Goal: Information Seeking & Learning: Learn about a topic

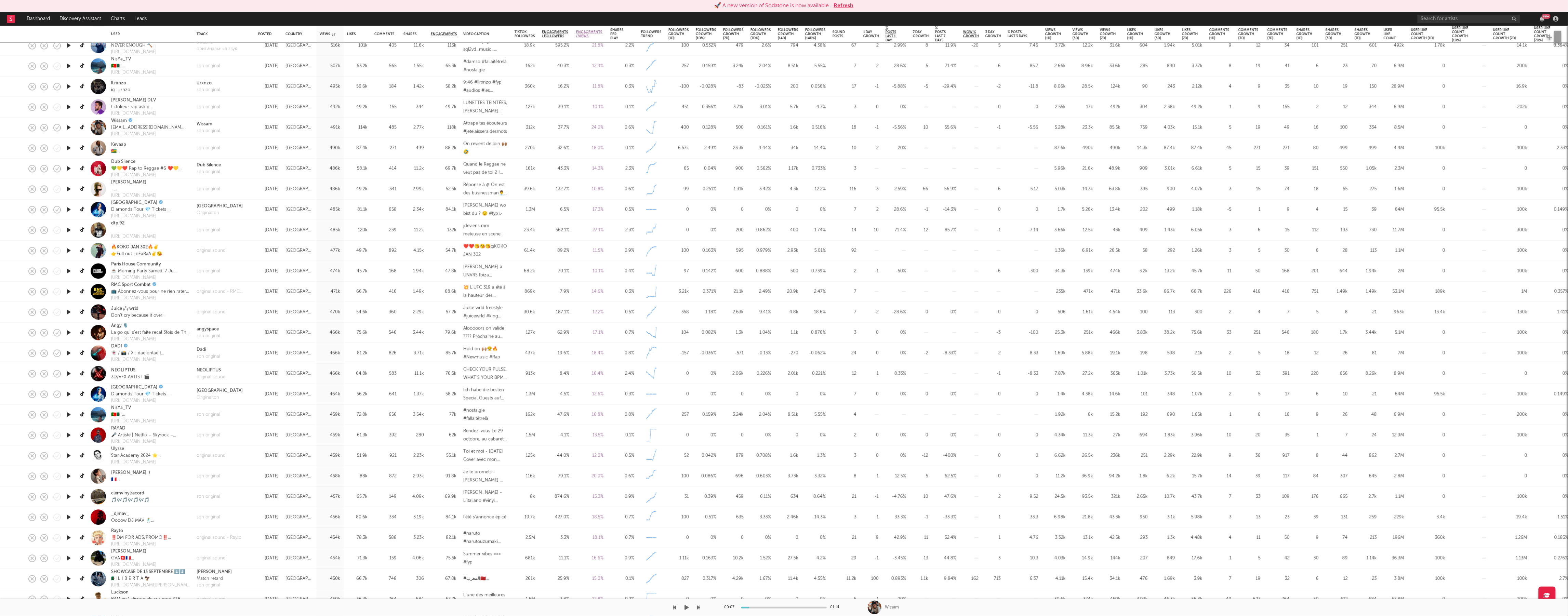
click at [688, 607] on icon "button" at bounding box center [687, 607] width 4 height 5
click at [699, 606] on icon "button" at bounding box center [699, 607] width 4 height 5
click at [698, 608] on icon "button" at bounding box center [699, 607] width 4 height 5
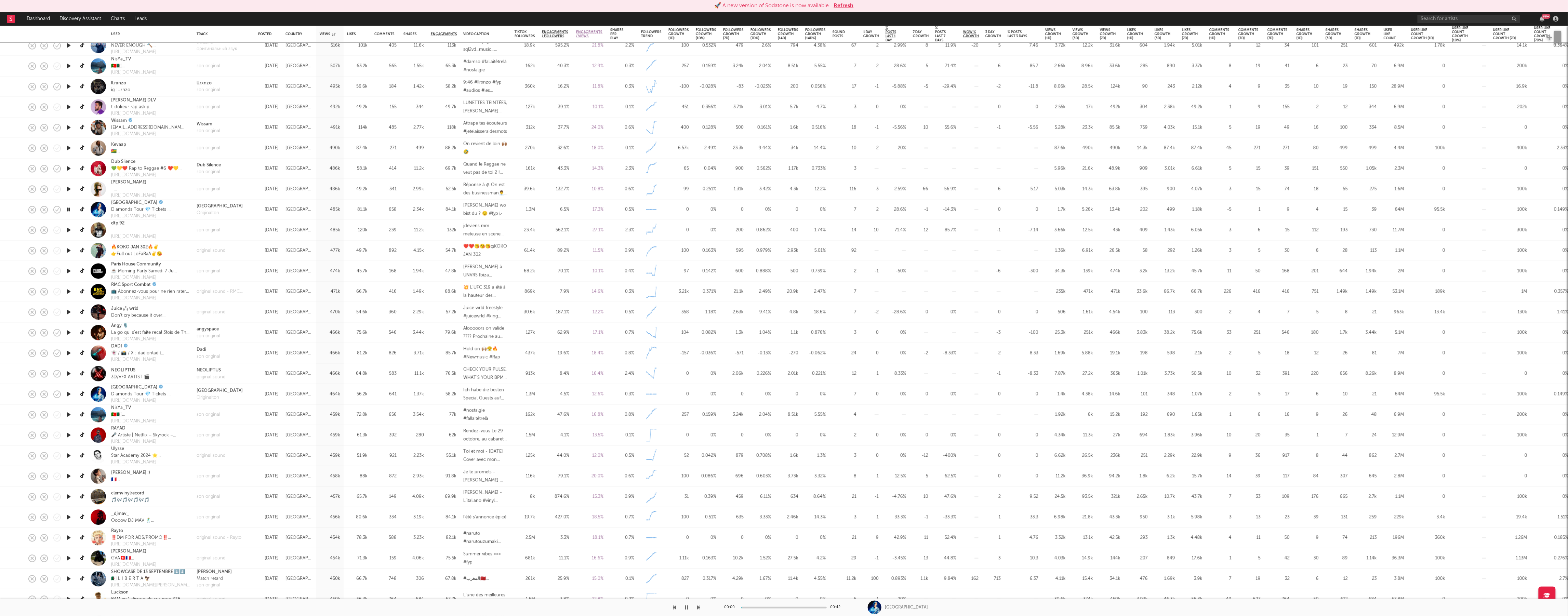
click at [698, 608] on icon "button" at bounding box center [699, 607] width 4 height 5
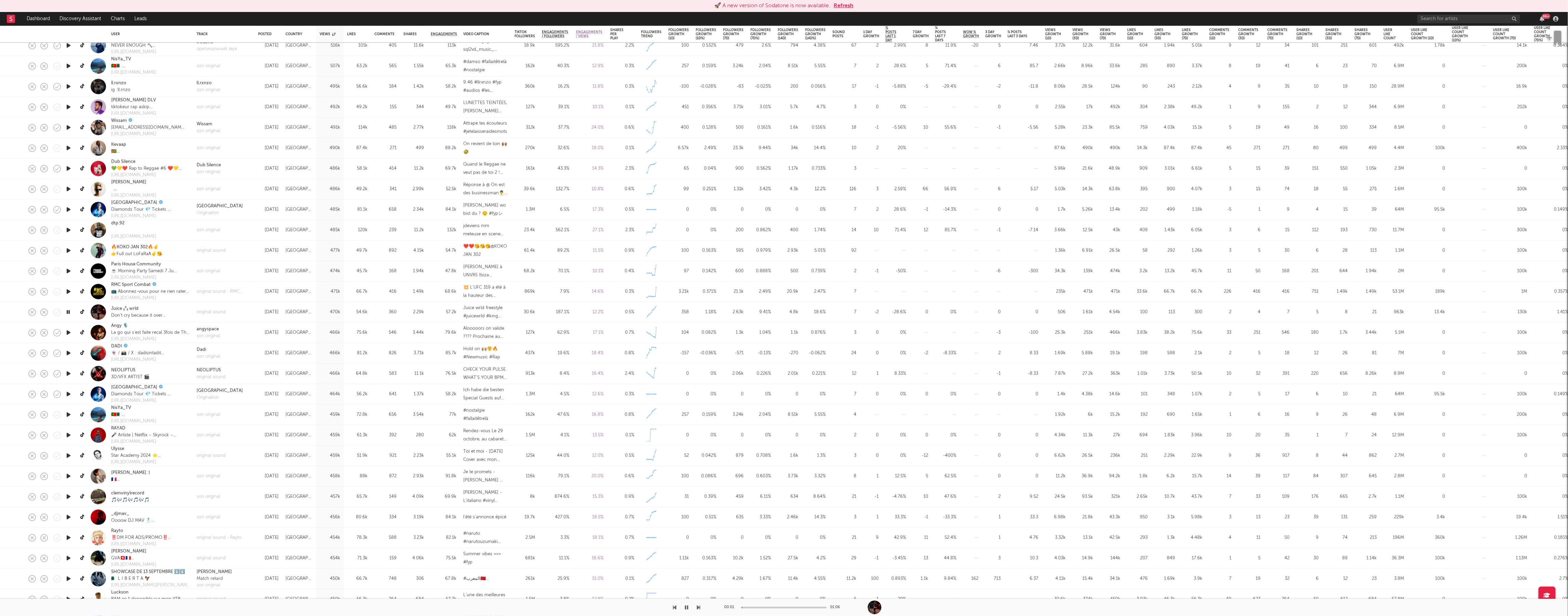
click at [698, 608] on icon "button" at bounding box center [699, 607] width 4 height 5
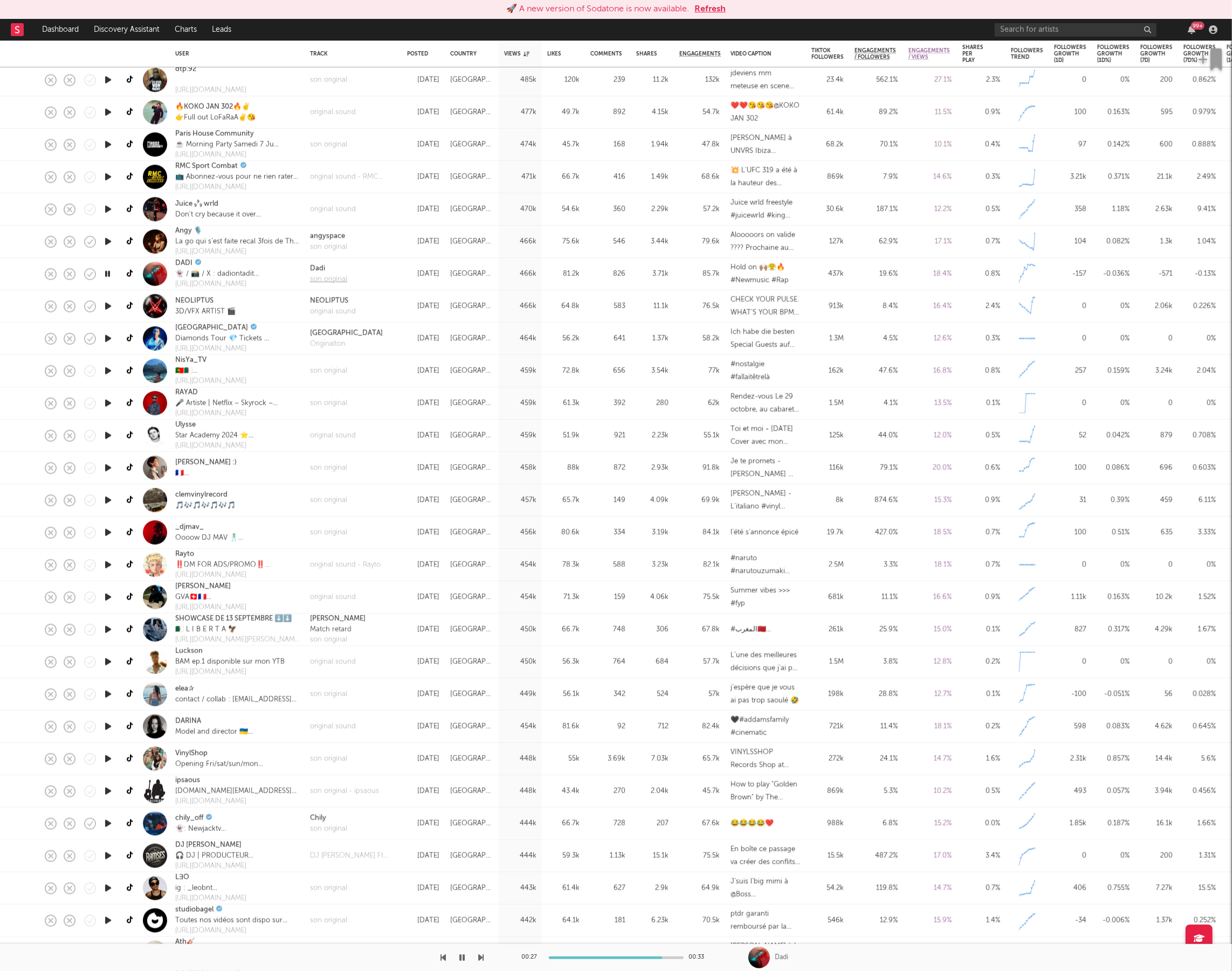
click at [335, 282] on div "son original" at bounding box center [328, 278] width 37 height 11
click at [483, 953] on button "button" at bounding box center [482, 958] width 6 height 27
click at [483, 956] on icon "button" at bounding box center [482, 958] width 6 height 9
click at [482, 957] on icon "button" at bounding box center [482, 958] width 6 height 9
click at [580, 959] on div at bounding box center [616, 958] width 134 height 3
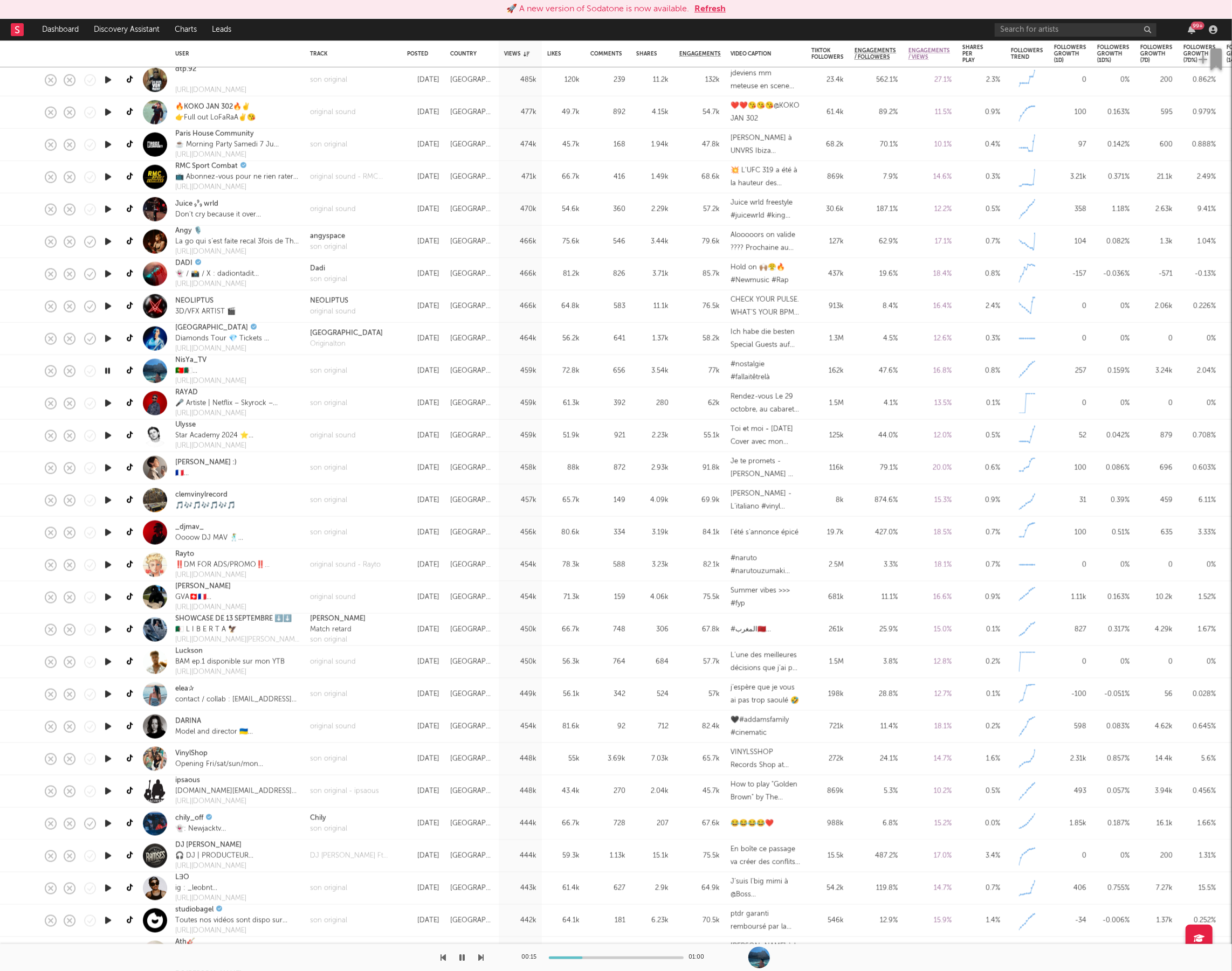
click at [480, 958] on icon "button" at bounding box center [482, 958] width 6 height 9
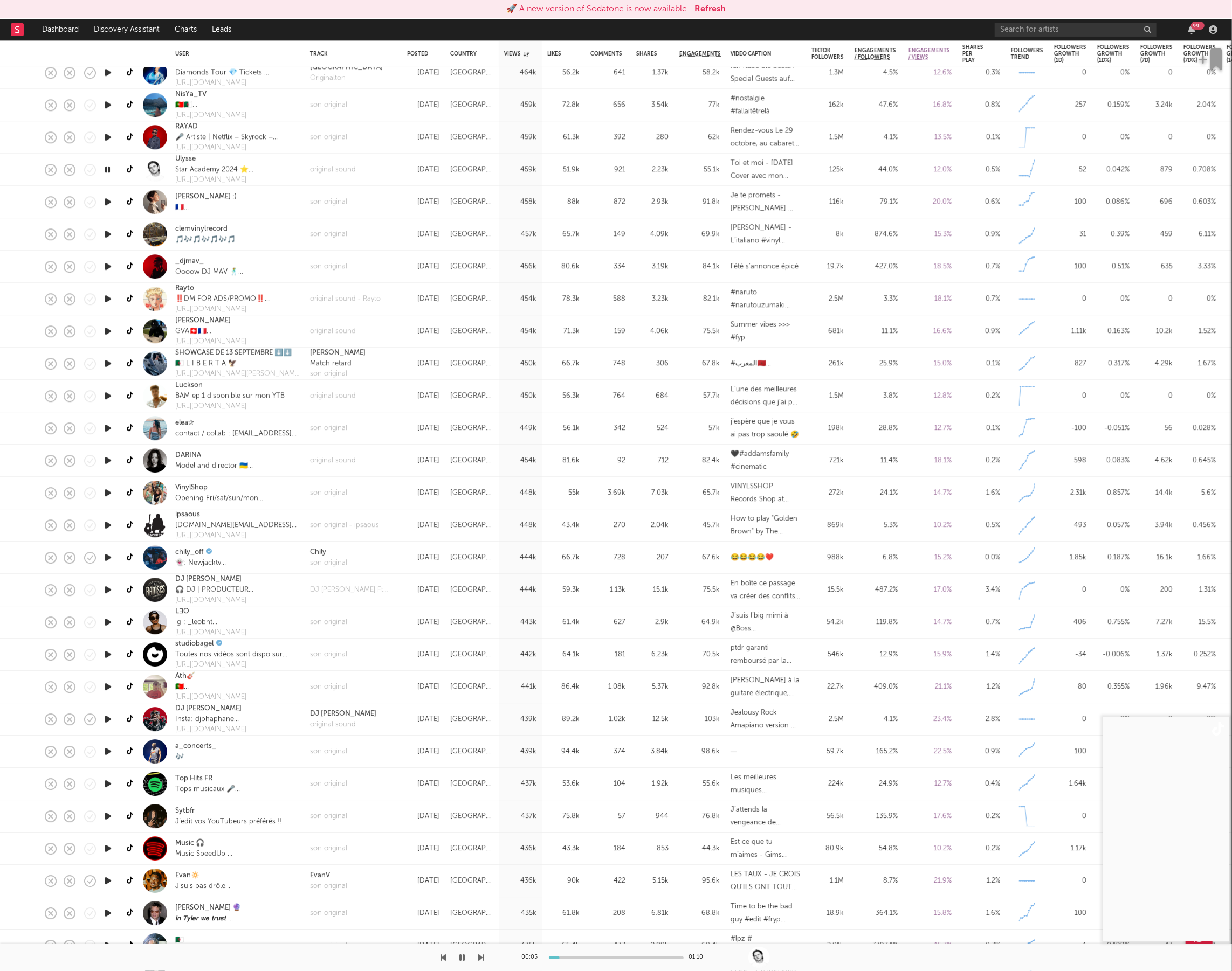
click at [479, 956] on icon "button" at bounding box center [482, 958] width 6 height 9
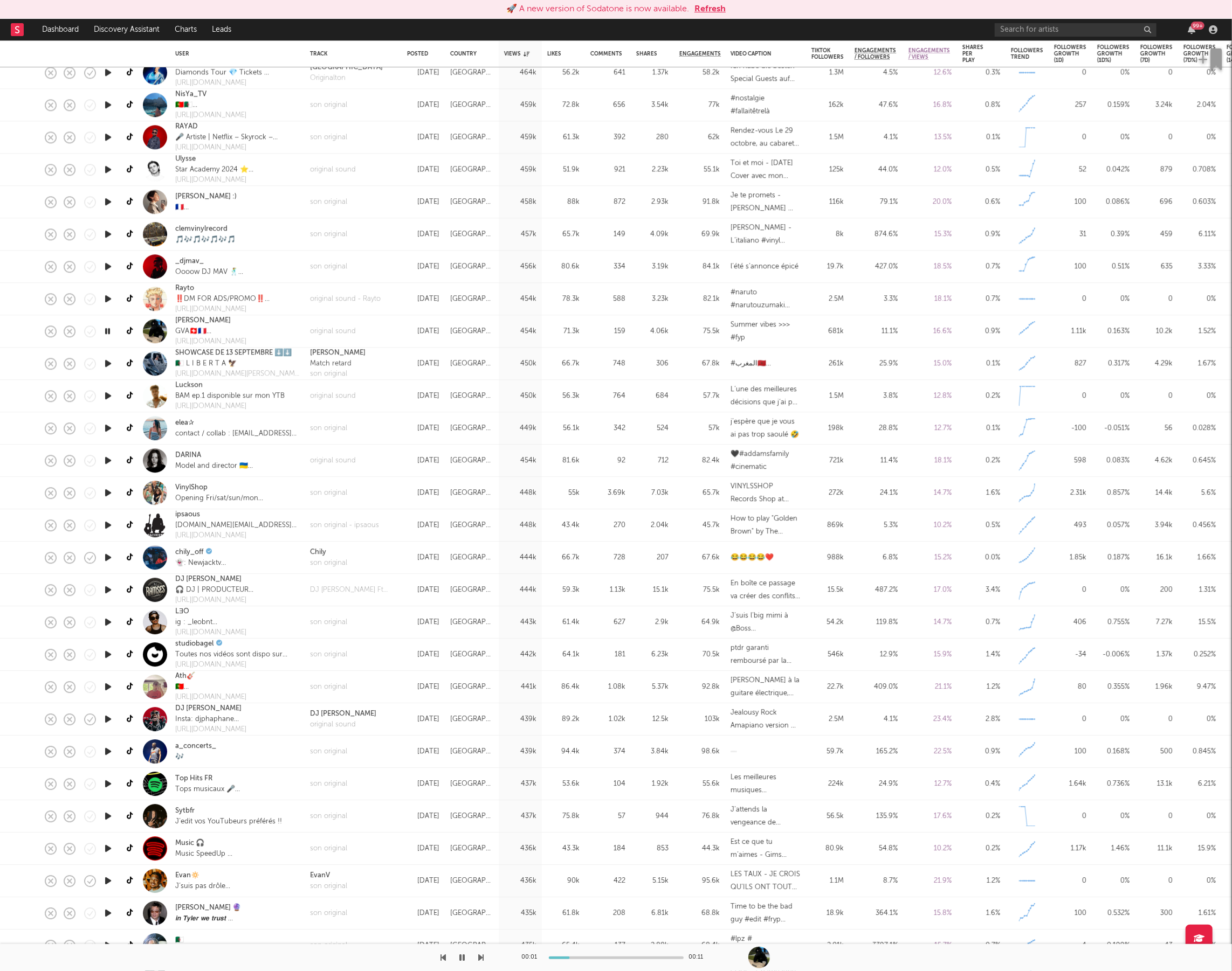
click at [479, 956] on icon "button" at bounding box center [482, 958] width 6 height 9
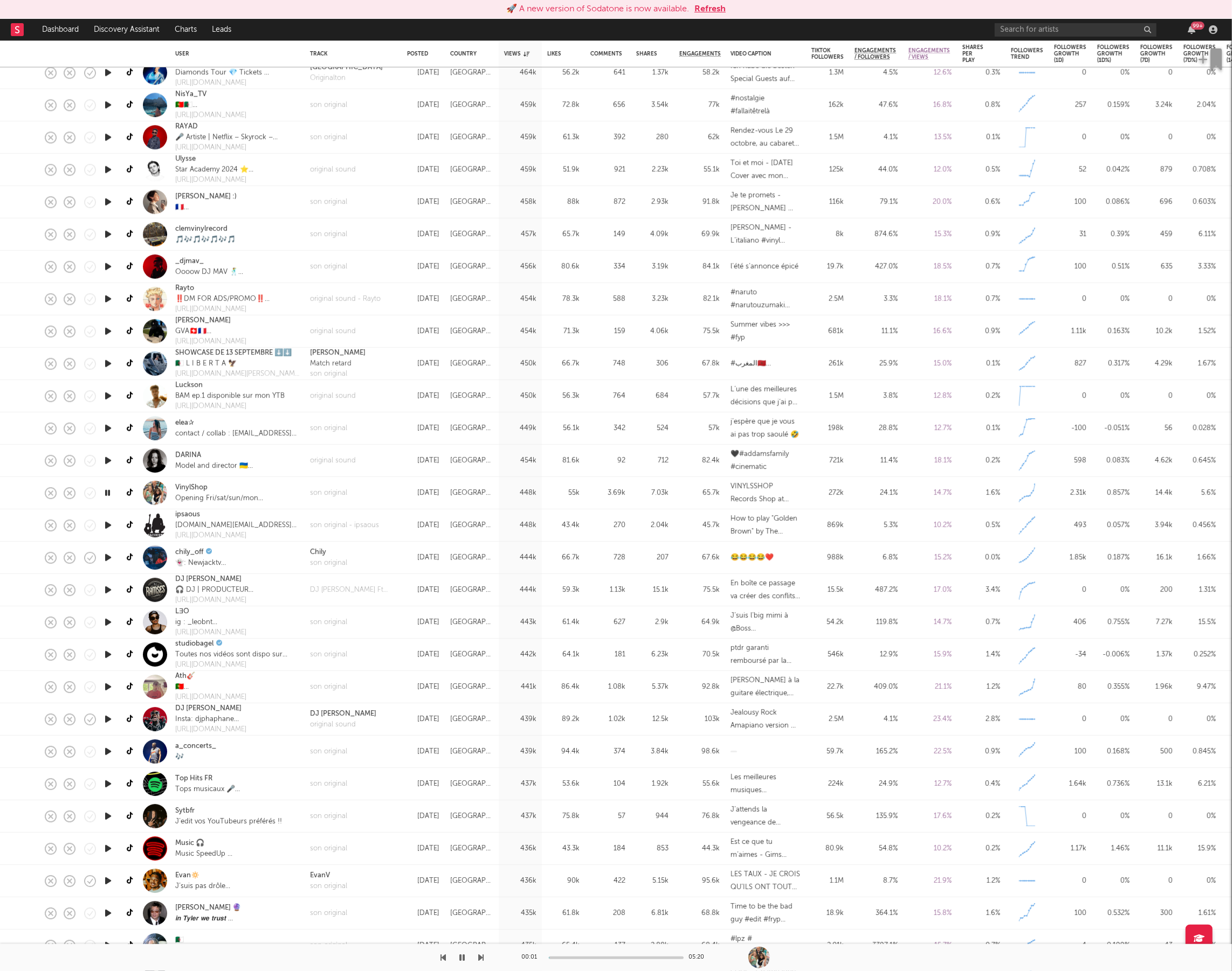
click at [479, 956] on icon "button" at bounding box center [482, 958] width 6 height 9
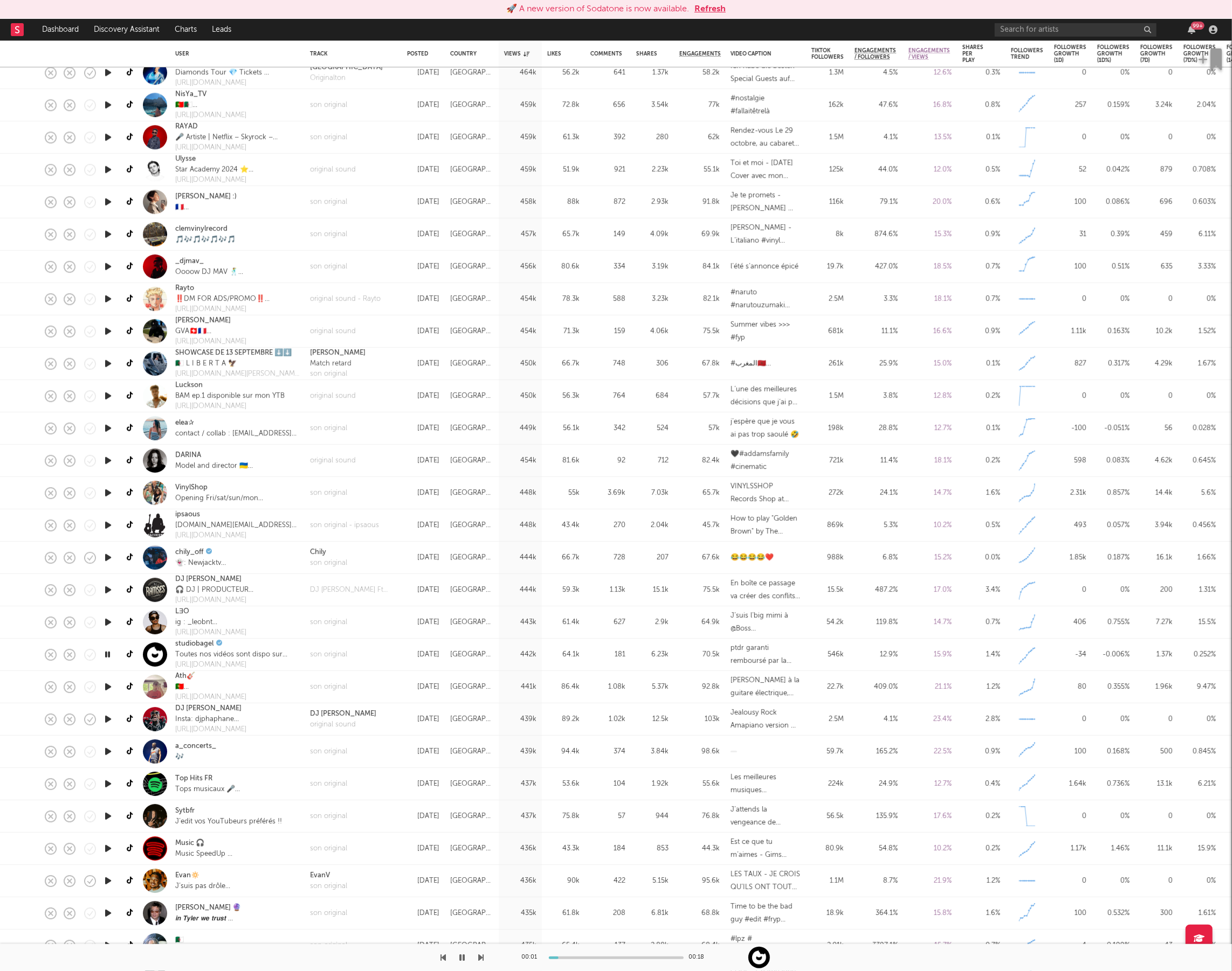
click at [479, 956] on icon "button" at bounding box center [482, 958] width 6 height 9
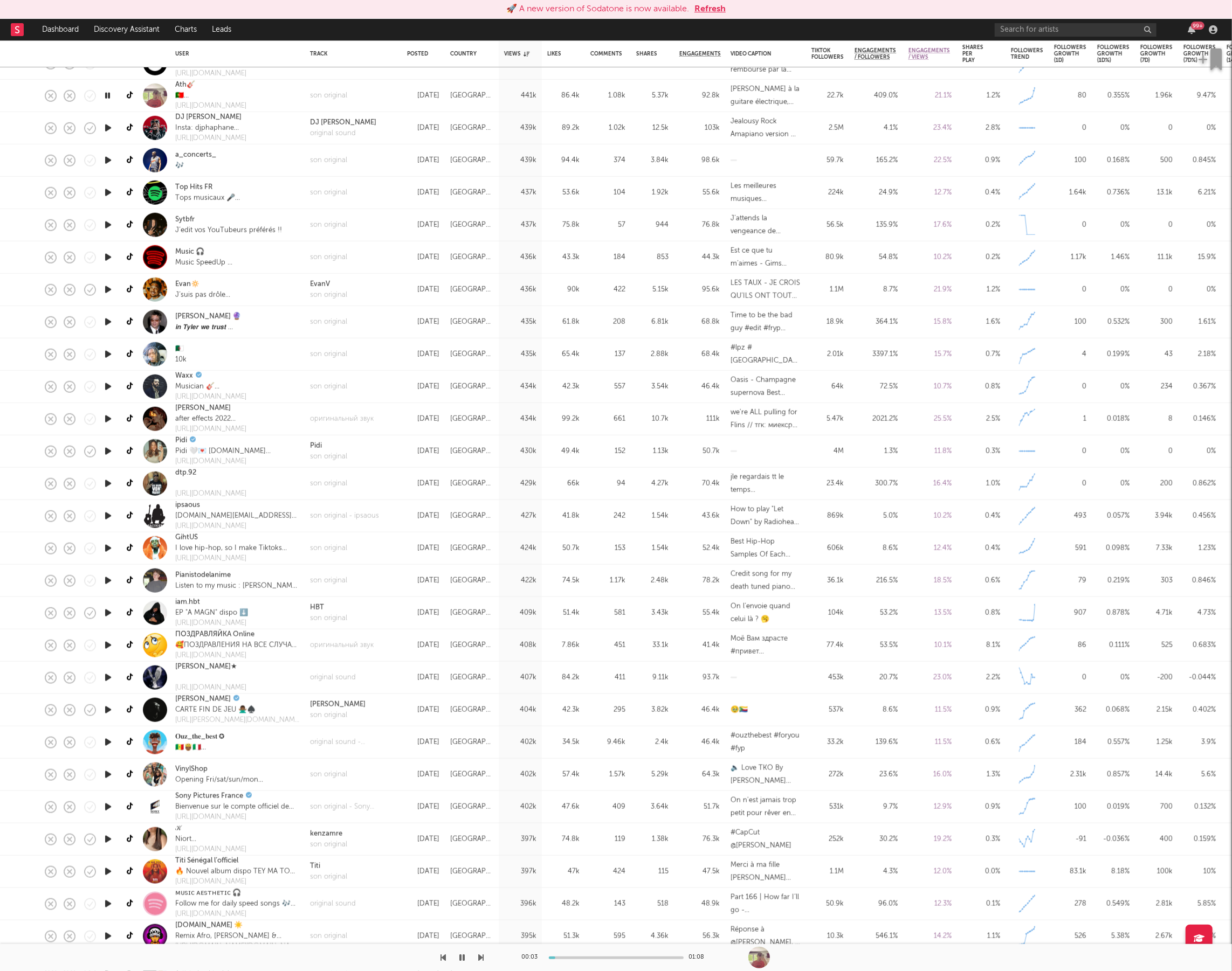
click at [481, 951] on button "button" at bounding box center [482, 958] width 6 height 27
click at [481, 955] on icon "button" at bounding box center [482, 958] width 6 height 9
click at [482, 955] on icon "button" at bounding box center [482, 958] width 6 height 9
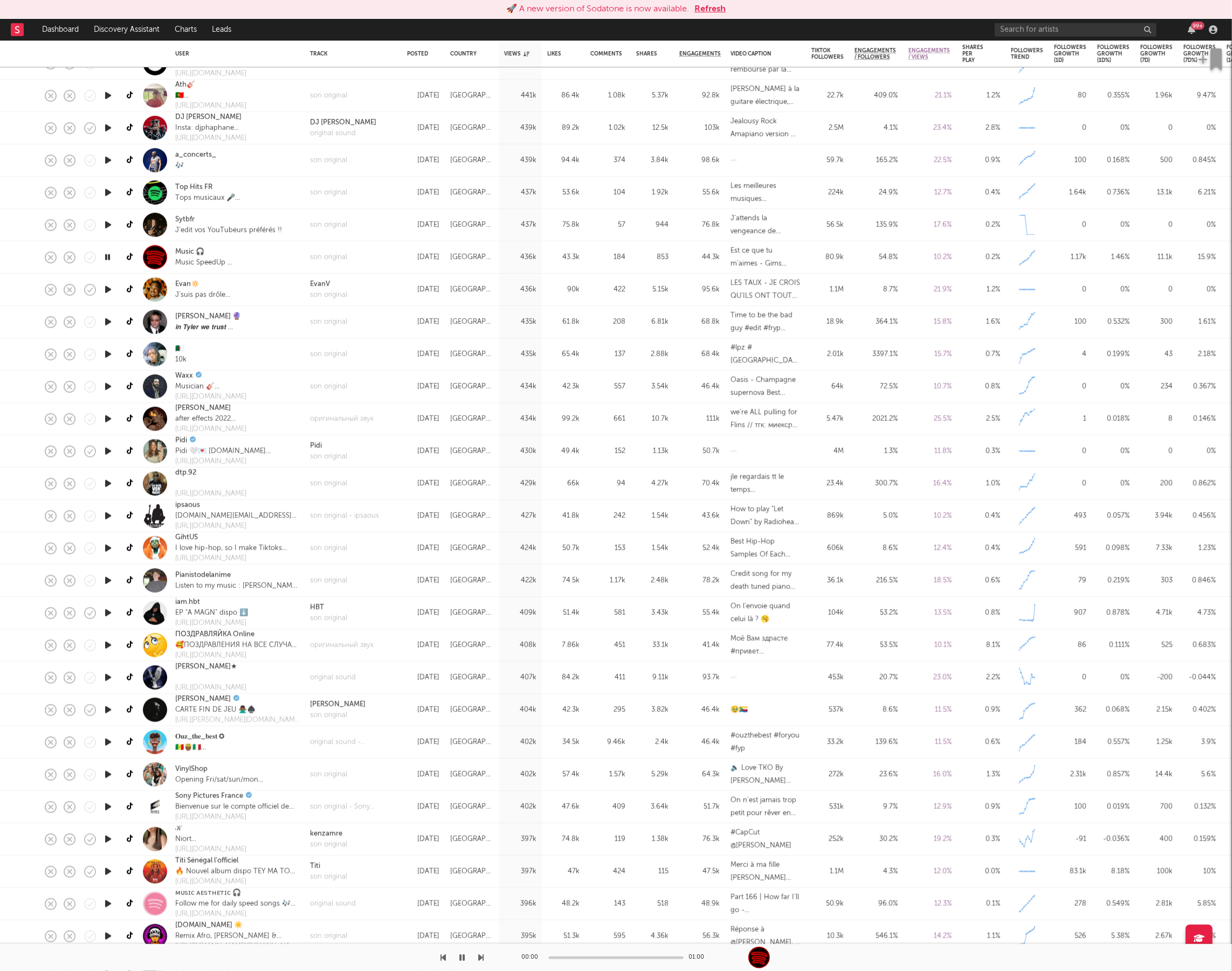
click at [482, 955] on icon "button" at bounding box center [482, 958] width 6 height 9
click at [480, 955] on icon "button" at bounding box center [482, 958] width 6 height 9
click at [482, 954] on icon "button" at bounding box center [482, 958] width 6 height 9
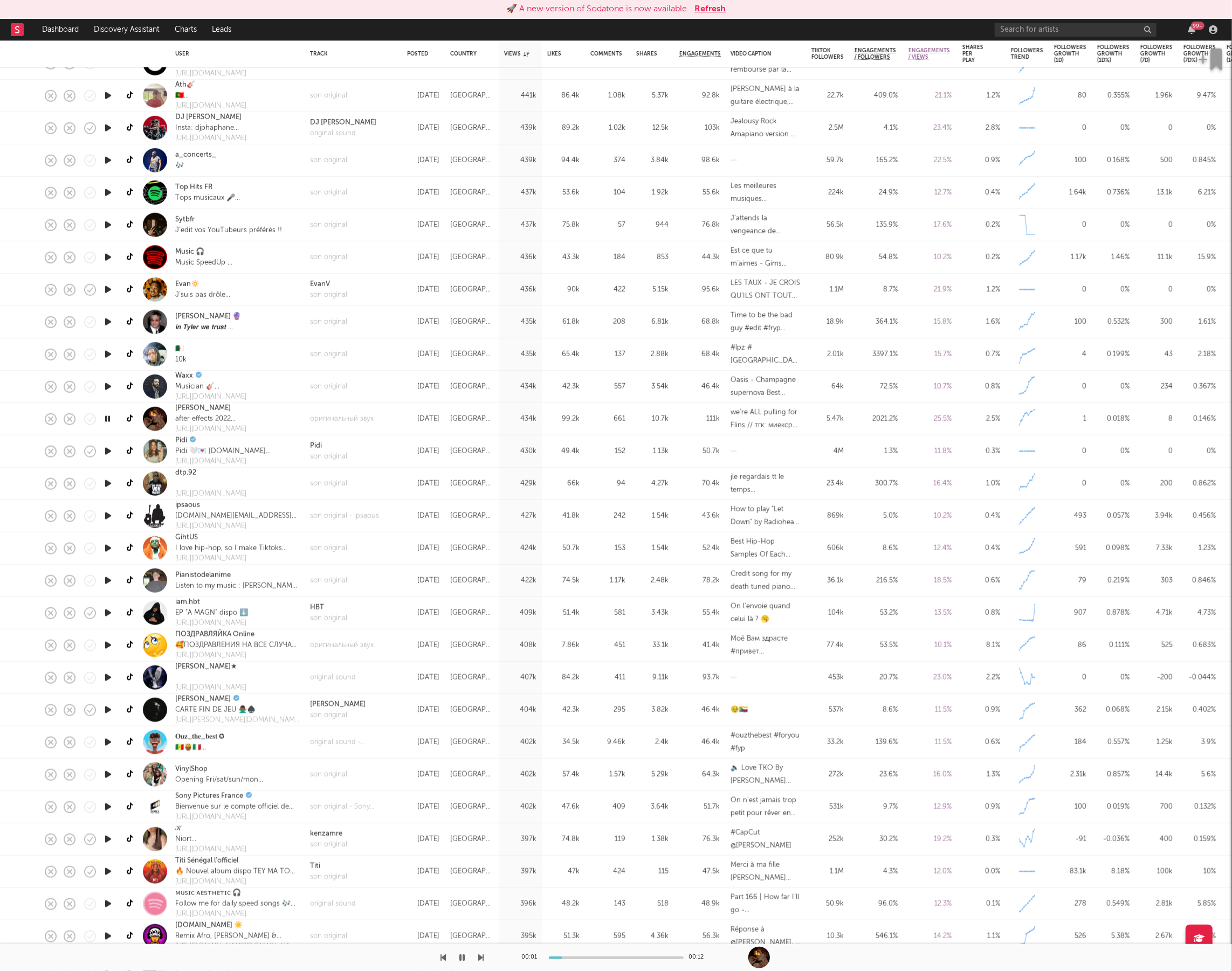
click at [482, 954] on icon "button" at bounding box center [482, 958] width 6 height 9
click at [576, 959] on div "00:03 01:36" at bounding box center [616, 958] width 189 height 27
click at [579, 958] on div at bounding box center [616, 958] width 134 height 3
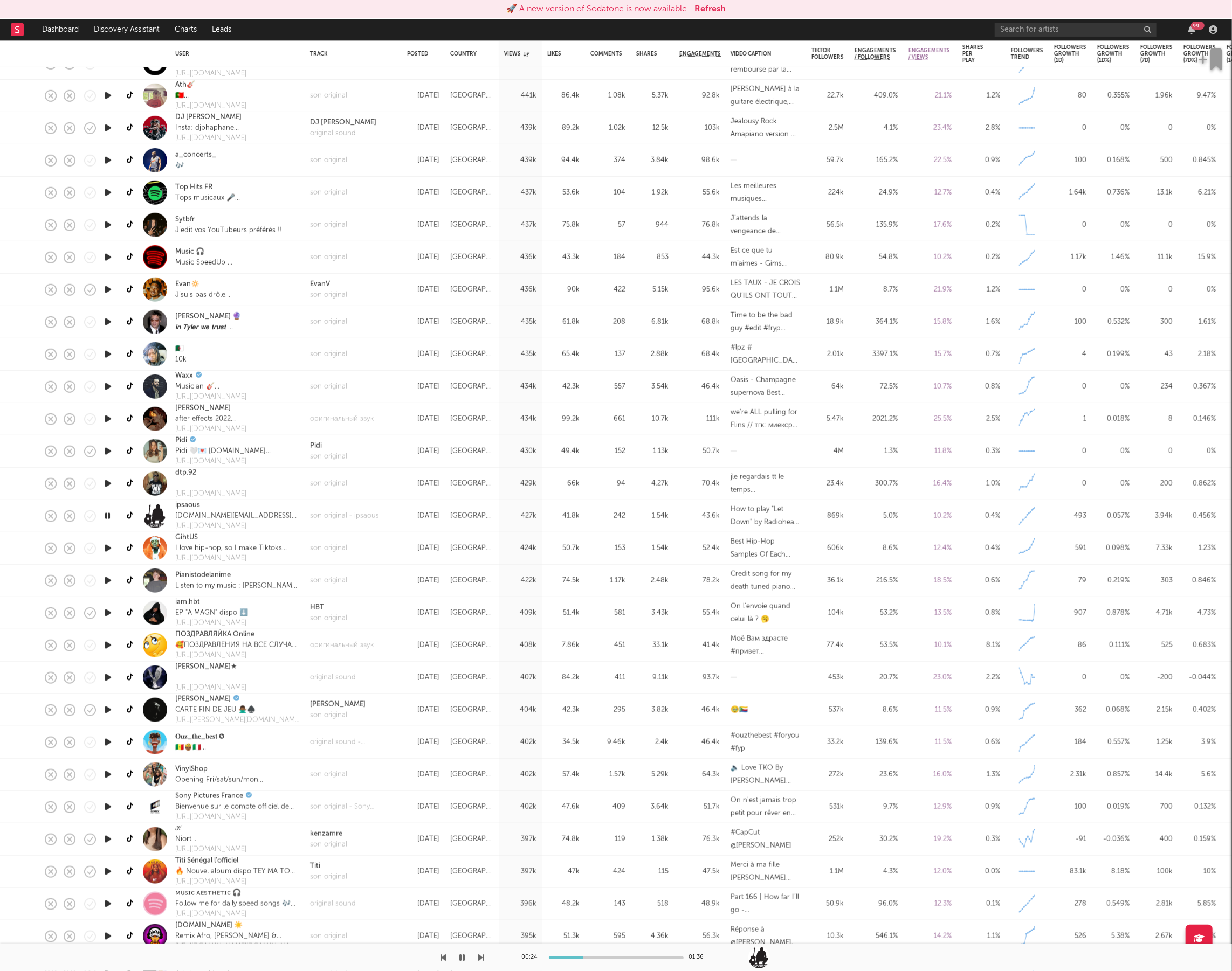
click at [625, 959] on div at bounding box center [616, 958] width 134 height 3
click at [480, 959] on icon "button" at bounding box center [482, 958] width 6 height 9
click at [483, 958] on div "00:39 01:03" at bounding box center [616, 958] width 1232 height 27
click at [481, 957] on icon "button" at bounding box center [482, 958] width 6 height 9
click at [483, 956] on icon "button" at bounding box center [482, 958] width 6 height 9
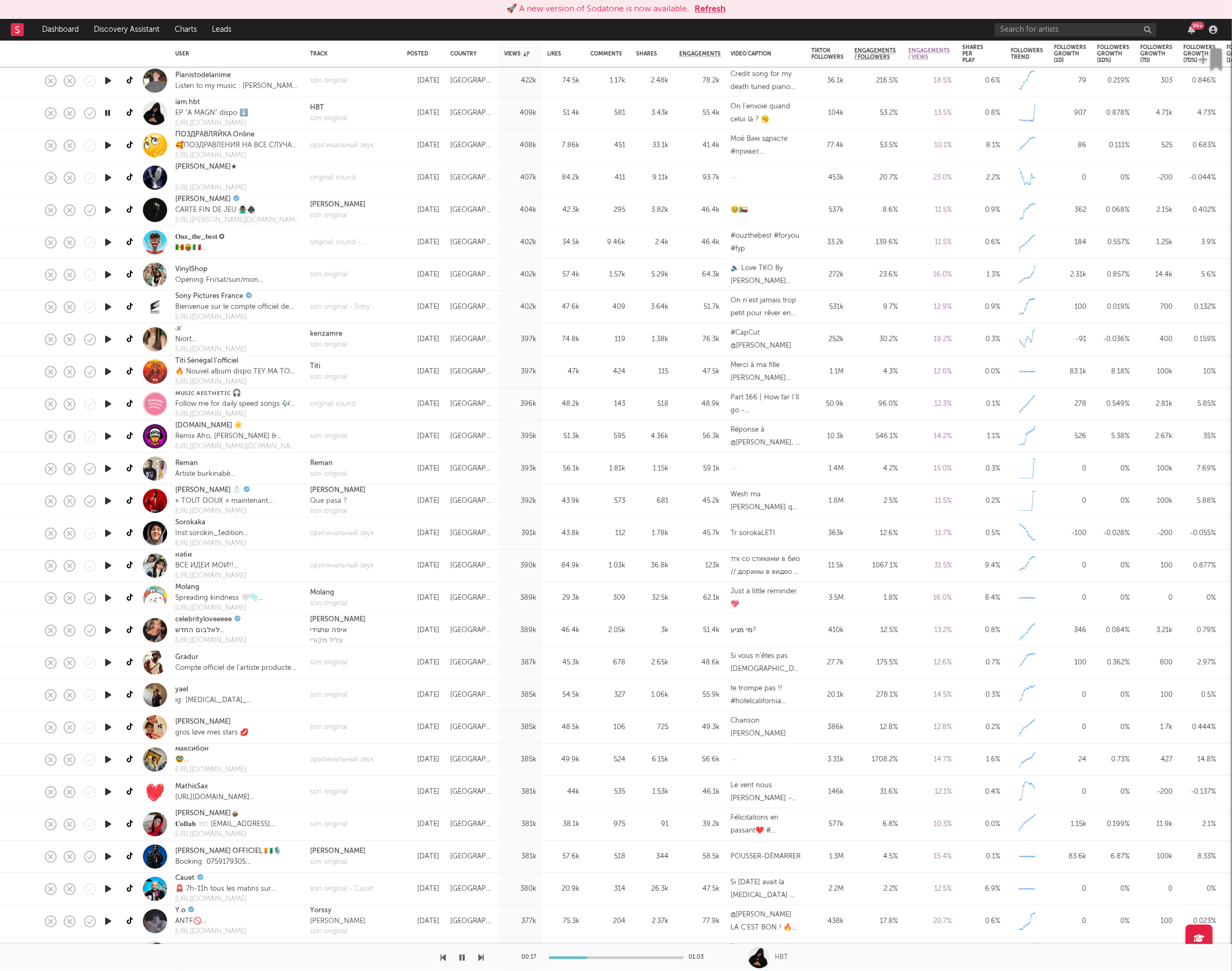
click at [484, 958] on icon "button" at bounding box center [482, 958] width 6 height 9
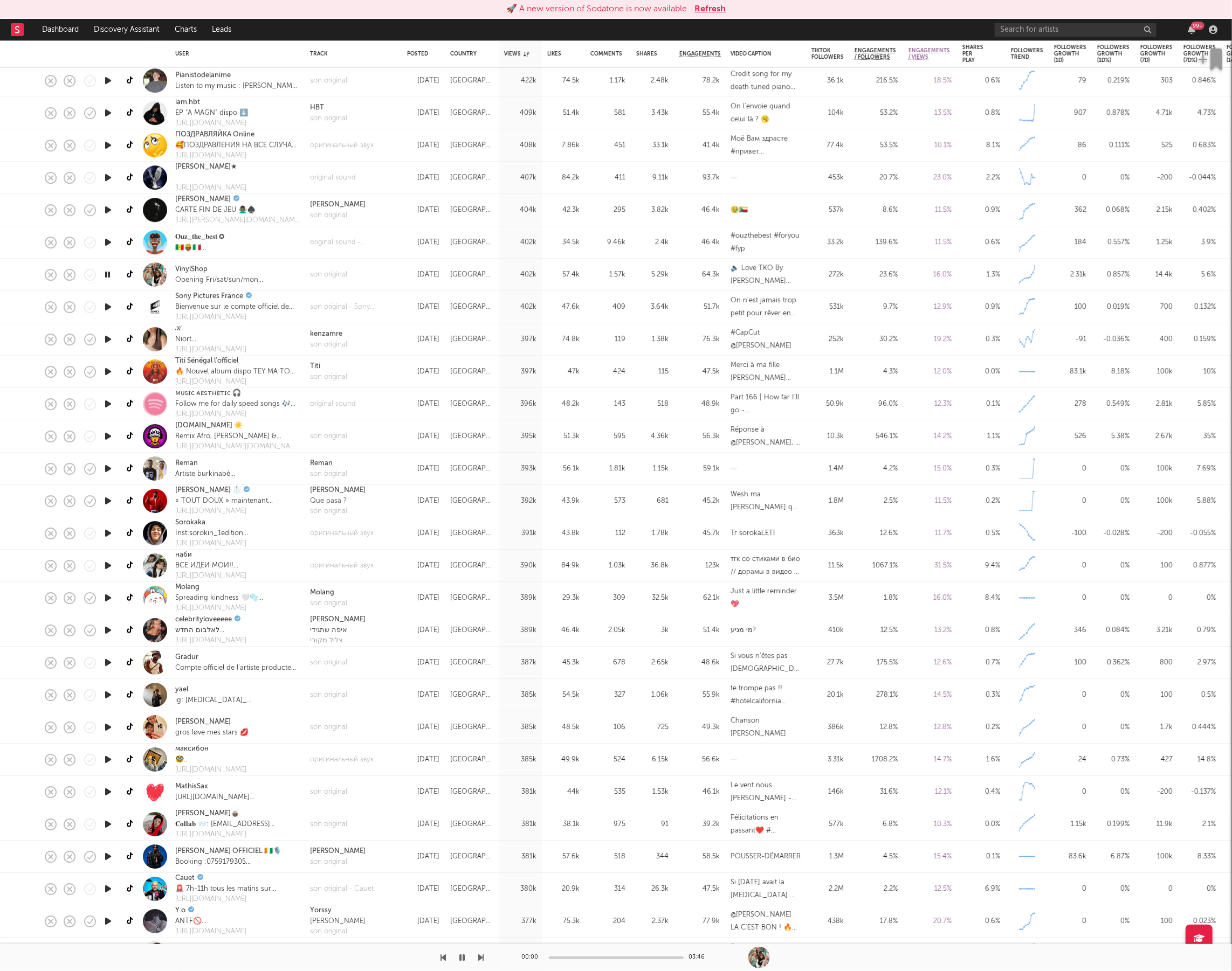
click at [484, 958] on icon "button" at bounding box center [482, 958] width 6 height 9
click at [483, 958] on icon "button" at bounding box center [482, 958] width 6 height 9
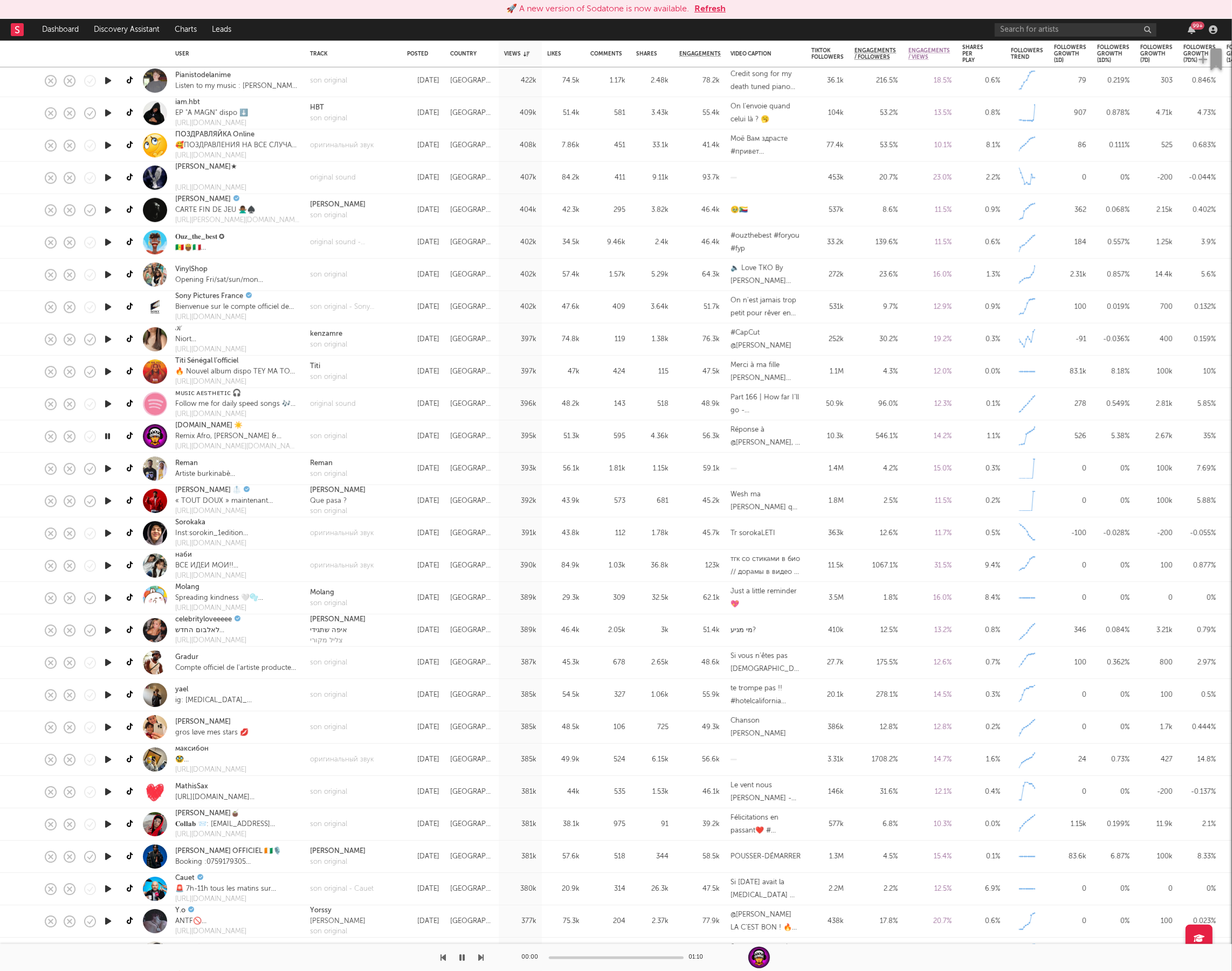
click at [483, 958] on icon "button" at bounding box center [482, 958] width 6 height 9
click at [484, 958] on icon "button" at bounding box center [482, 958] width 6 height 9
click at [482, 958] on icon "button" at bounding box center [482, 958] width 6 height 9
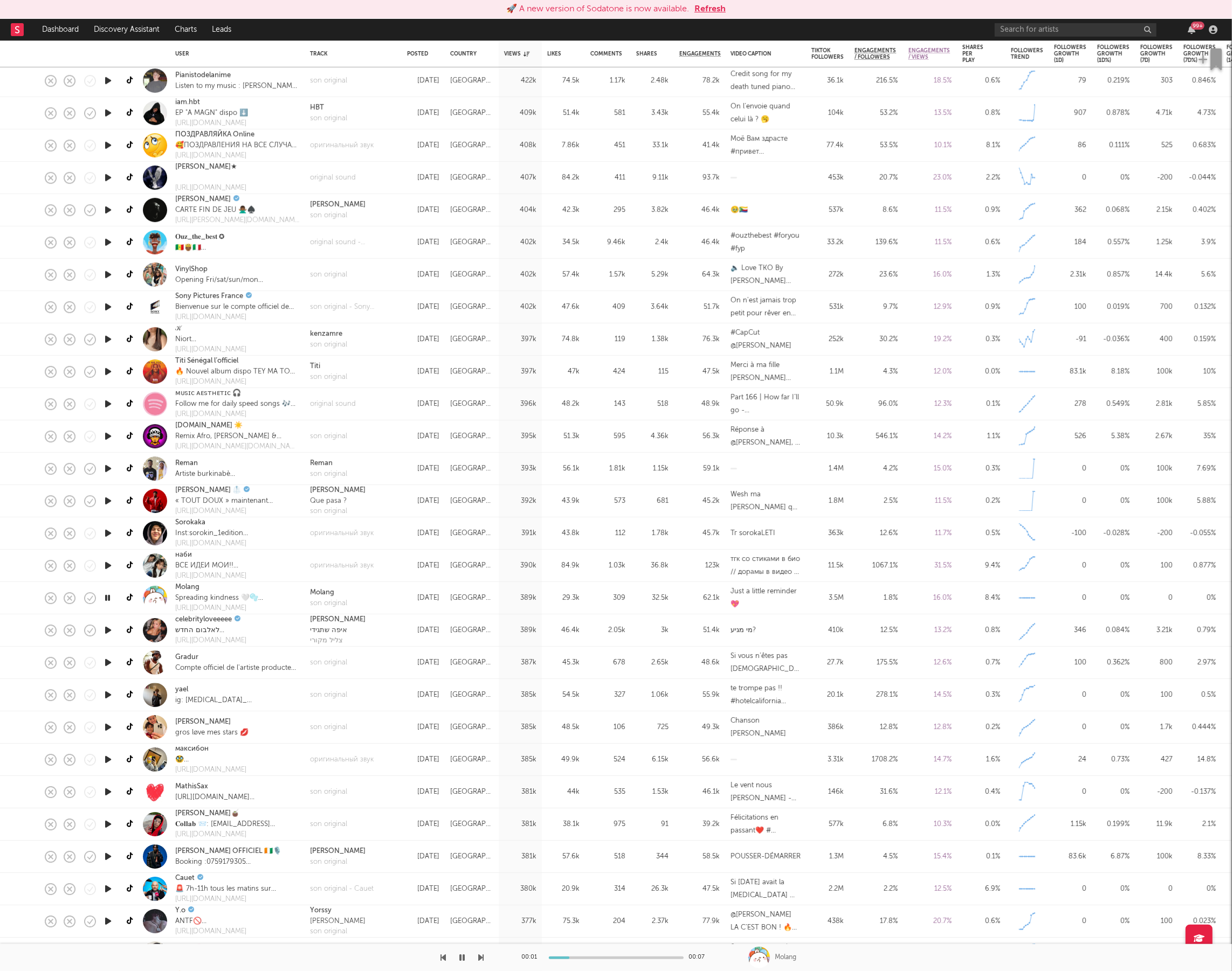
click at [482, 958] on icon "button" at bounding box center [482, 958] width 6 height 9
click at [462, 962] on button "button" at bounding box center [462, 958] width 11 height 27
click at [137, 30] on link "Discovery Assistant" at bounding box center [127, 30] width 81 height 21
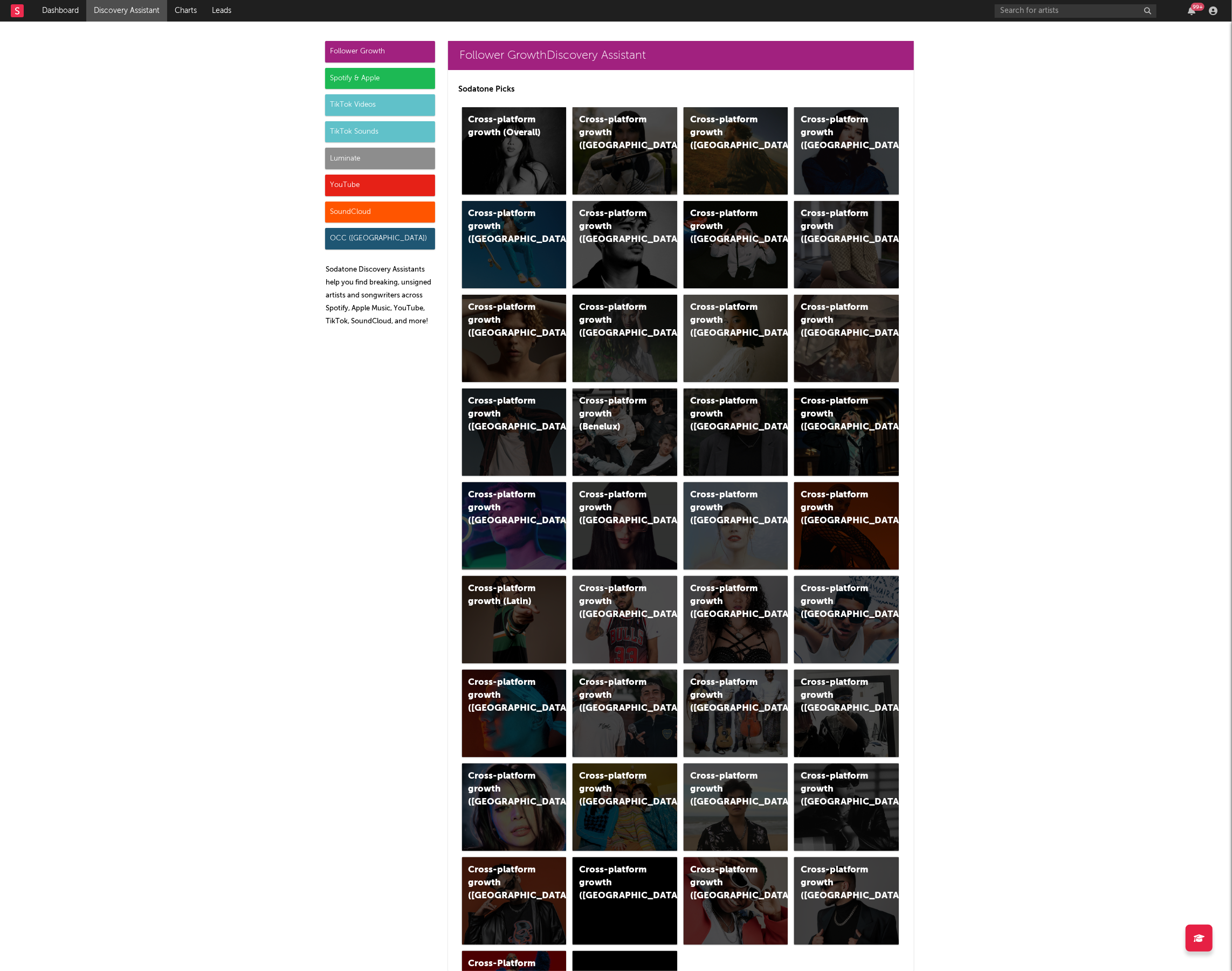
click at [376, 132] on div "TikTok Sounds" at bounding box center [380, 131] width 110 height 21
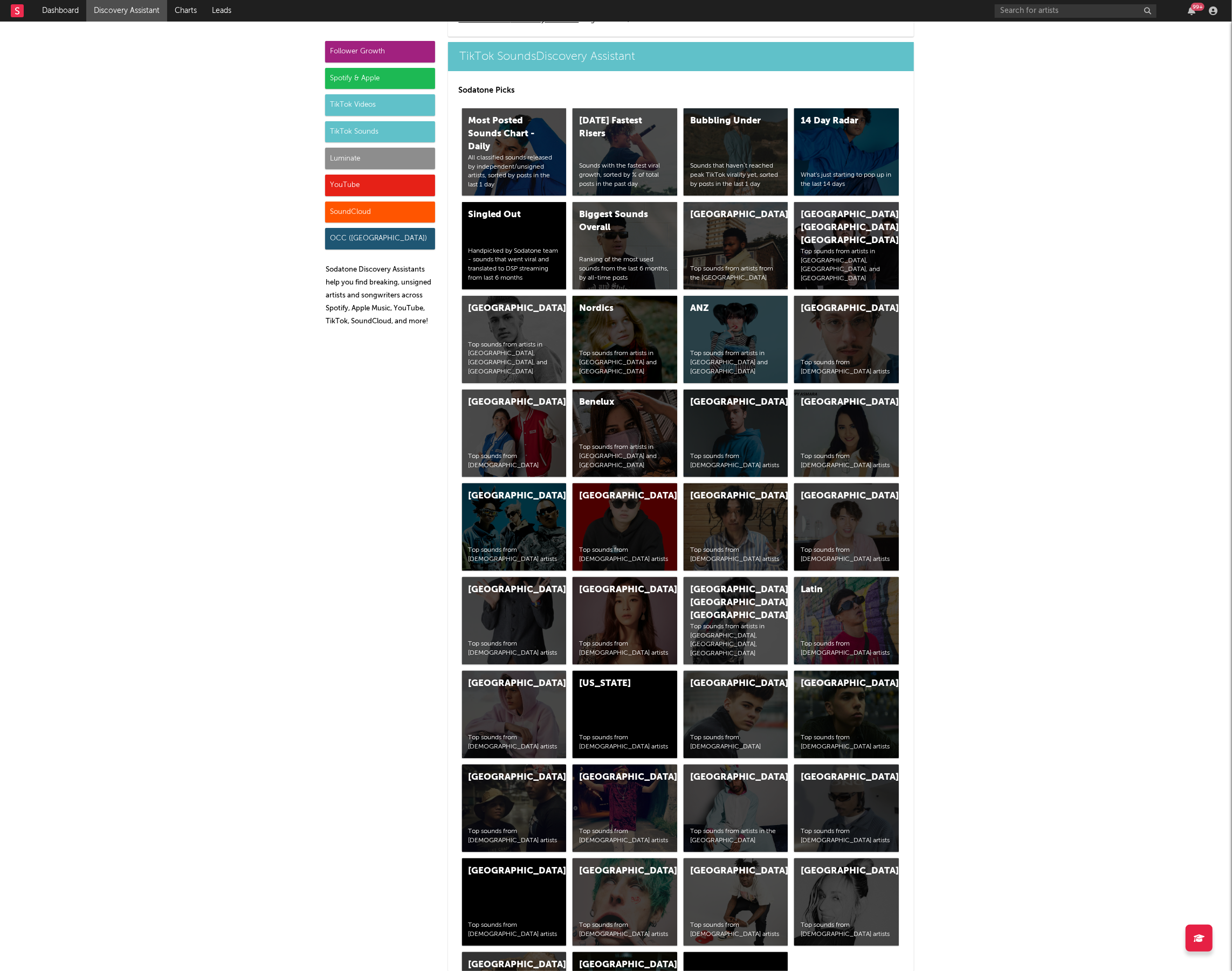
click at [372, 148] on div "Luminate" at bounding box center [380, 158] width 110 height 21
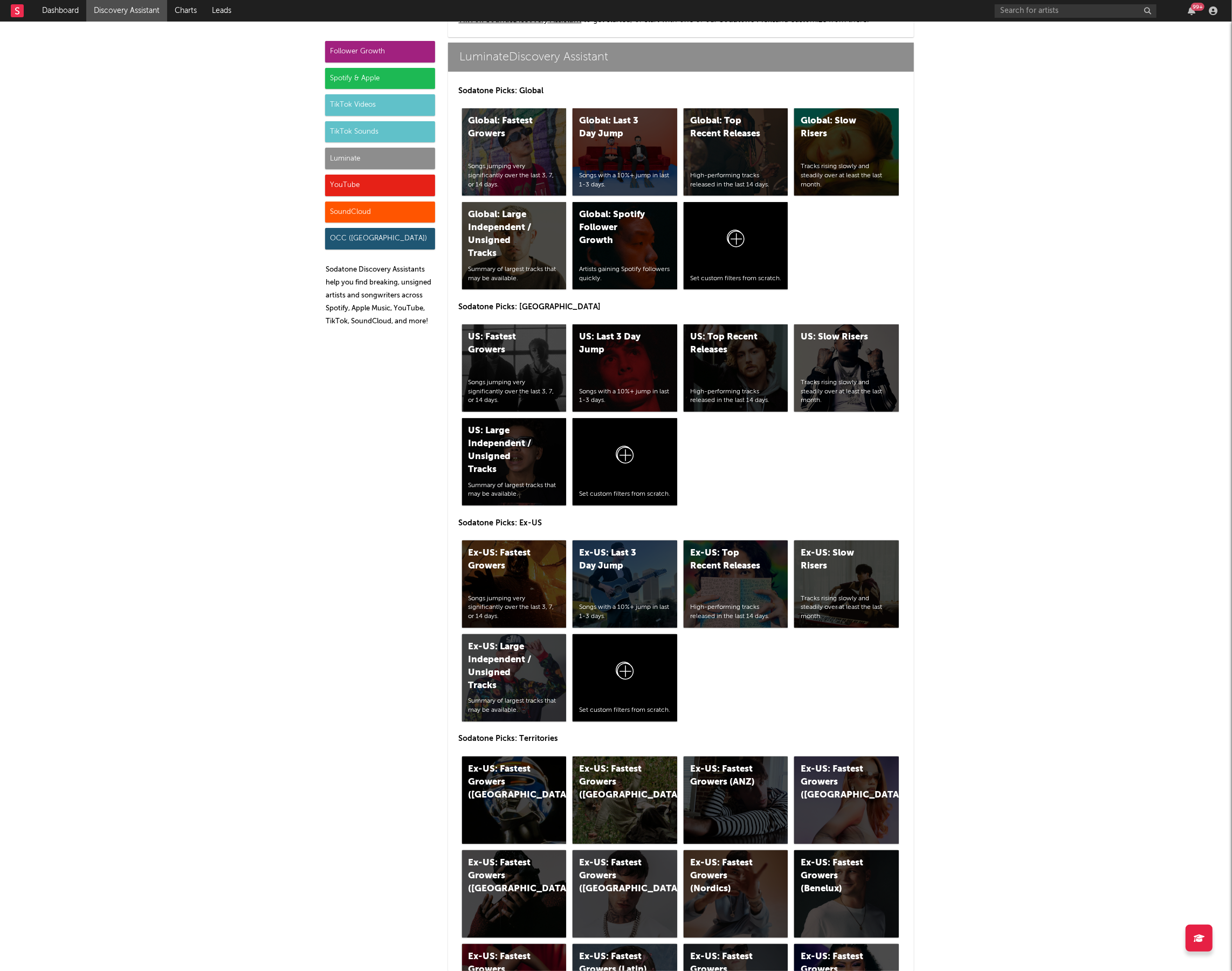
click at [374, 158] on div "Luminate" at bounding box center [380, 158] width 110 height 21
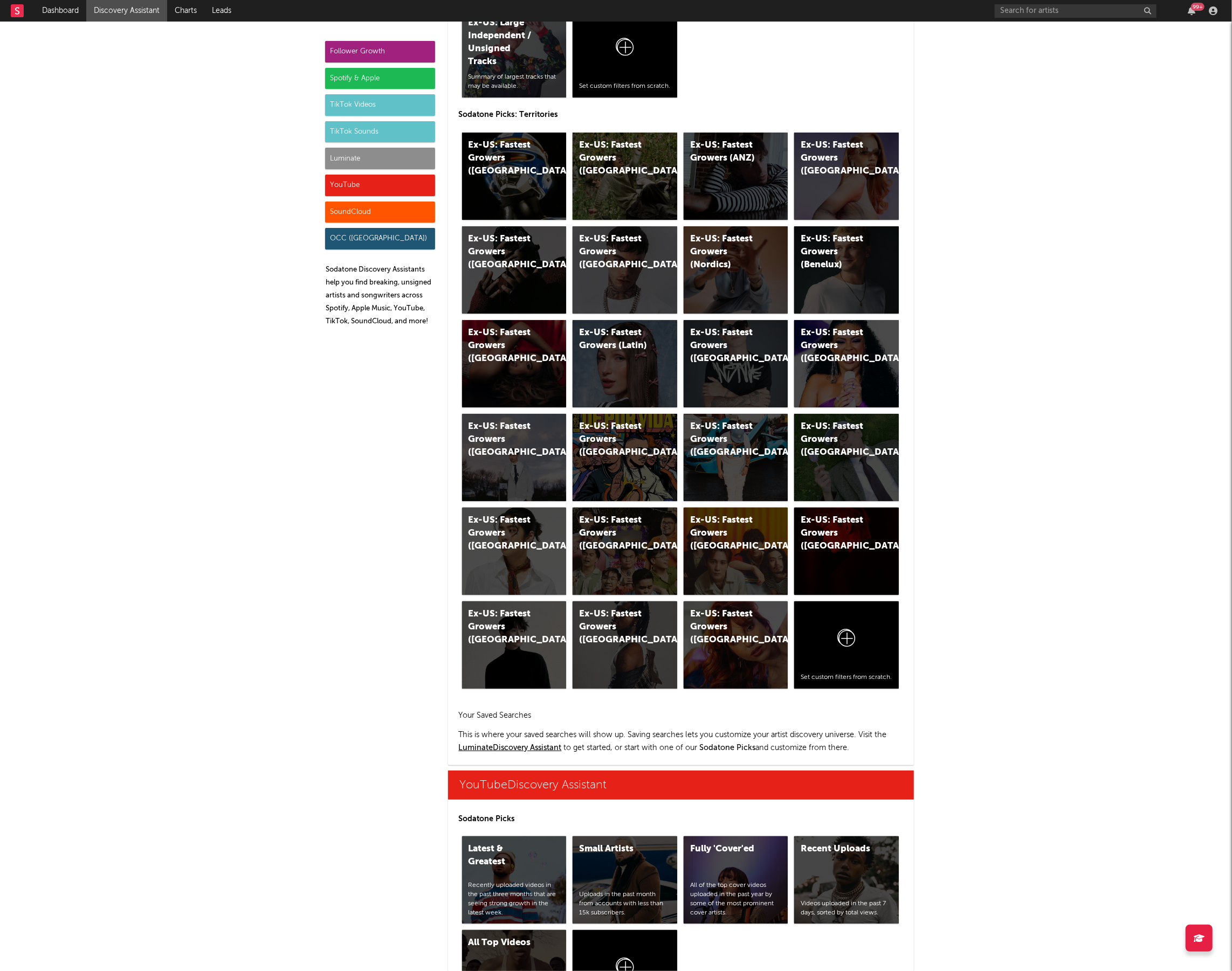
scroll to position [5416, 0]
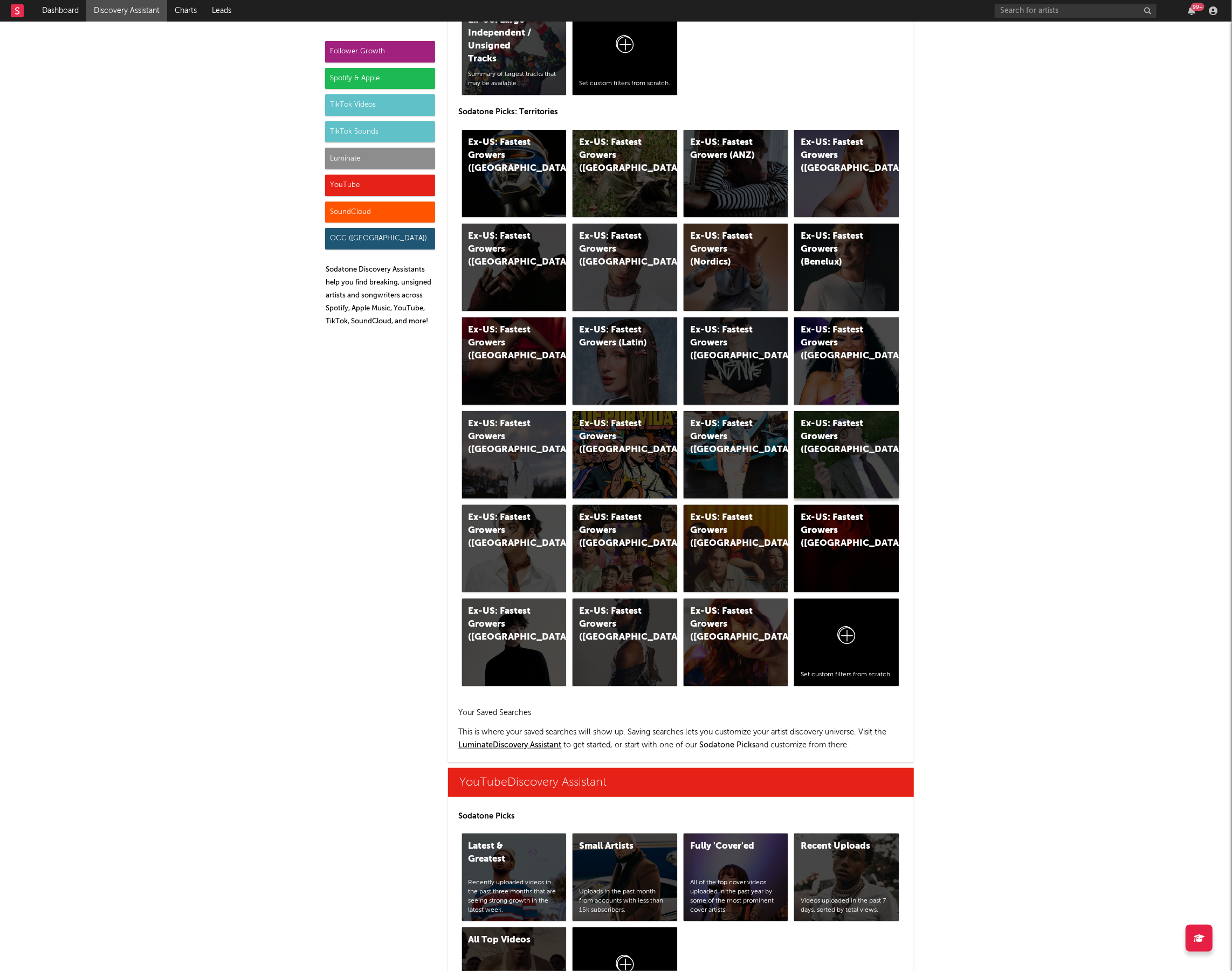
click at [828, 453] on div "Ex-US: Fastest Growers ([GEOGRAPHIC_DATA])" at bounding box center [837, 437] width 73 height 38
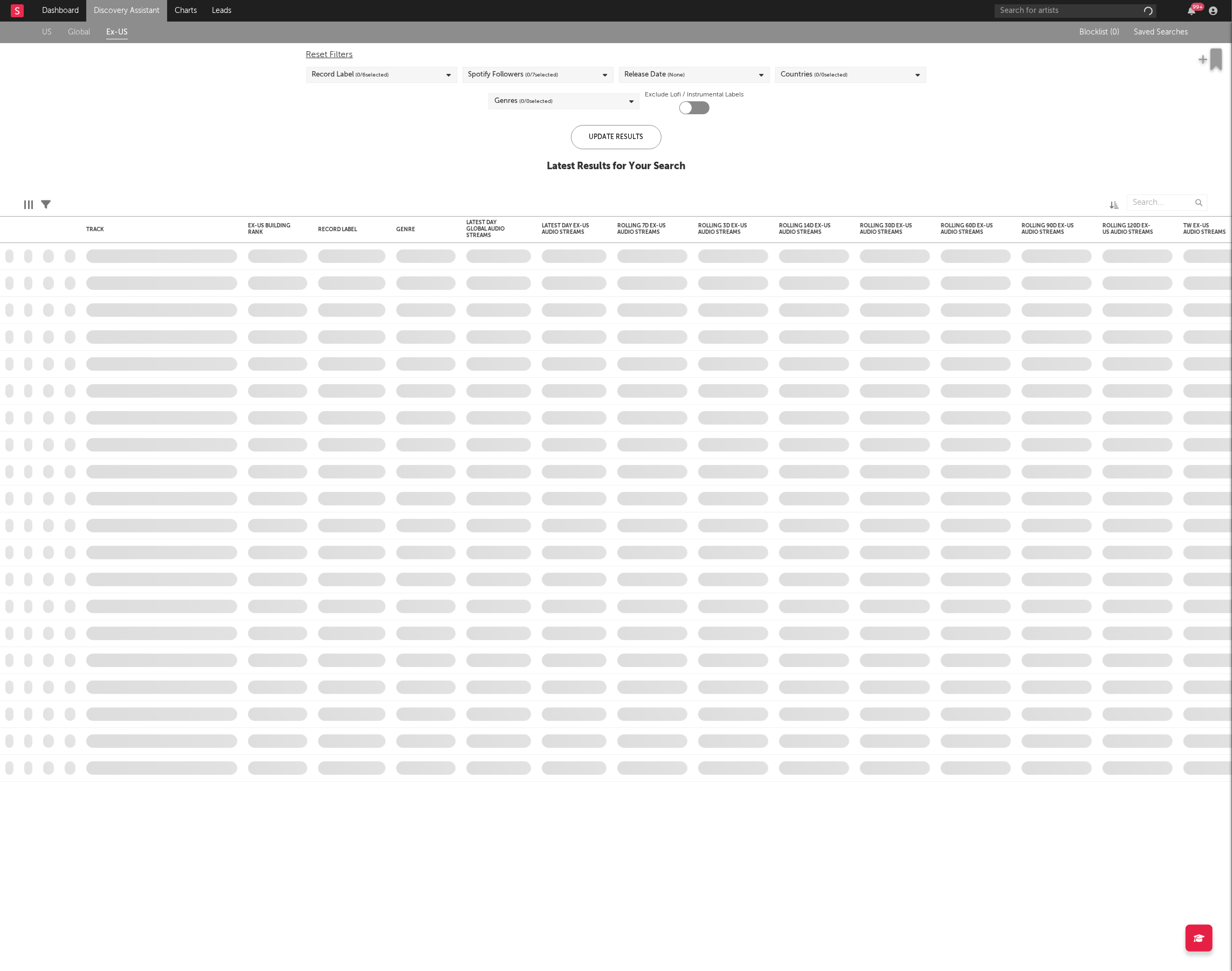
checkbox input "true"
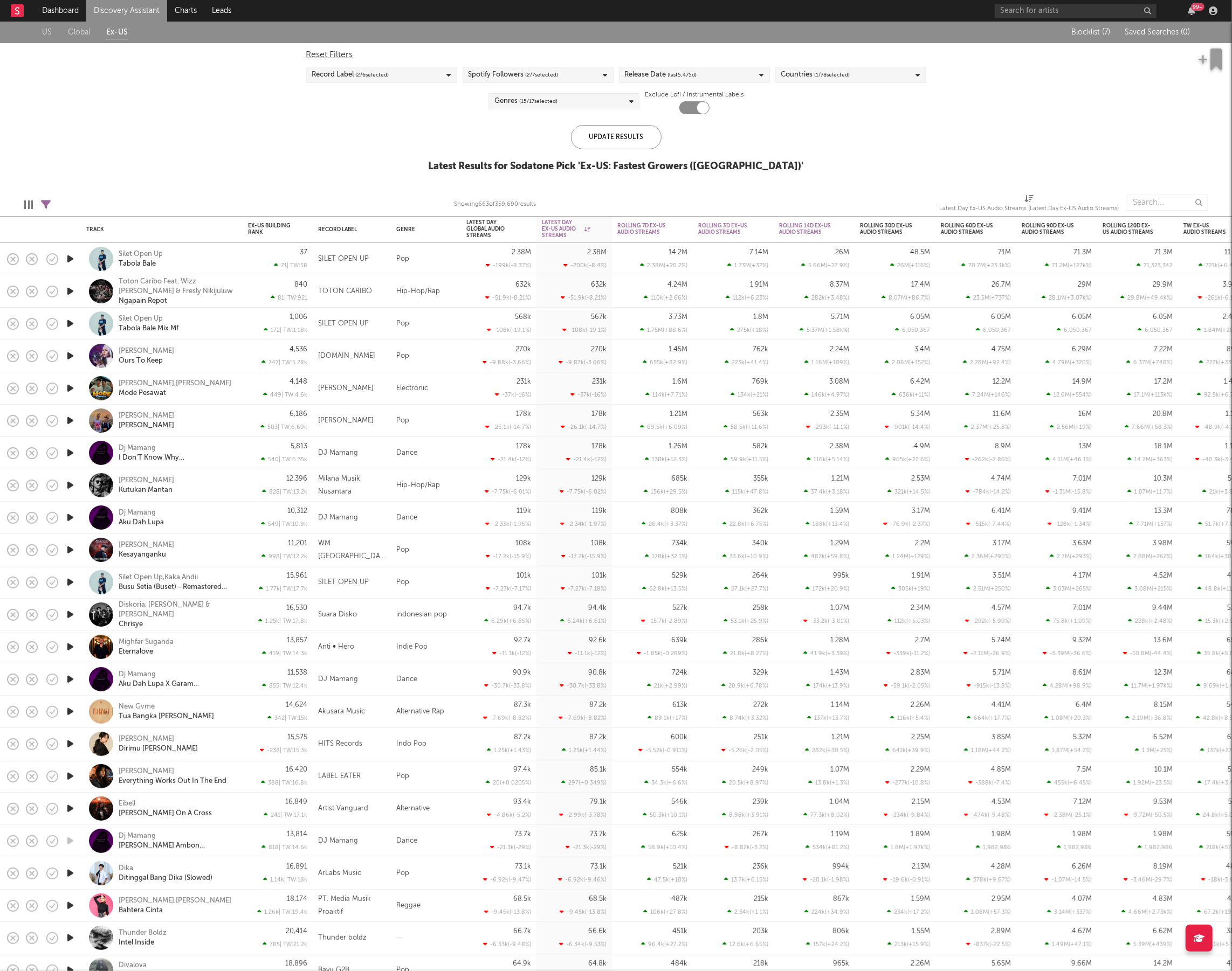
click at [72, 388] on icon "button" at bounding box center [70, 389] width 12 height 13
click at [462, 388] on div "231k -37k ( -16 % )" at bounding box center [498, 389] width 76 height 33
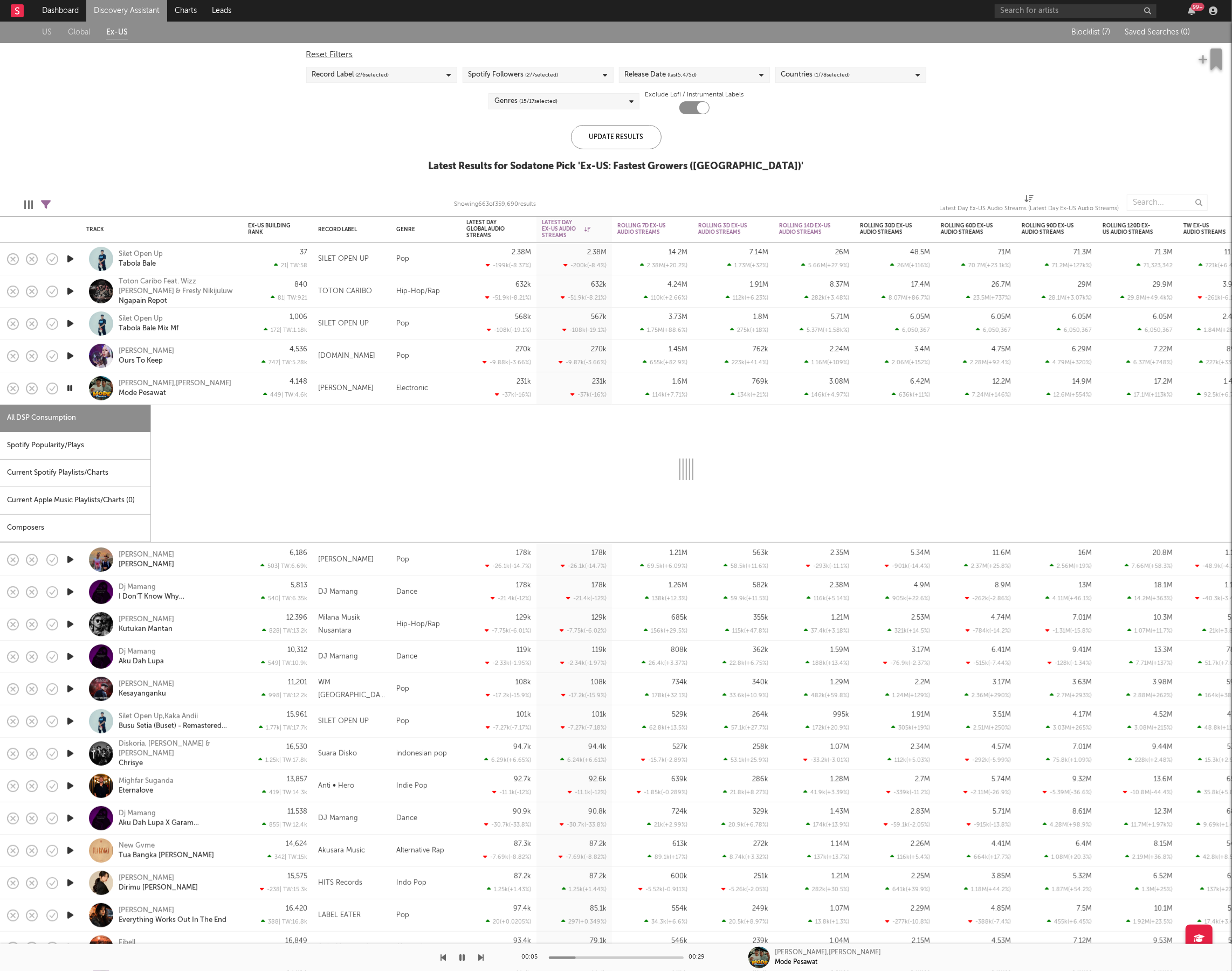
select select "1w"
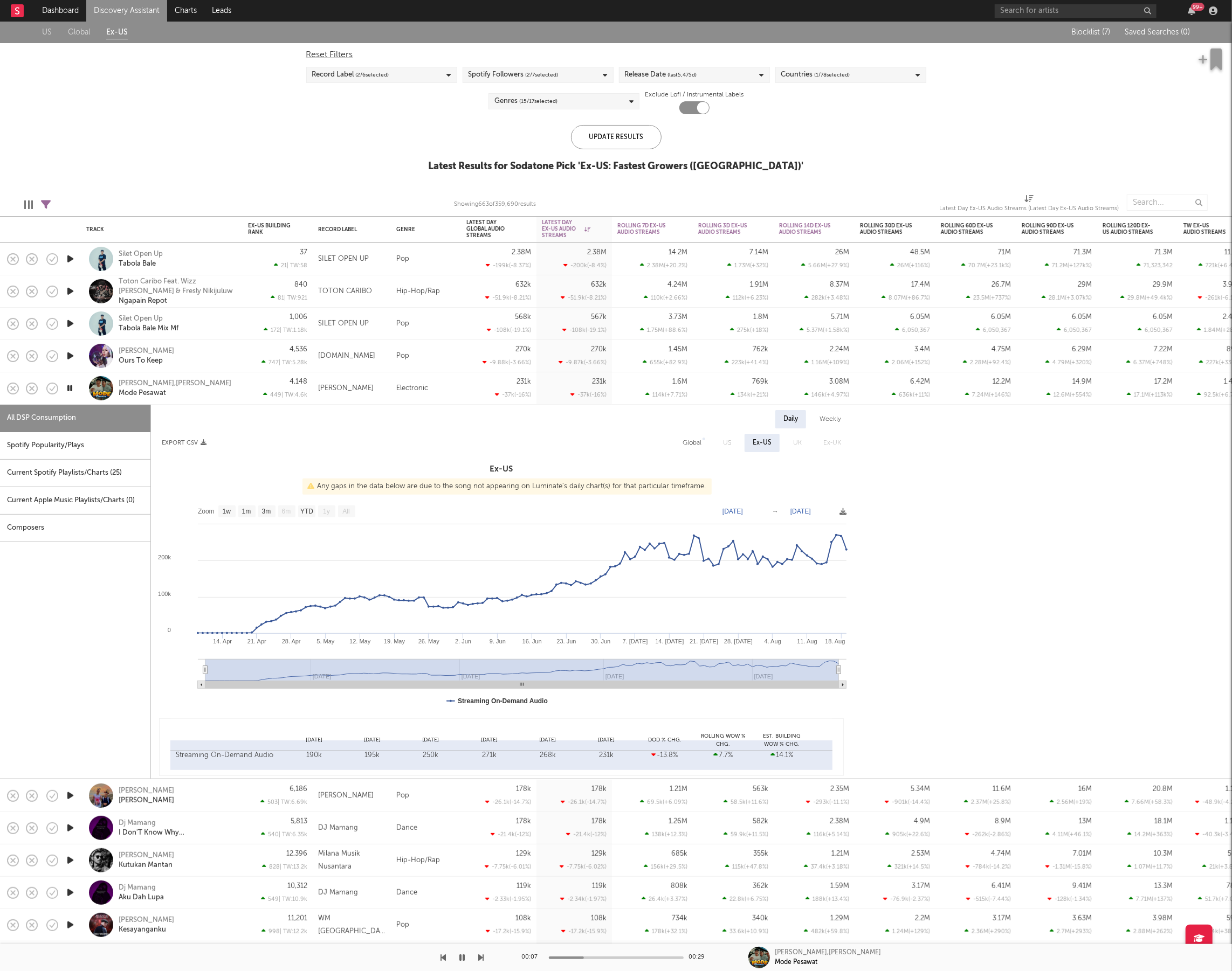
click at [438, 358] on div "Pop" at bounding box center [425, 356] width 70 height 33
select select "1w"
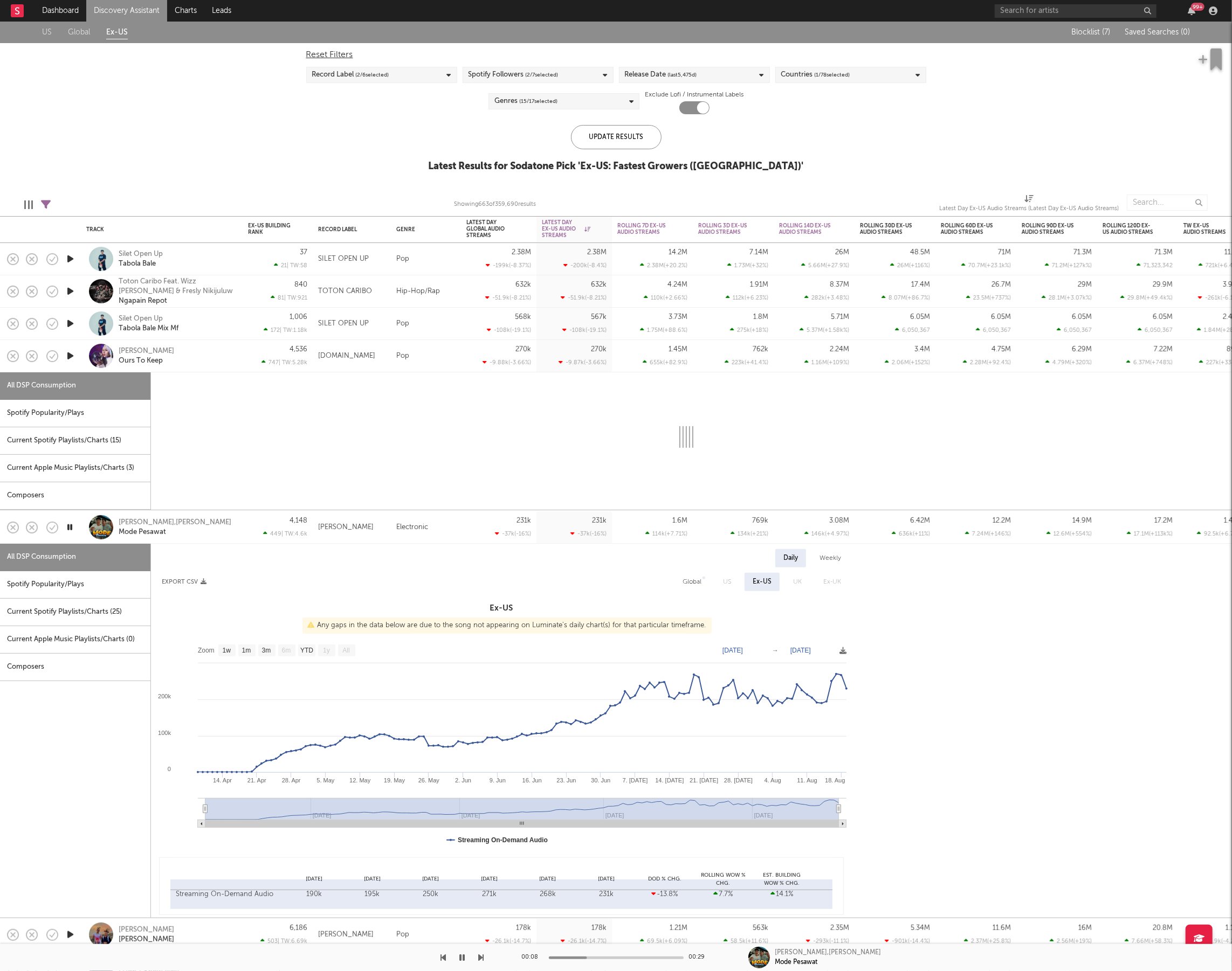
click at [91, 413] on div "Spotify Popularity/Plays" at bounding box center [75, 414] width 151 height 28
select select "1w"
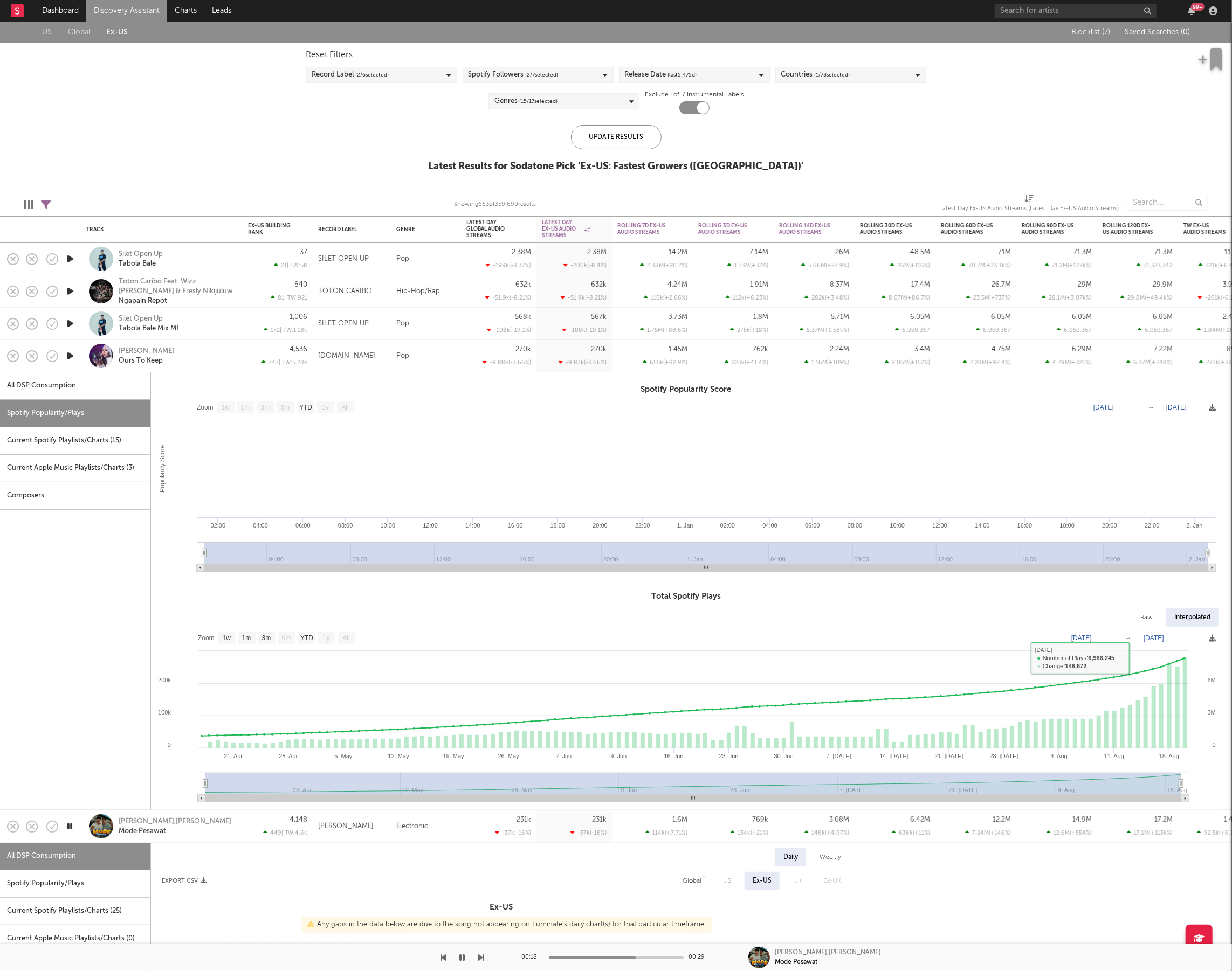
click at [105, 377] on div "All DSP Consumption" at bounding box center [75, 386] width 151 height 28
select select "6m"
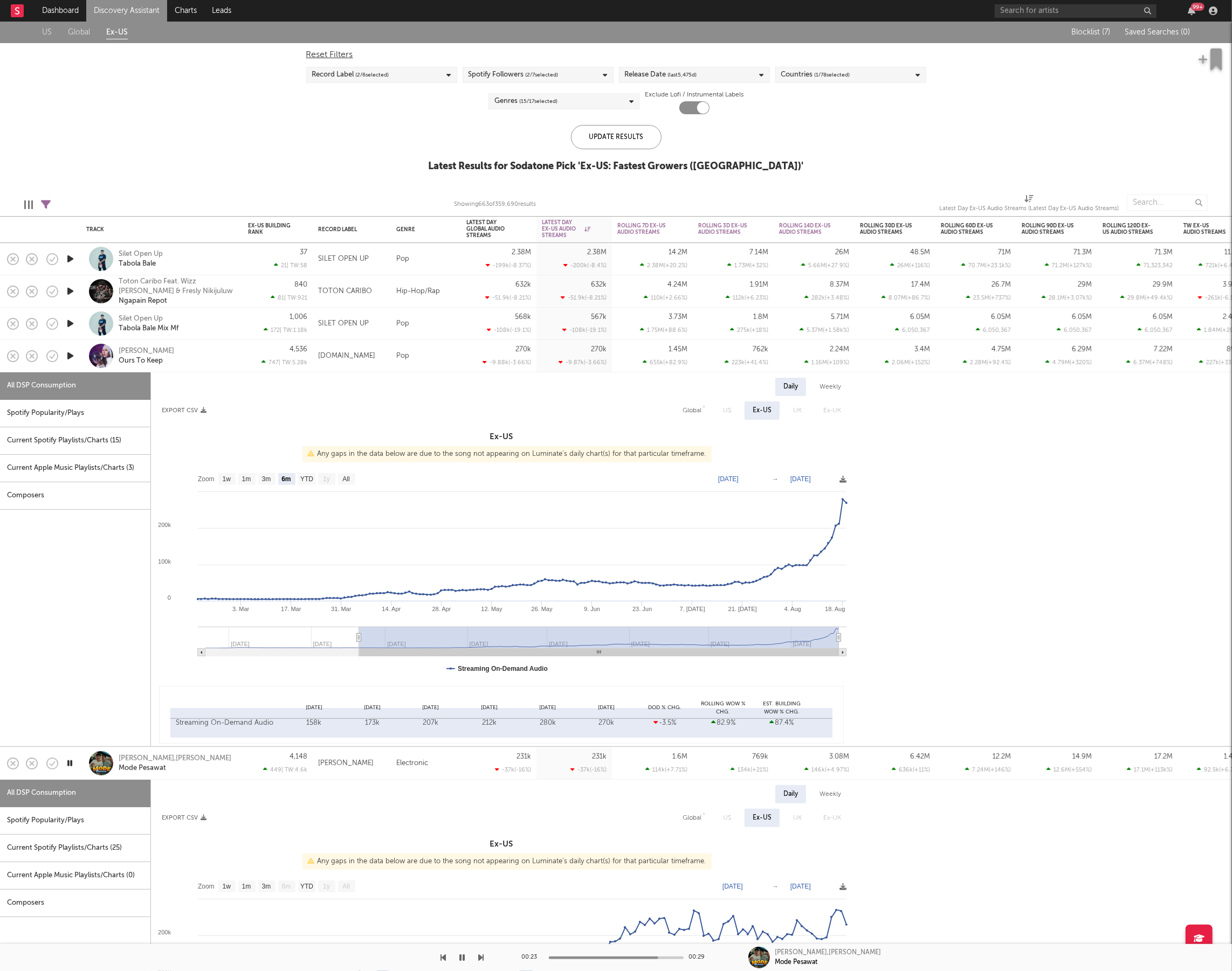
drag, startPoint x: 207, startPoint y: 347, endPoint x: 204, endPoint y: 341, distance: 6.7
click at [204, 341] on div "[PERSON_NAME] Ours To Keep" at bounding box center [161, 355] width 151 height 32
select select "1w"
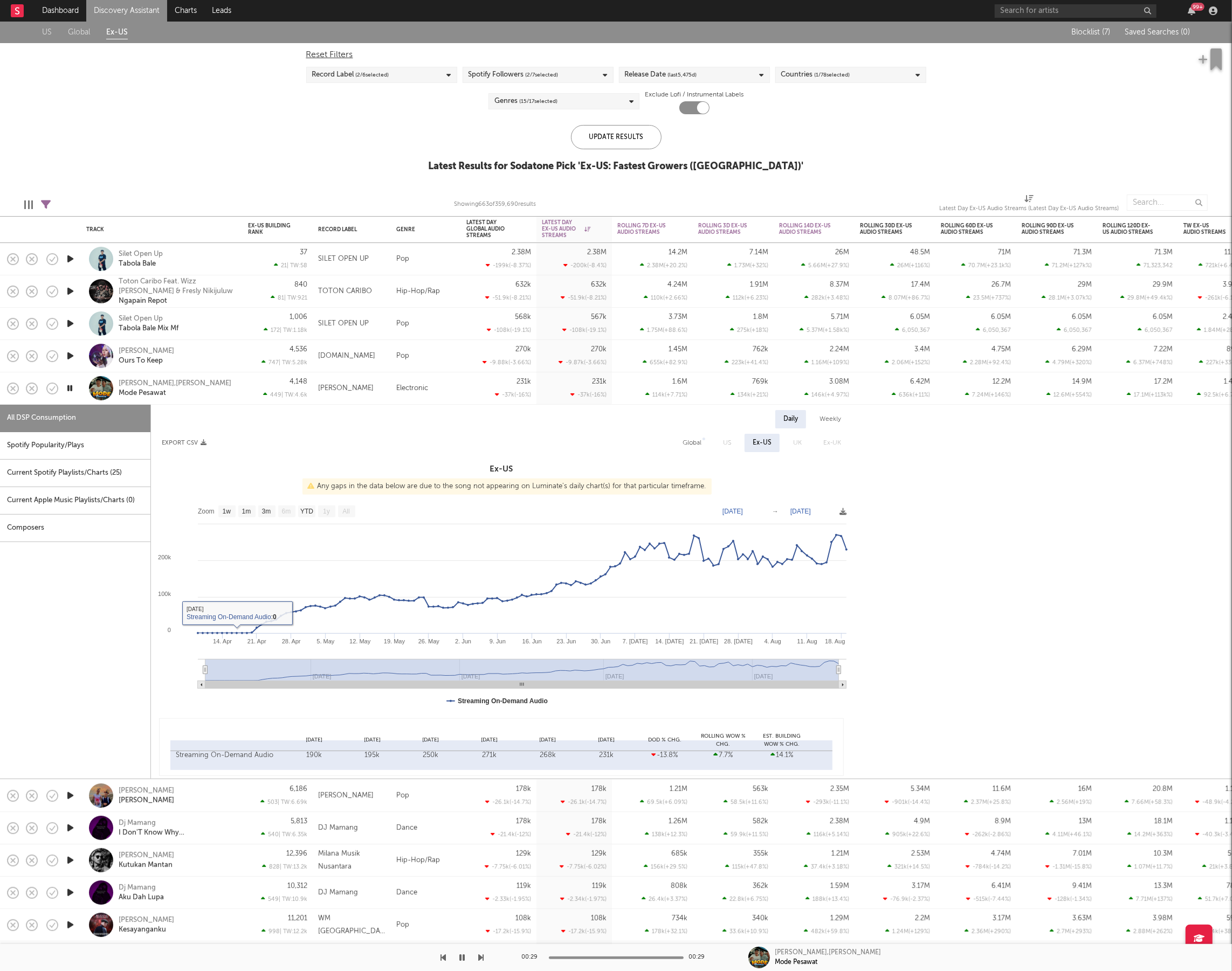
click at [236, 383] on div "[PERSON_NAME],[PERSON_NAME] Mode Pesawat" at bounding box center [161, 388] width 151 height 32
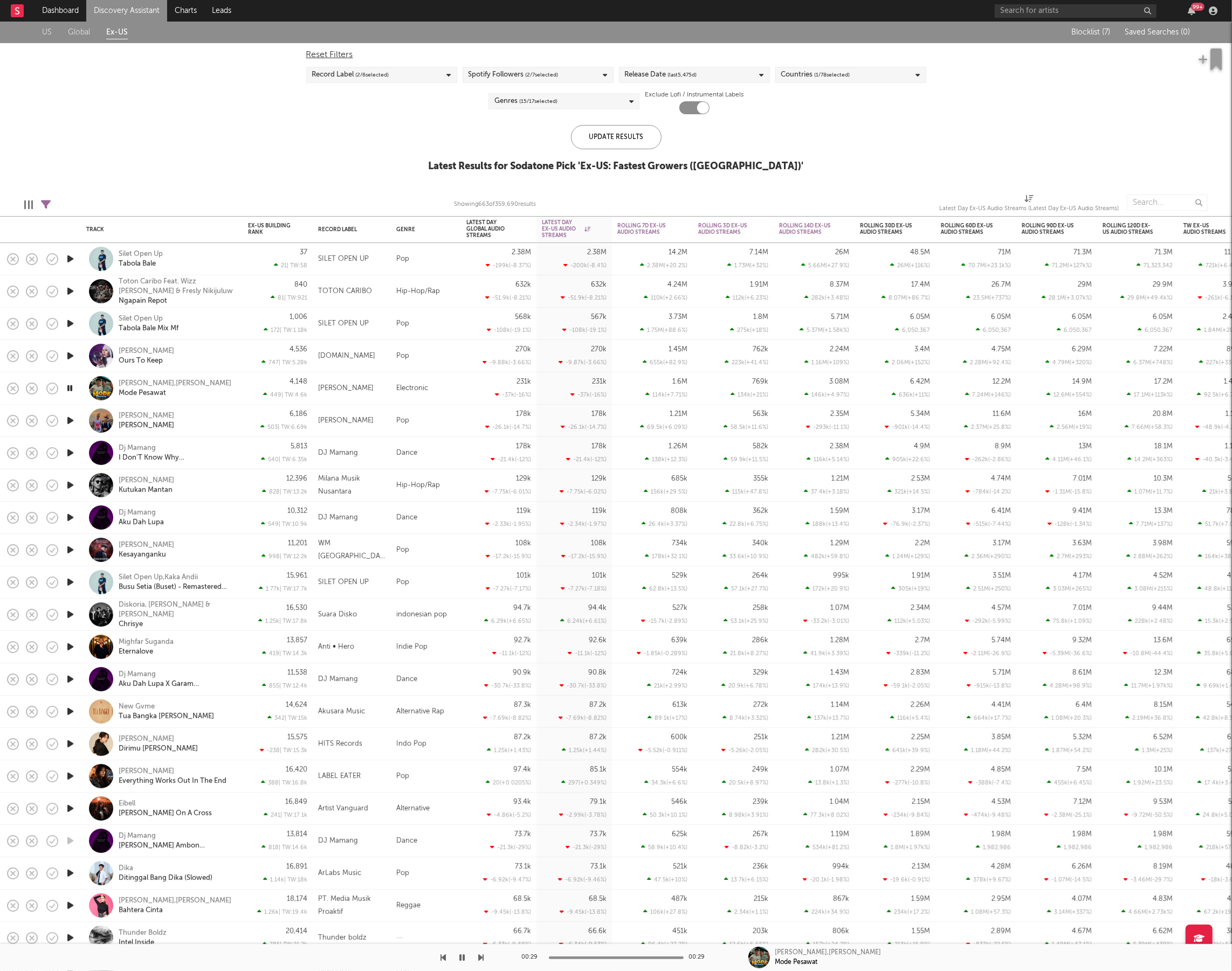
click at [480, 957] on icon "button" at bounding box center [482, 958] width 6 height 9
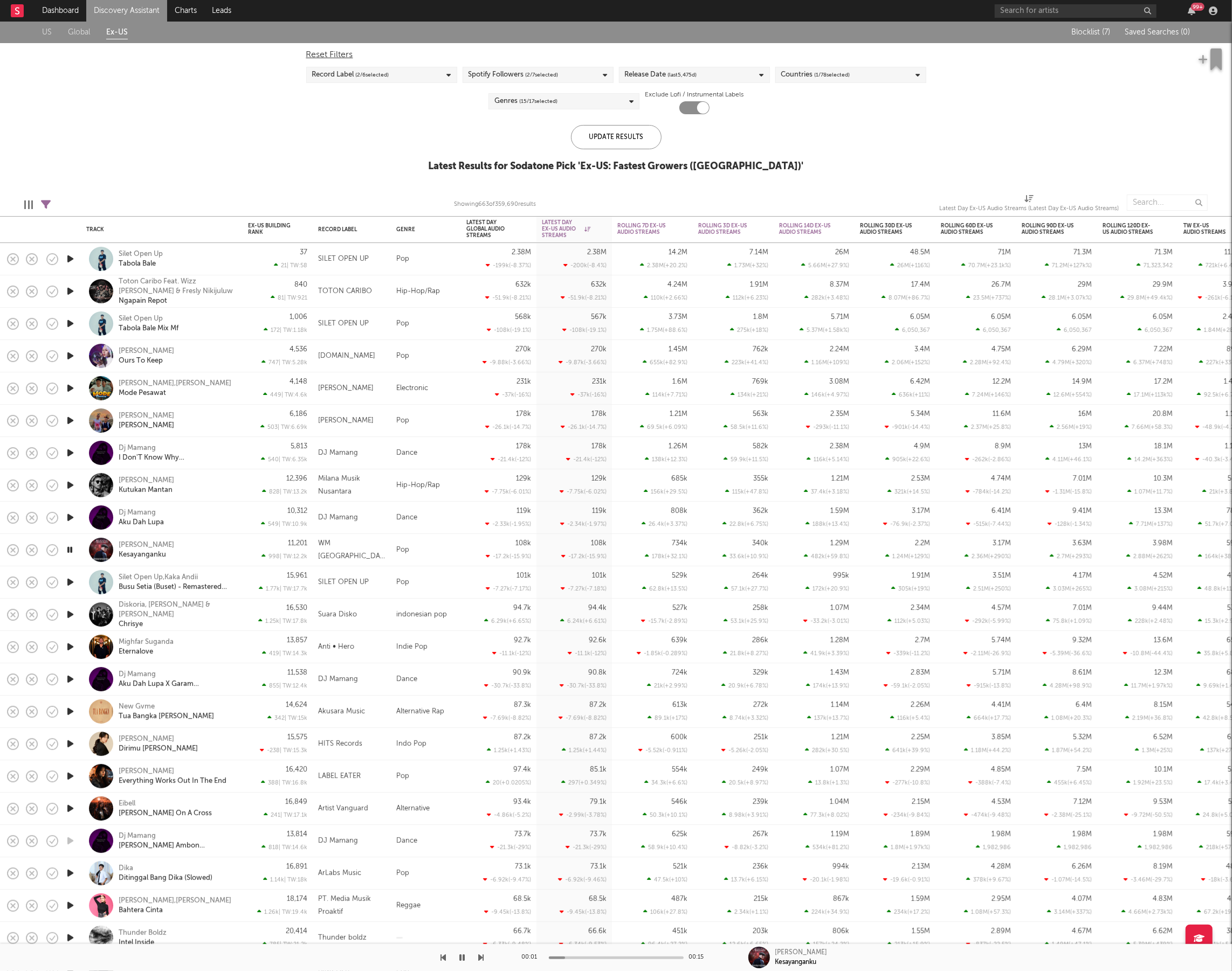
click at [480, 957] on icon "button" at bounding box center [482, 958] width 6 height 9
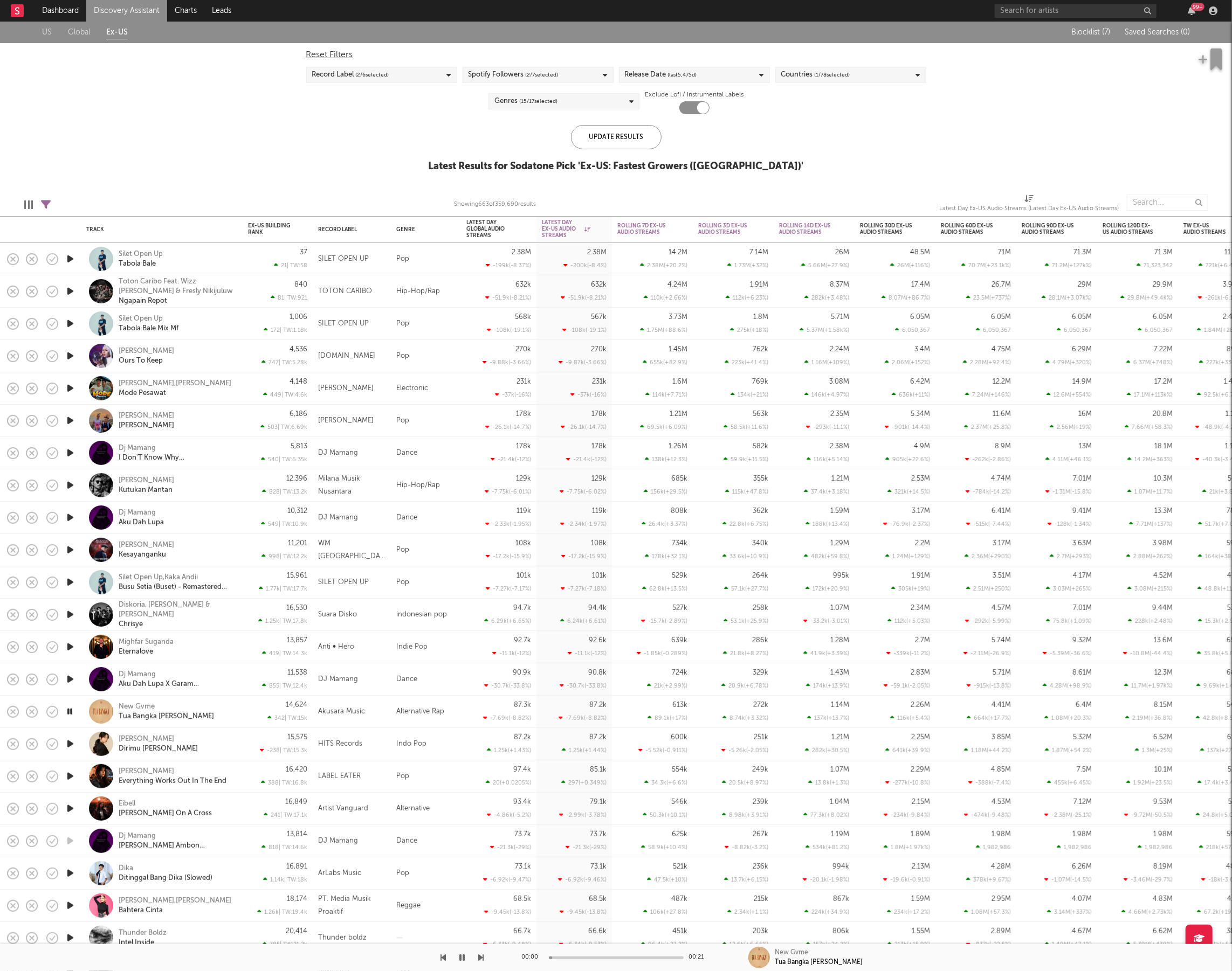
click at [480, 957] on icon "button" at bounding box center [482, 958] width 6 height 9
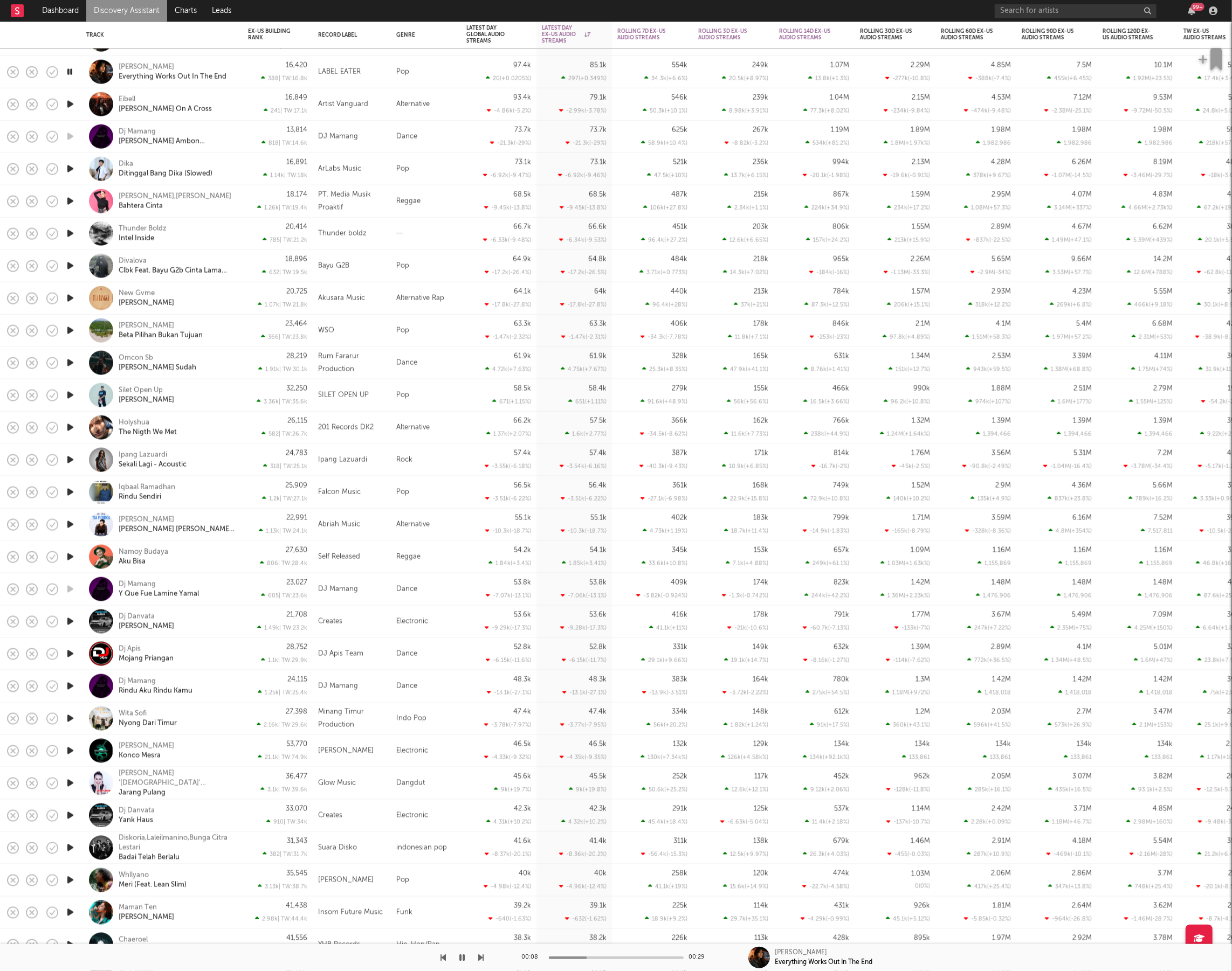
click at [482, 959] on icon "button" at bounding box center [482, 958] width 6 height 9
click at [193, 241] on div "Thunder Boldz Intel Inside" at bounding box center [177, 233] width 116 height 19
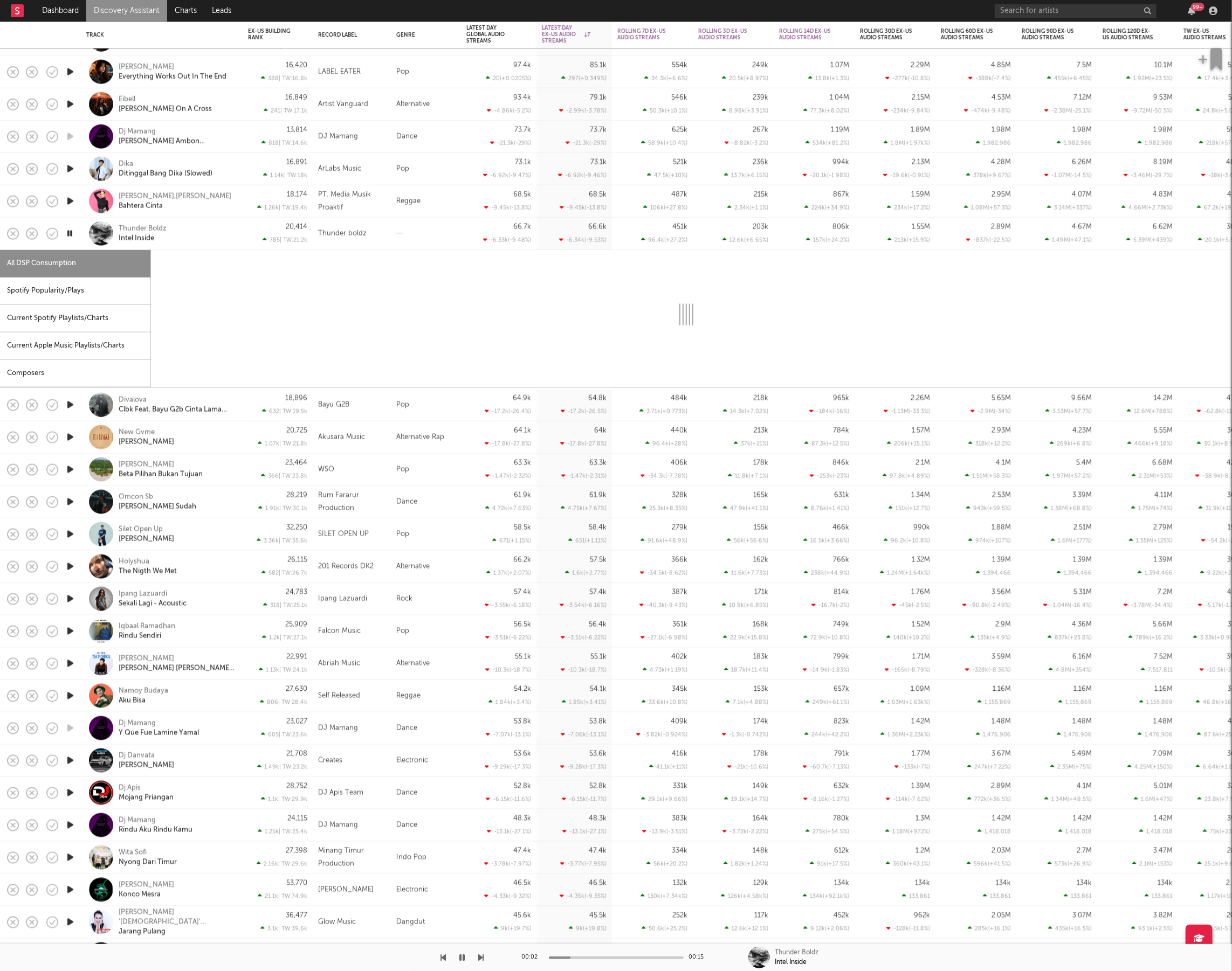
select select "1w"
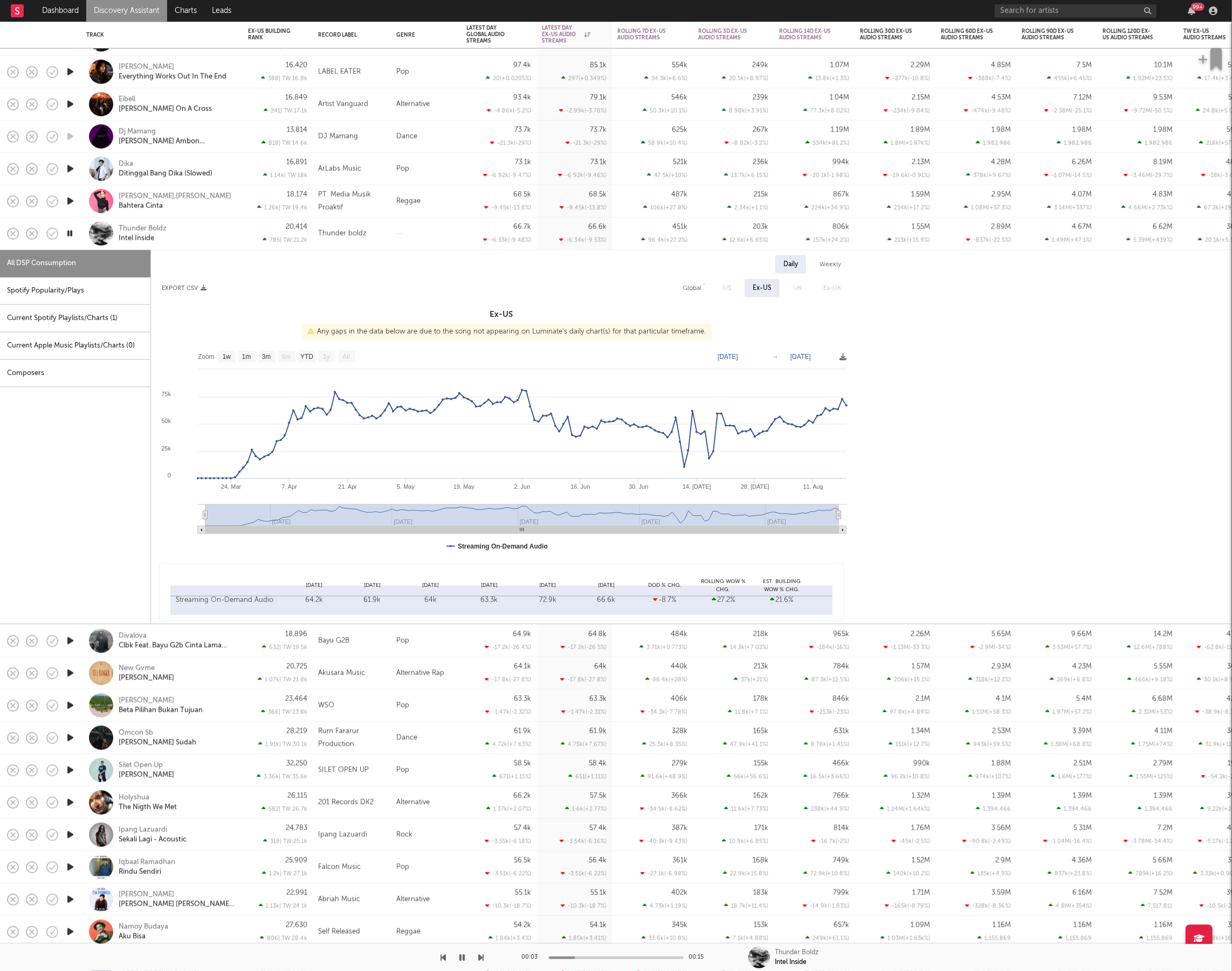
click at [64, 297] on div "Spotify Popularity/Plays" at bounding box center [75, 291] width 151 height 28
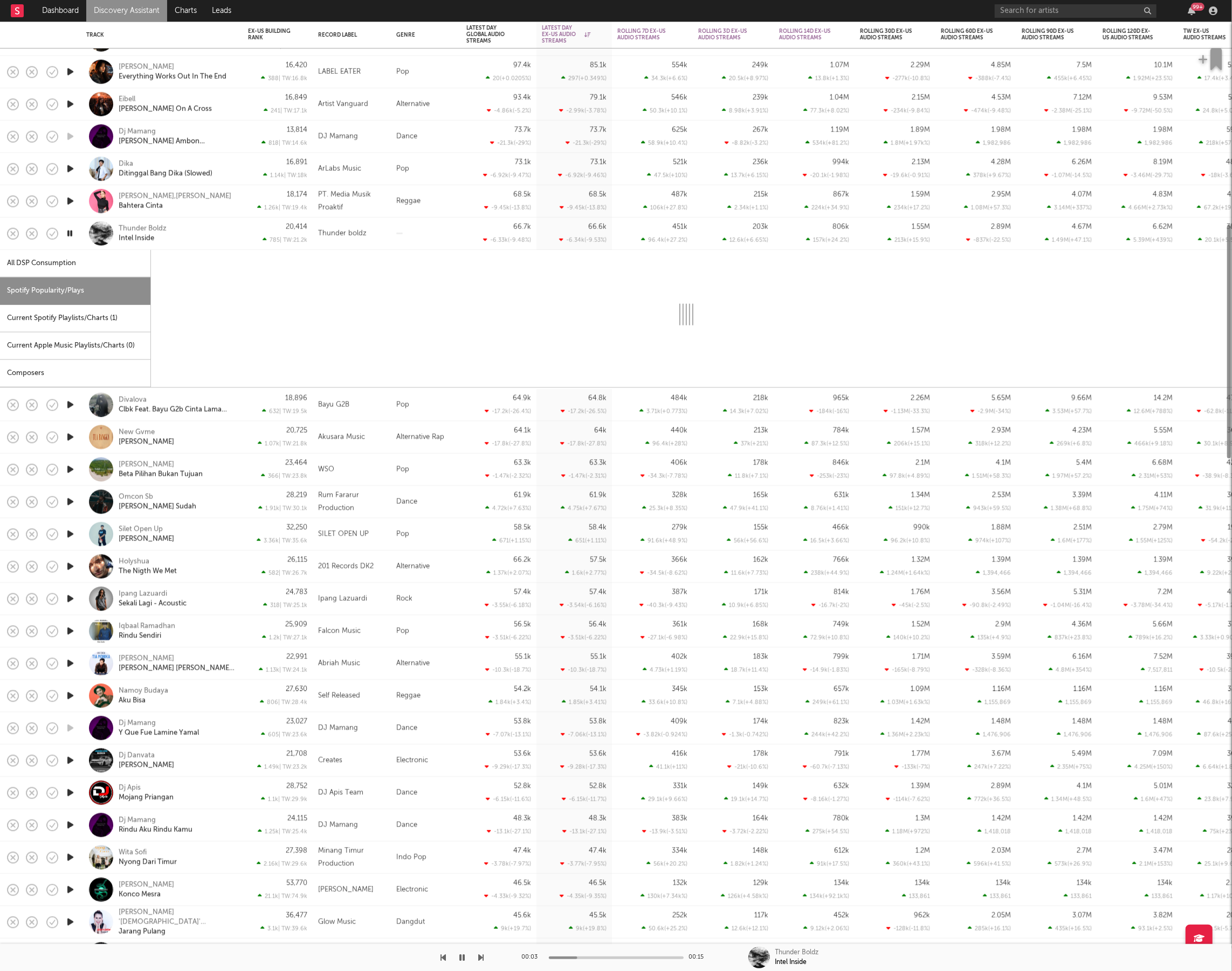
select select "1w"
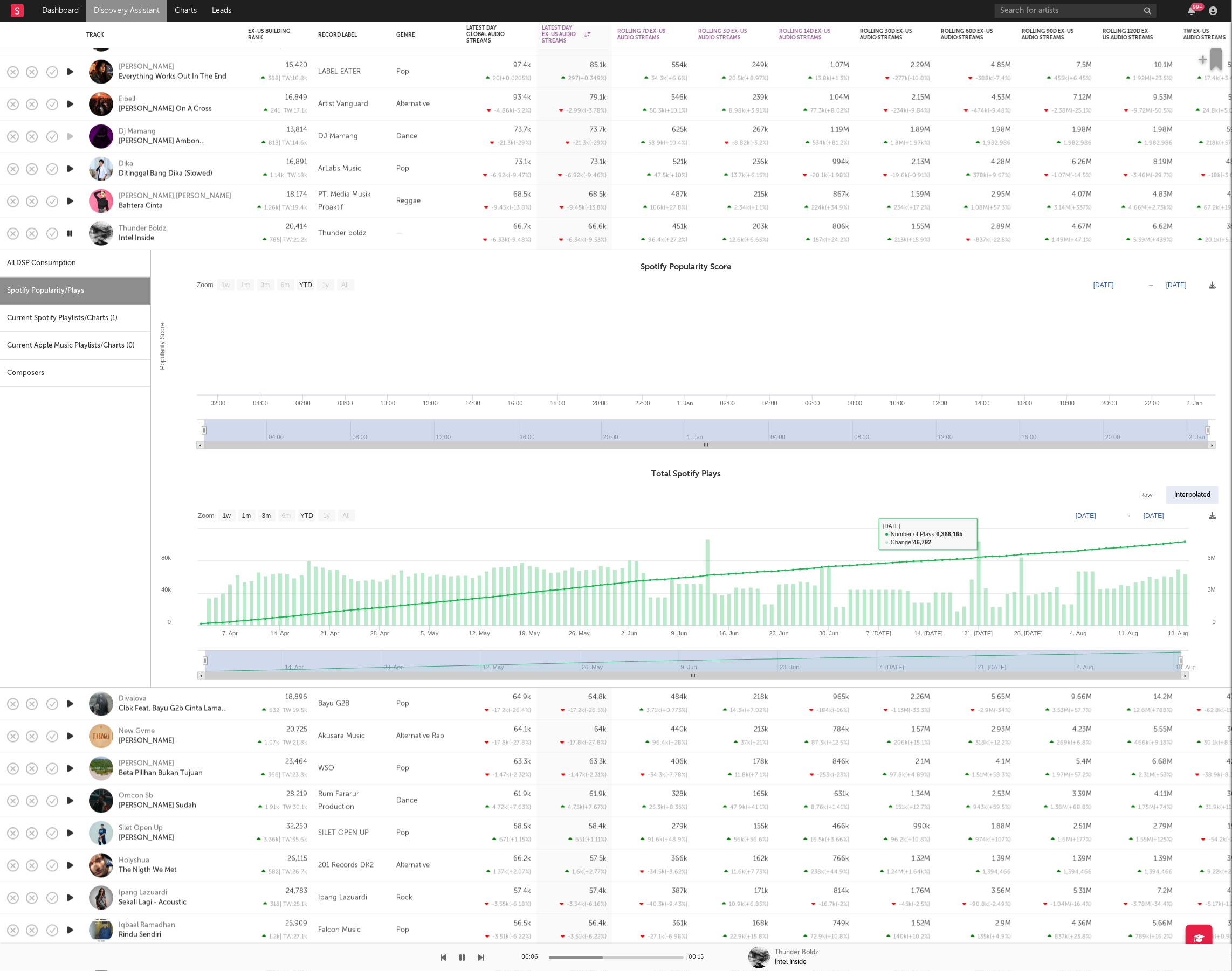
click at [209, 236] on div "Thunder Boldz Intel Inside" at bounding box center [177, 233] width 116 height 19
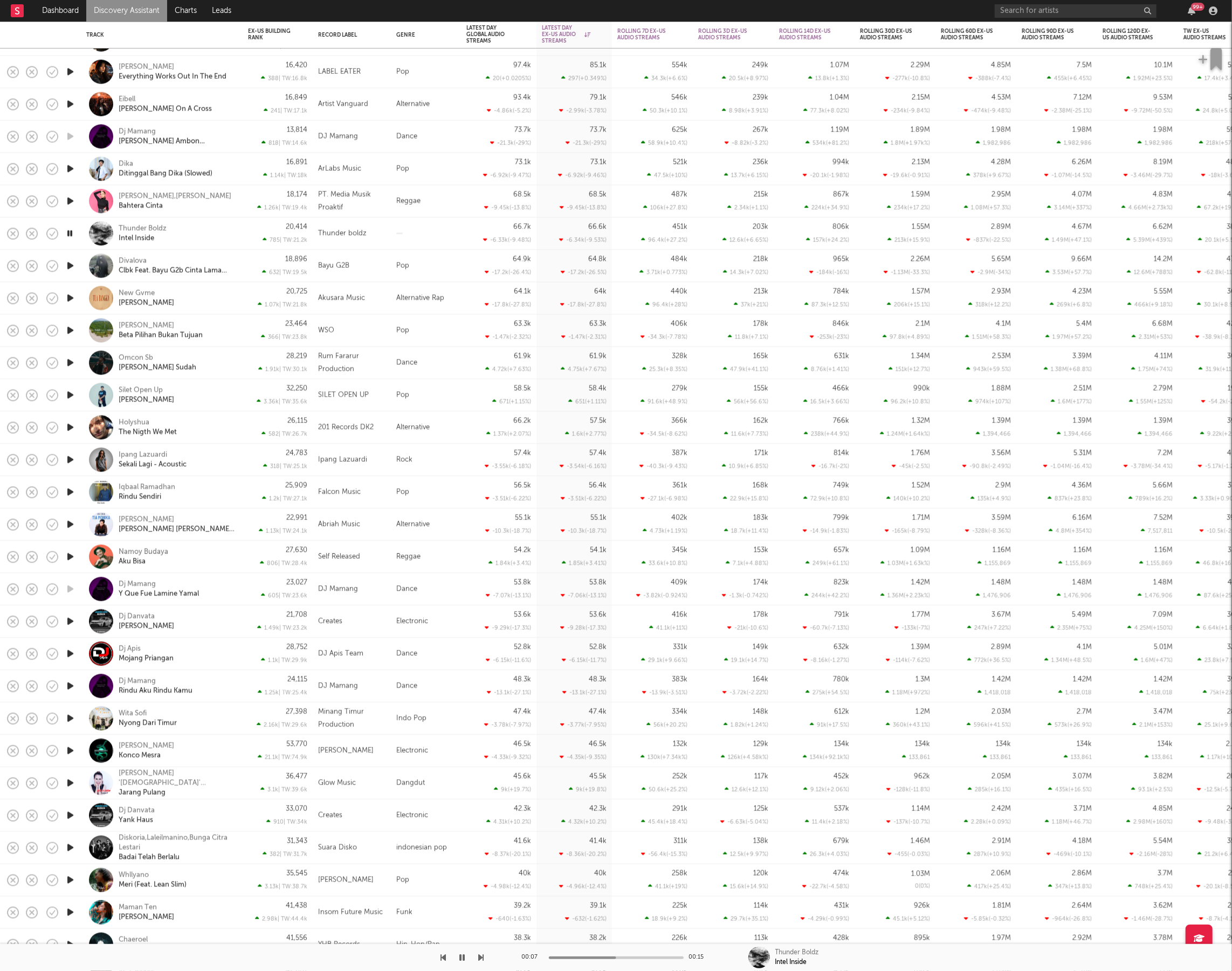
click at [480, 962] on button "button" at bounding box center [482, 958] width 6 height 27
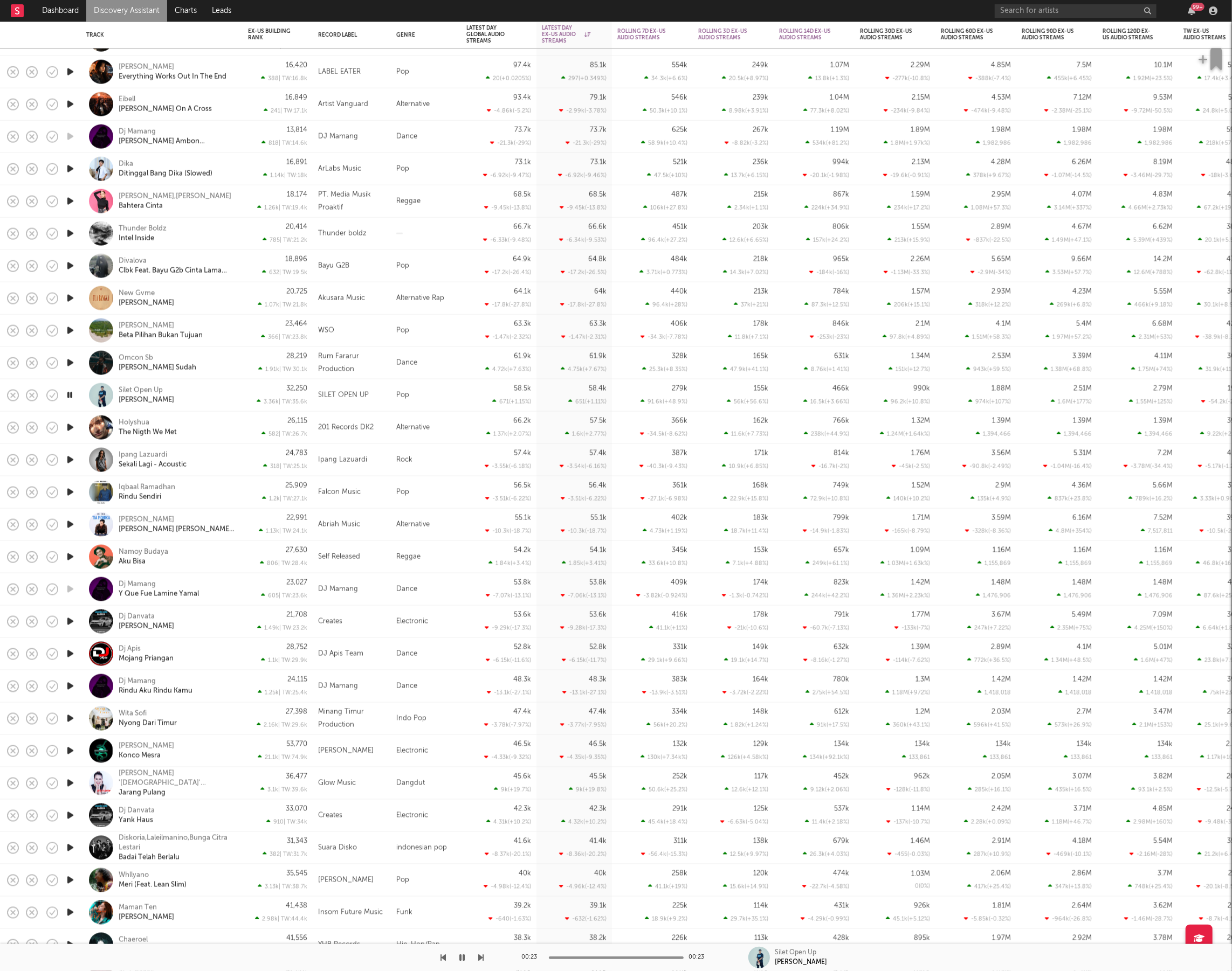
click at [72, 426] on icon "button" at bounding box center [70, 428] width 12 height 13
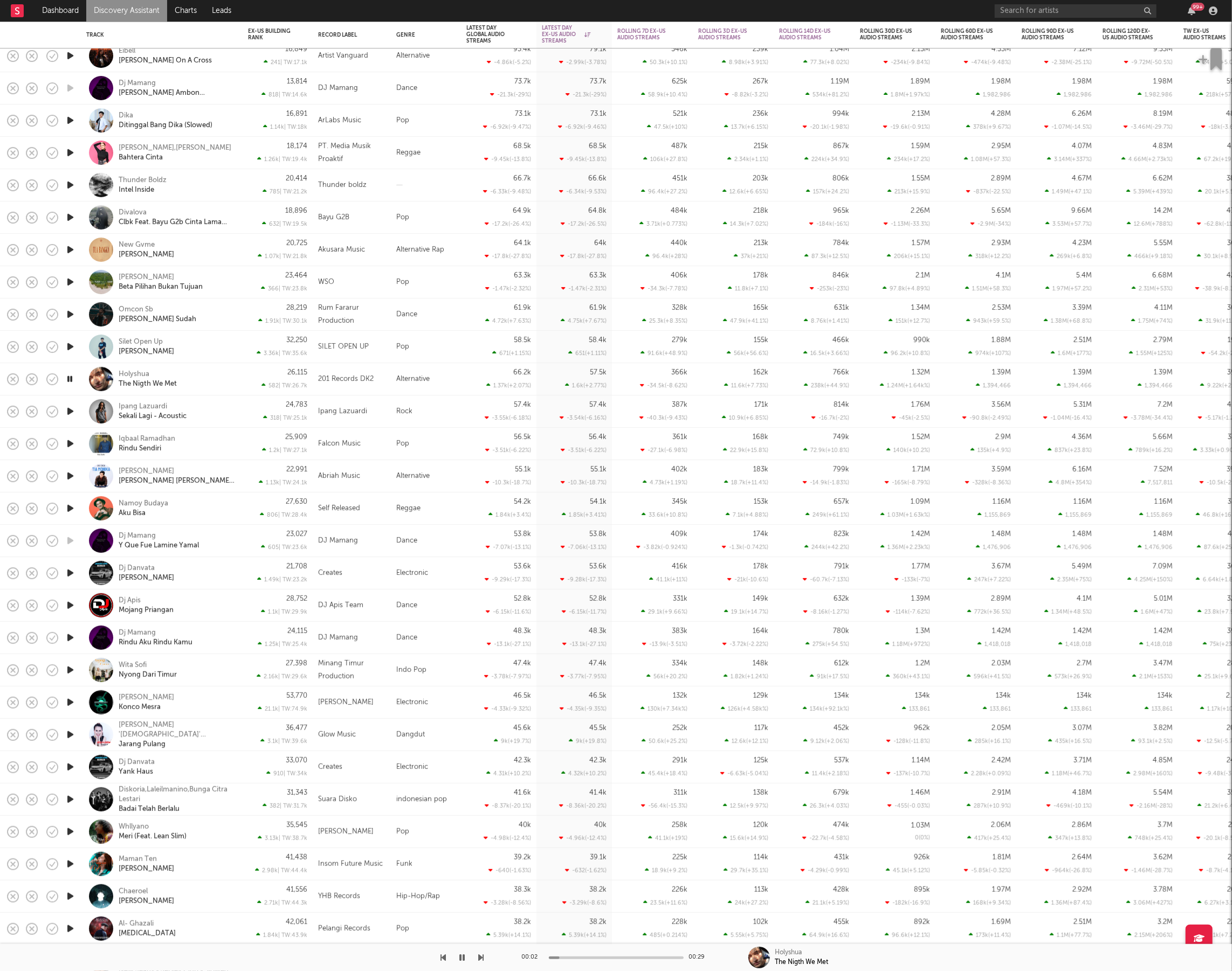
click at [206, 379] on div "Holyshua The Nigth We Met" at bounding box center [177, 379] width 116 height 19
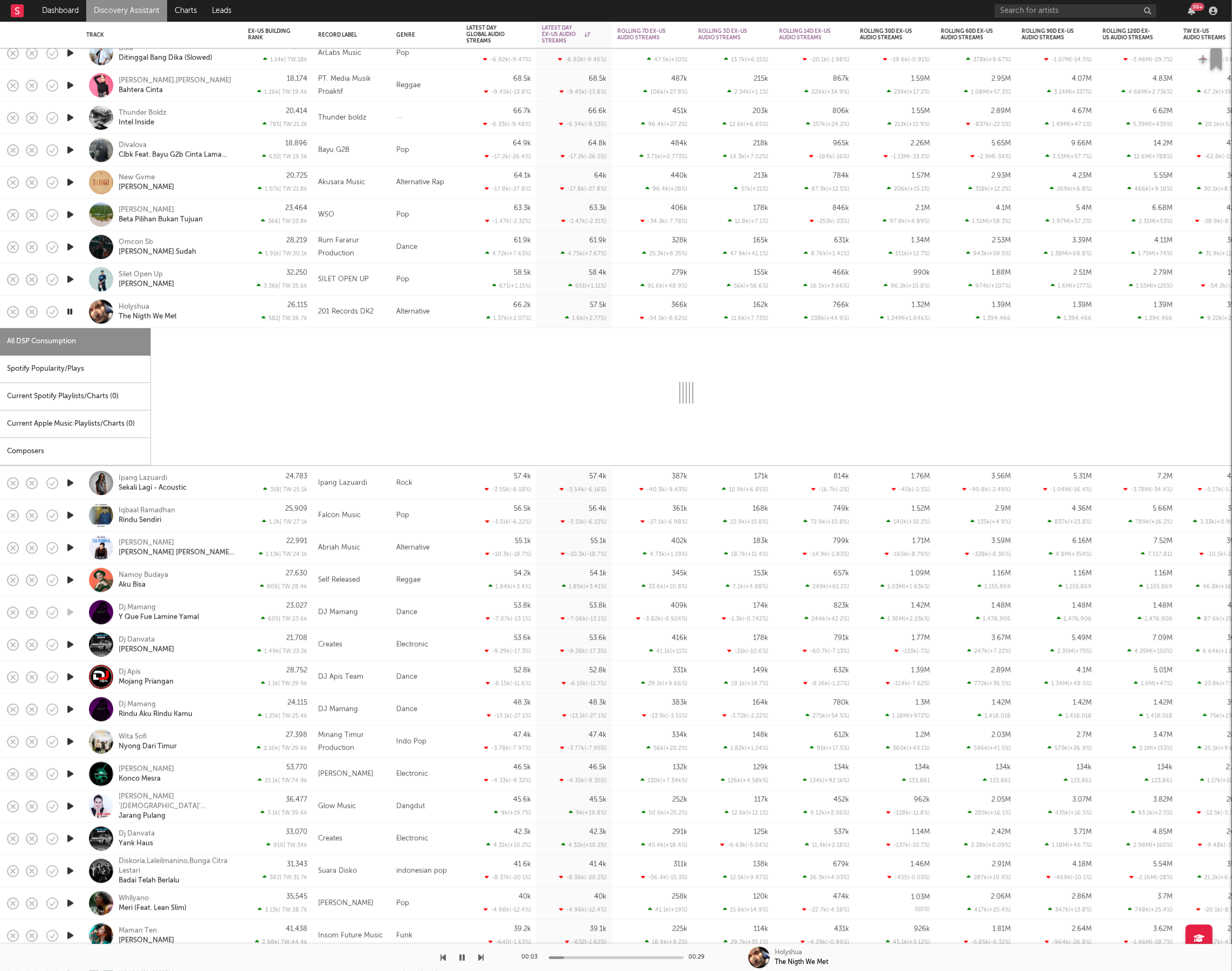
select select "1w"
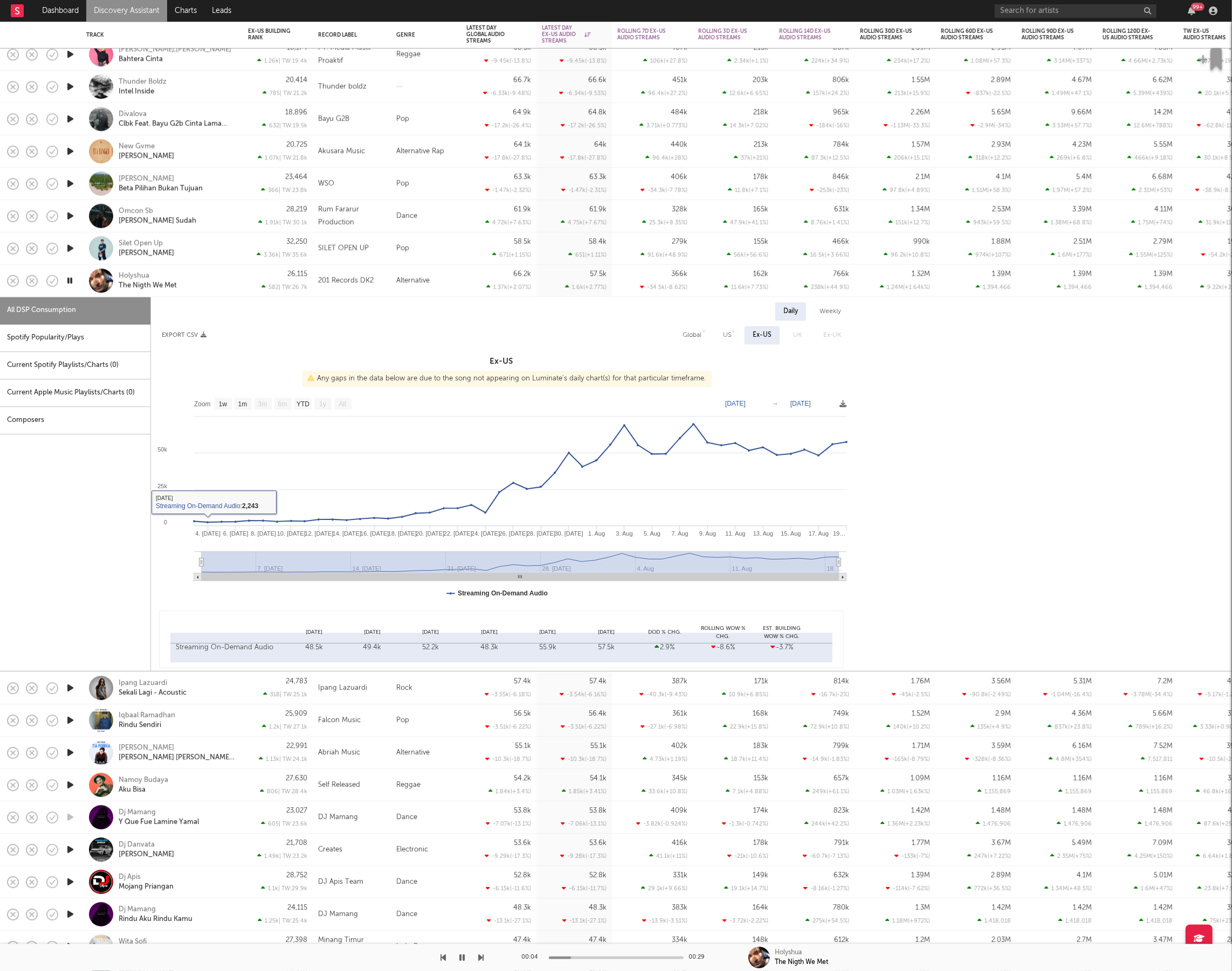
click at [81, 343] on div "Spotify Popularity/Plays" at bounding box center [75, 338] width 151 height 28
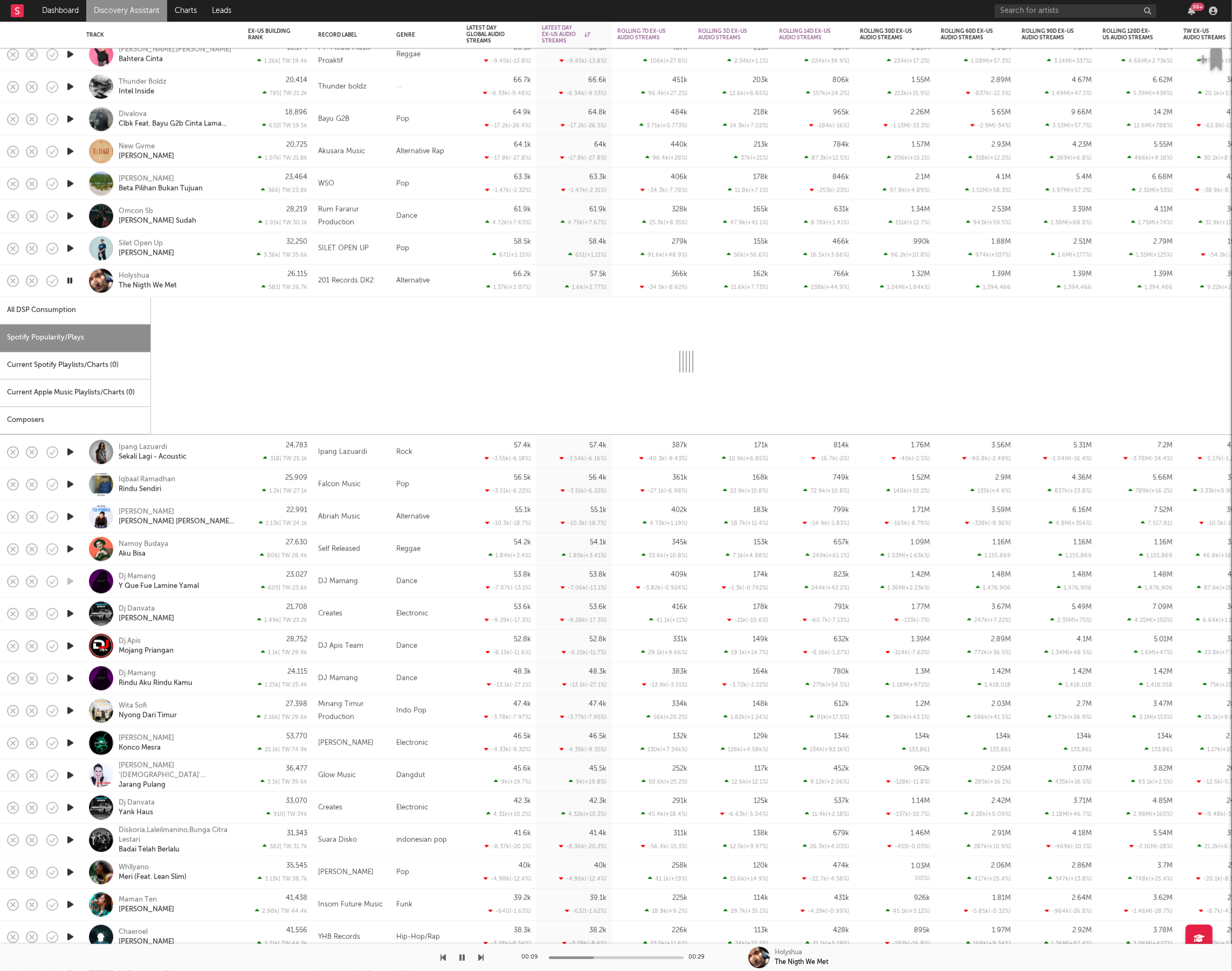
select select "1w"
select select "6m"
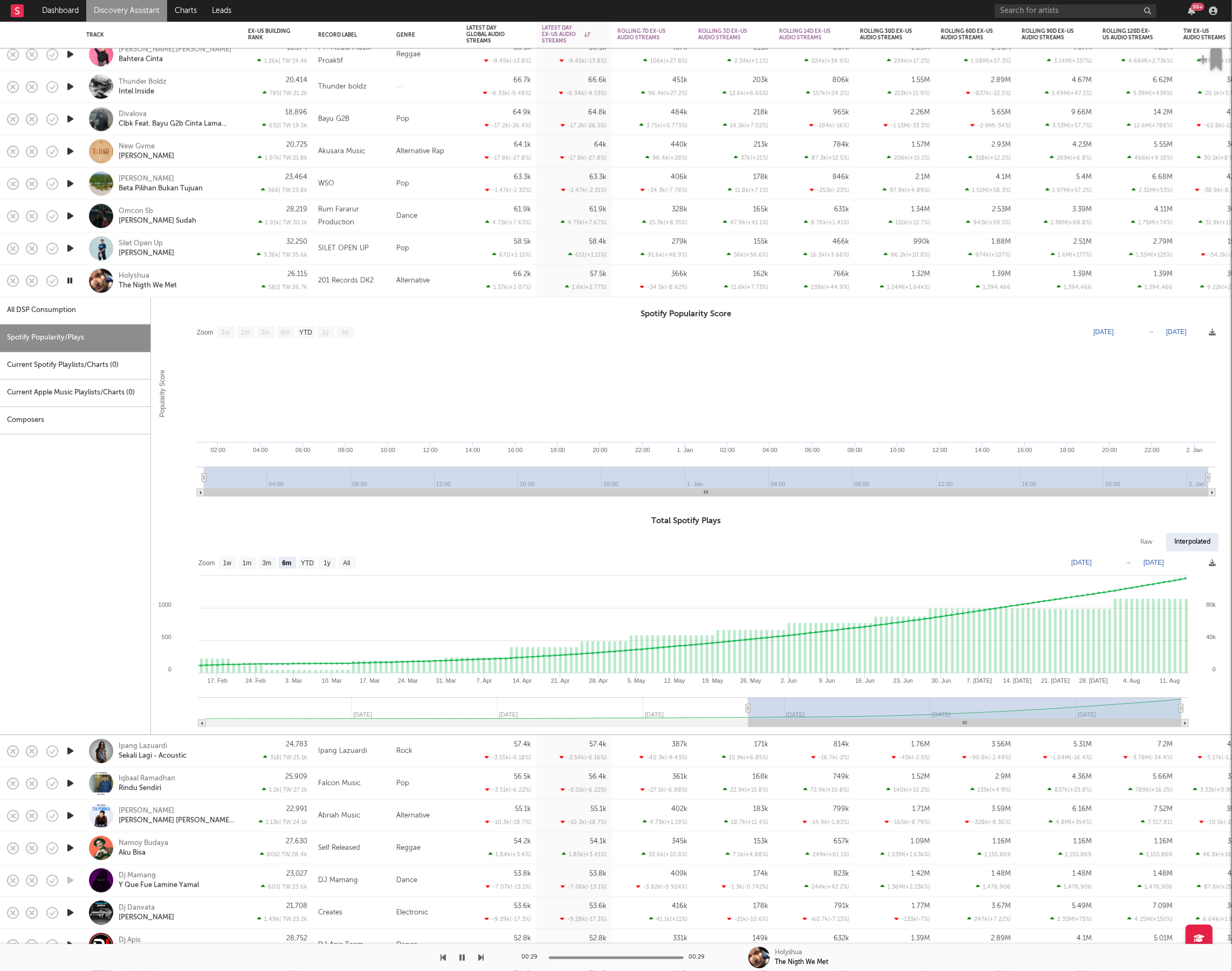
click at [201, 281] on div "Holyshua The Nigth We Met" at bounding box center [177, 281] width 116 height 19
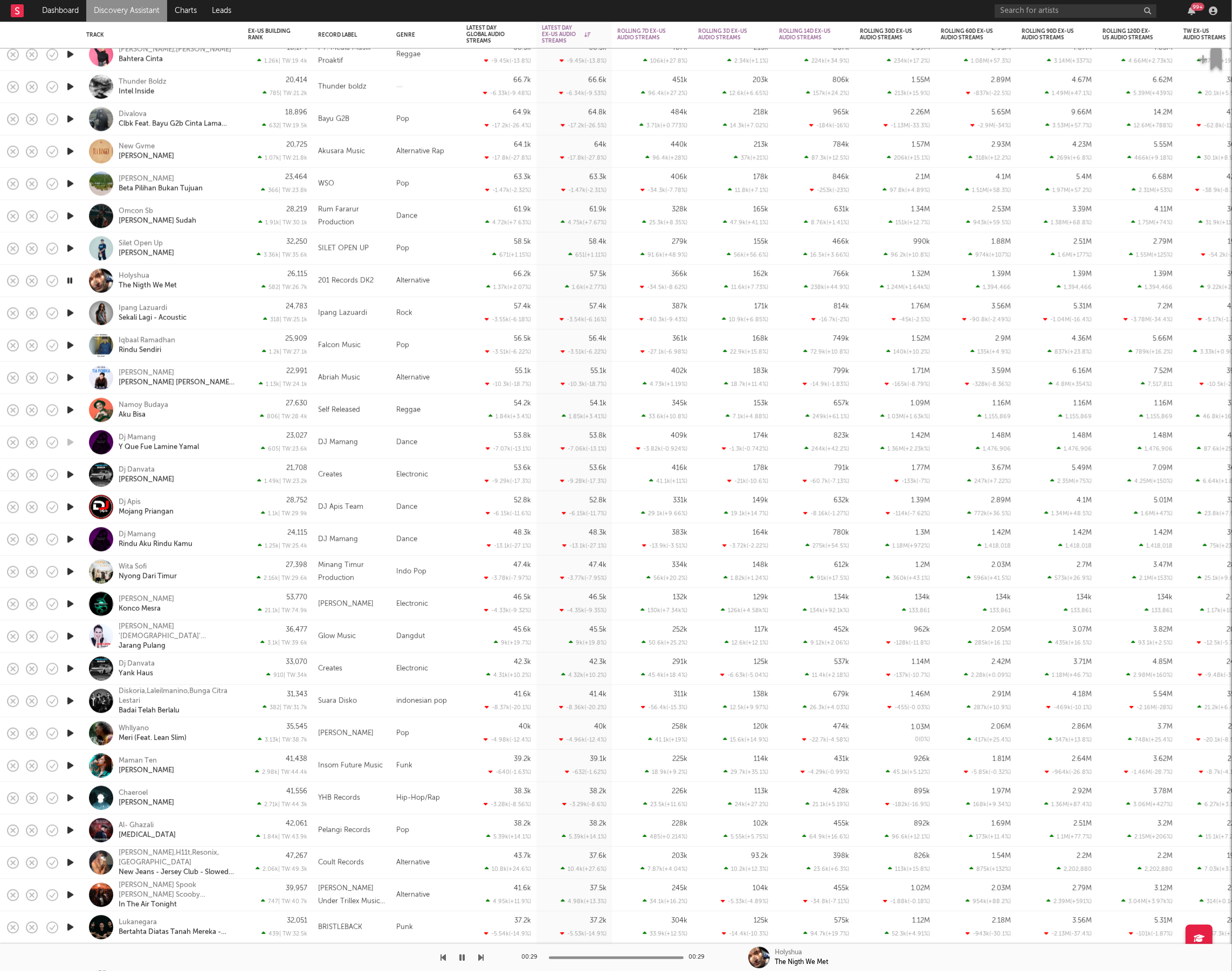
click at [66, 313] on icon "button" at bounding box center [70, 313] width 12 height 13
click at [66, 313] on icon "button" at bounding box center [69, 313] width 11 height 13
click at [460, 961] on icon "button" at bounding box center [462, 958] width 7 height 9
click at [479, 959] on icon "button" at bounding box center [482, 958] width 6 height 9
click at [480, 959] on icon "button" at bounding box center [482, 958] width 6 height 9
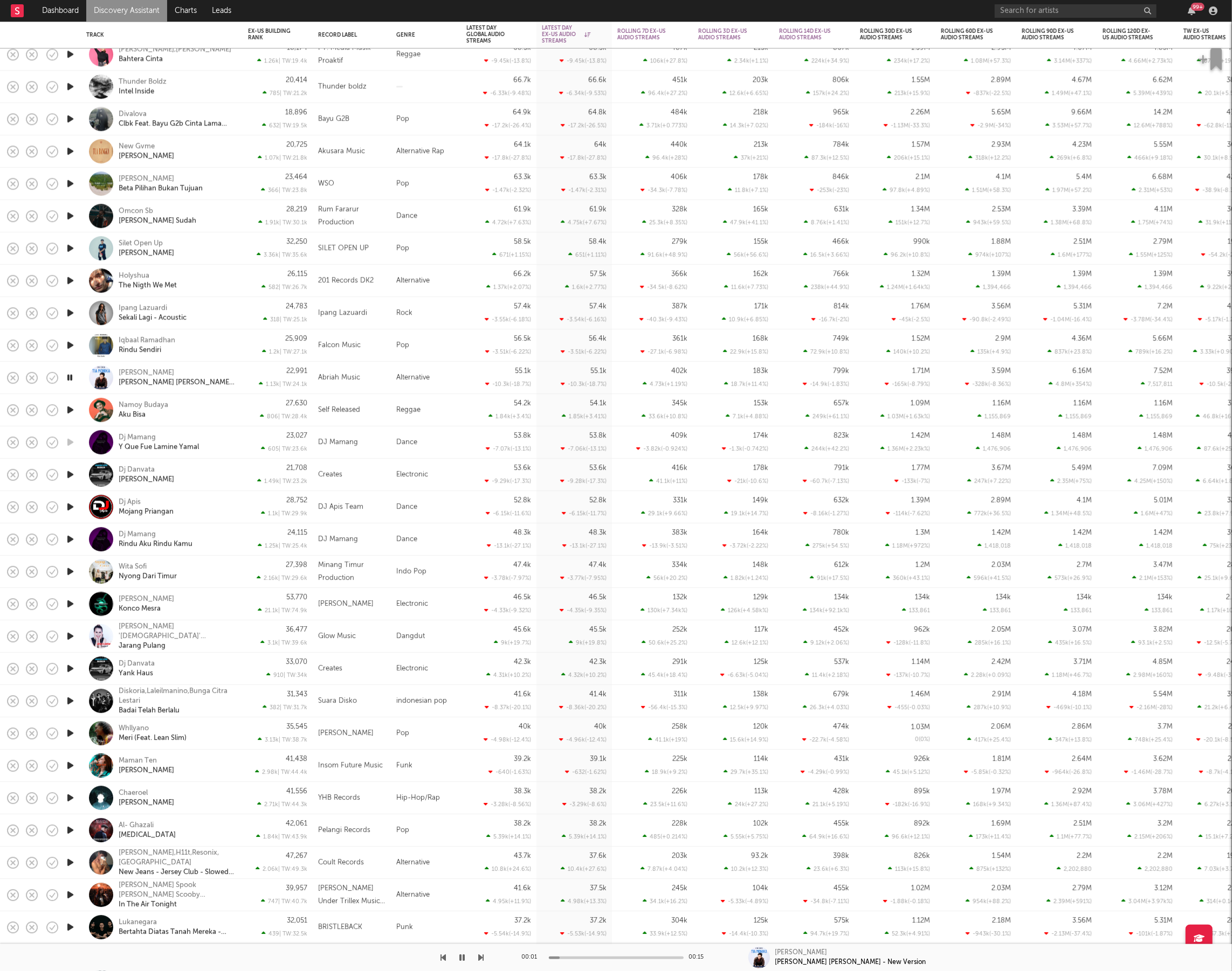
click at [480, 959] on icon "button" at bounding box center [482, 958] width 6 height 9
click at [480, 955] on icon "button" at bounding box center [482, 958] width 6 height 9
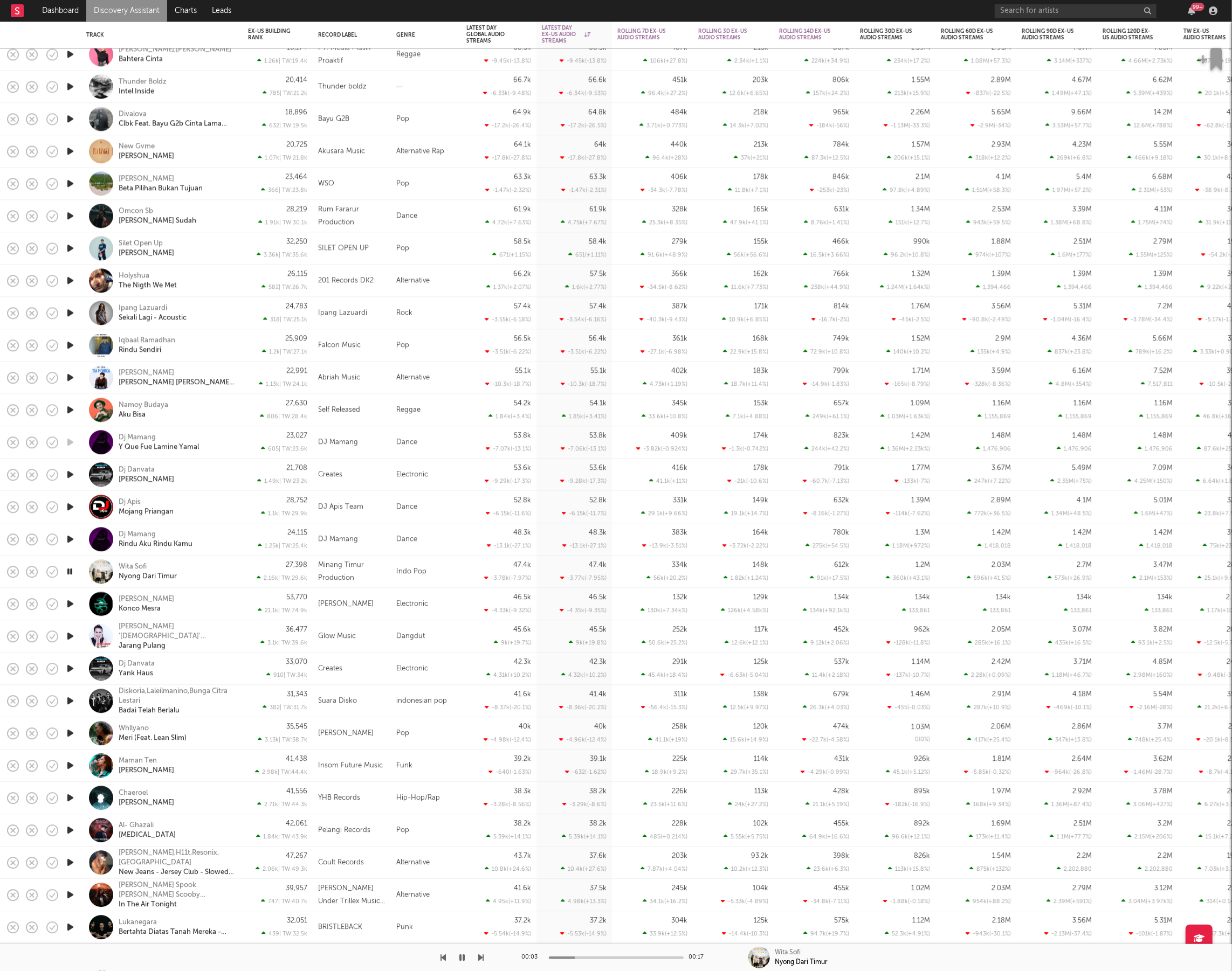
click at [210, 579] on div "[PERSON_NAME]" at bounding box center [177, 572] width 116 height 19
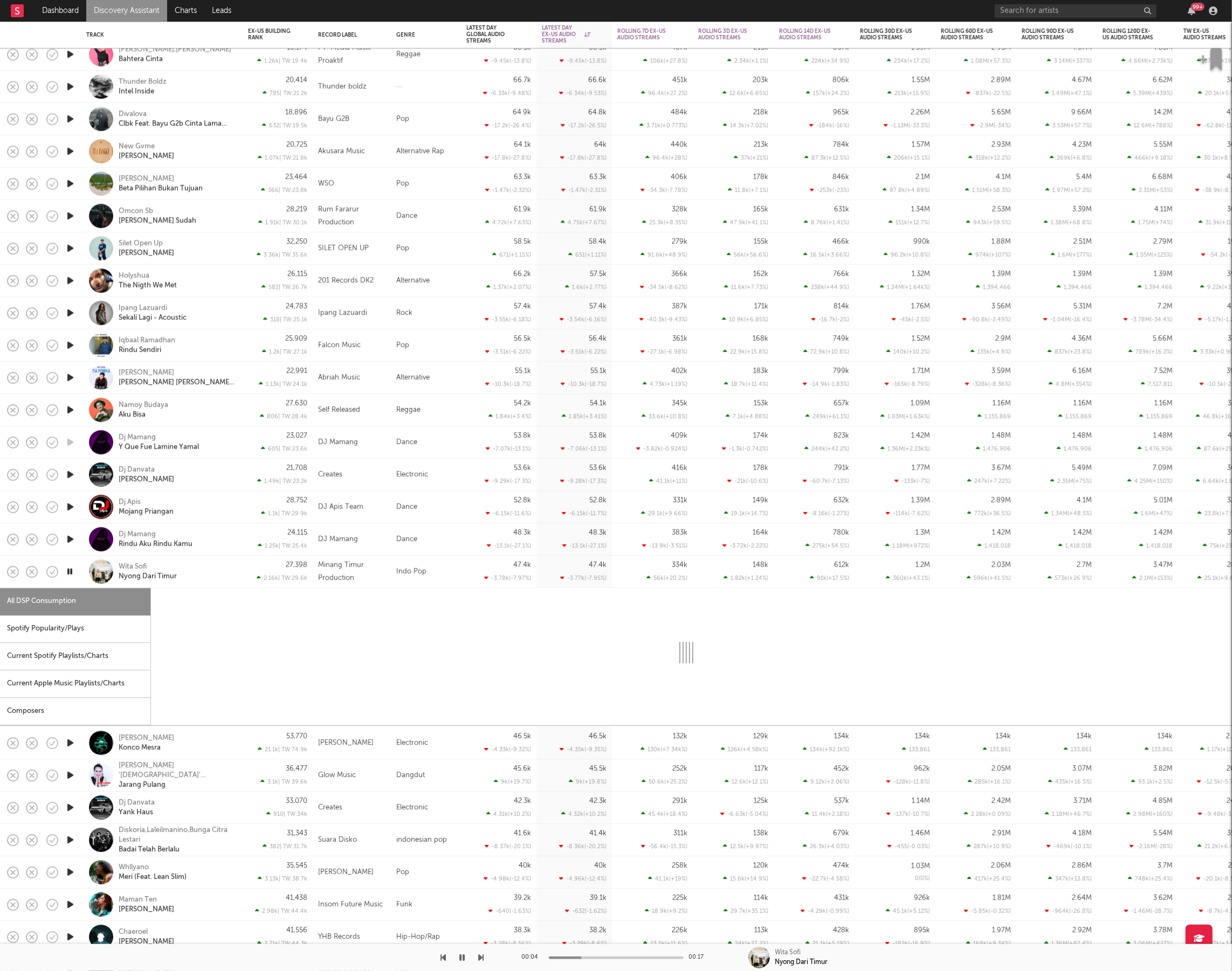
select select "6m"
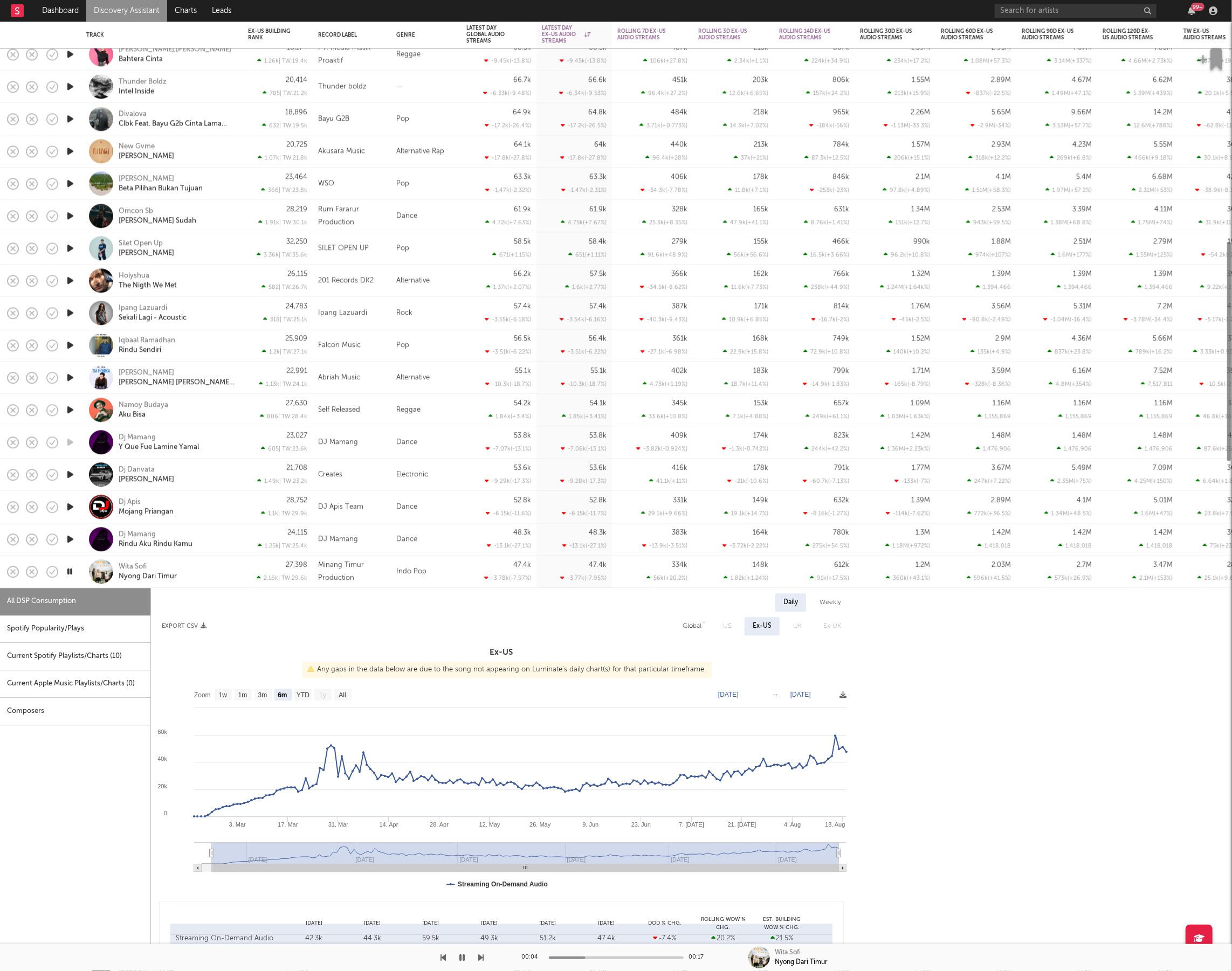
click at [123, 630] on div "Spotify Popularity/Plays" at bounding box center [75, 628] width 151 height 28
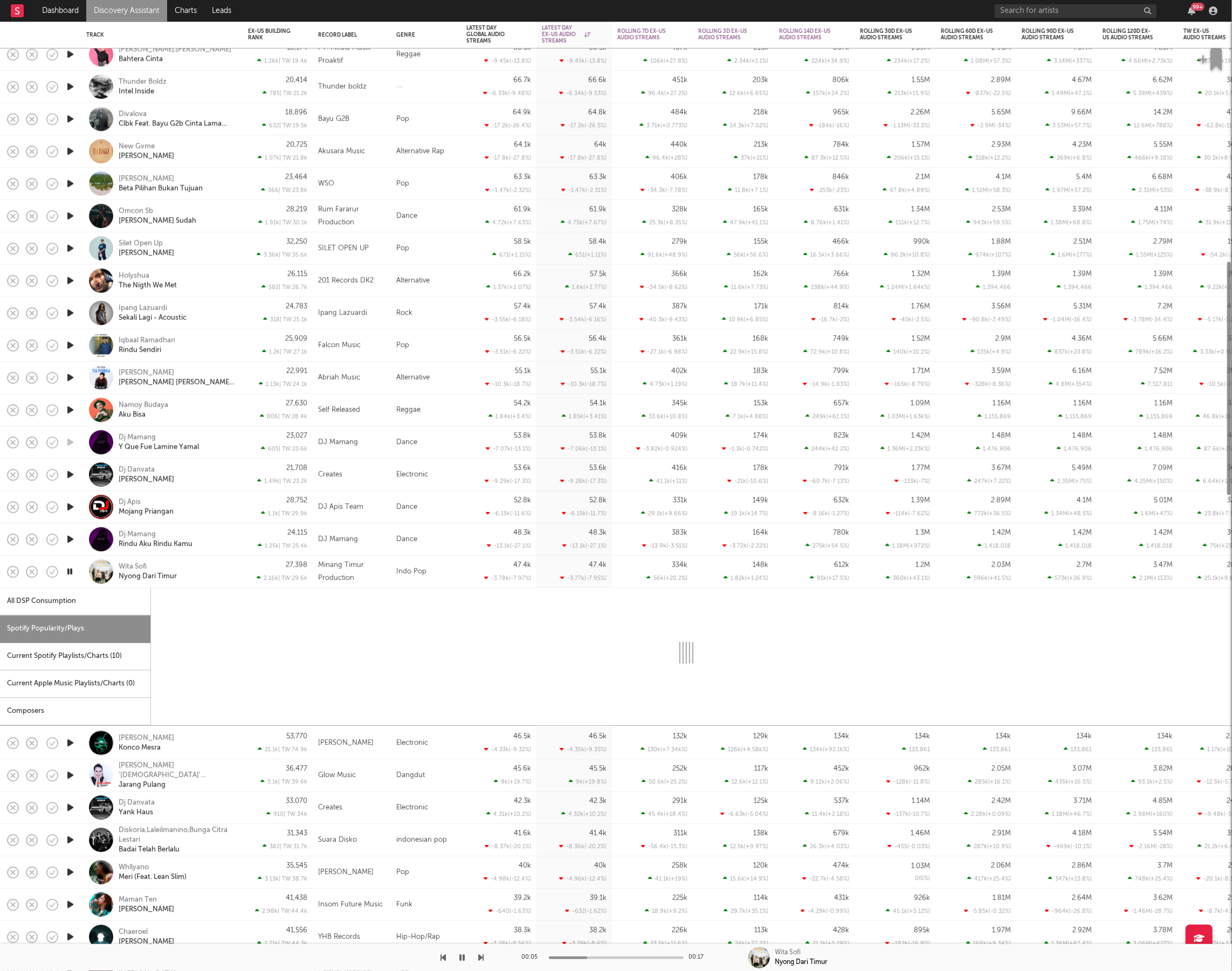
select select "1w"
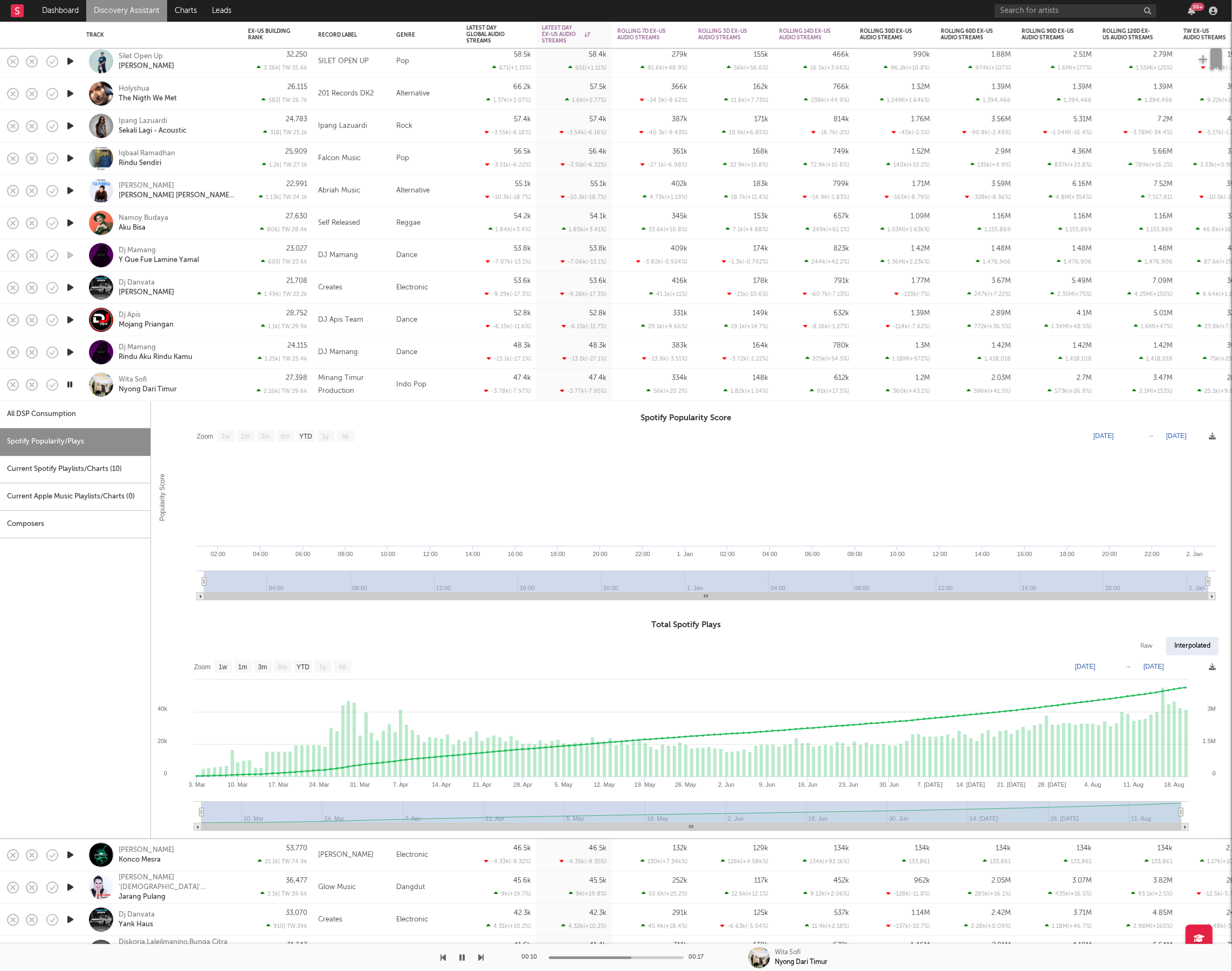
click at [193, 384] on div "[PERSON_NAME]" at bounding box center [177, 385] width 116 height 19
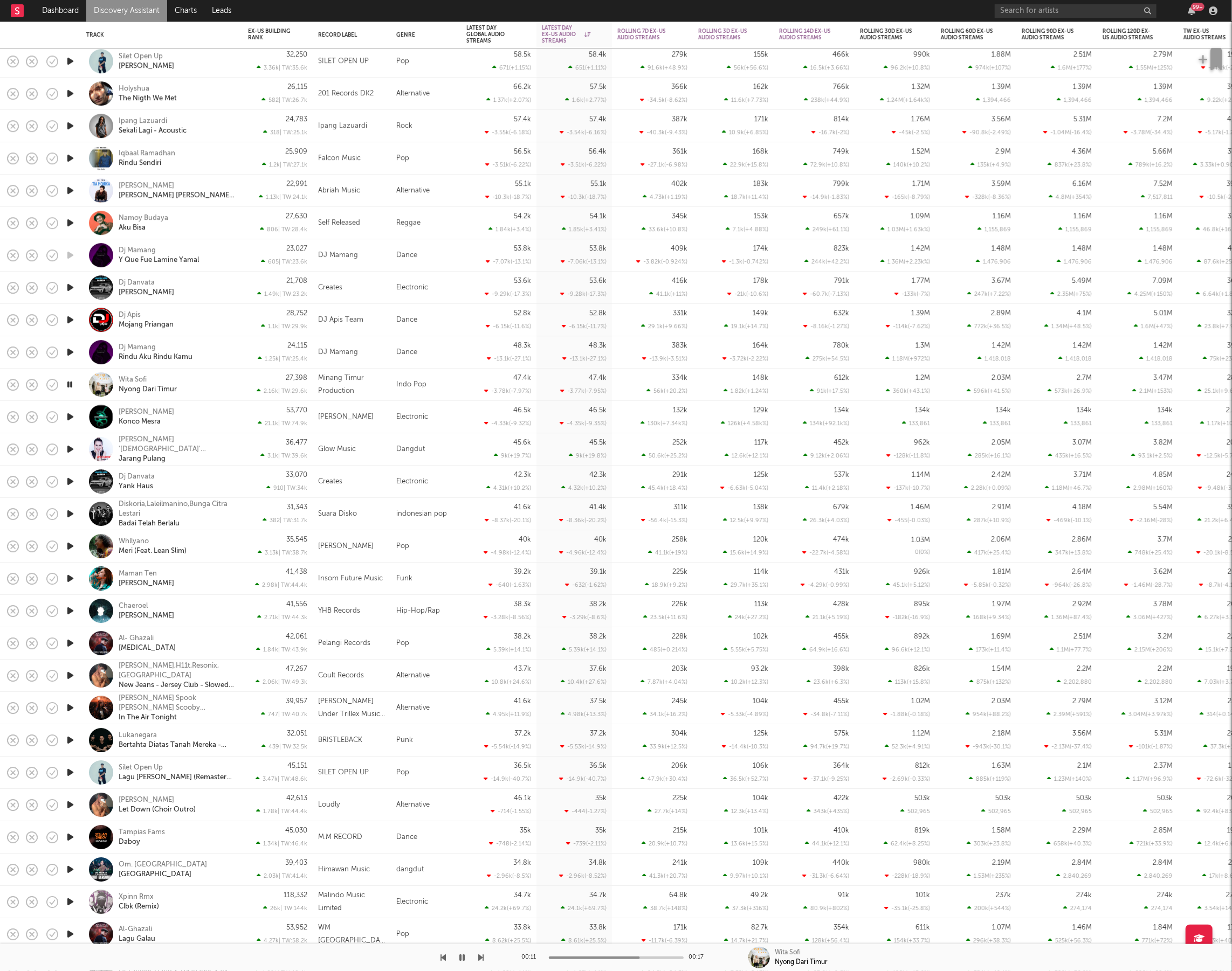
click at [67, 387] on icon "button" at bounding box center [69, 385] width 11 height 13
click at [460, 958] on icon "button" at bounding box center [462, 958] width 7 height 9
click at [480, 958] on icon "button" at bounding box center [482, 958] width 6 height 9
click at [211, 415] on div "[PERSON_NAME] Konco Mesra" at bounding box center [177, 417] width 116 height 19
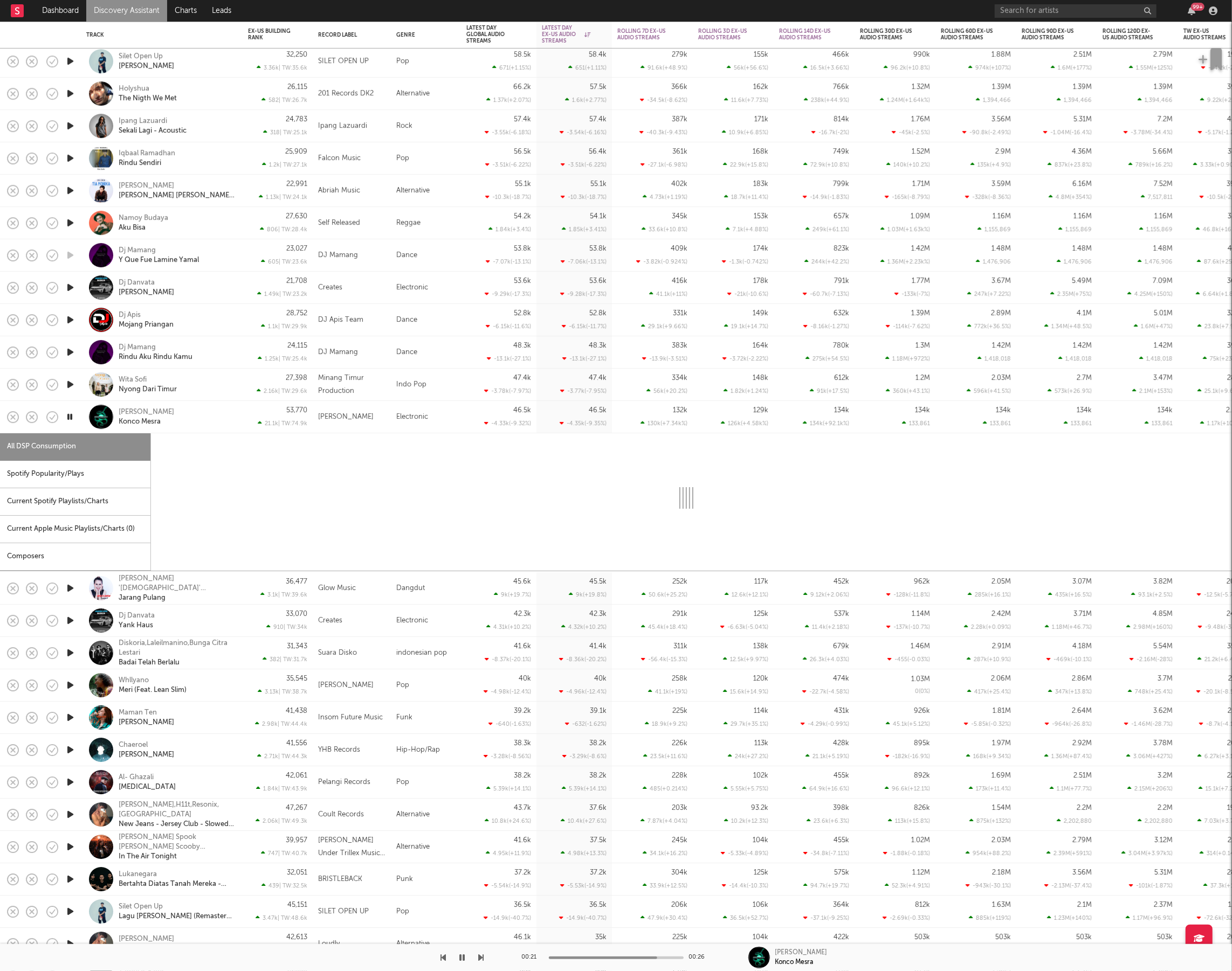
click at [63, 473] on div "Spotify Popularity/Plays" at bounding box center [75, 474] width 151 height 28
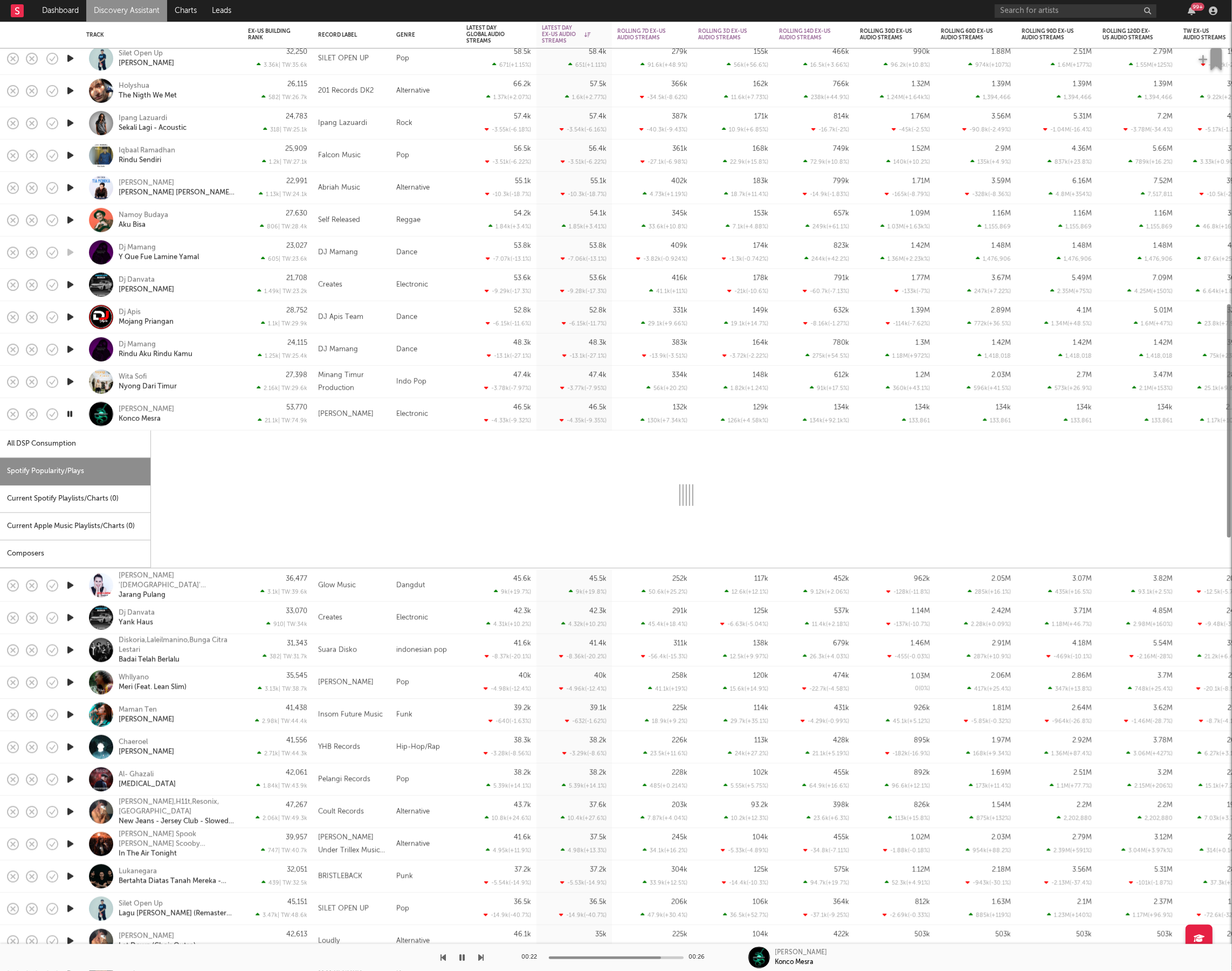
select select "1w"
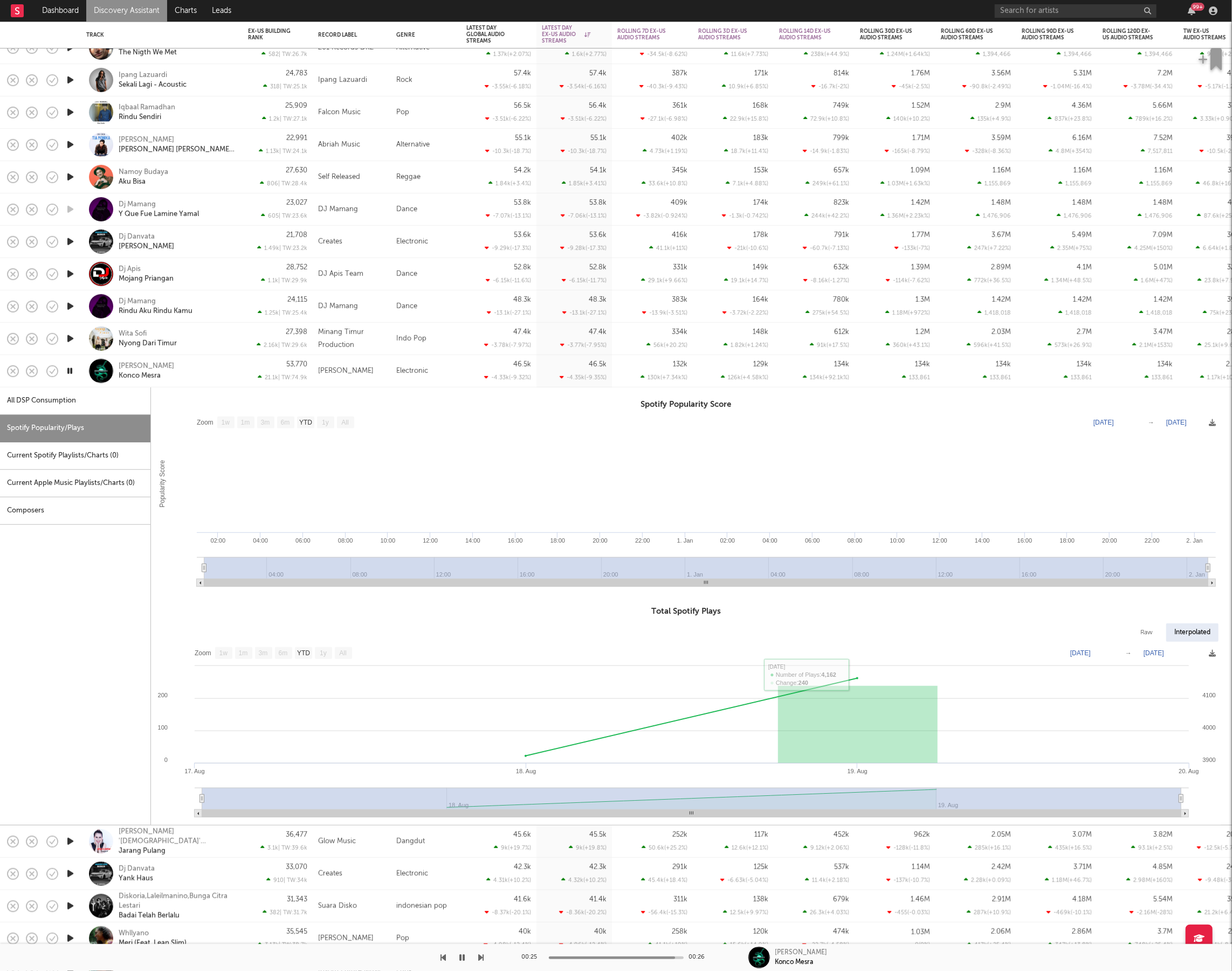
click at [214, 377] on div "[PERSON_NAME] Konco Mesra" at bounding box center [177, 370] width 116 height 19
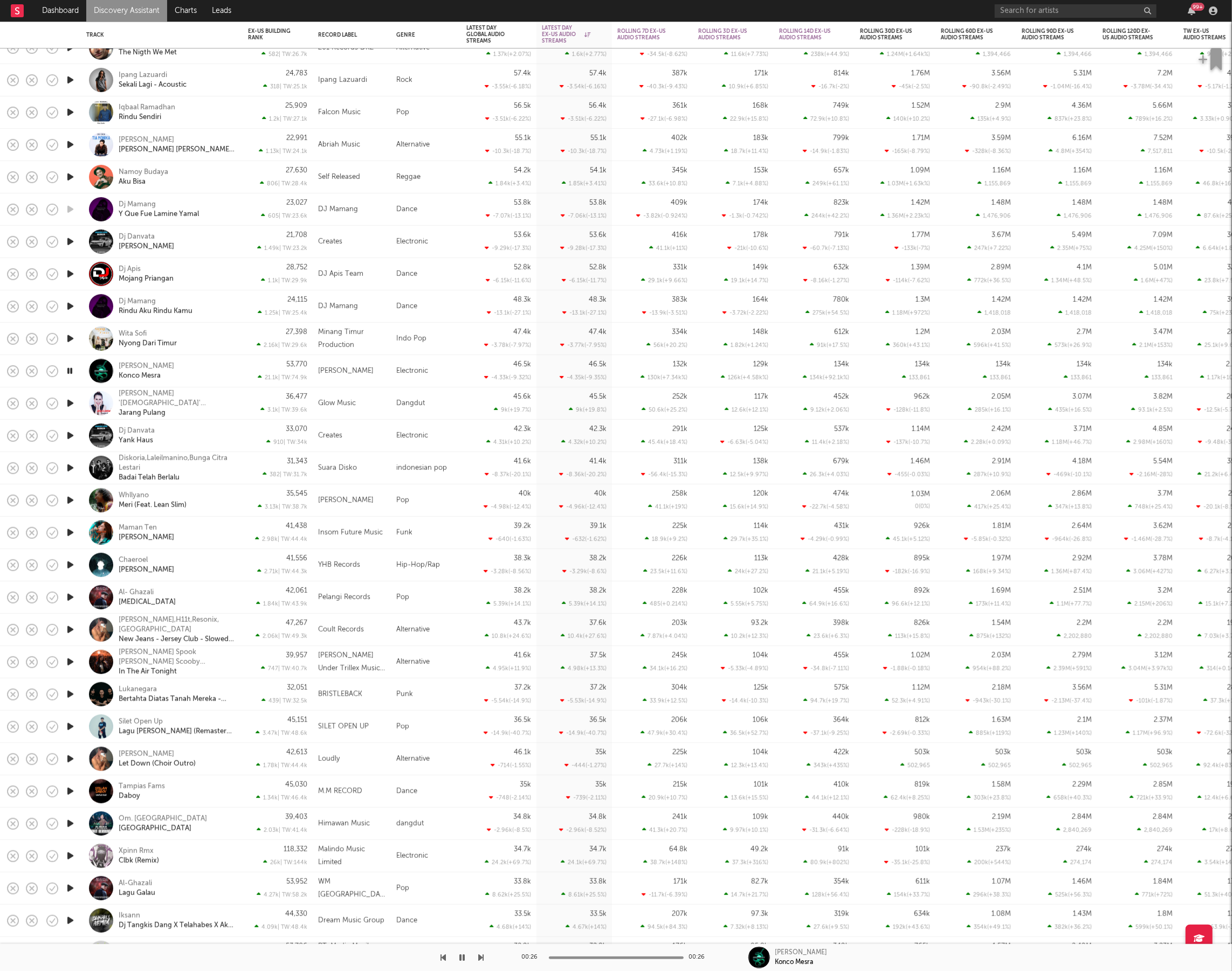
click at [464, 957] on button "button" at bounding box center [462, 958] width 11 height 27
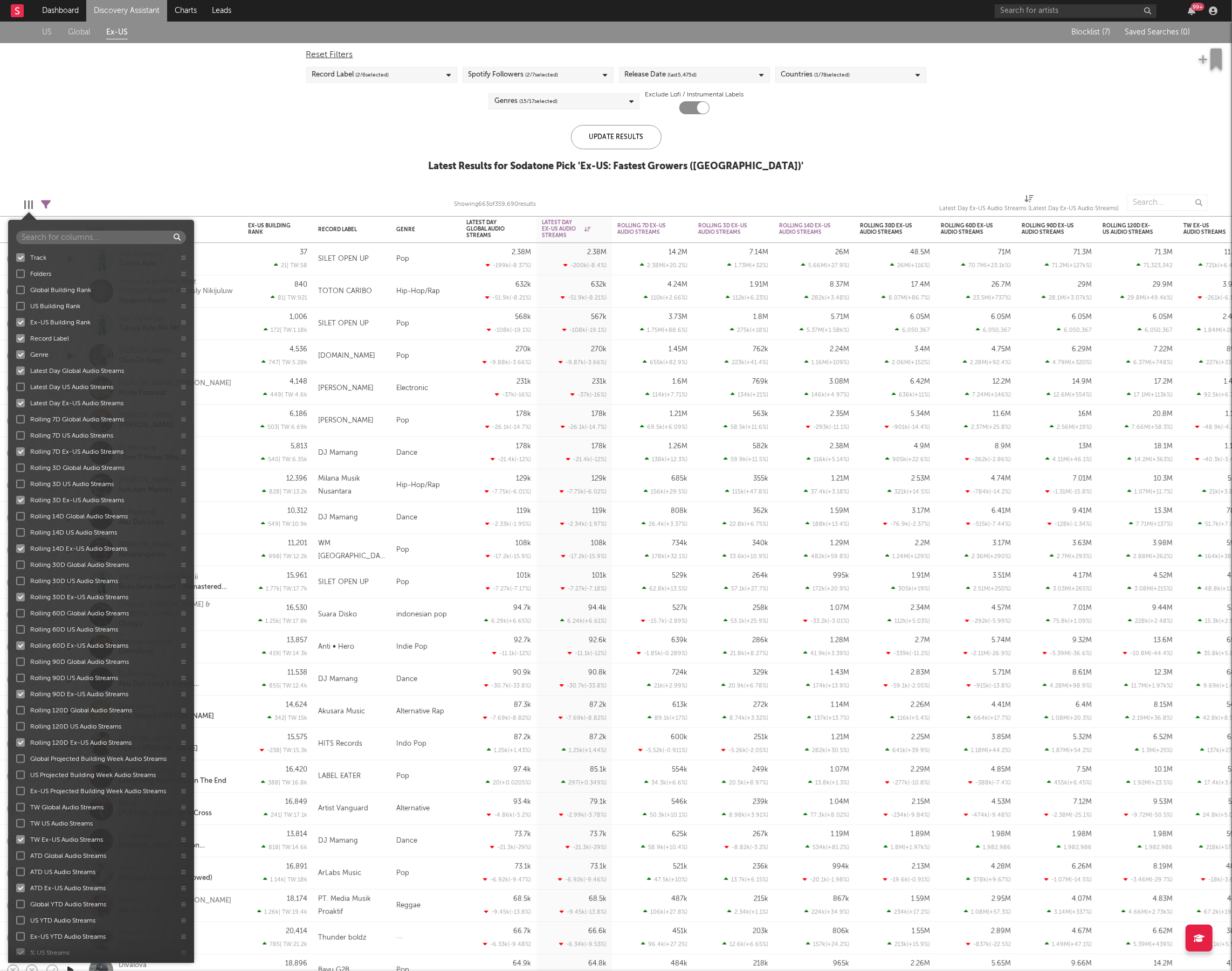
click at [29, 202] on div at bounding box center [28, 204] width 9 height 9
click at [34, 175] on div "US Global Ex-US Blocklist ( 7 ) Saved Searches ( 0 ) Reset Filters Record Label…" at bounding box center [616, 102] width 1232 height 162
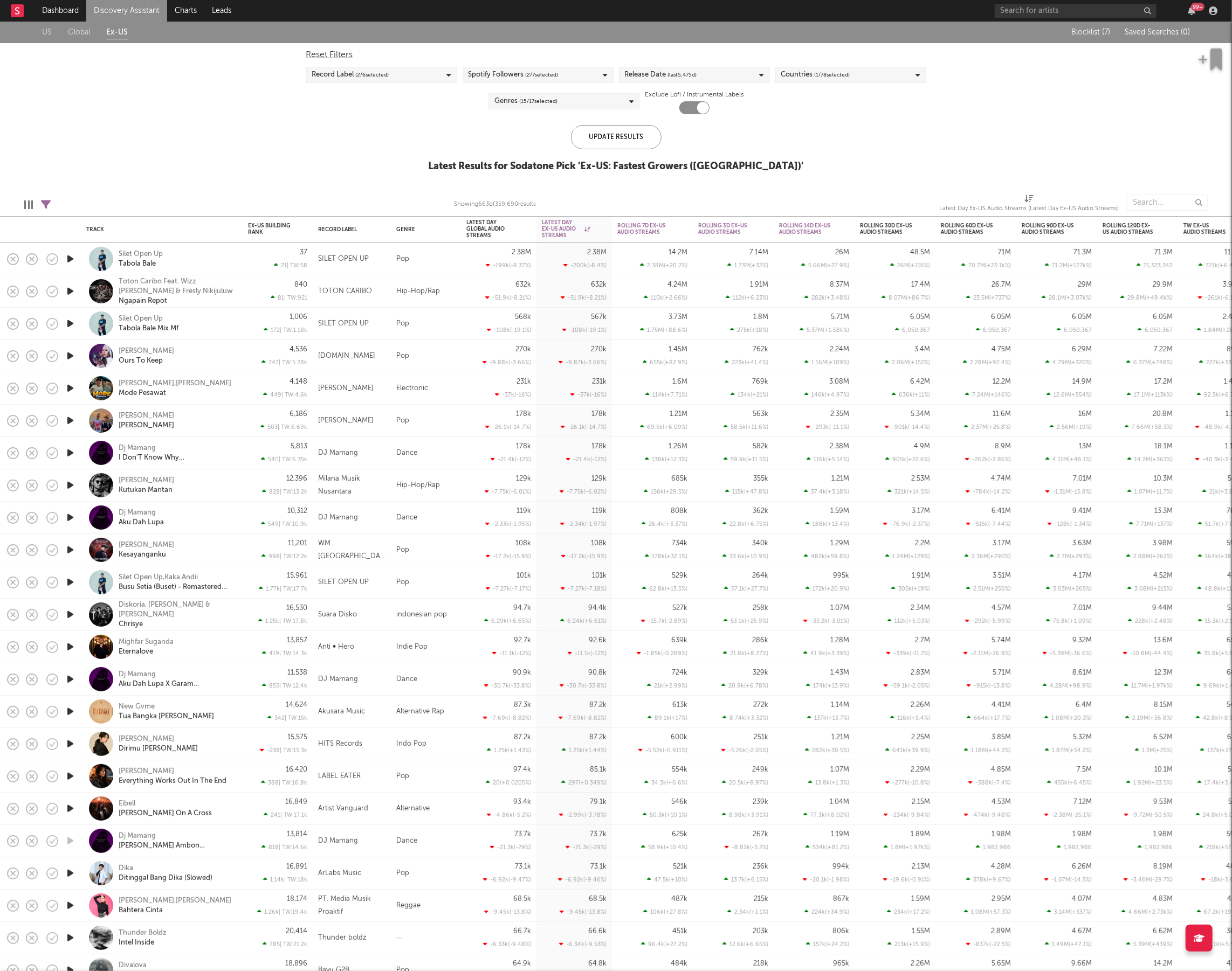
select select "or"
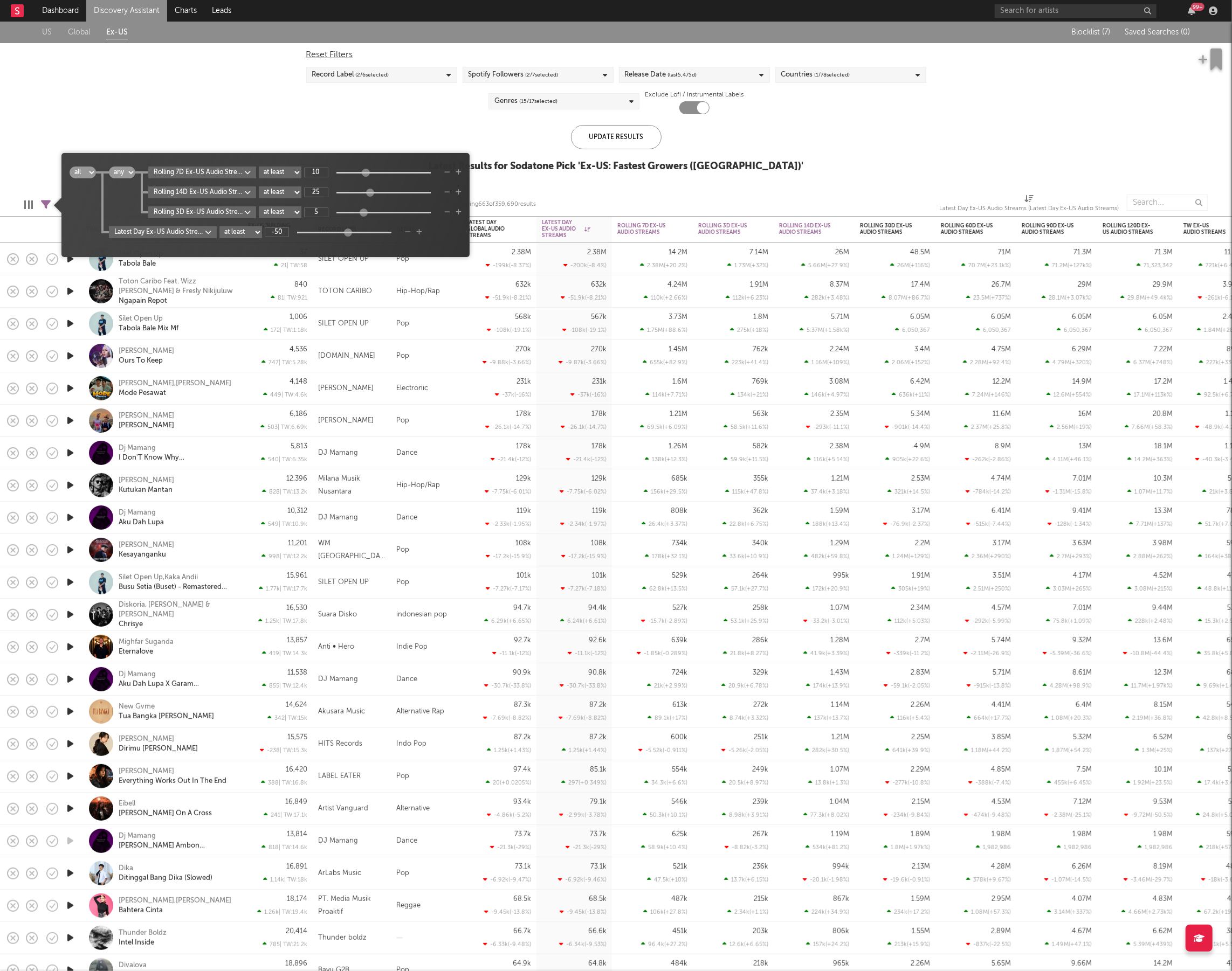
click at [45, 201] on icon at bounding box center [46, 204] width 10 height 10
click at [422, 230] on icon "button" at bounding box center [419, 232] width 6 height 7
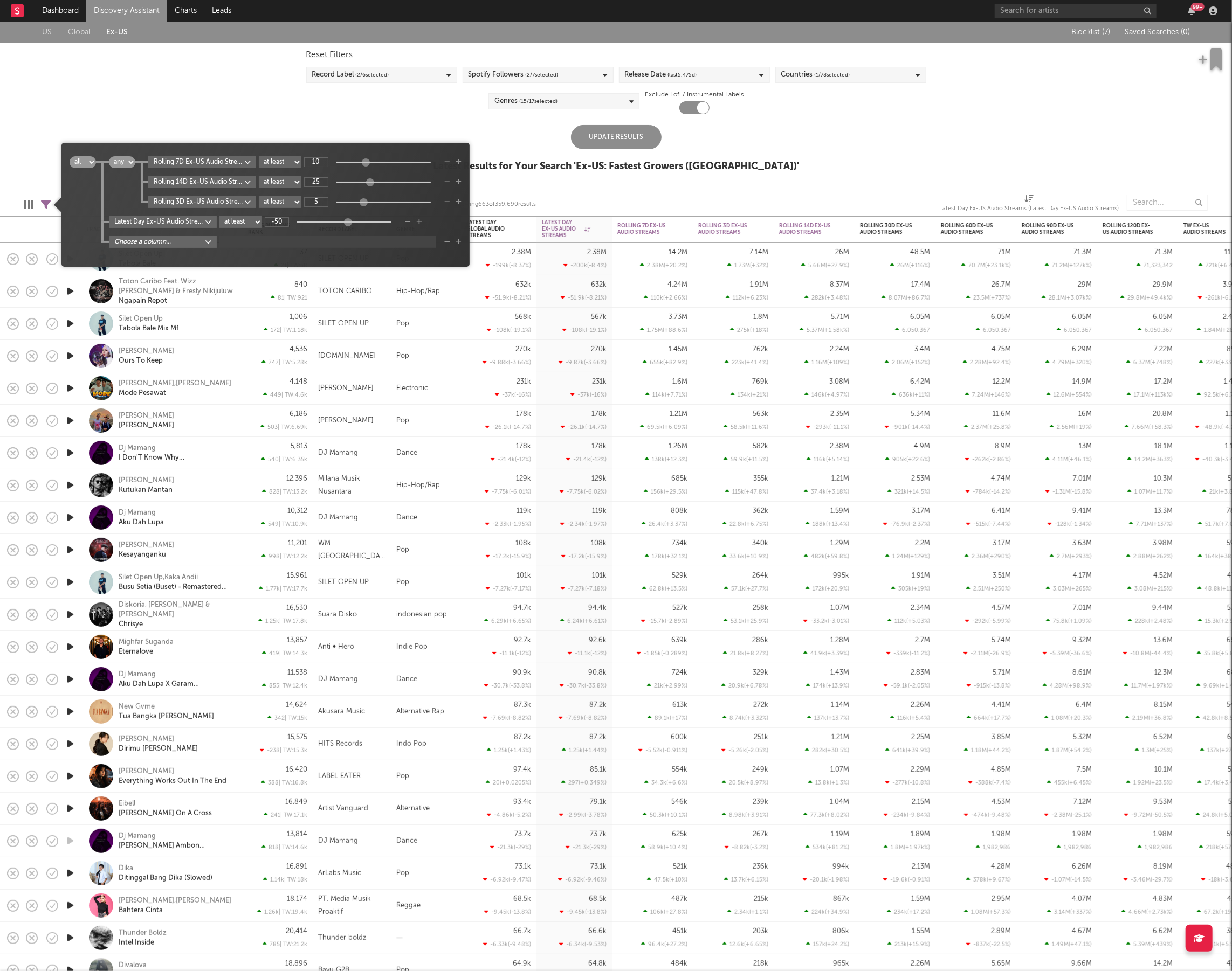
click at [194, 244] on body "Dashboard Discovery Assistant Charts Leads 99 + Notifications Settings Mark all…" at bounding box center [616, 486] width 1232 height 971
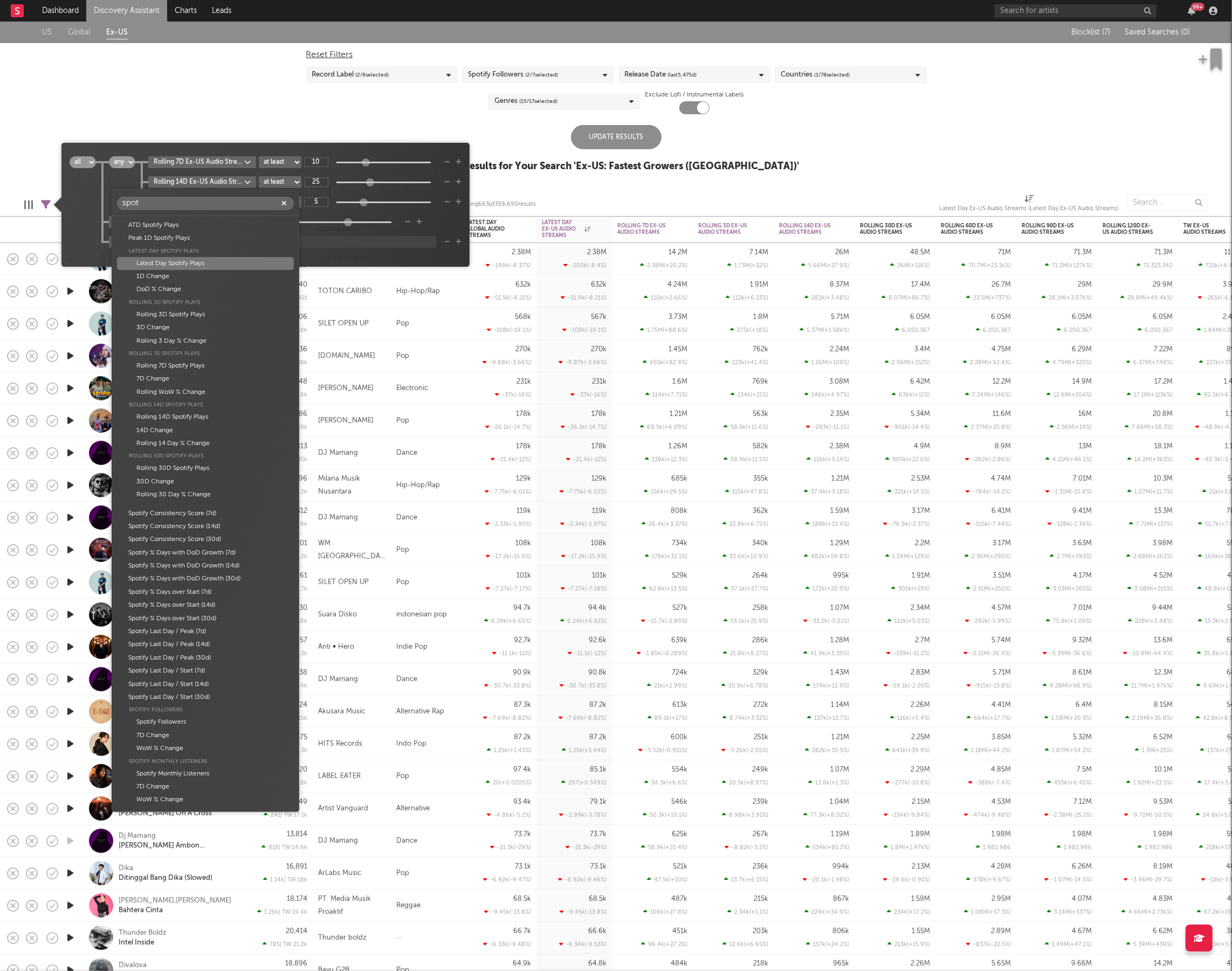
type input "spot"
click at [230, 267] on div "Latest Day Spotify Plays" at bounding box center [205, 263] width 177 height 12
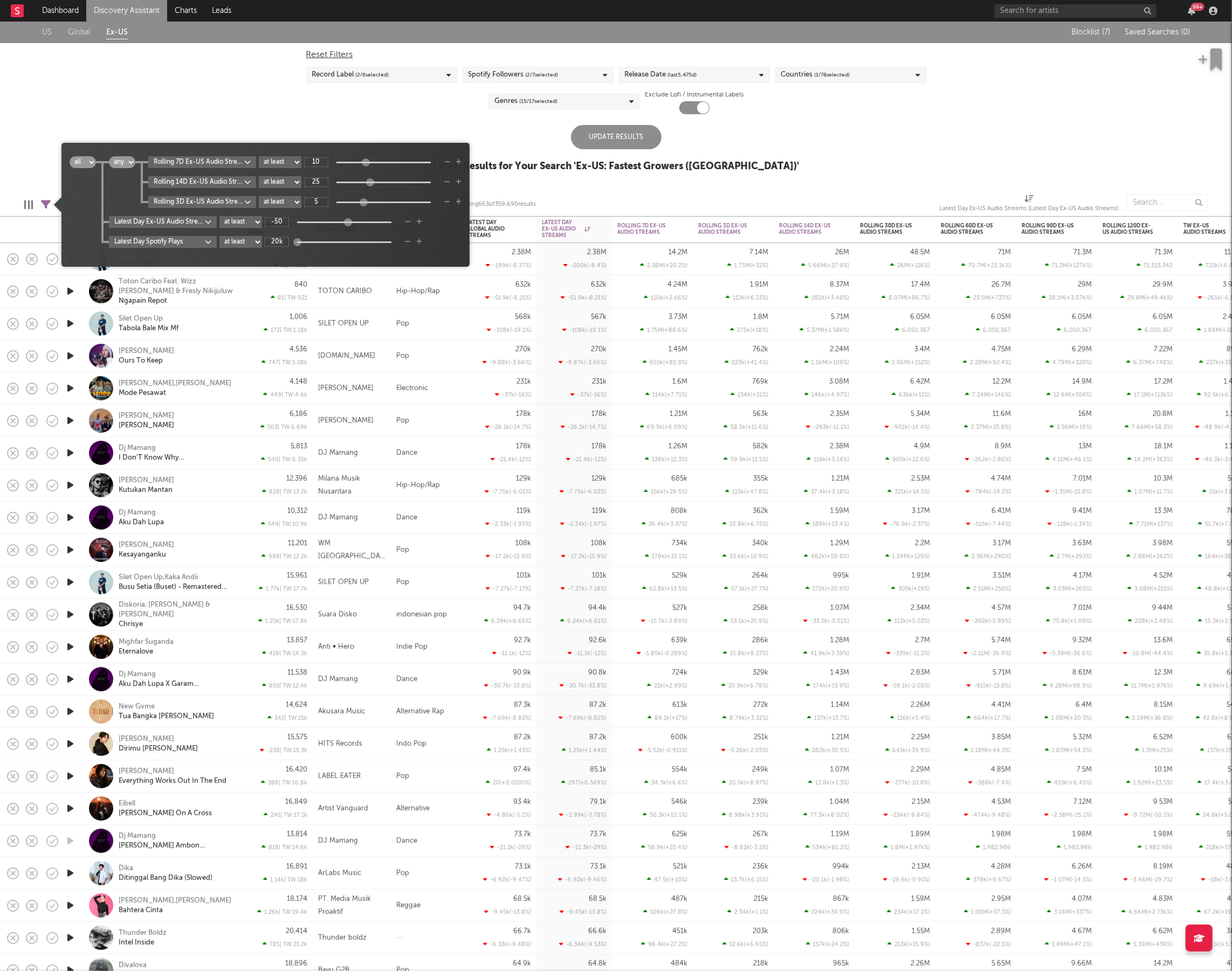
type input "20k"
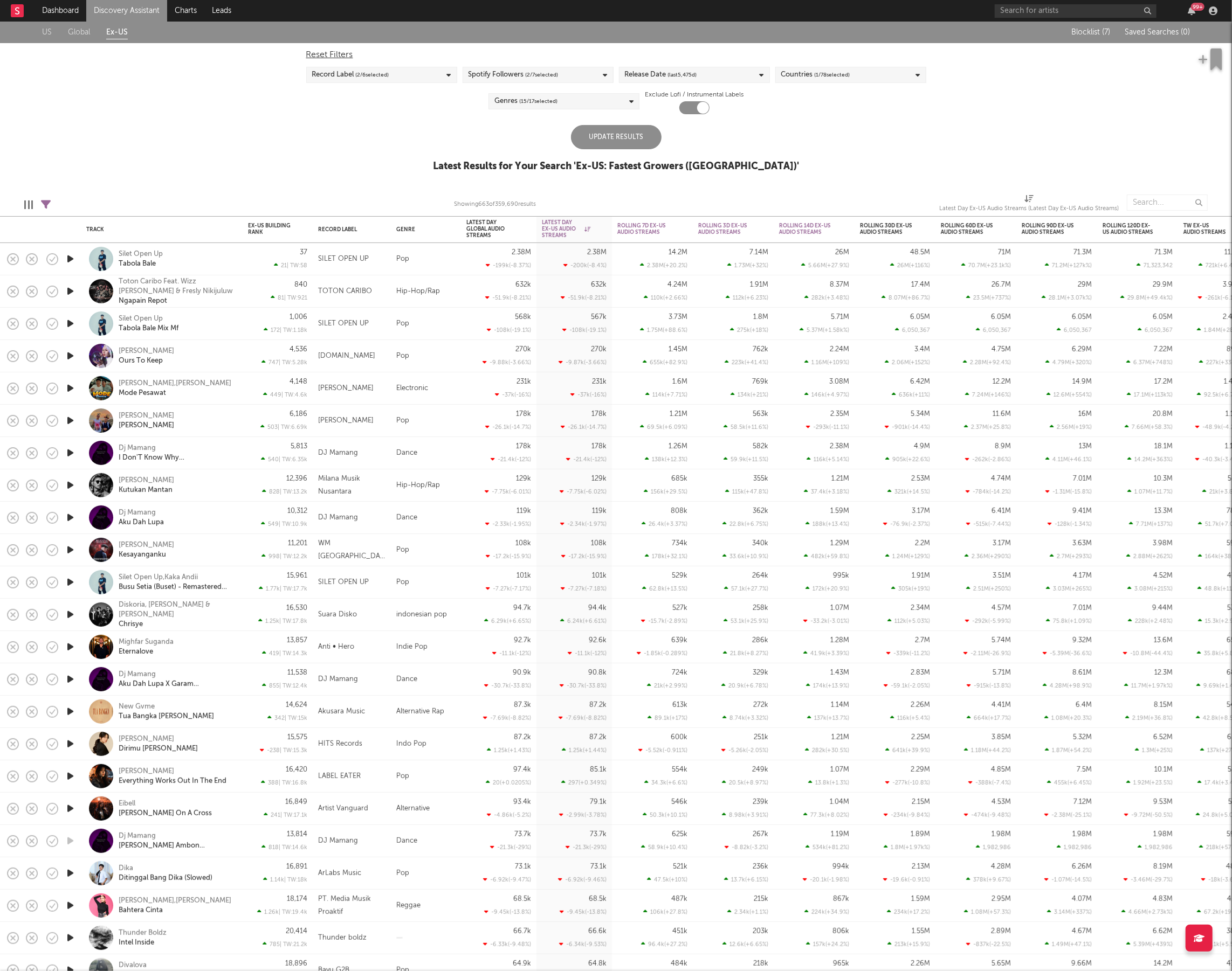
click at [644, 124] on div "US Global Ex-US Blocklist ( 7 ) Saved Searches ( 0 ) Reset Filters Record Label…" at bounding box center [616, 102] width 1232 height 162
click at [633, 129] on div "Update Results" at bounding box center [616, 136] width 90 height 24
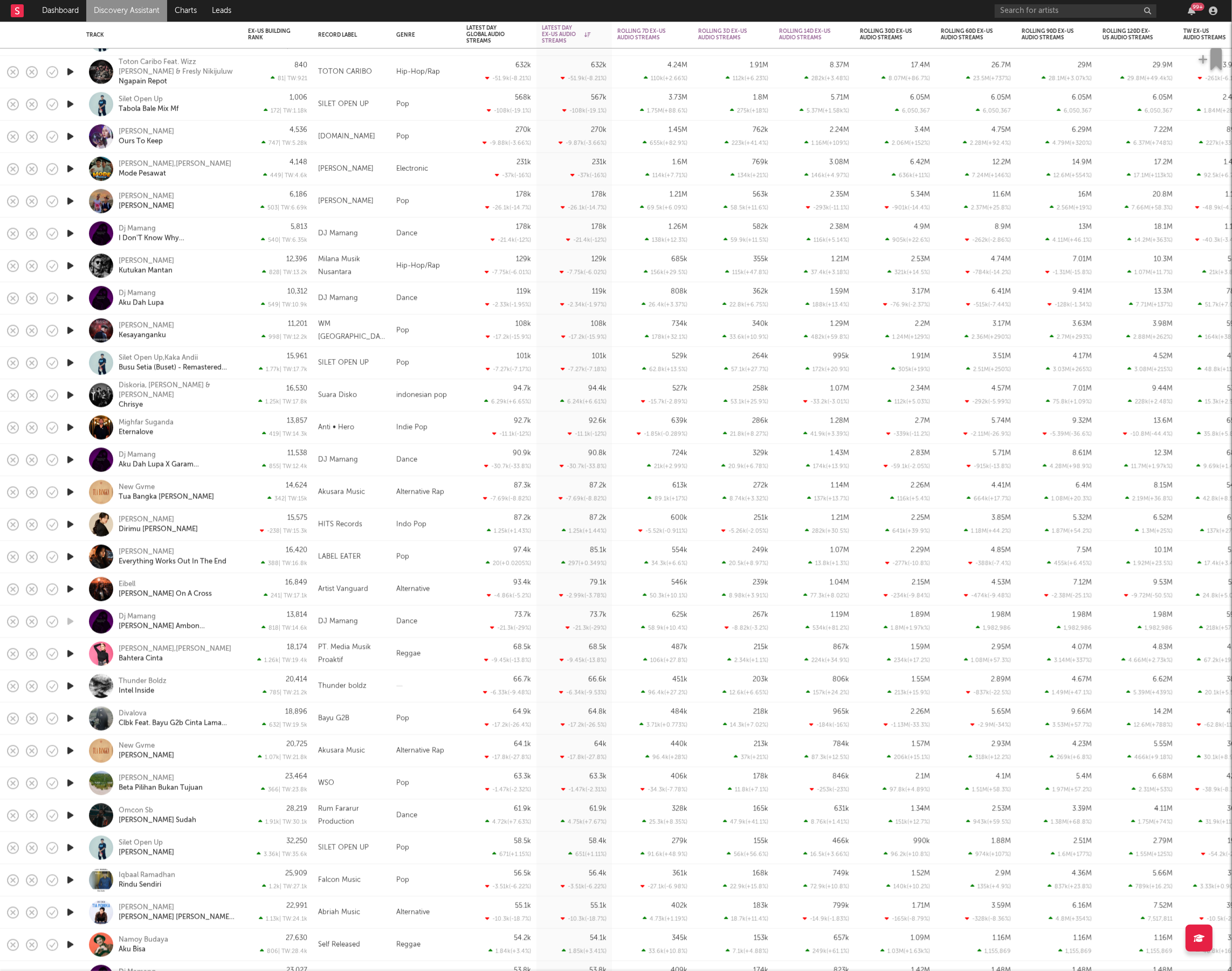
click at [71, 398] on icon "button" at bounding box center [70, 395] width 12 height 13
click at [71, 398] on icon "button" at bounding box center [69, 395] width 11 height 13
click at [71, 426] on icon "button" at bounding box center [70, 428] width 12 height 13
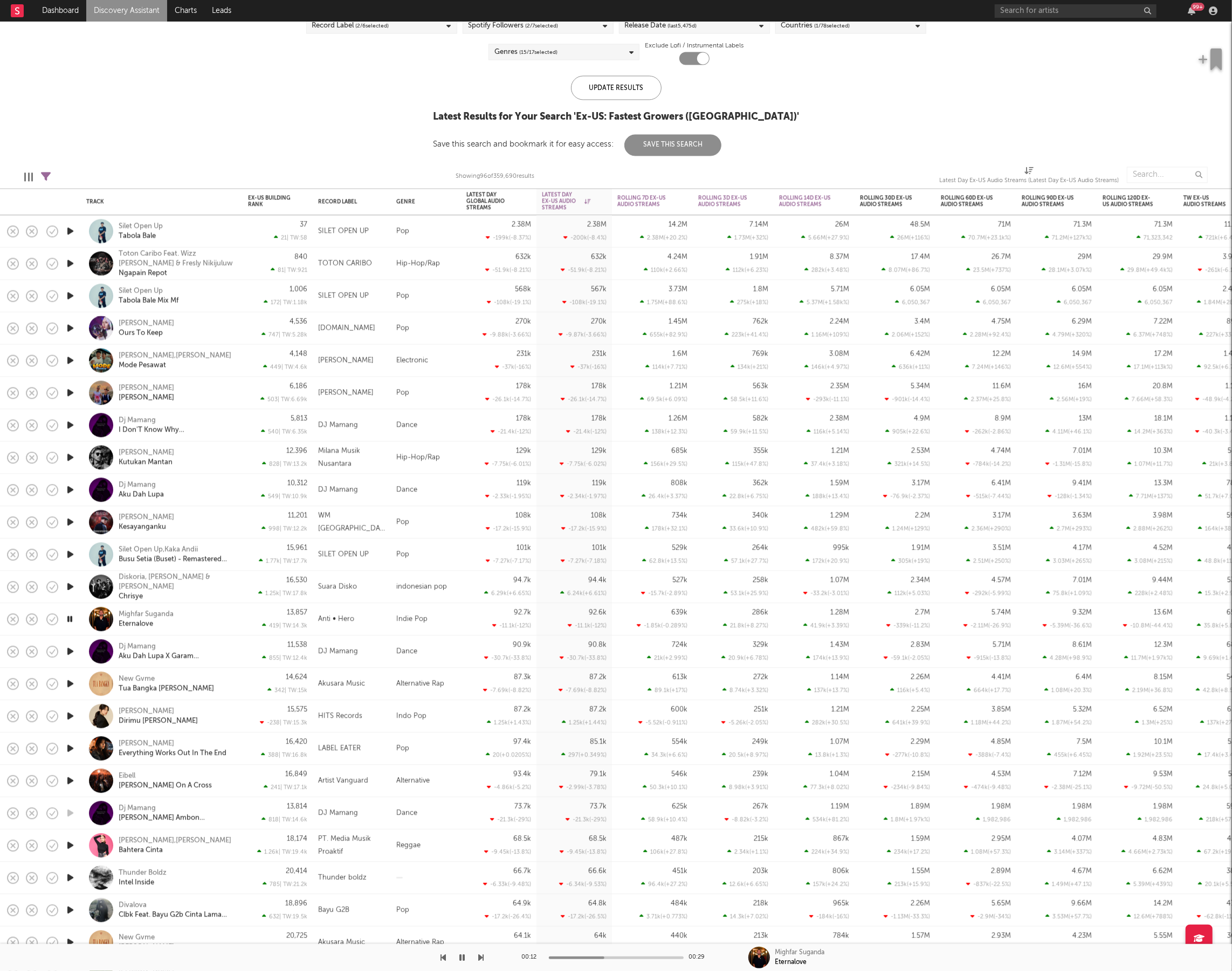
click at [72, 621] on icon "button" at bounding box center [69, 620] width 11 height 13
click at [74, 586] on icon "button" at bounding box center [70, 587] width 12 height 13
click at [73, 586] on icon "button" at bounding box center [69, 587] width 11 height 13
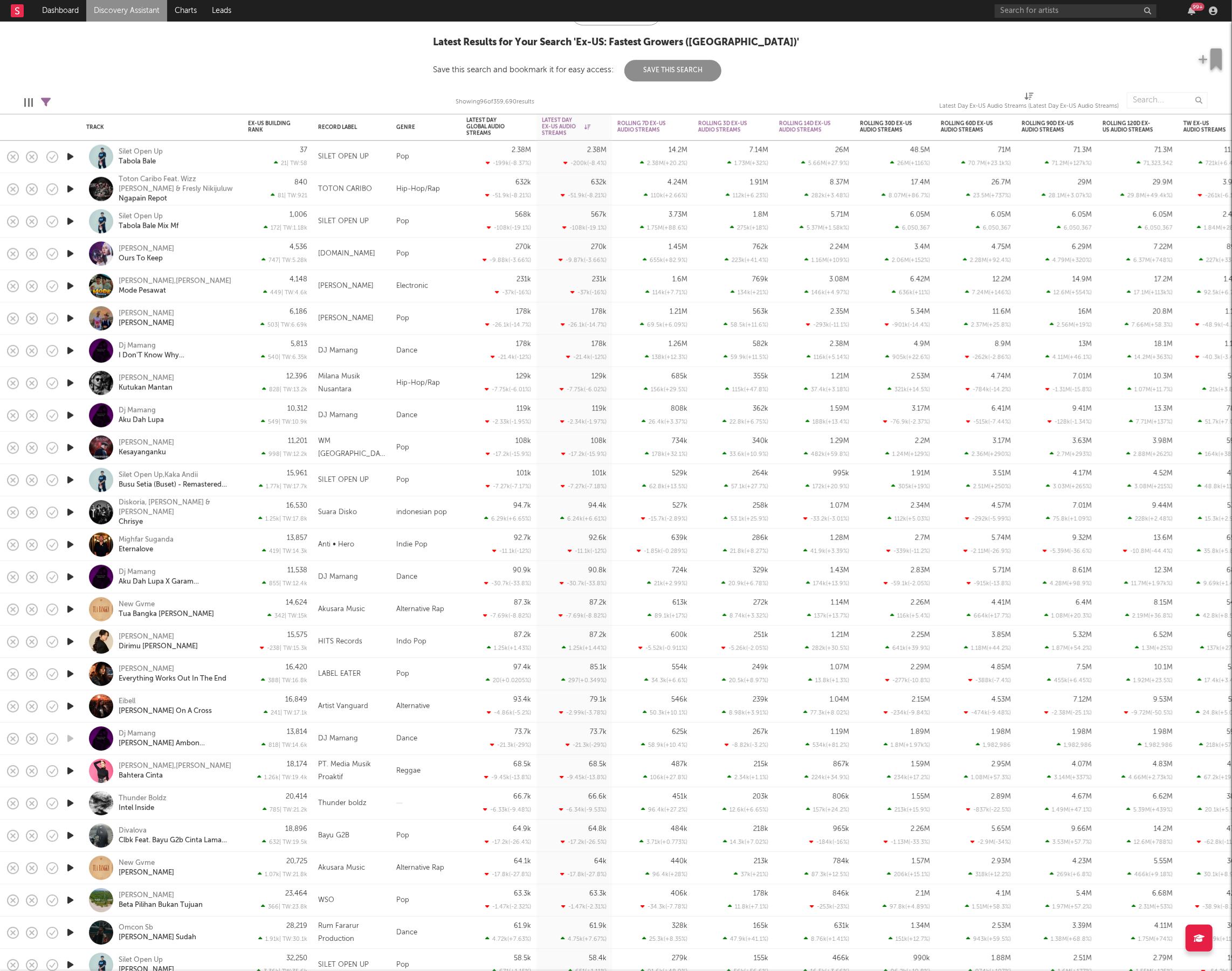
click at [71, 709] on icon "button" at bounding box center [70, 706] width 12 height 13
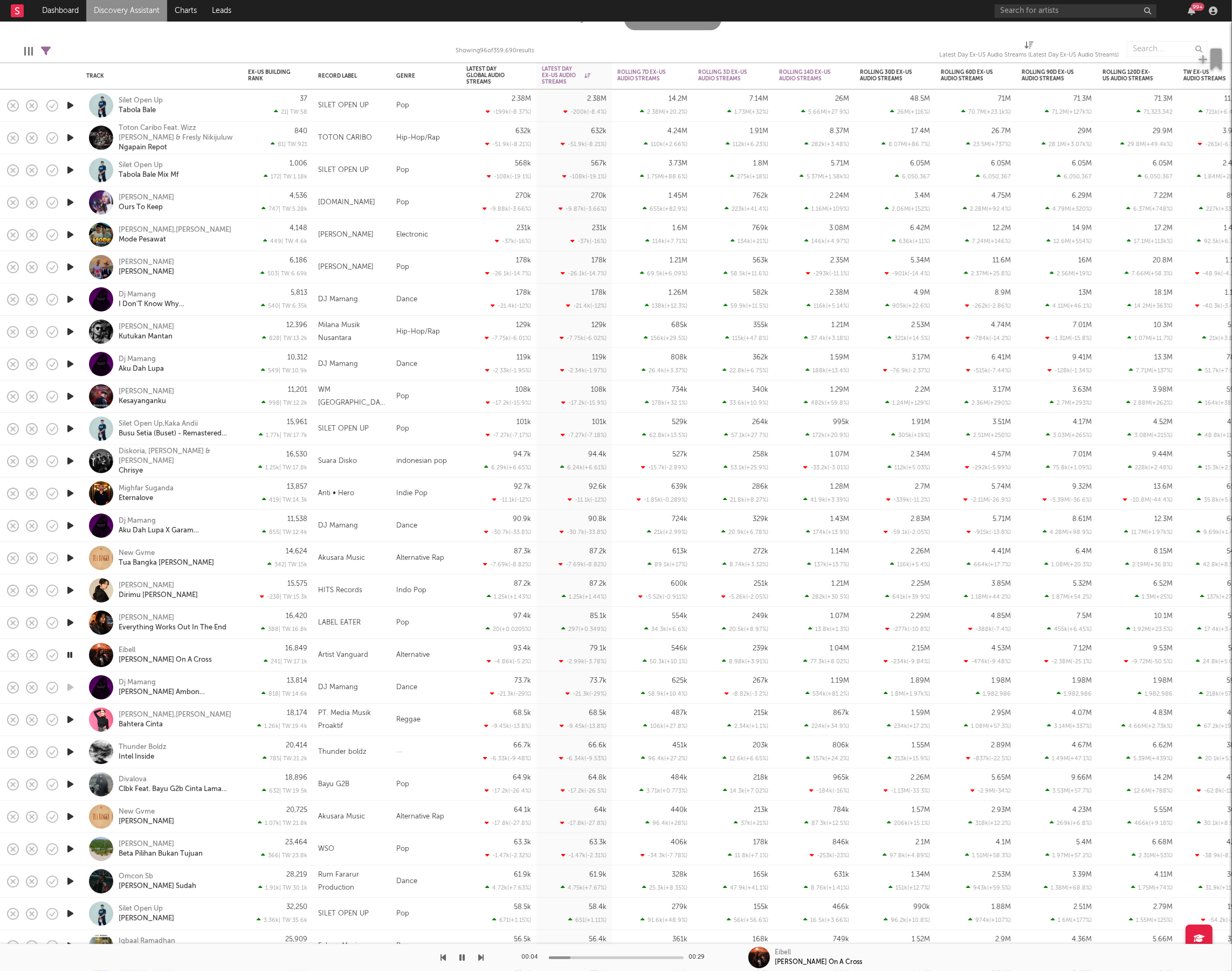
click at [72, 749] on icon "button" at bounding box center [70, 752] width 12 height 13
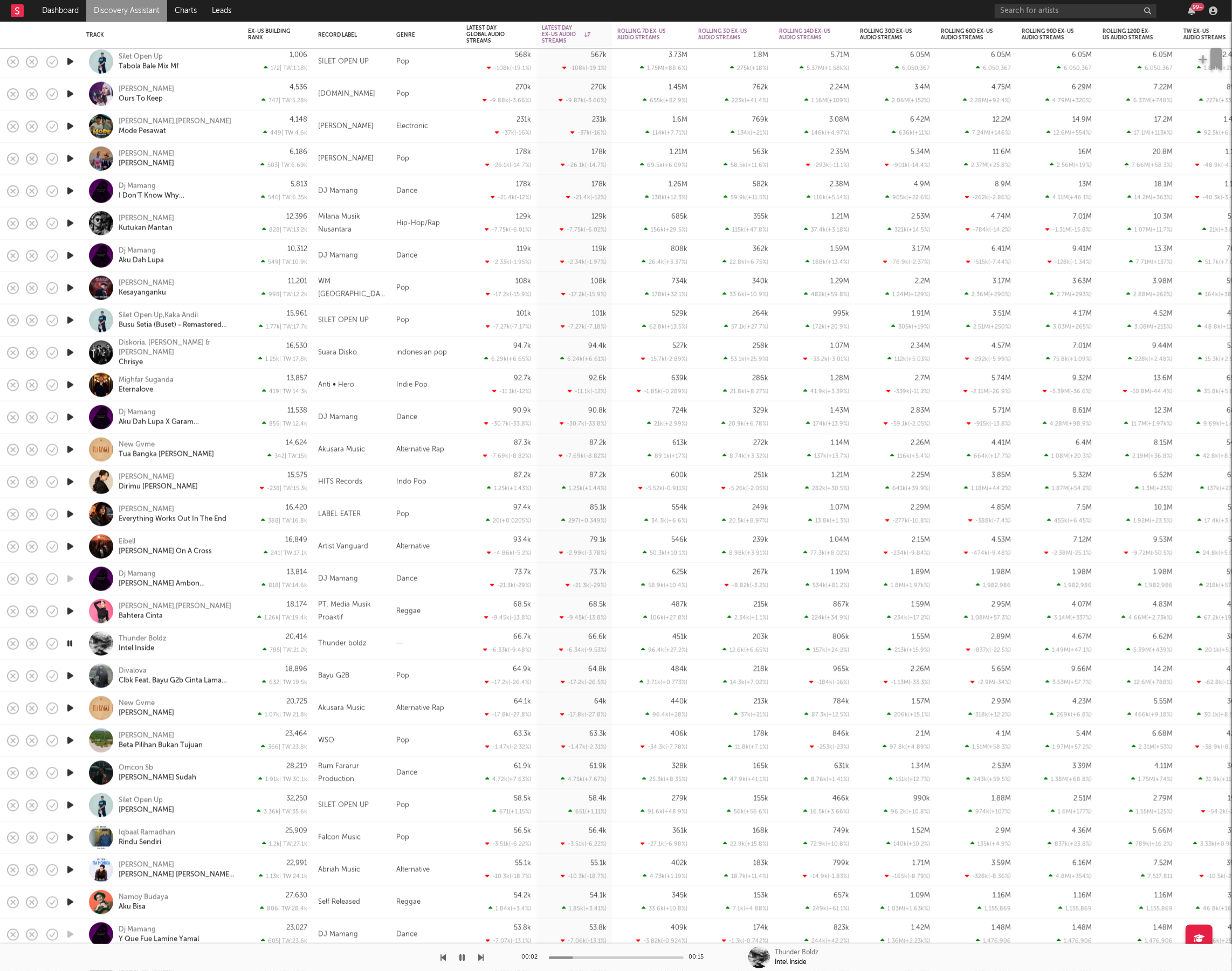
click at [69, 678] on icon "button" at bounding box center [70, 676] width 12 height 13
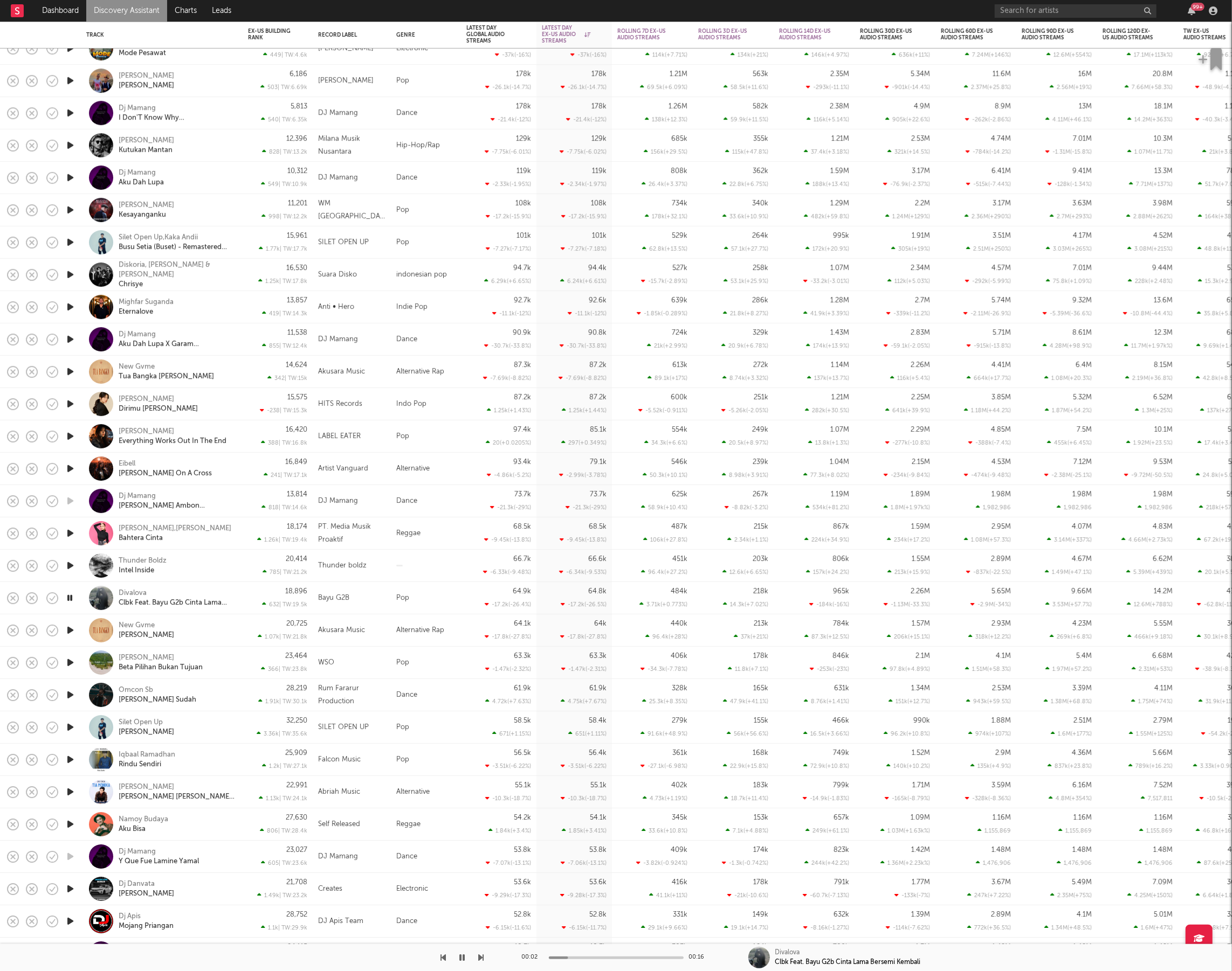
click at [73, 633] on icon "button" at bounding box center [70, 630] width 12 height 13
click at [73, 633] on icon "button" at bounding box center [69, 630] width 11 height 13
click at [68, 697] on icon "button" at bounding box center [70, 695] width 12 height 13
click at [72, 694] on icon "button" at bounding box center [69, 695] width 11 height 13
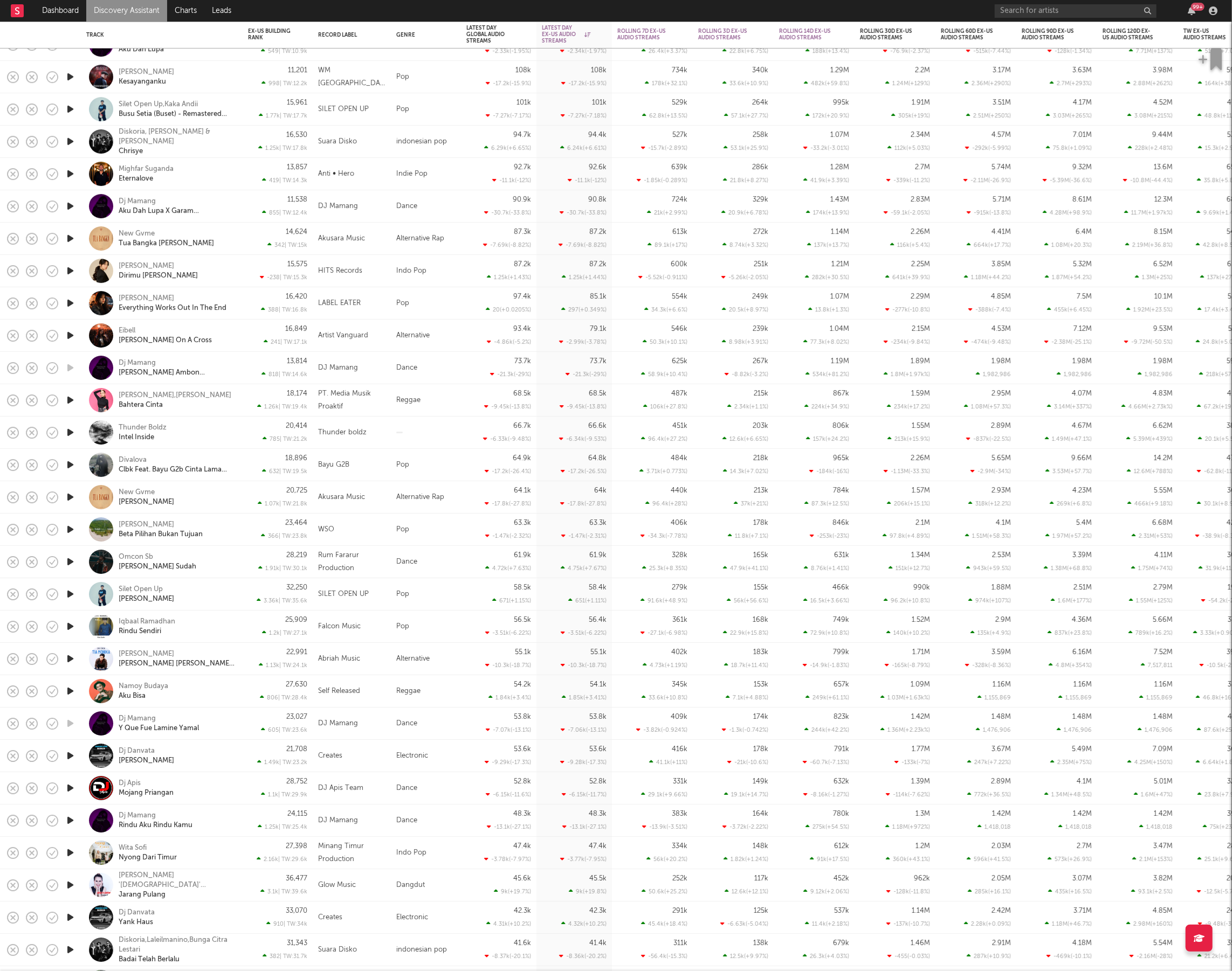
click at [75, 757] on icon "button" at bounding box center [70, 756] width 12 height 13
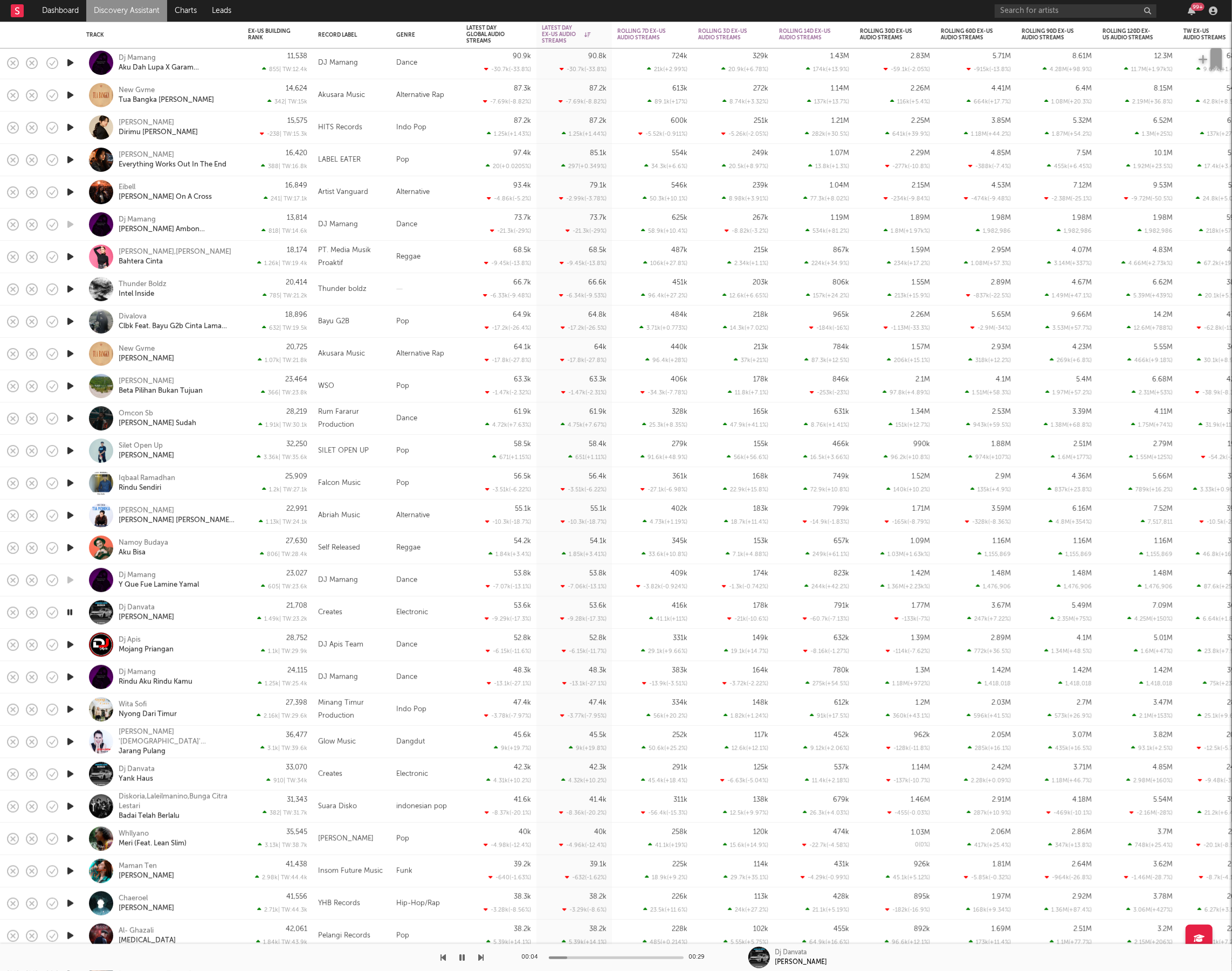
click at [72, 642] on icon "button" at bounding box center [70, 645] width 12 height 13
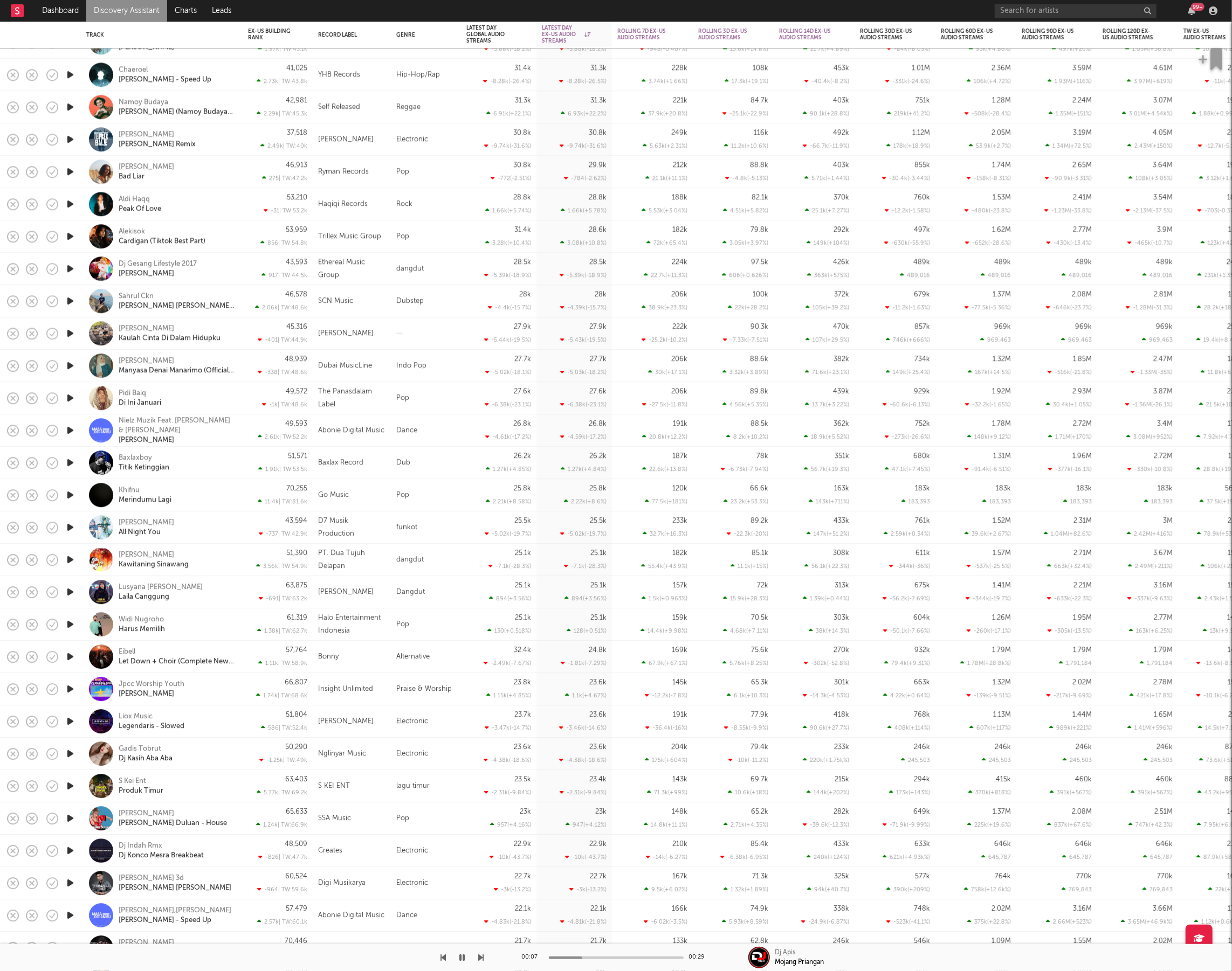
click at [151, 12] on link "Discovery Assistant" at bounding box center [127, 11] width 81 height 21
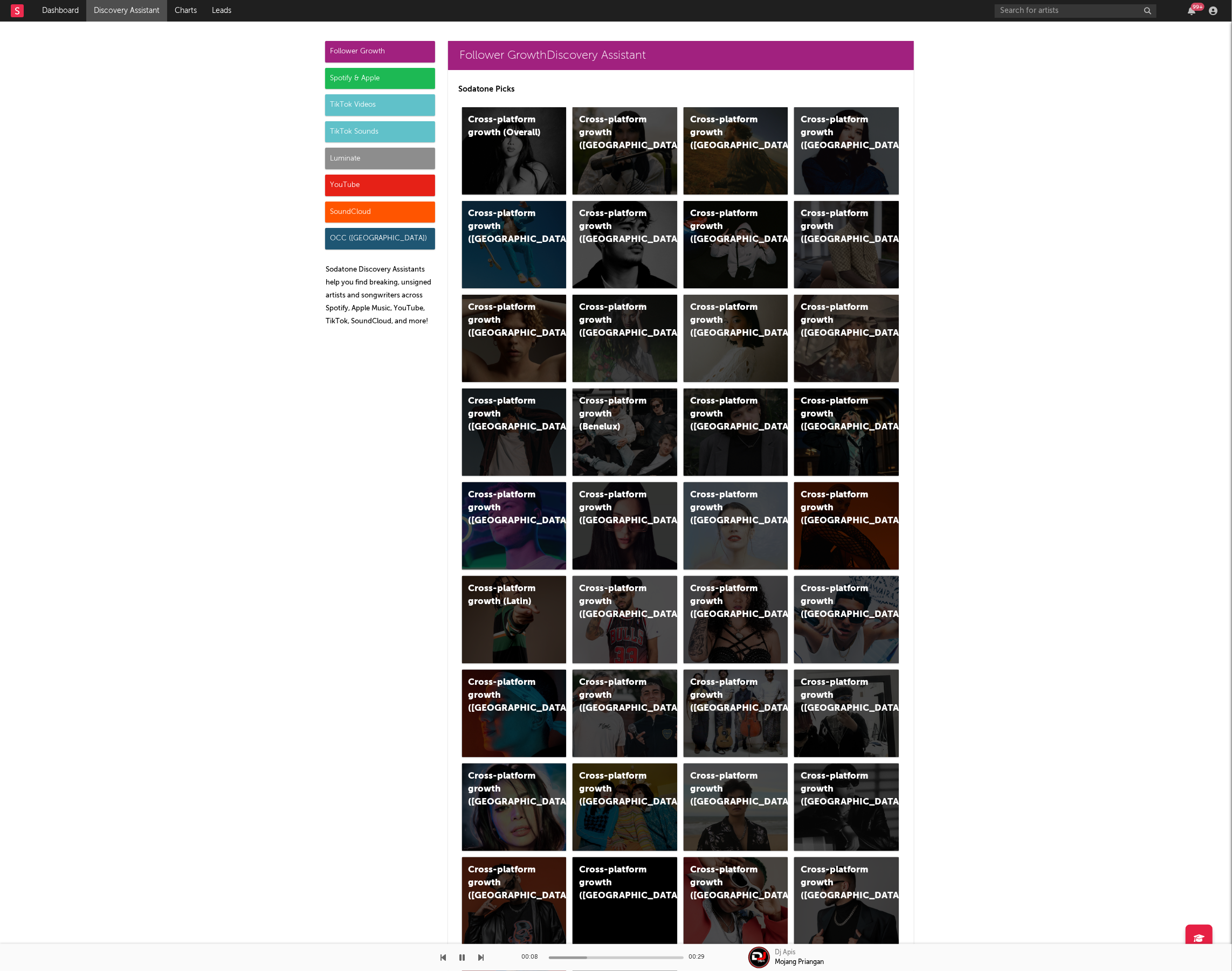
drag, startPoint x: 370, startPoint y: 155, endPoint x: 626, endPoint y: 684, distance: 587.7
click at [370, 155] on div "Luminate" at bounding box center [380, 158] width 110 height 21
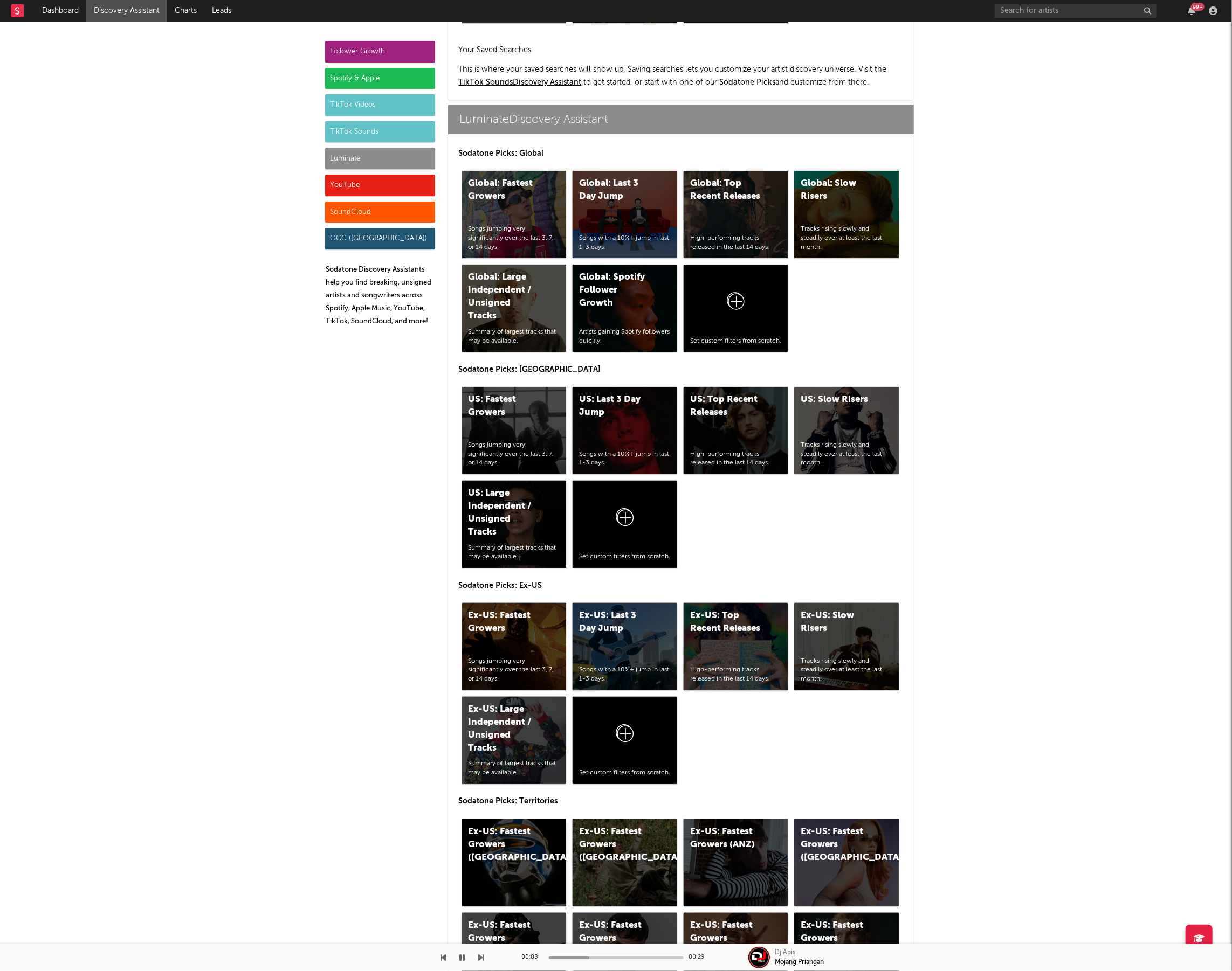
scroll to position [4789, 0]
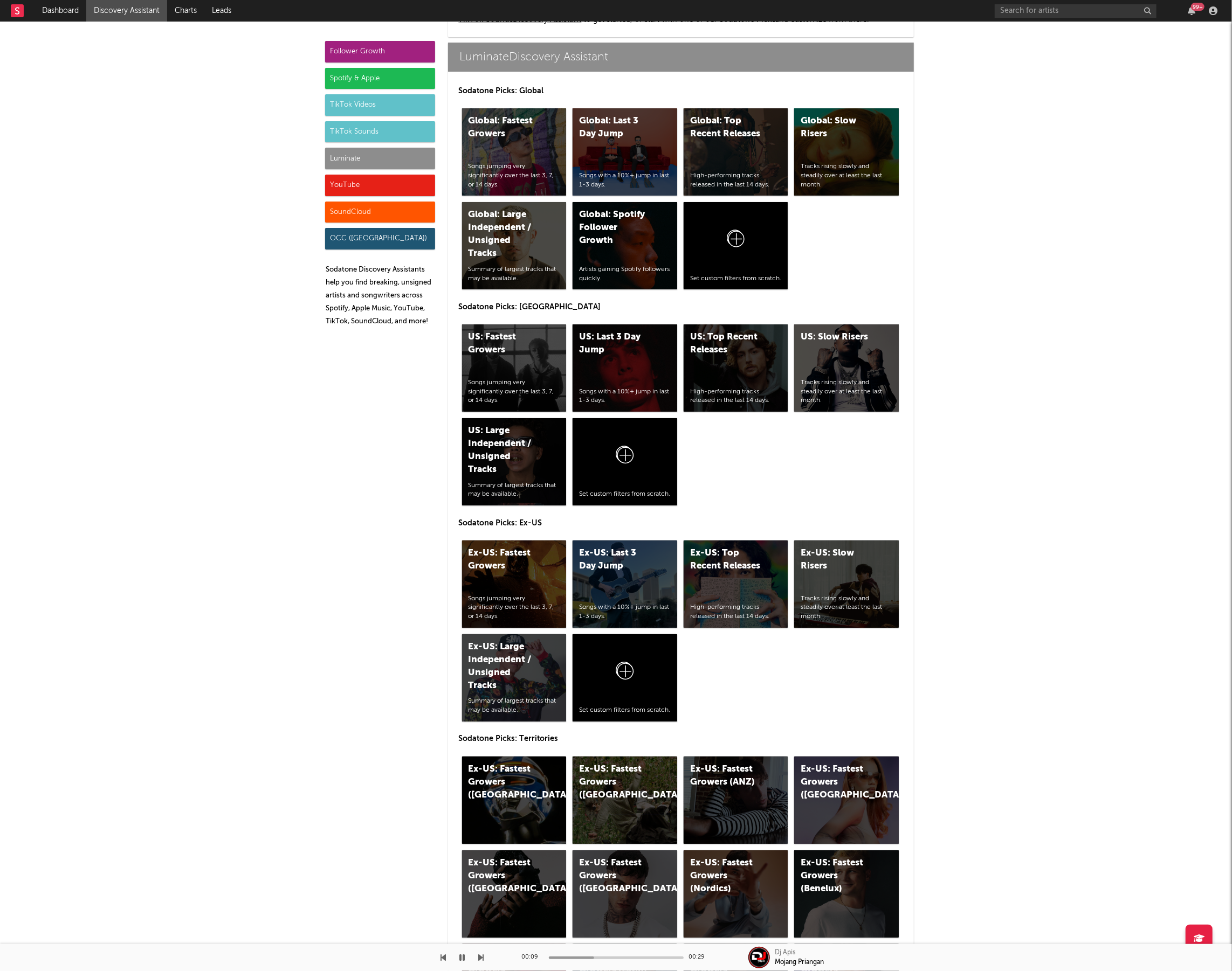
click at [462, 959] on icon "button" at bounding box center [462, 958] width 6 height 9
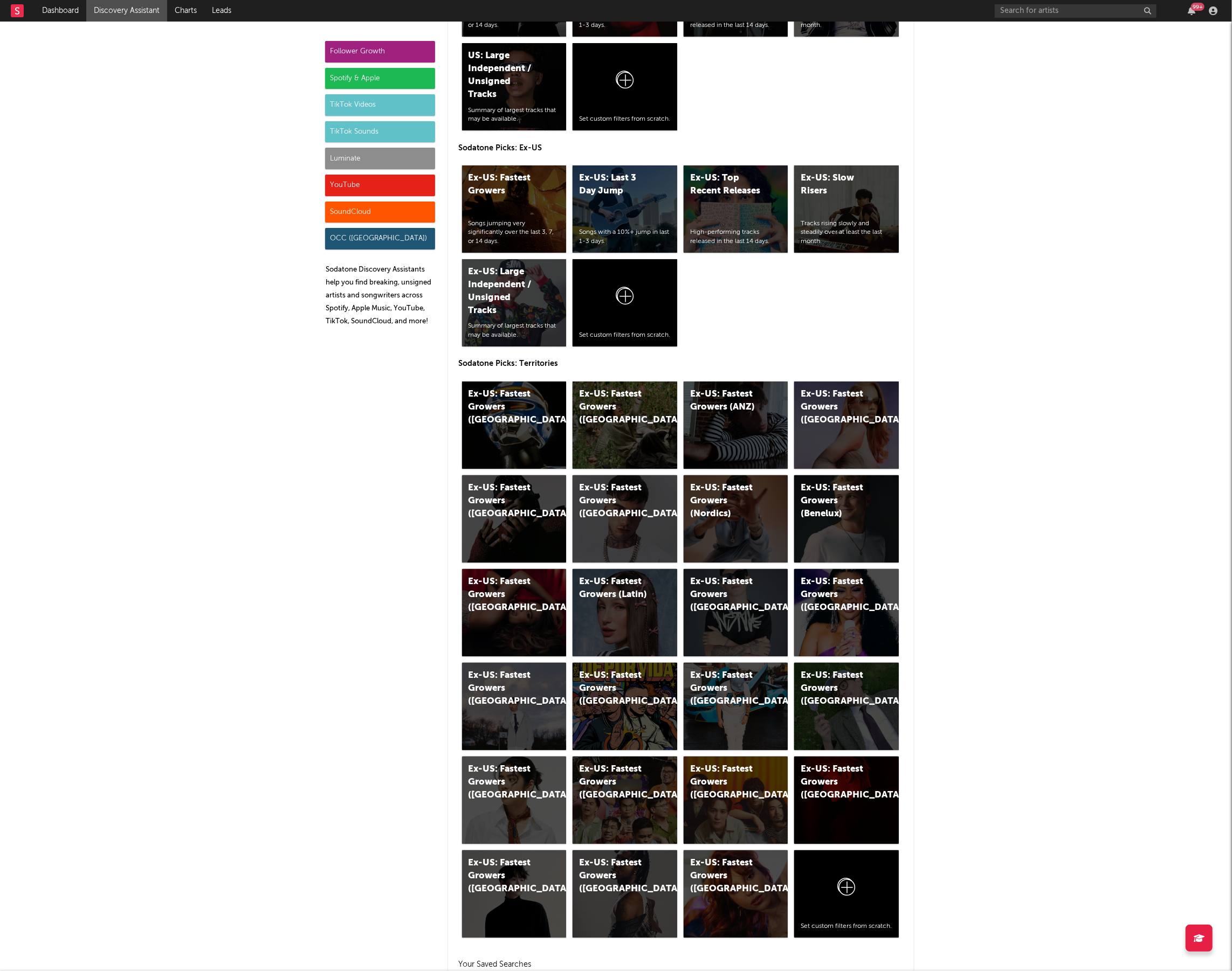
scroll to position [5234, 0]
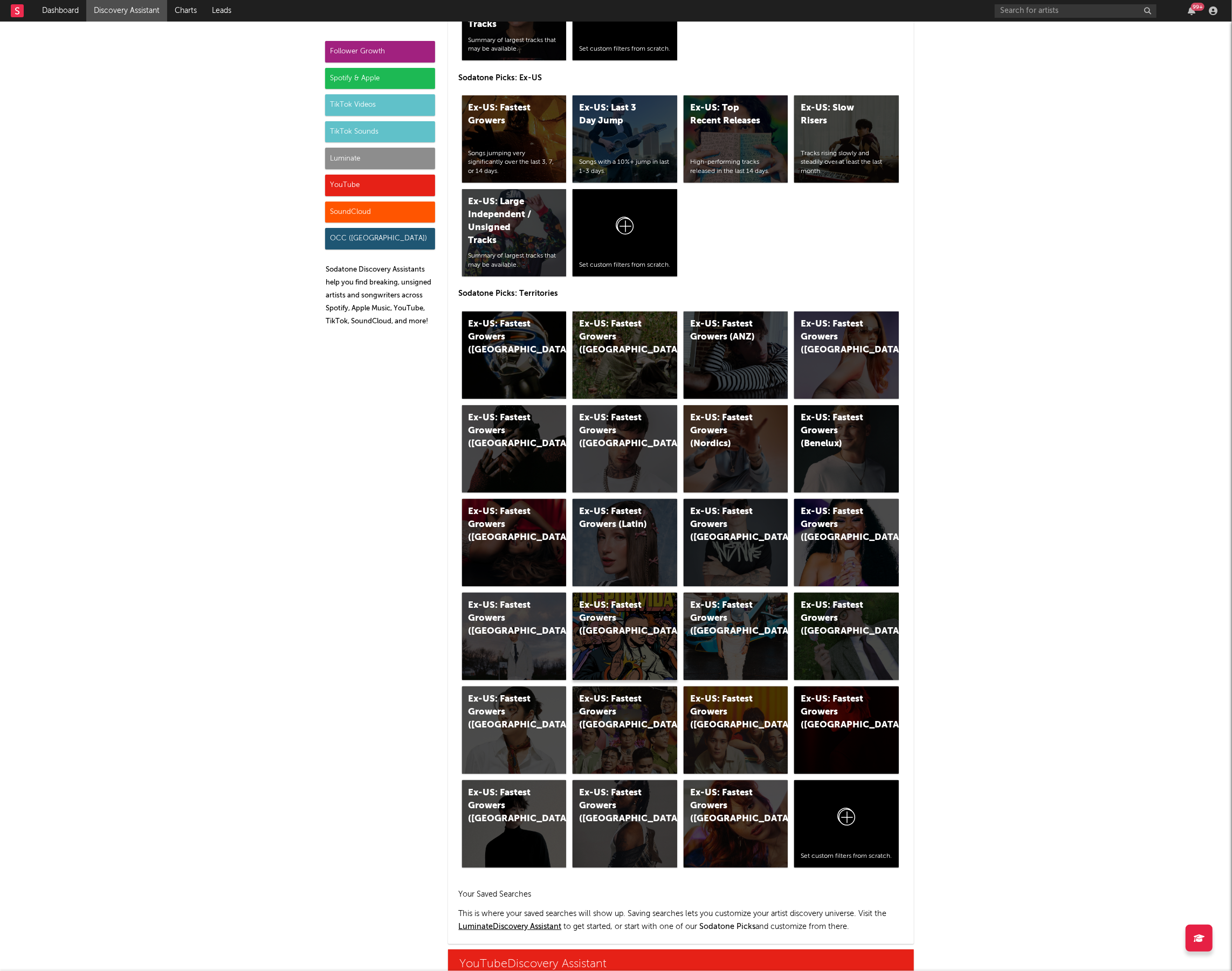
click at [652, 642] on div "Ex-US: Fastest Growers ([GEOGRAPHIC_DATA])" at bounding box center [625, 636] width 105 height 87
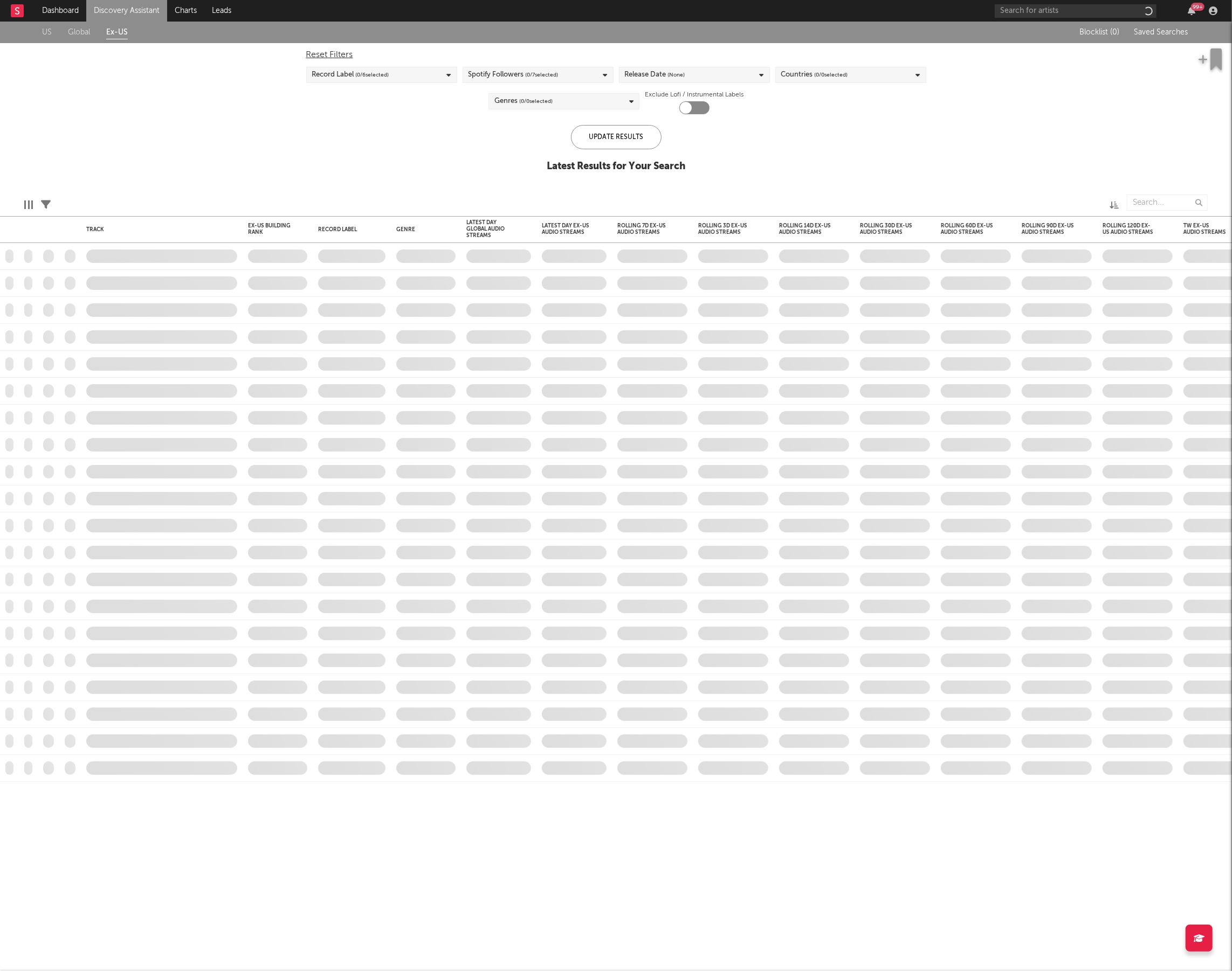
checkbox input "true"
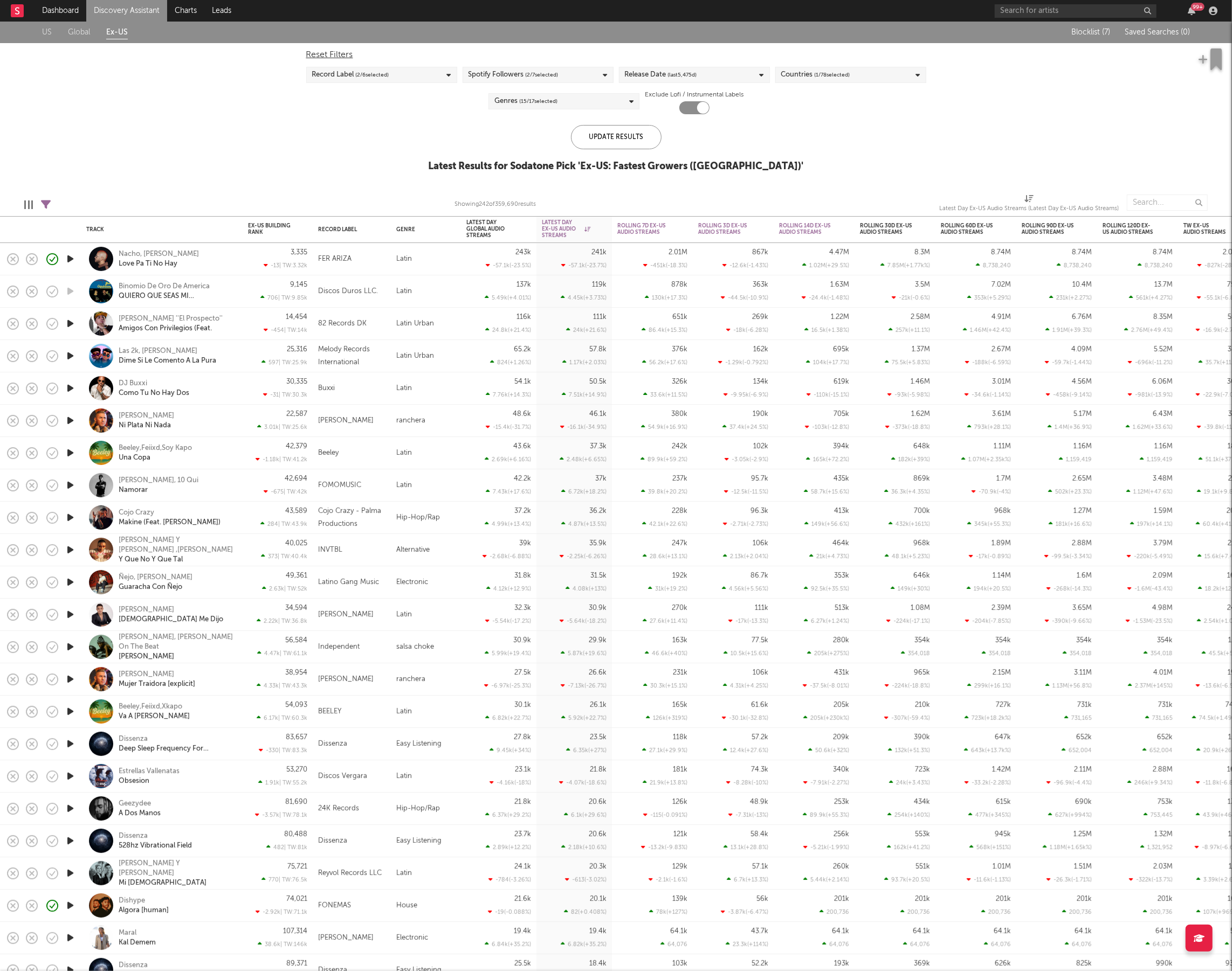
click at [40, 201] on div "Edit Columns Filters ( 4 filters active) Showing 242 of 359,690 results Latest …" at bounding box center [616, 201] width 1232 height 33
click at [49, 201] on icon at bounding box center [46, 204] width 10 height 10
select select "or"
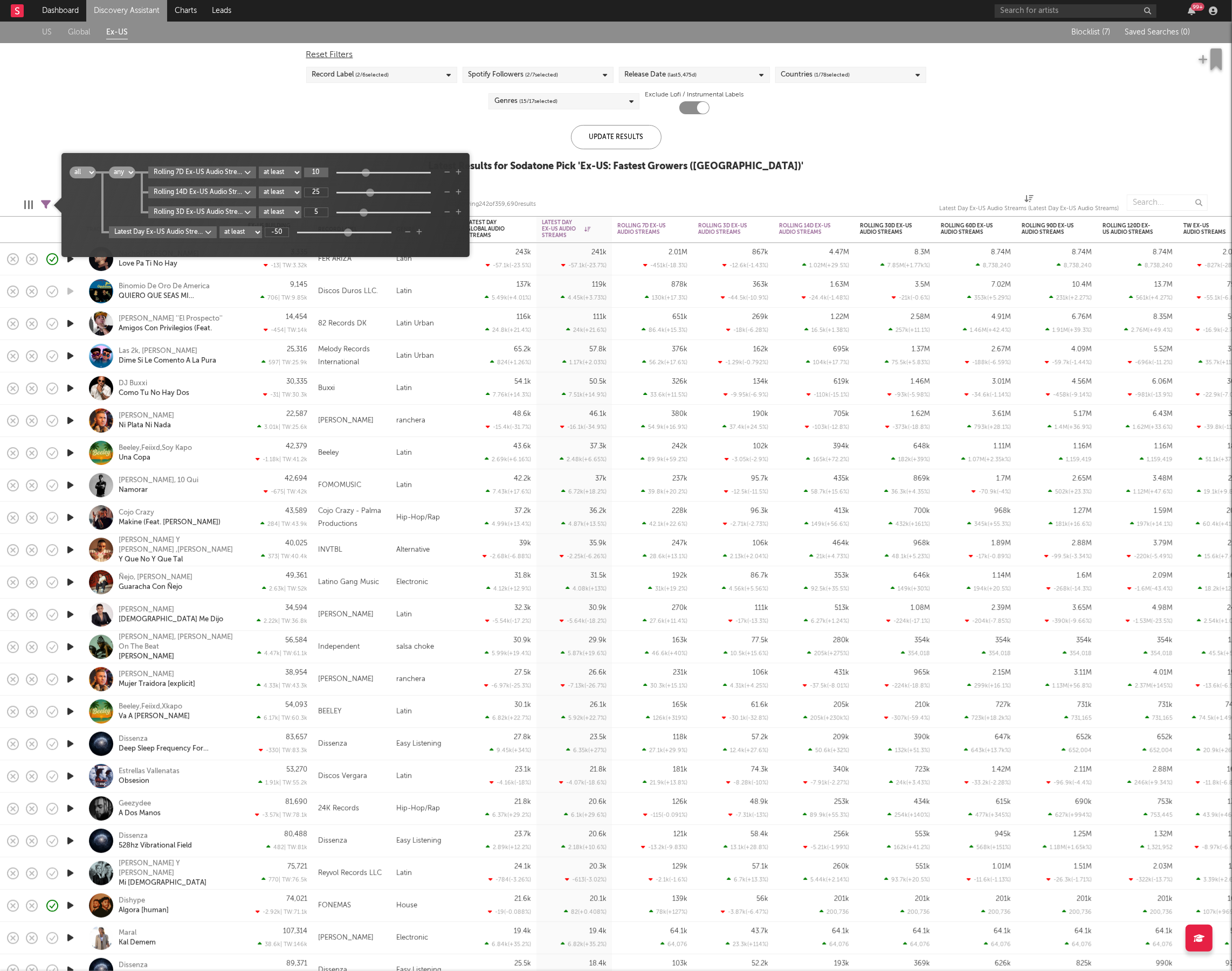
click at [321, 172] on input "10" at bounding box center [316, 173] width 24 height 10
click at [325, 190] on input "25" at bounding box center [316, 192] width 24 height 10
type input "5"
click at [458, 241] on div "all any all any Rolling 7D Ex-US Audio Streams WoW % Change at least at most be…" at bounding box center [265, 209] width 391 height 85
type input "15"
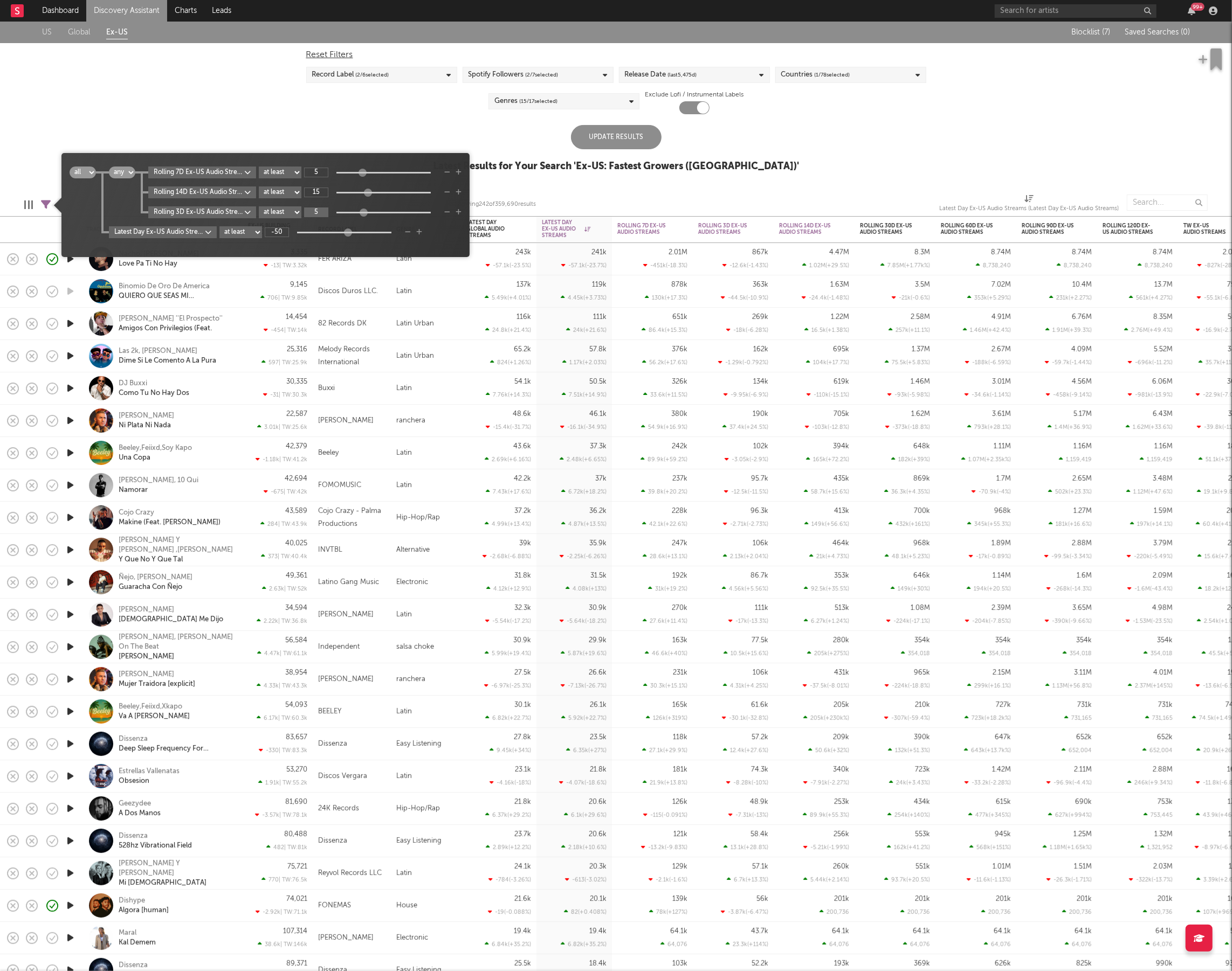
click at [328, 213] on input "5" at bounding box center [316, 212] width 24 height 10
click at [452, 230] on div "Latest Day Ex-US Audio Streams DoD % Change at least at most between -50" at bounding box center [284, 232] width 352 height 12
click at [324, 212] on input "2" at bounding box center [316, 212] width 24 height 10
click at [459, 237] on div "Latest Day Ex-US Audio Streams DoD % Change at least at most between -50" at bounding box center [284, 232] width 352 height 12
type input "5"
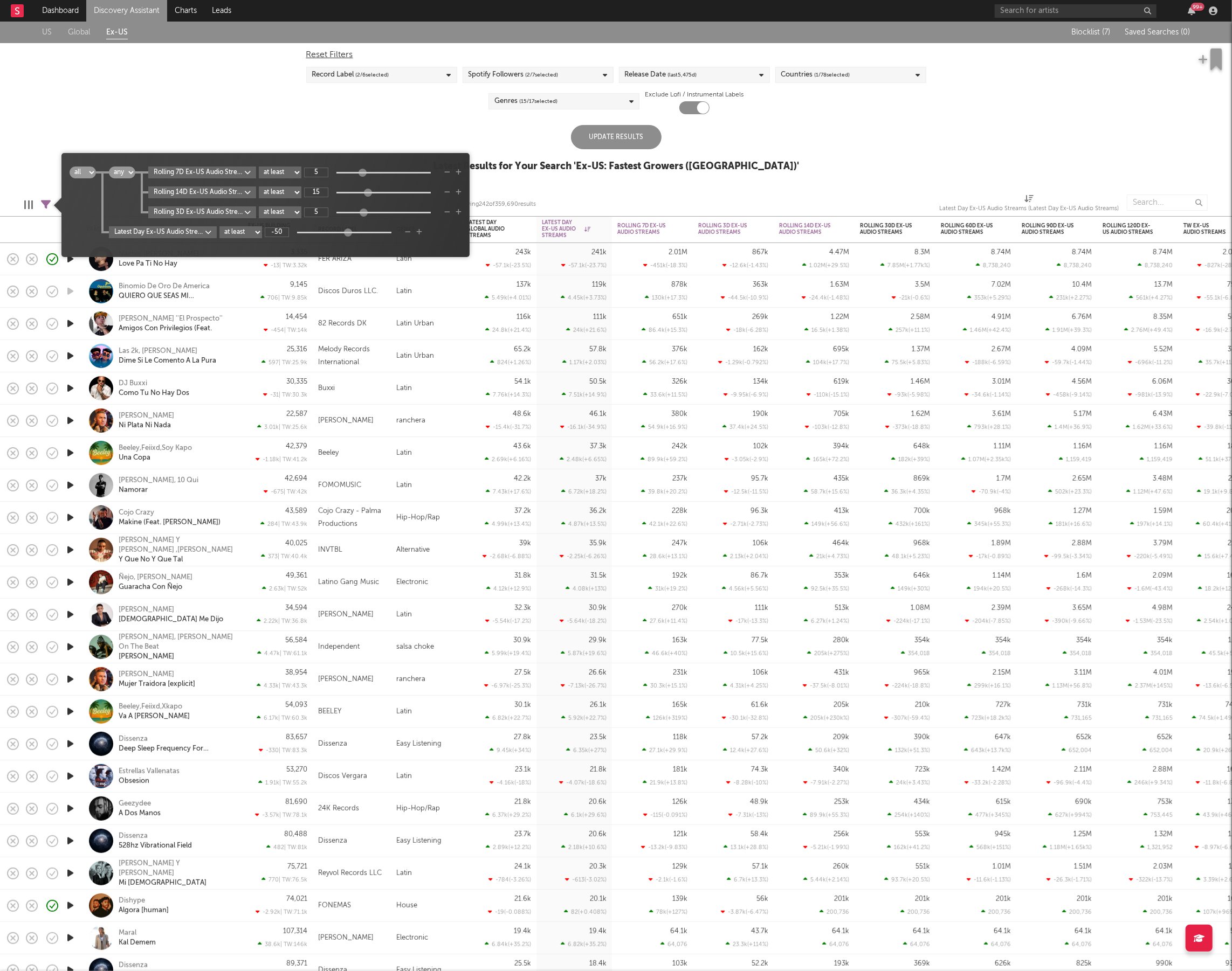
click at [422, 234] on icon "button" at bounding box center [419, 232] width 6 height 7
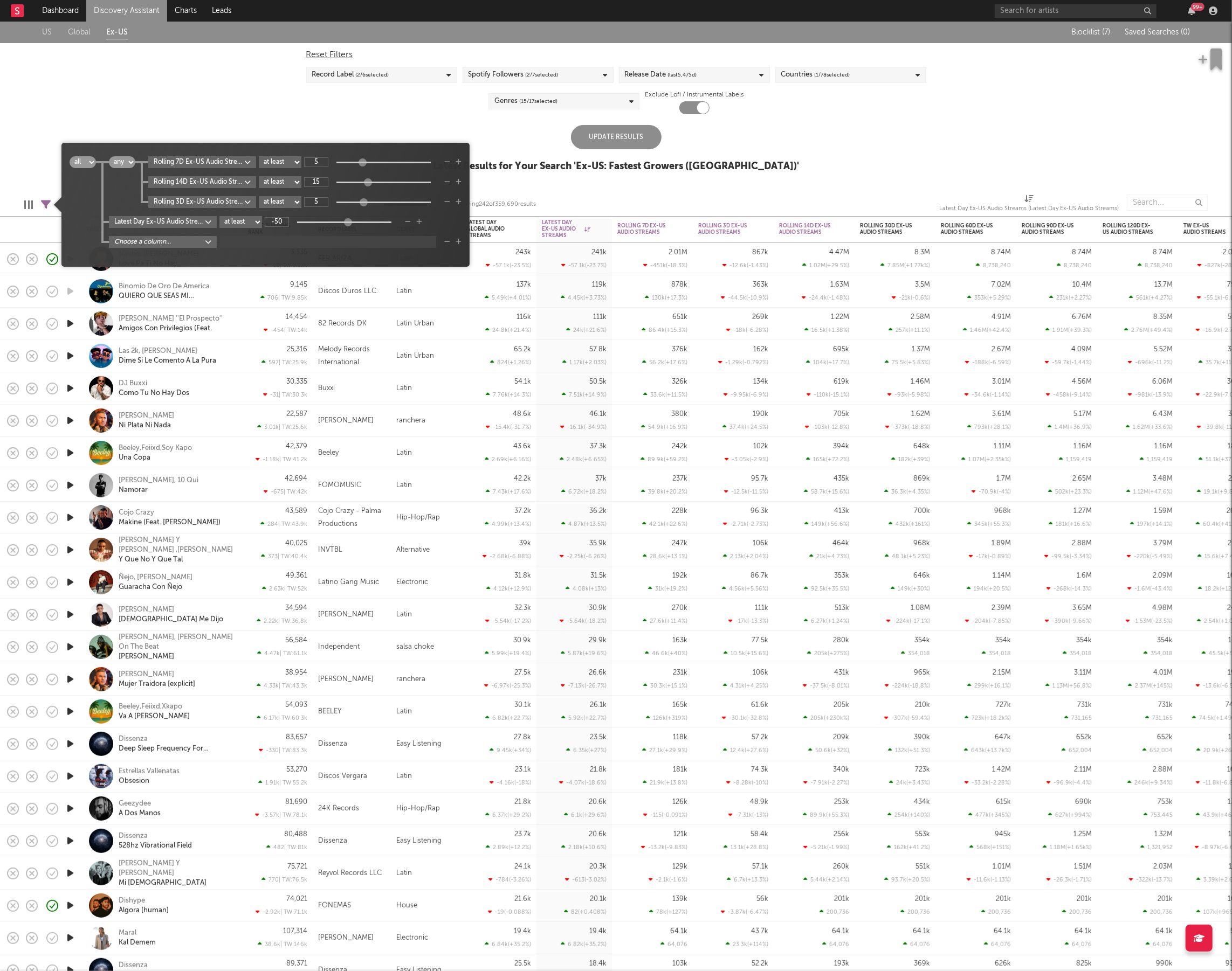
click at [159, 249] on div "all any all any Rolling 7D Ex-US Audio Streams WoW % Change at least at most be…" at bounding box center [265, 209] width 391 height 106
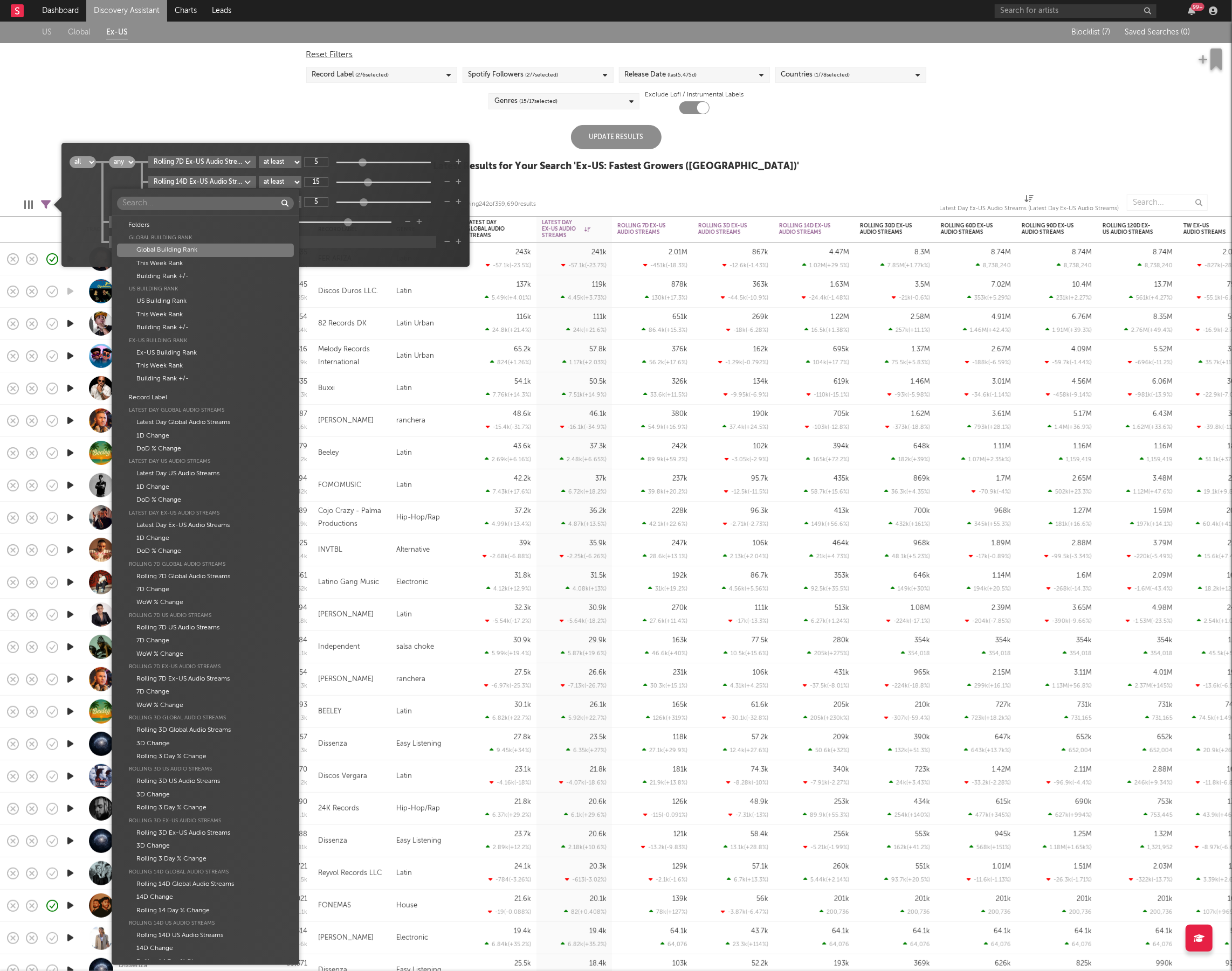
click at [162, 244] on body "Dashboard Discovery Assistant Charts Leads 99 + Notifications Settings Mark all…" at bounding box center [616, 486] width 1232 height 971
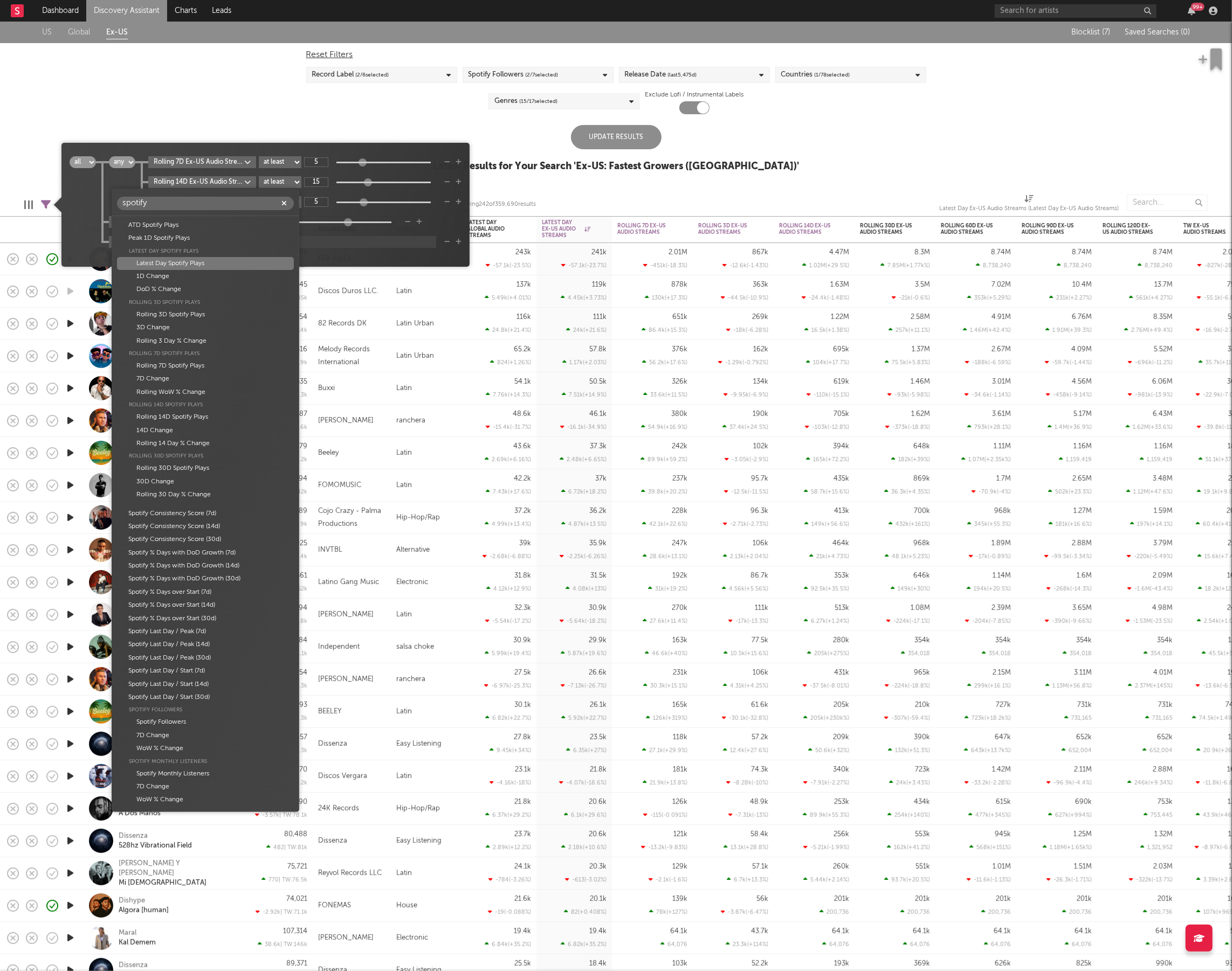
type input "spotify"
click at [249, 265] on div "Latest Day Spotify Plays" at bounding box center [205, 263] width 177 height 12
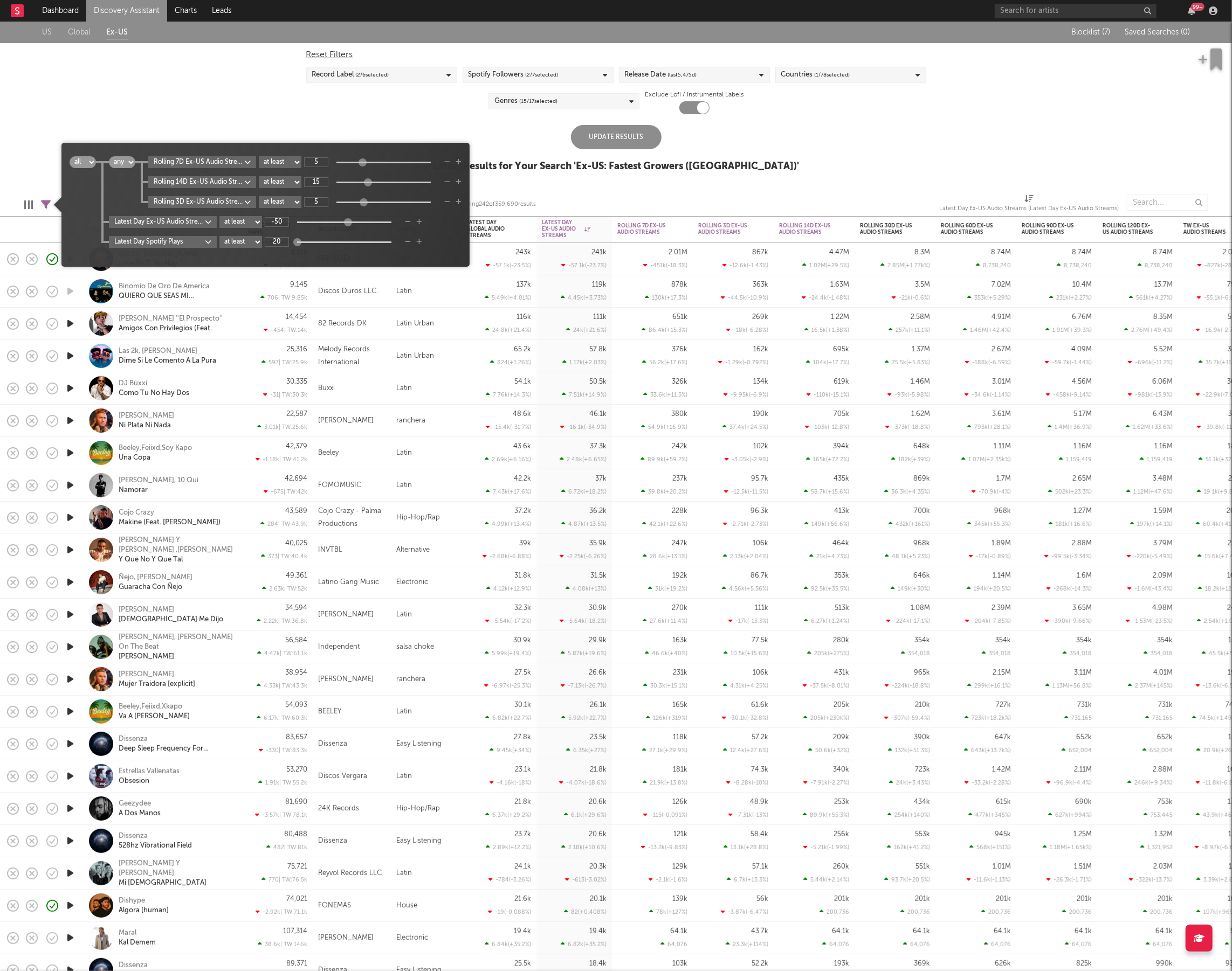
type input "2"
type input "15k"
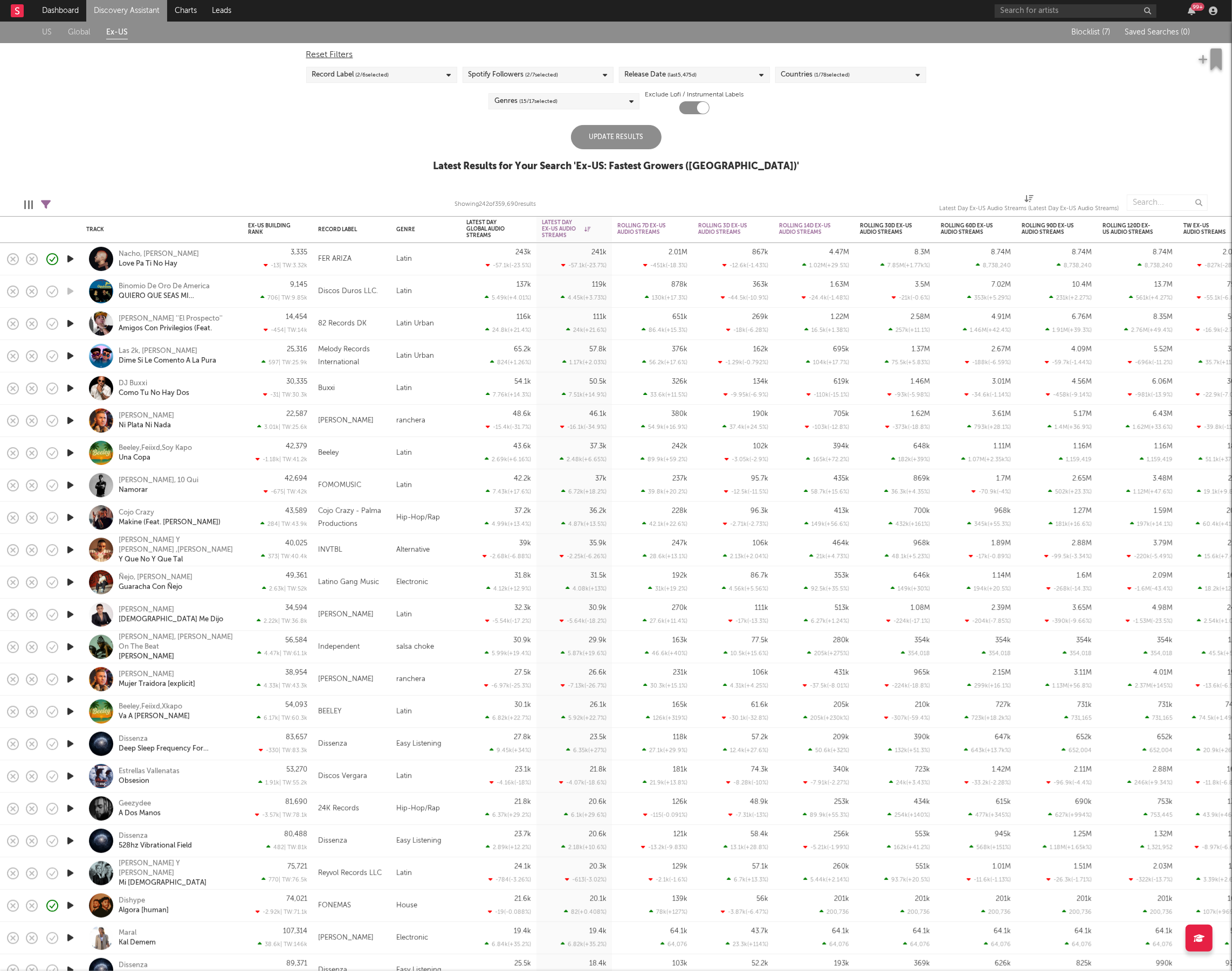
click at [564, 139] on div "Update Results Latest Results for Your Search ' Ex-US: Fastest Growers ([GEOGRA…" at bounding box center [615, 154] width 366 height 59
click at [618, 141] on div "Update Results" at bounding box center [616, 136] width 90 height 24
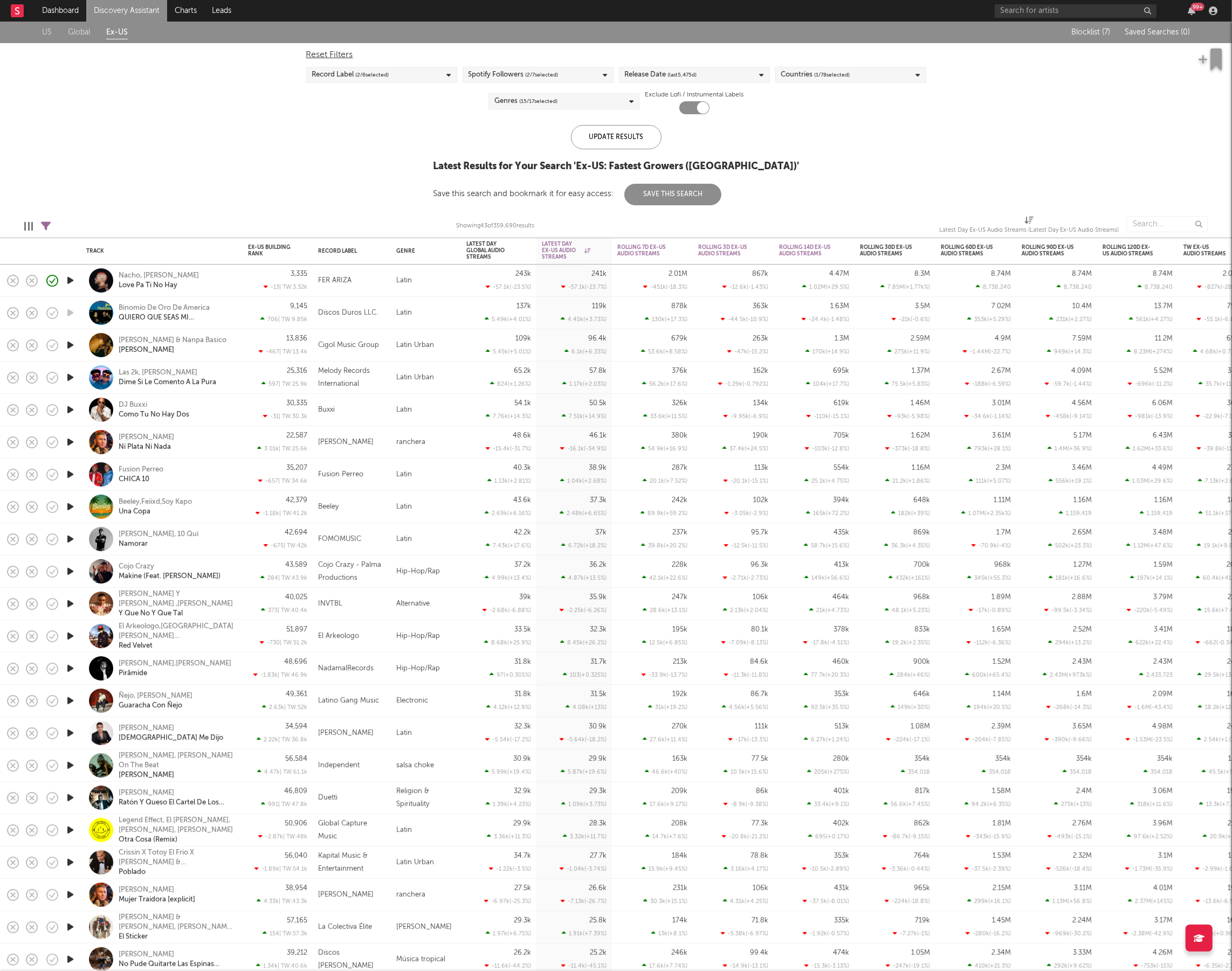
click at [74, 376] on icon "button" at bounding box center [70, 377] width 12 height 13
click at [481, 955] on icon "button" at bounding box center [482, 958] width 6 height 9
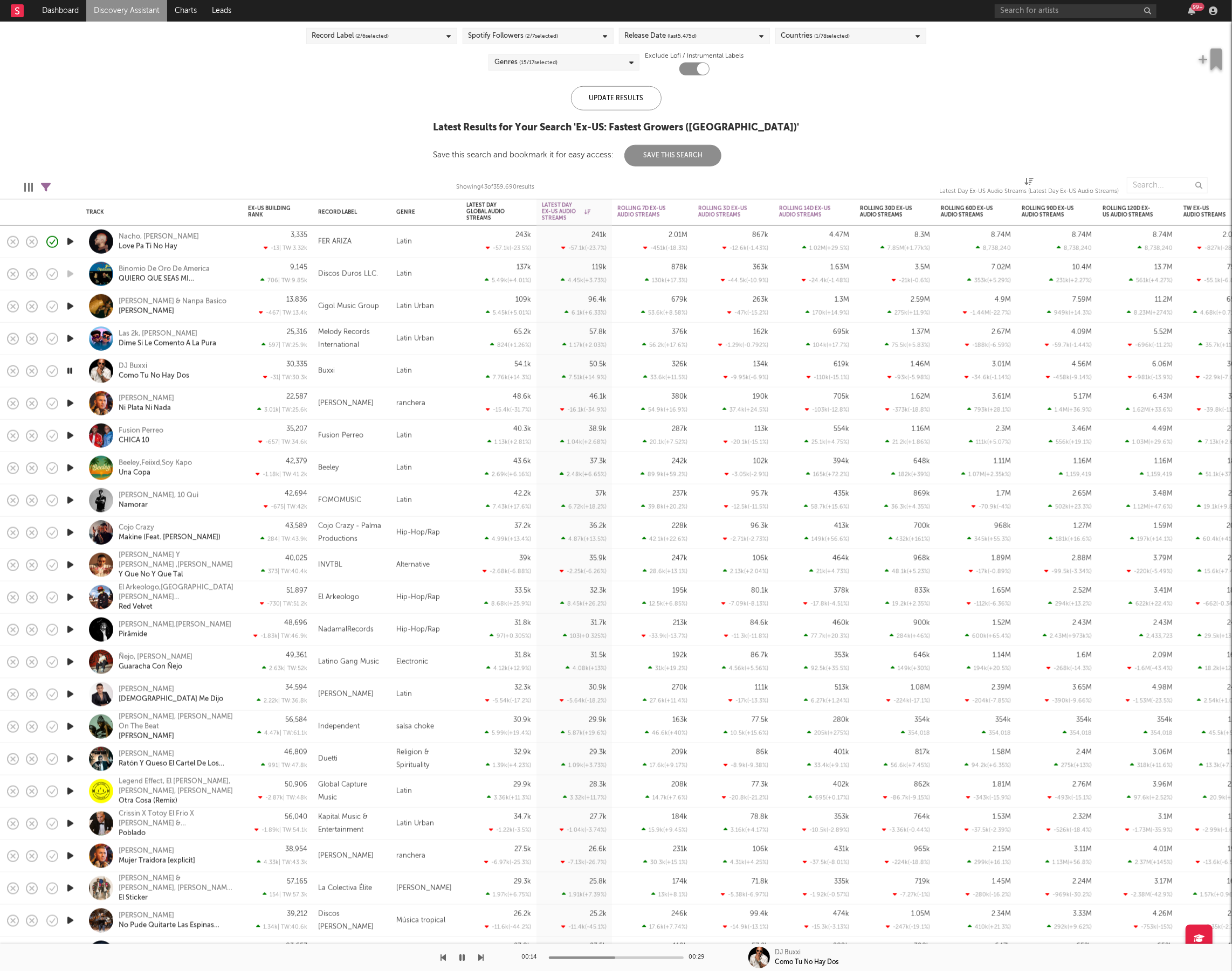
click at [480, 957] on icon "button" at bounding box center [482, 958] width 6 height 9
click at [482, 958] on icon "button" at bounding box center [482, 958] width 6 height 9
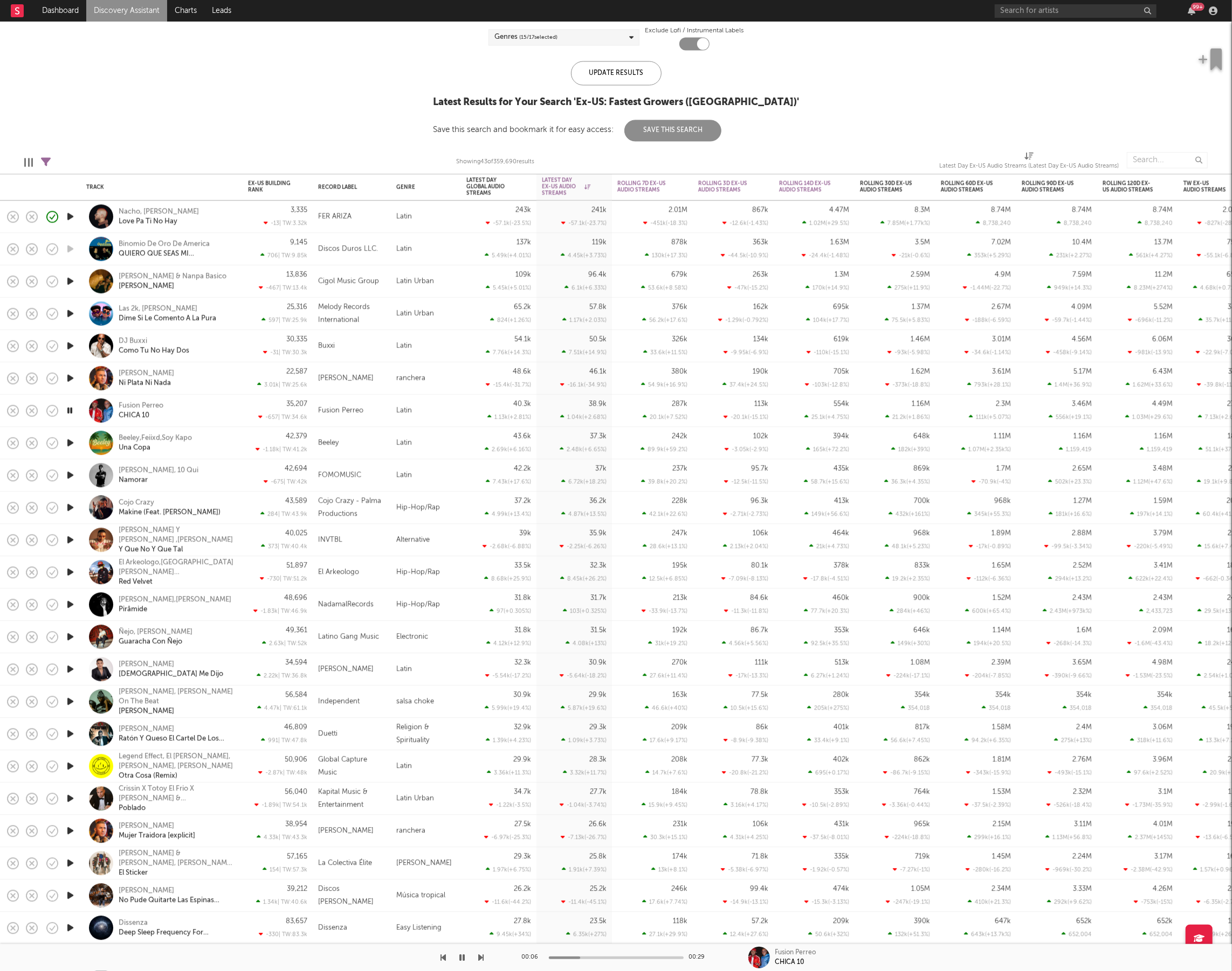
click at [217, 411] on div "Fusion Perreo CHICA 10" at bounding box center [177, 411] width 116 height 19
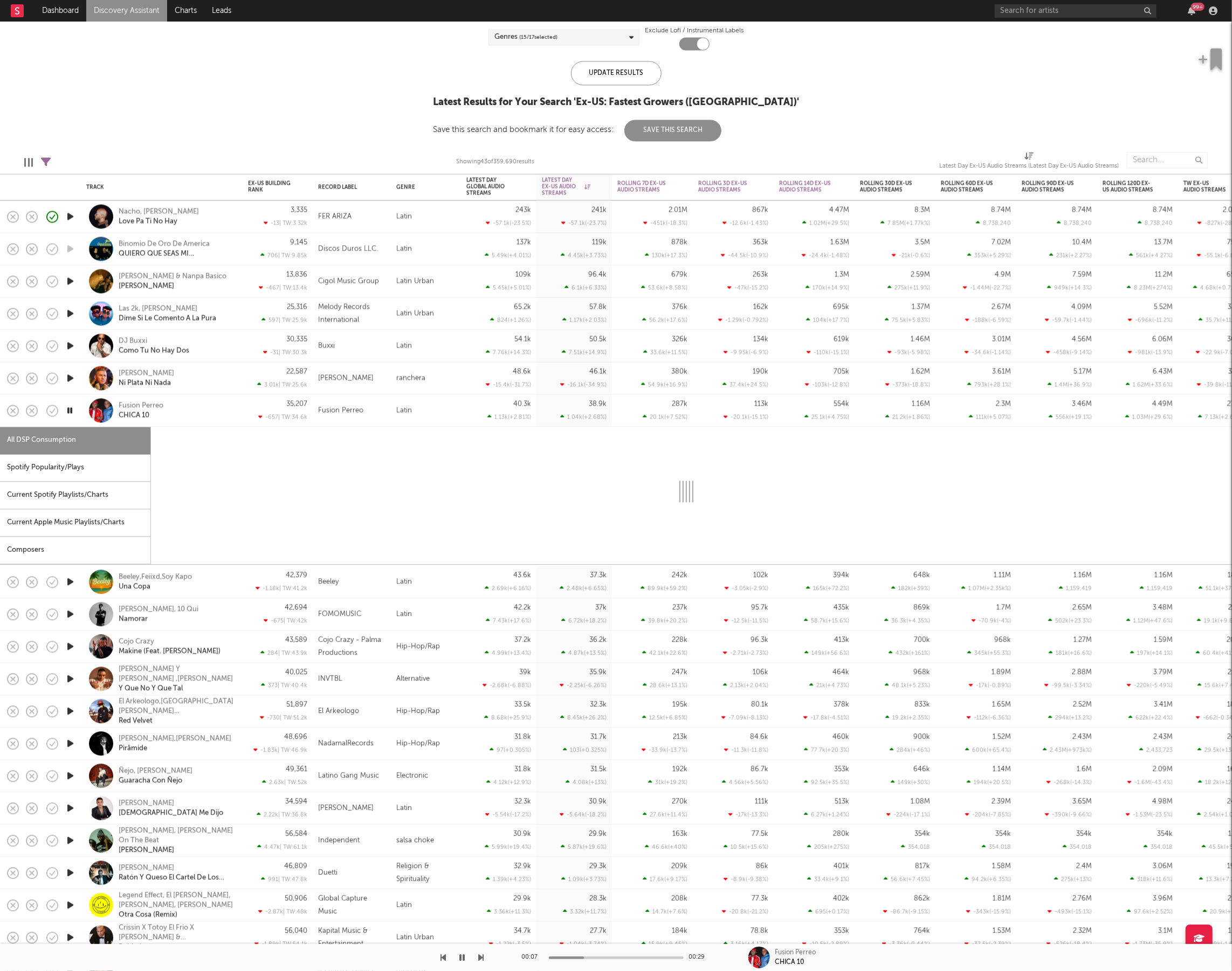
click at [90, 475] on div "Spotify Popularity/Plays" at bounding box center [75, 468] width 151 height 28
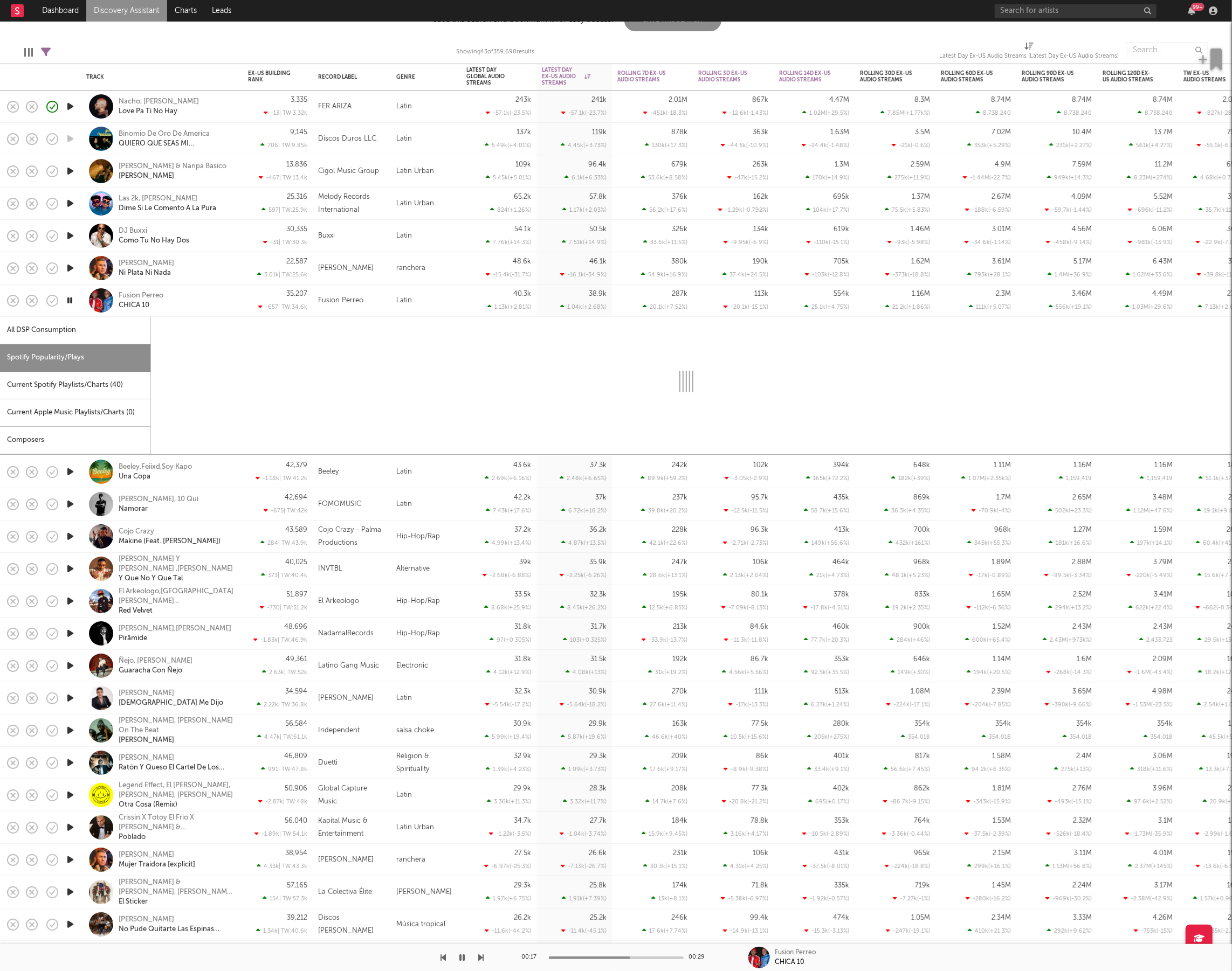
click at [195, 296] on div "Fusion Perreo CHICA 10" at bounding box center [177, 300] width 116 height 19
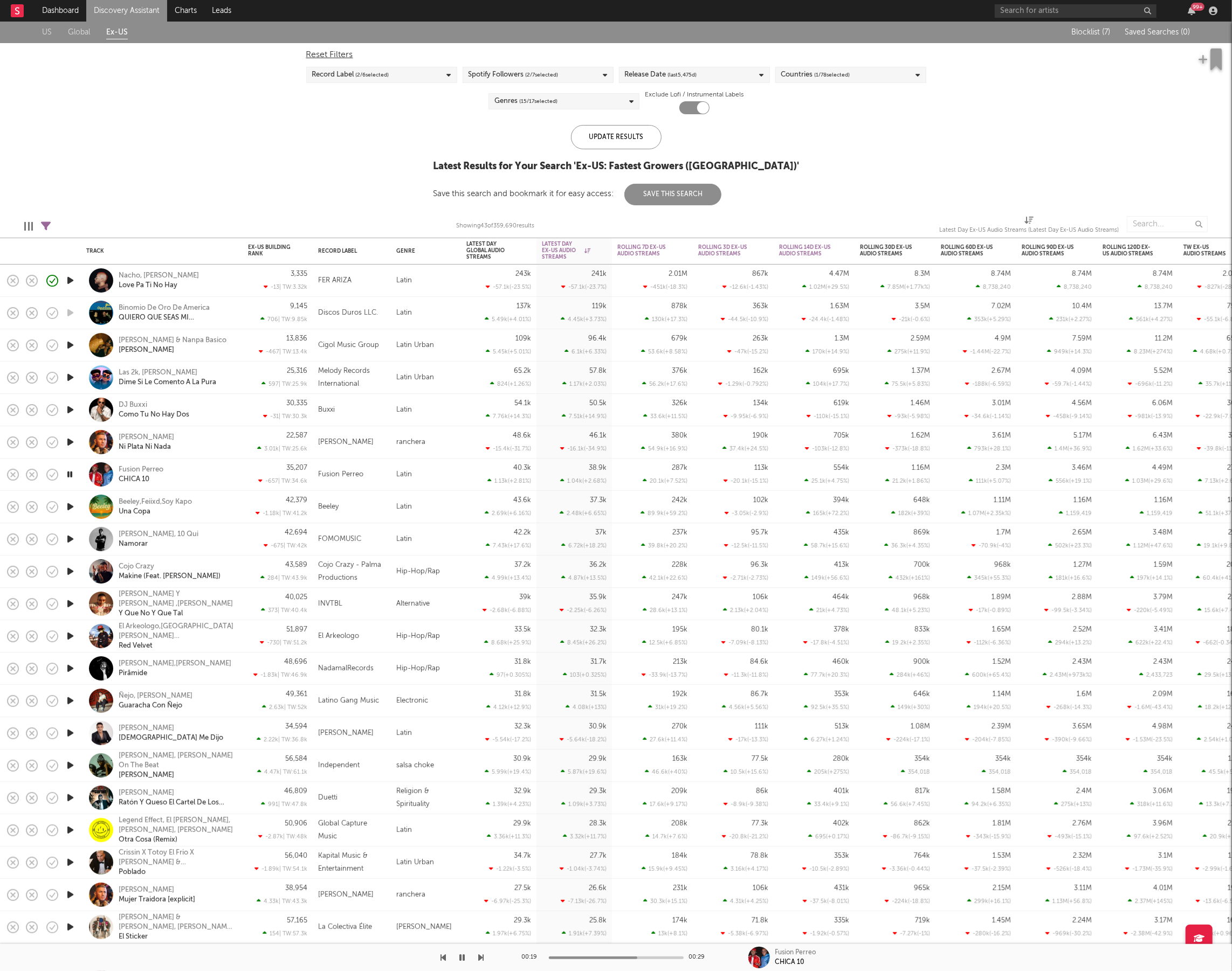
click at [670, 78] on span "(last 5,475 d)" at bounding box center [682, 74] width 29 height 12
click at [715, 158] on input "5,475" at bounding box center [716, 158] width 27 height 16
click at [630, 142] on div at bounding box center [628, 140] width 9 height 9
click at [625, 142] on input "Last 180 Days" at bounding box center [625, 141] width 0 height 12
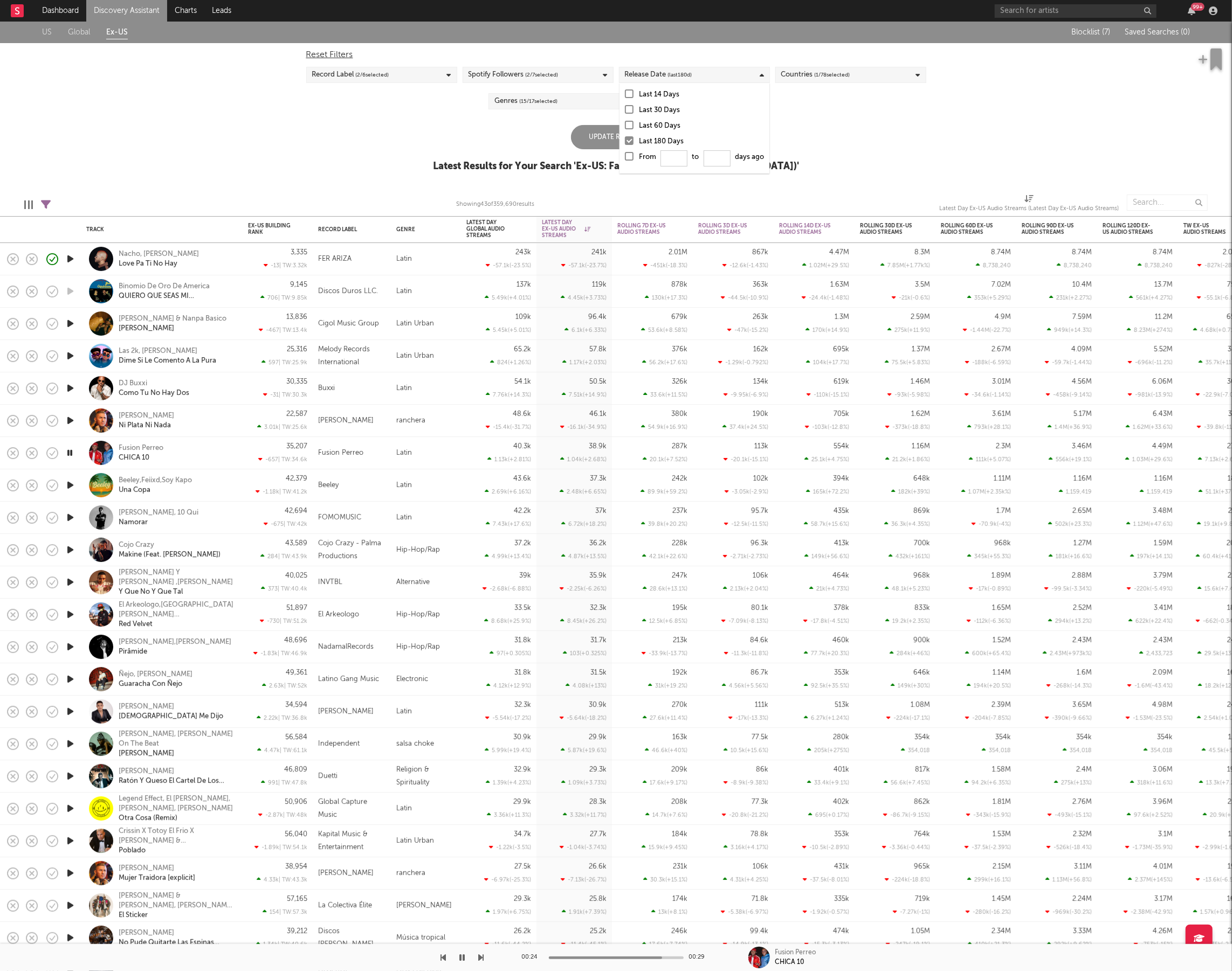
drag, startPoint x: 930, startPoint y: 133, endPoint x: 917, endPoint y: 133, distance: 13.0
click at [927, 133] on div "US Global Ex-US Blocklist ( 7 ) Saved Searches ( 0 ) Reset Filters Record Label…" at bounding box center [616, 102] width 1232 height 162
click at [639, 137] on div "Update Results" at bounding box center [616, 136] width 90 height 24
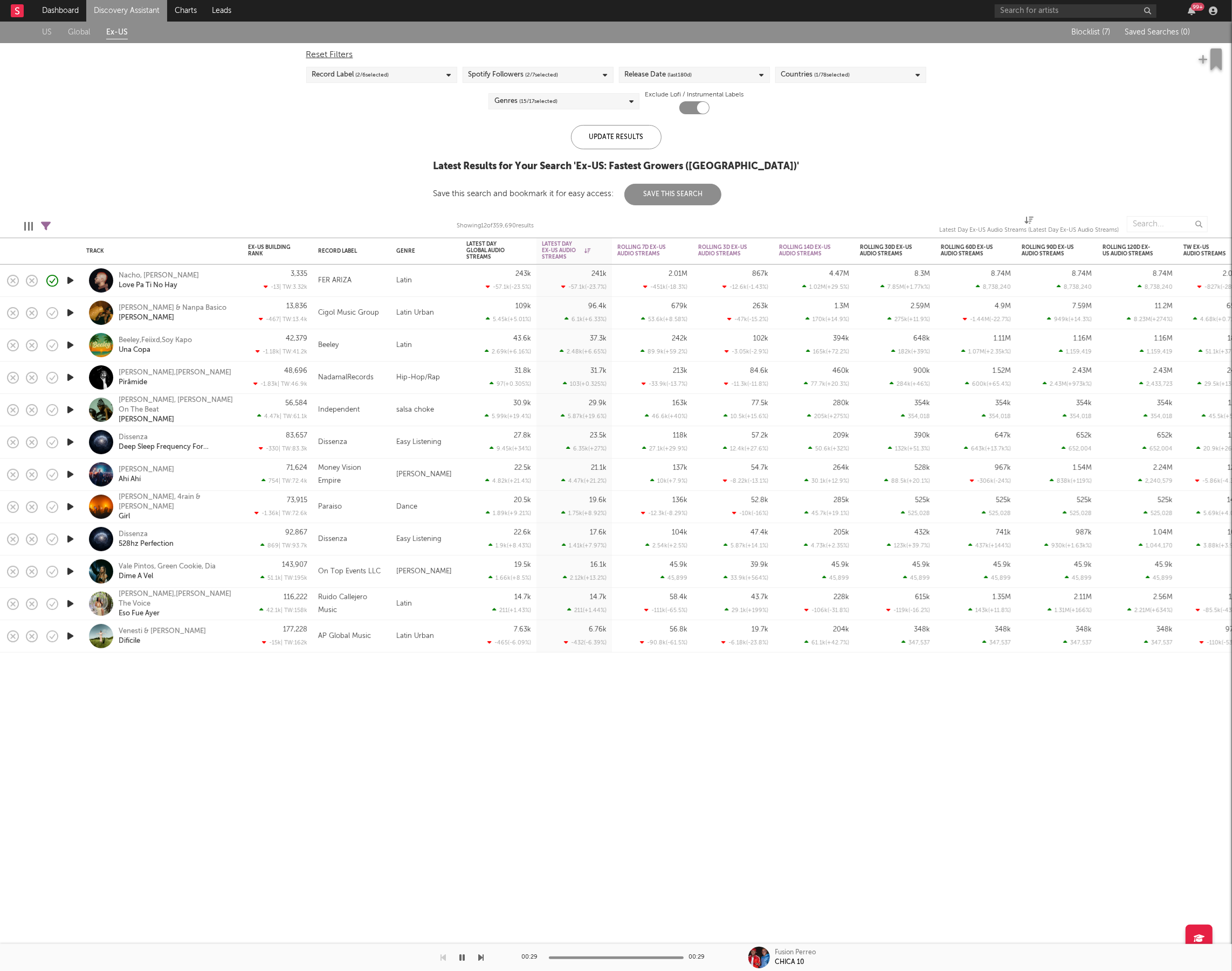
click at [72, 376] on icon "button" at bounding box center [70, 377] width 12 height 13
click at [481, 958] on icon "button" at bounding box center [482, 958] width 6 height 9
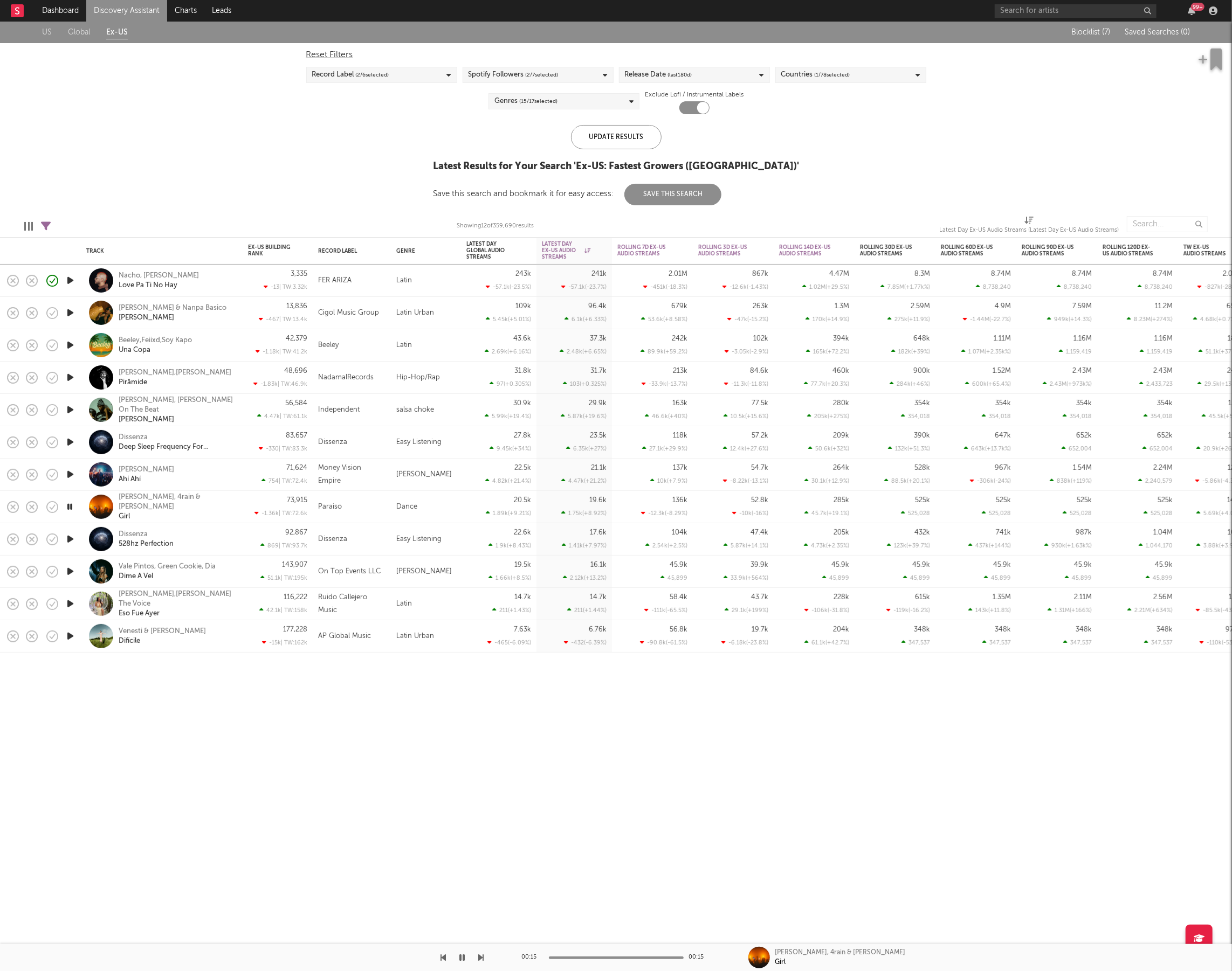
click at [72, 571] on icon "button" at bounding box center [70, 572] width 12 height 13
click at [46, 224] on icon at bounding box center [46, 226] width 10 height 10
select select "or"
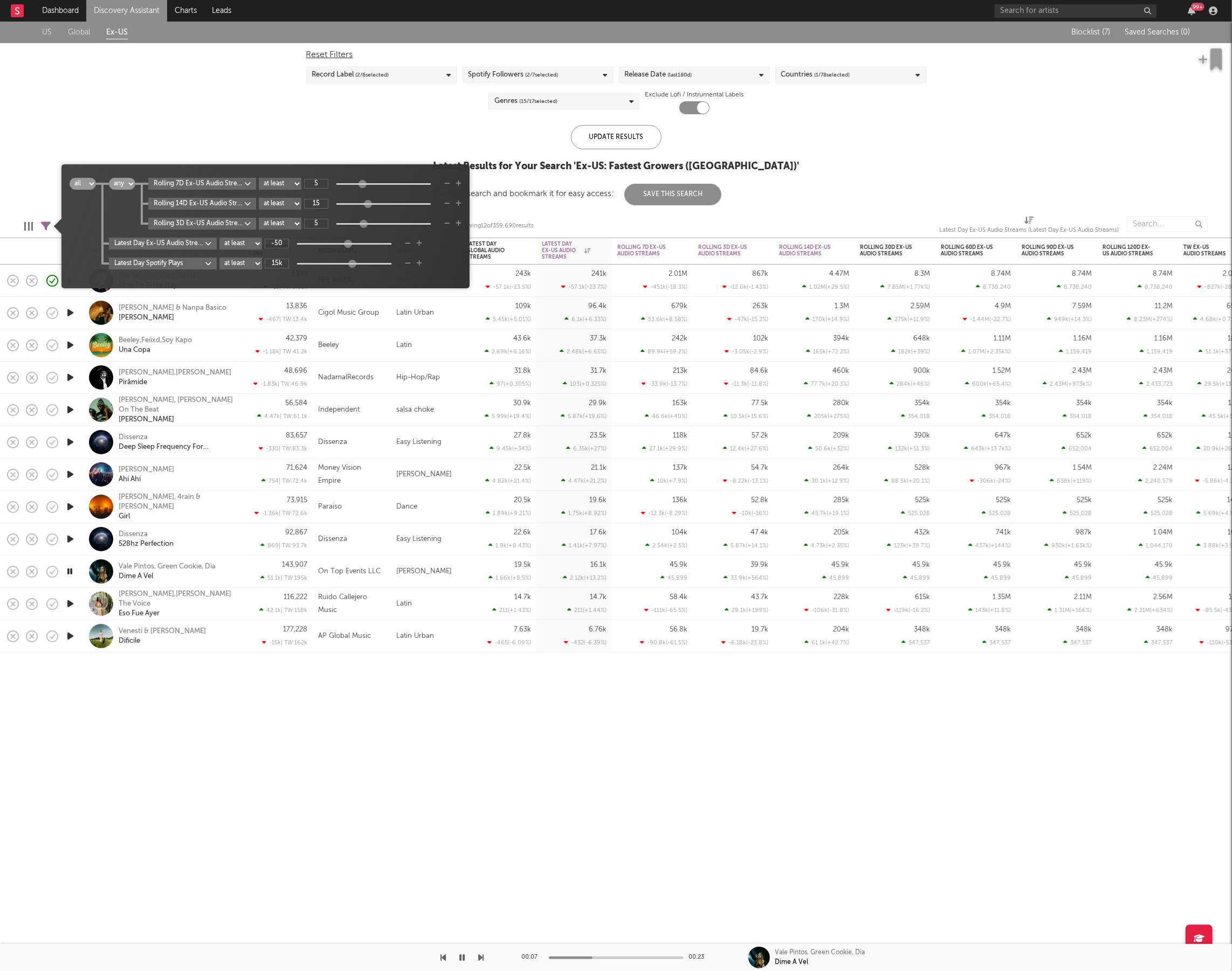
click at [450, 184] on icon "button" at bounding box center [447, 183] width 6 height 7
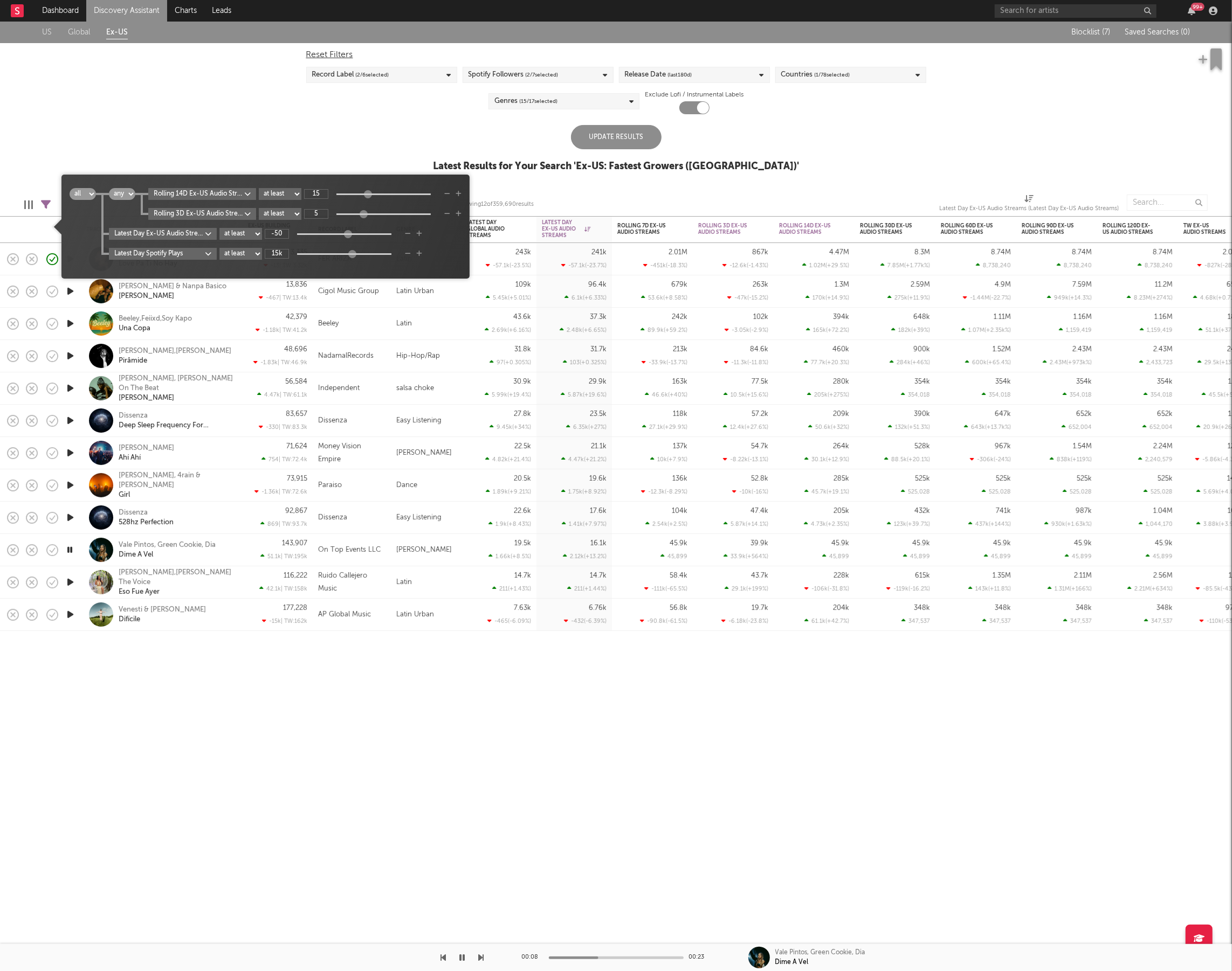
click at [450, 195] on icon "button" at bounding box center [447, 194] width 6 height 7
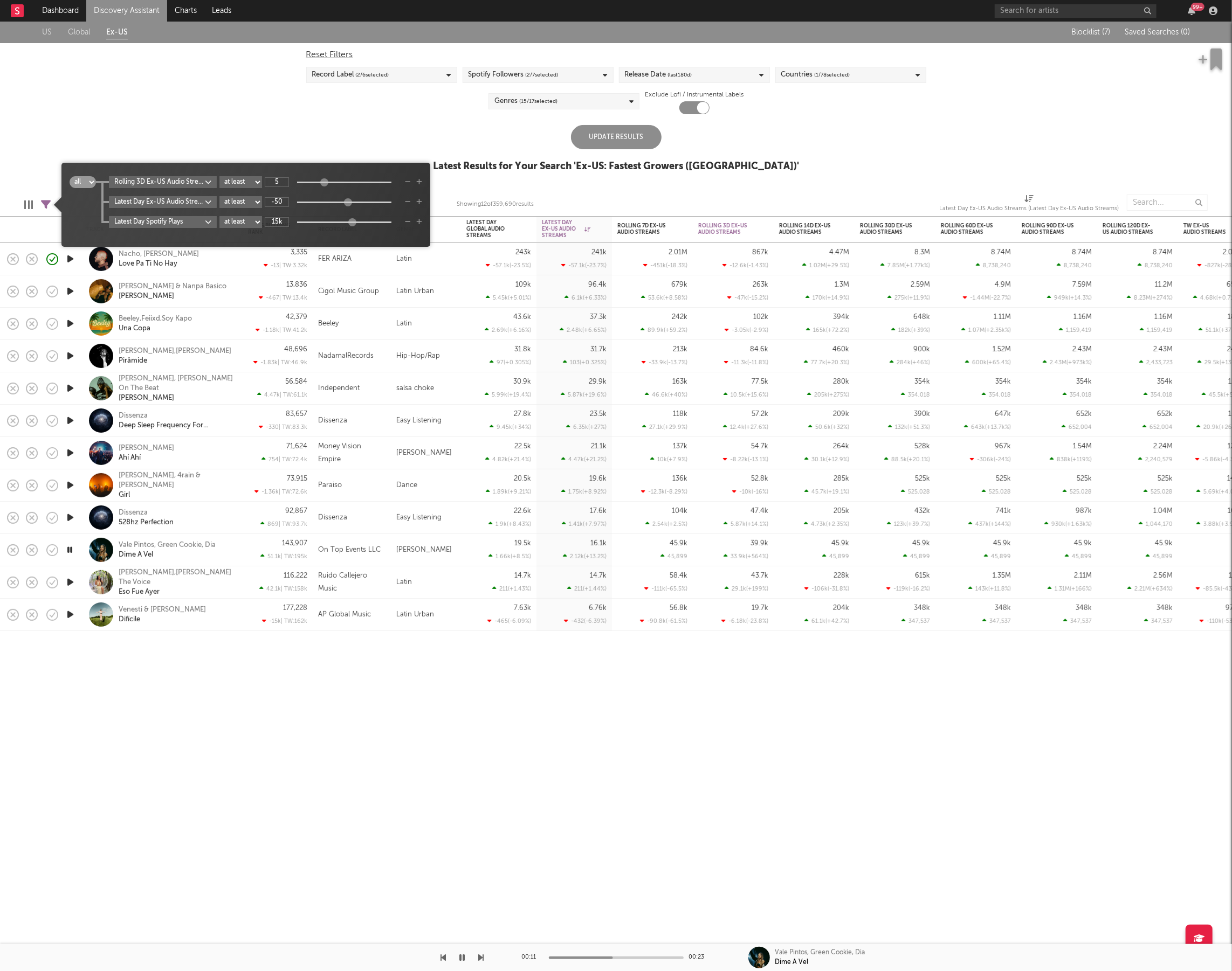
click at [411, 185] on icon "button" at bounding box center [408, 181] width 6 height 7
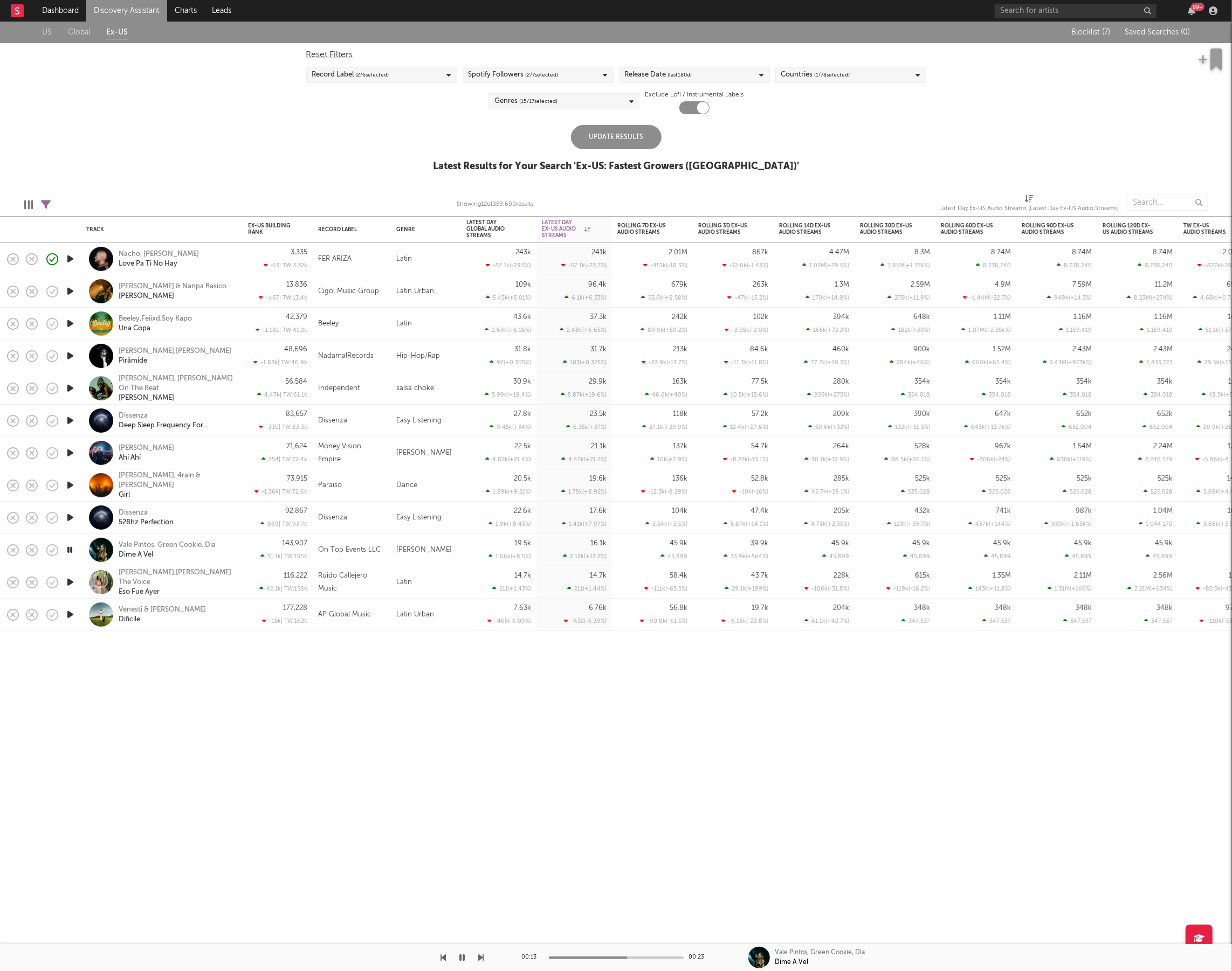
drag, startPoint x: 402, startPoint y: 146, endPoint x: 623, endPoint y: 143, distance: 221.0
click at [403, 146] on div "US Global Ex-US Blocklist ( 7 ) Saved Searches ( 0 ) Reset Filters Record Label…" at bounding box center [616, 102] width 1232 height 162
click at [638, 139] on div "Update Results" at bounding box center [616, 136] width 90 height 24
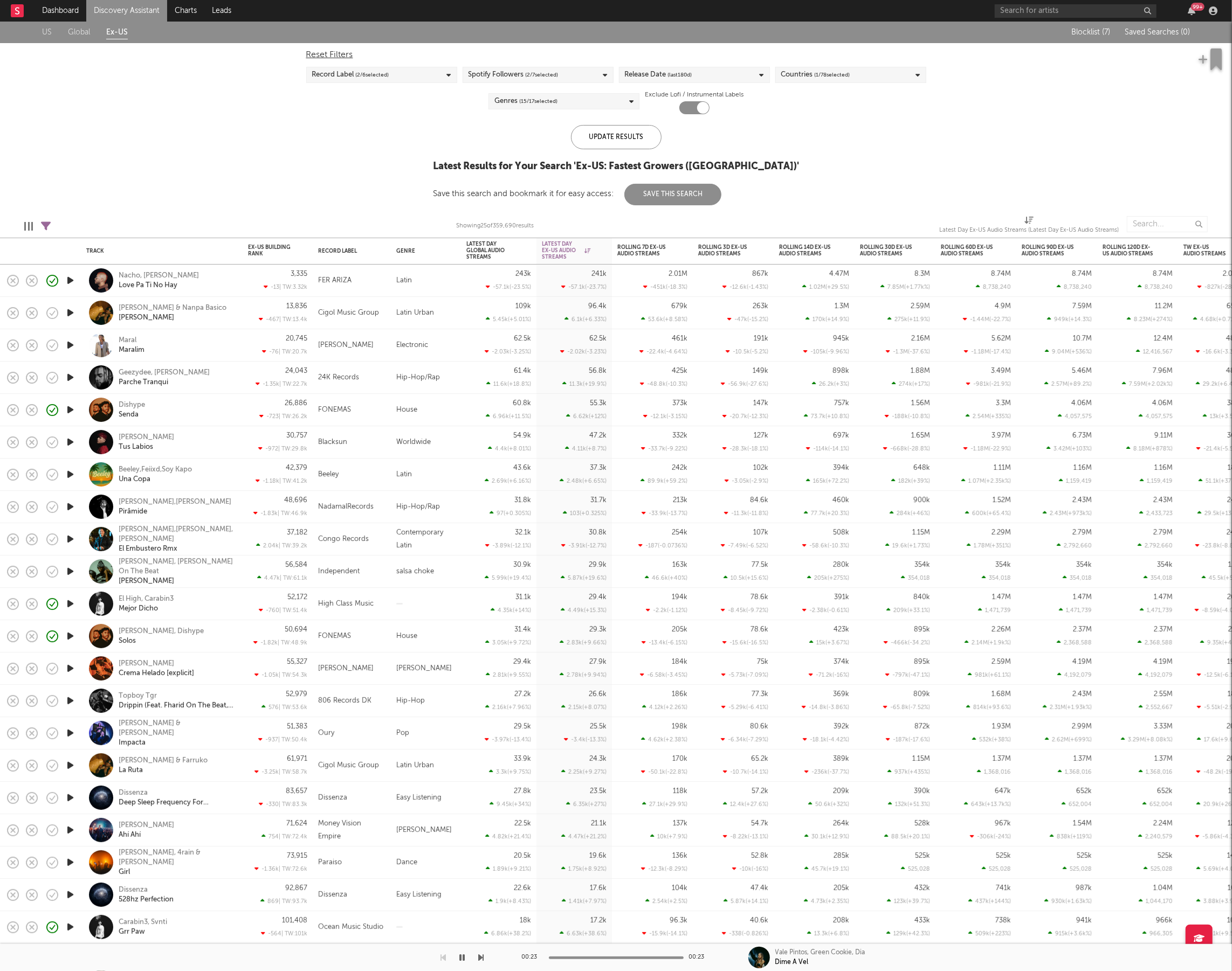
click at [462, 959] on icon "button" at bounding box center [462, 958] width 6 height 9
click at [67, 310] on icon "button" at bounding box center [70, 313] width 12 height 13
click at [71, 344] on icon "button" at bounding box center [70, 345] width 12 height 13
click at [194, 350] on div "[PERSON_NAME]" at bounding box center [177, 345] width 116 height 19
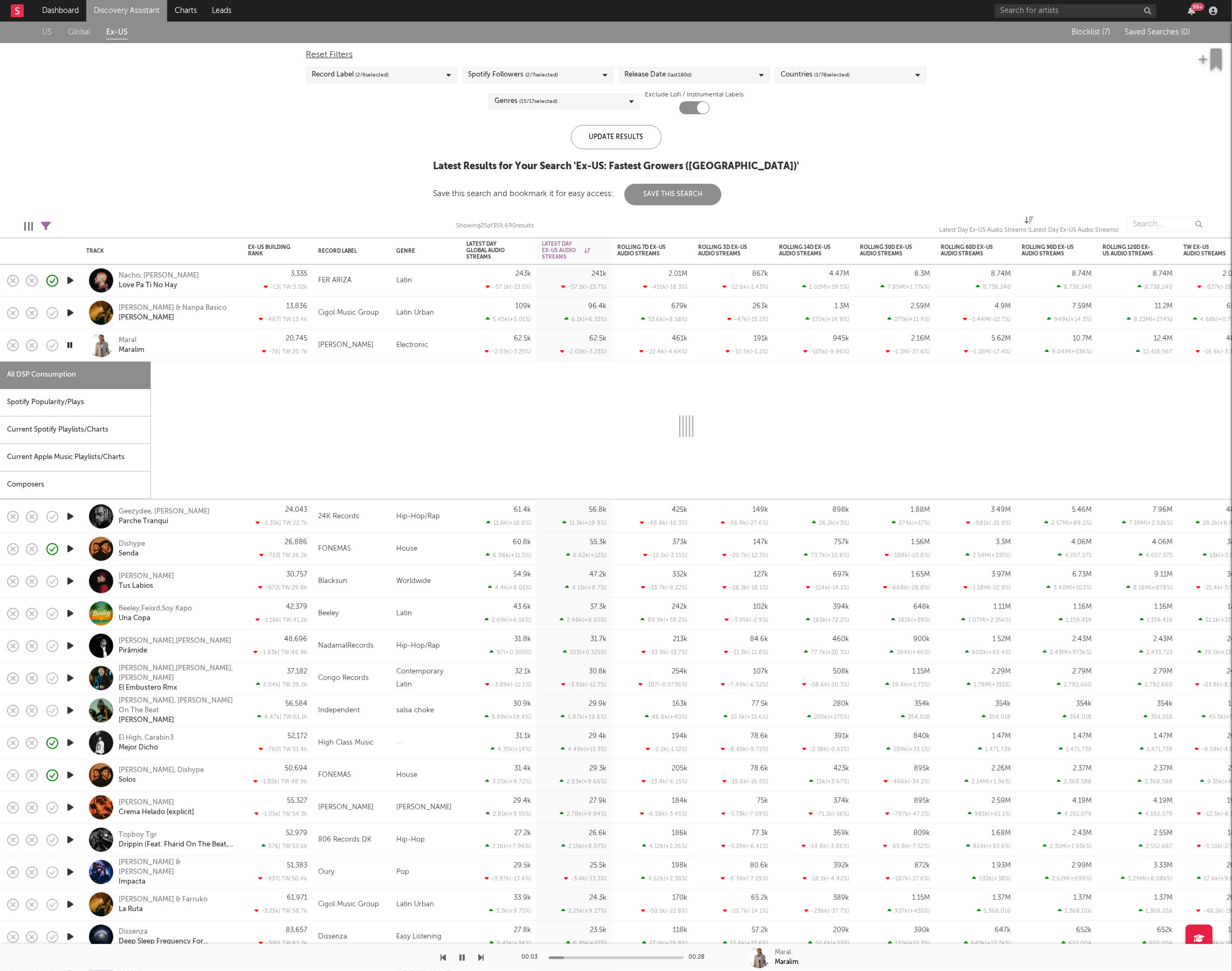
select select "1w"
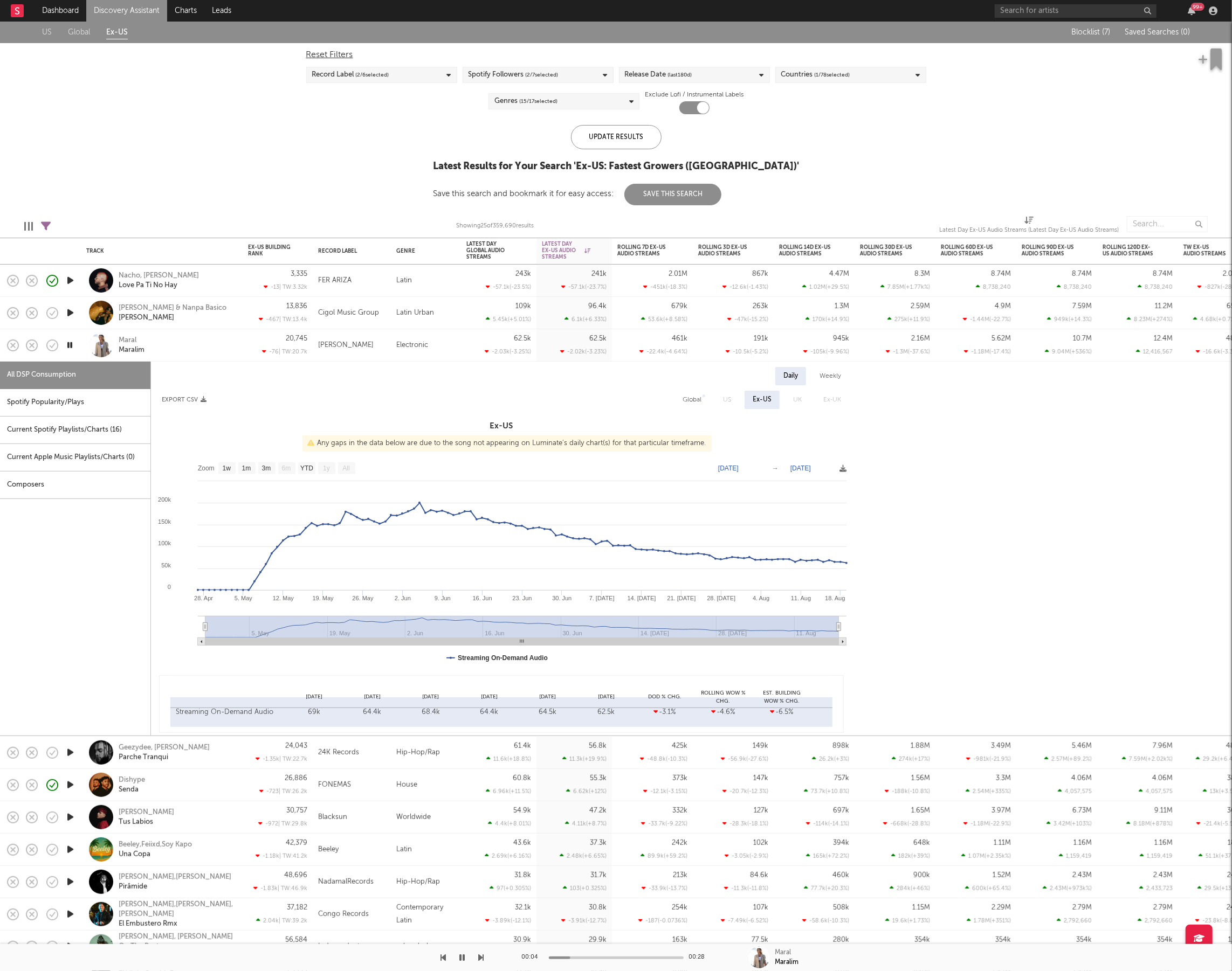
click at [201, 356] on div "[PERSON_NAME]" at bounding box center [161, 344] width 151 height 32
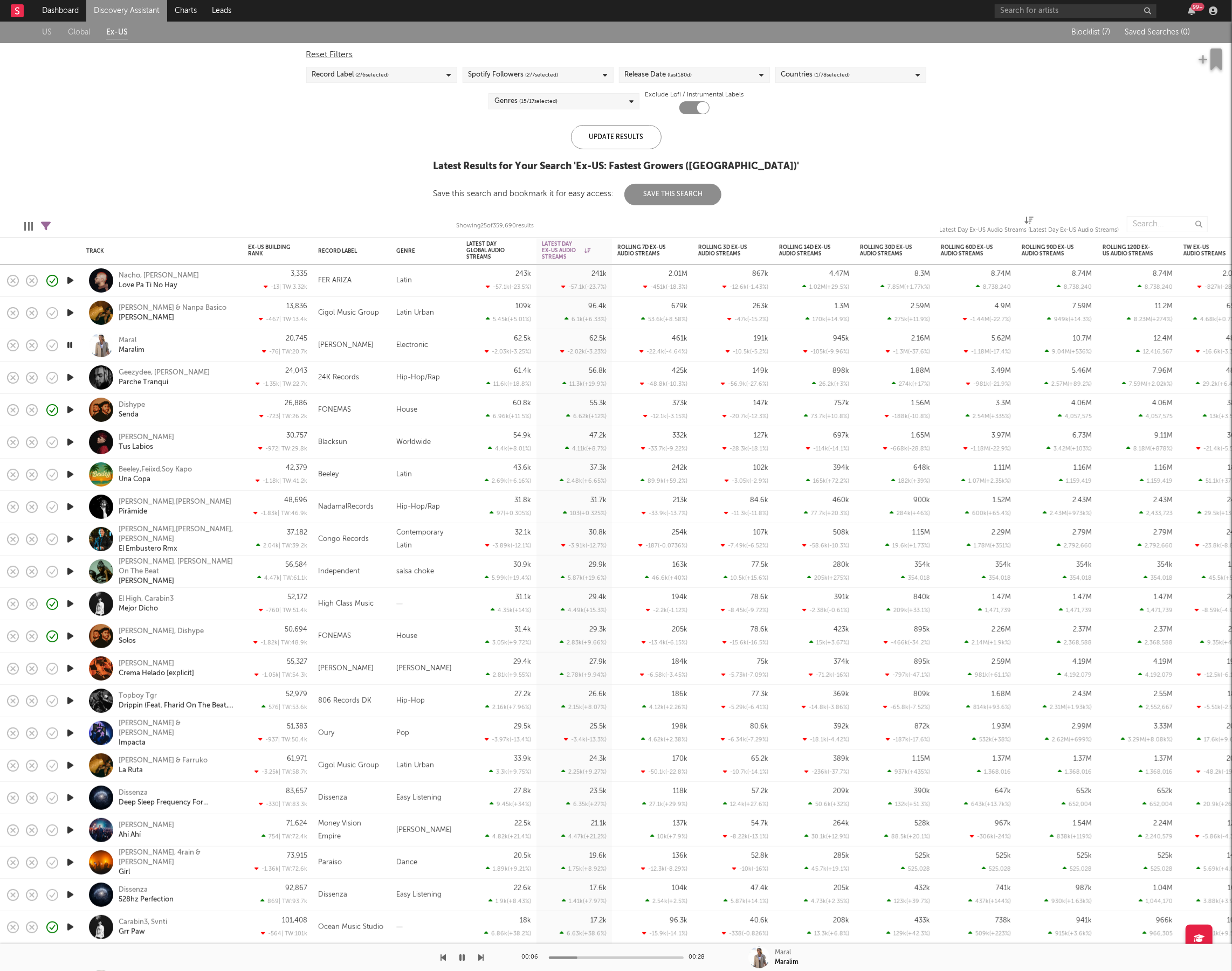
click at [45, 222] on icon at bounding box center [46, 226] width 10 height 10
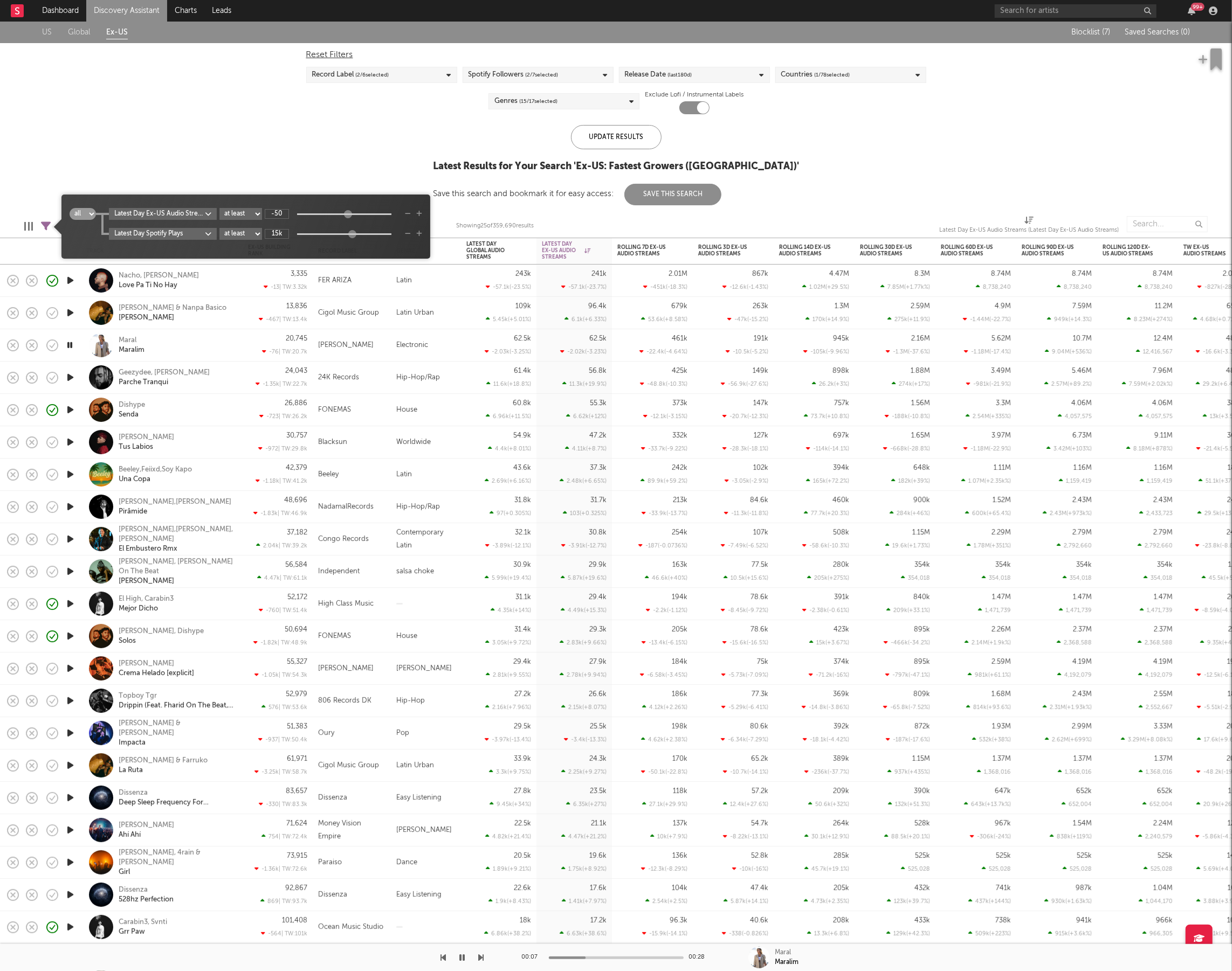
click at [200, 217] on body "Dashboard Discovery Assistant Charts Leads 99 + Notifications Settings Mark all…" at bounding box center [616, 486] width 1232 height 971
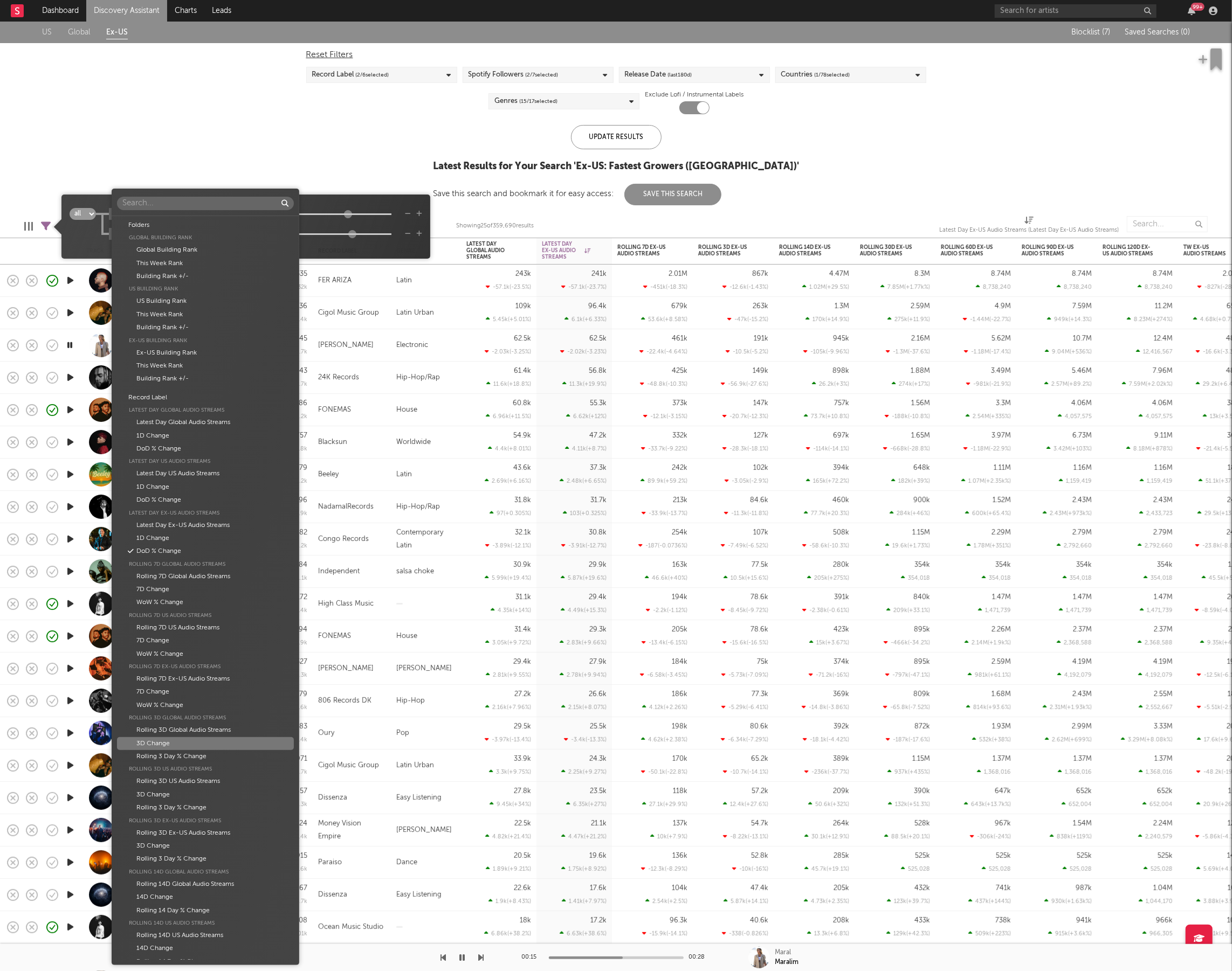
click at [225, 745] on div "3D Change" at bounding box center [205, 743] width 177 height 12
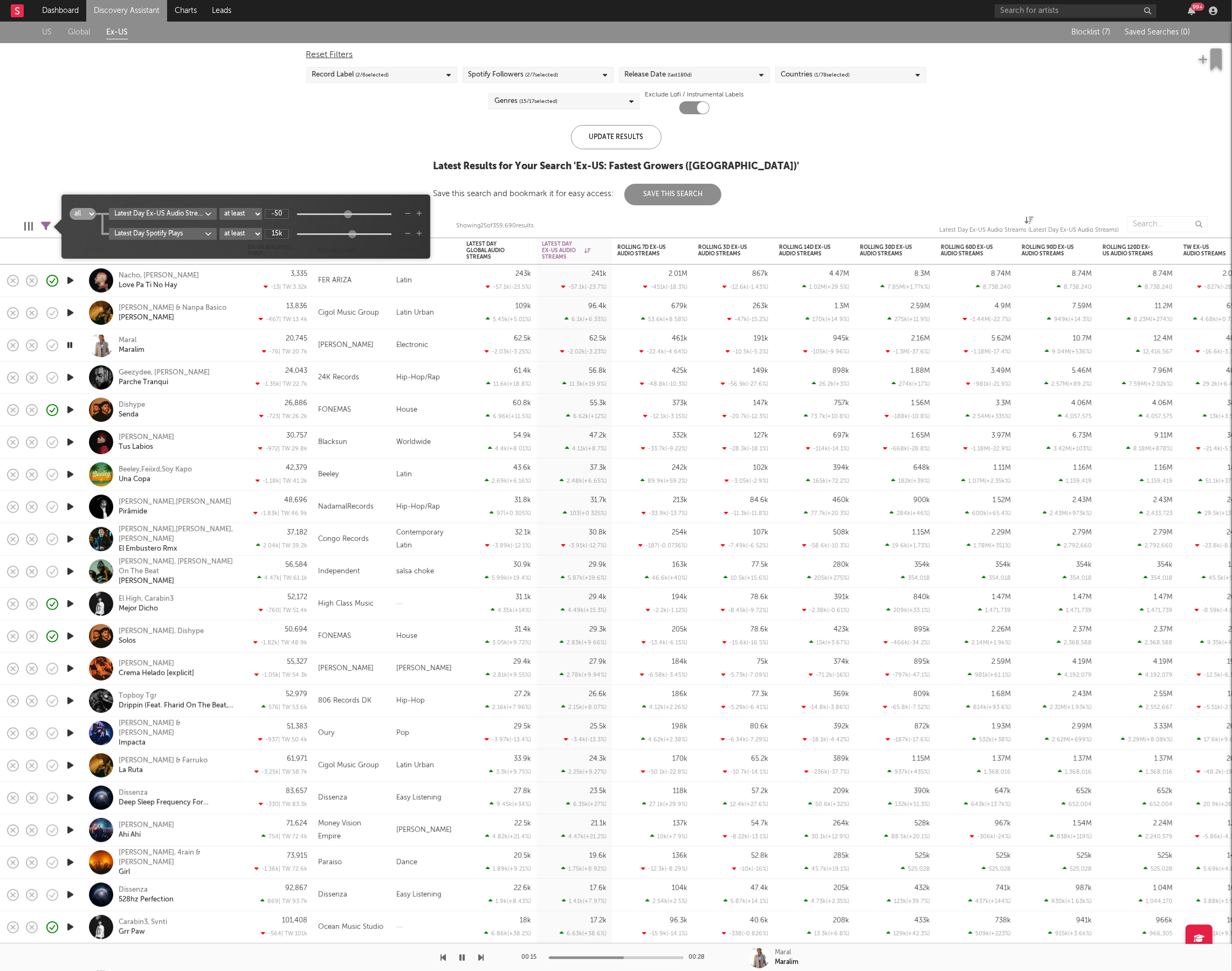
type input "-60.5k"
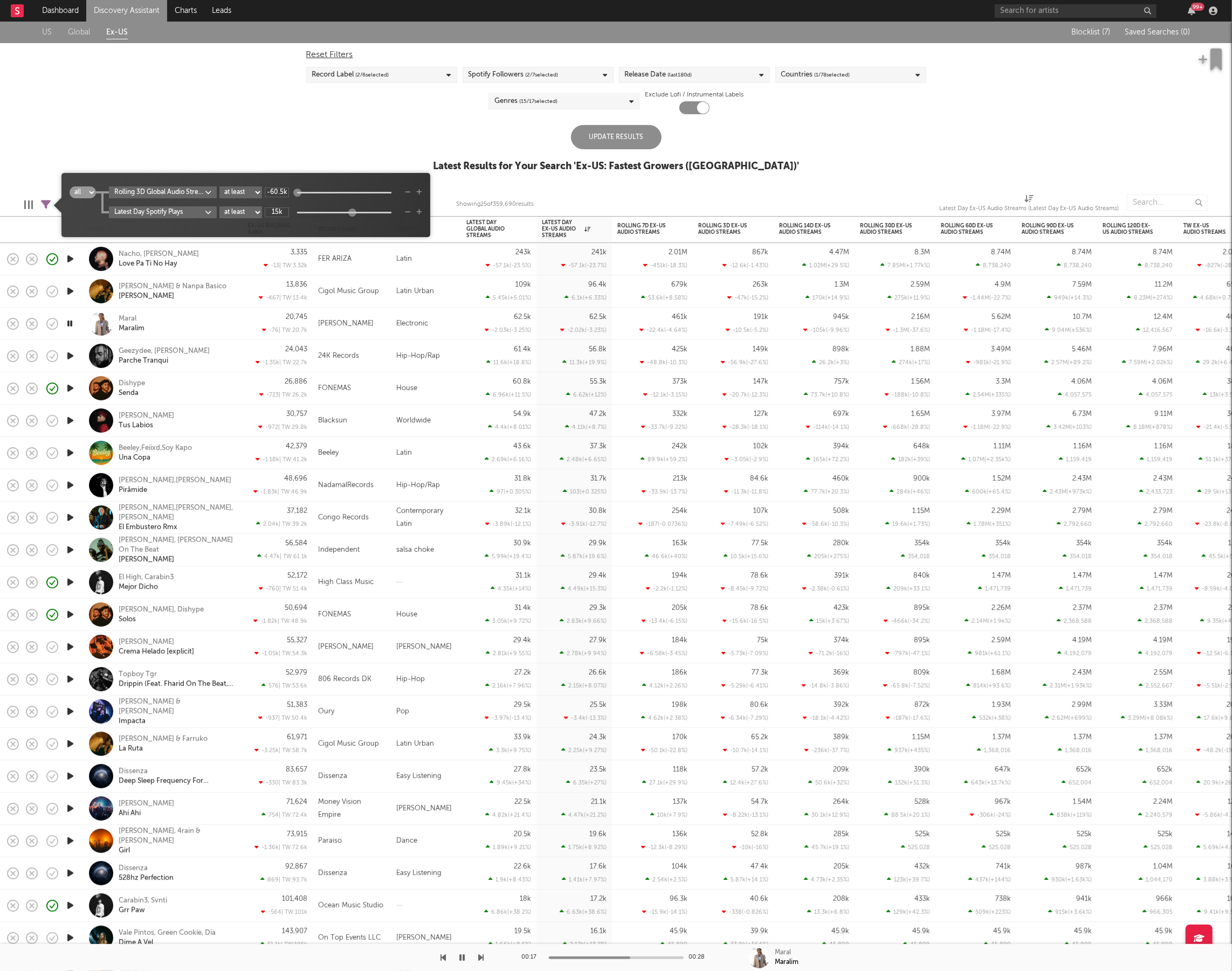
click at [193, 189] on body "Dashboard Discovery Assistant Charts Leads 99 + Notifications Settings Mark all…" at bounding box center [616, 486] width 1232 height 971
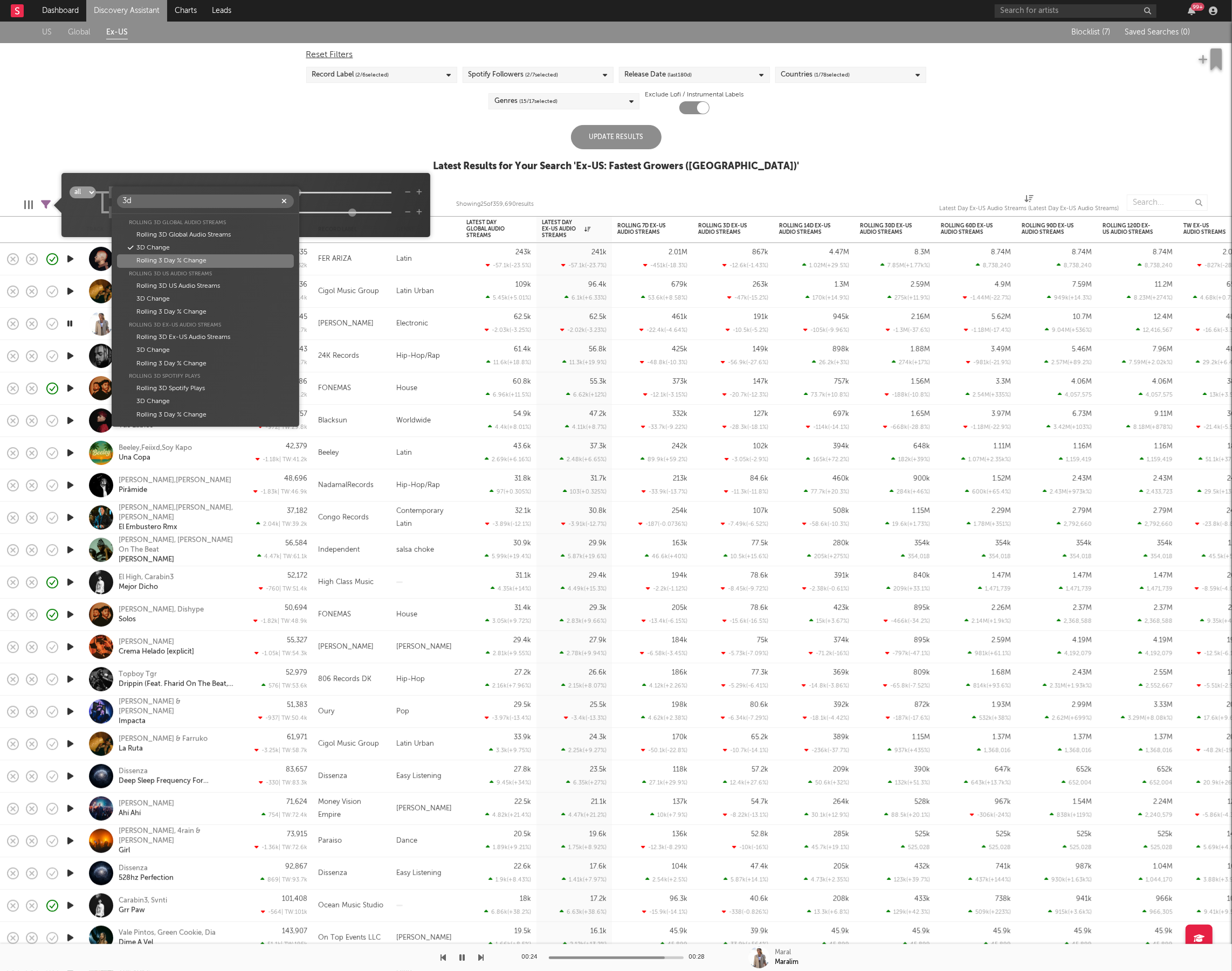
type input "3d"
click at [210, 264] on div "Rolling 3 Day % Change" at bounding box center [205, 260] width 177 height 12
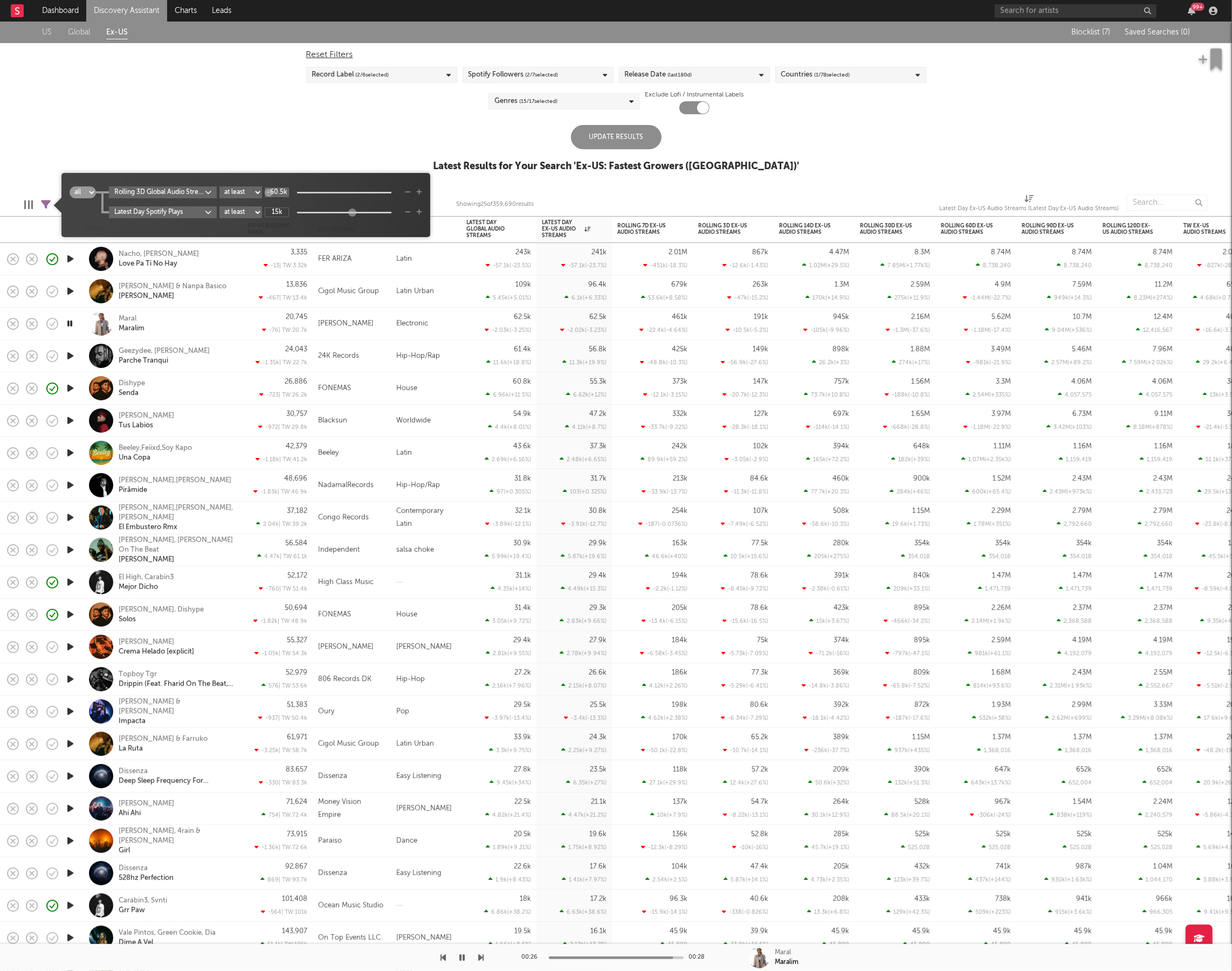
click at [289, 195] on input "-60.5k" at bounding box center [276, 192] width 24 height 10
type input "3"
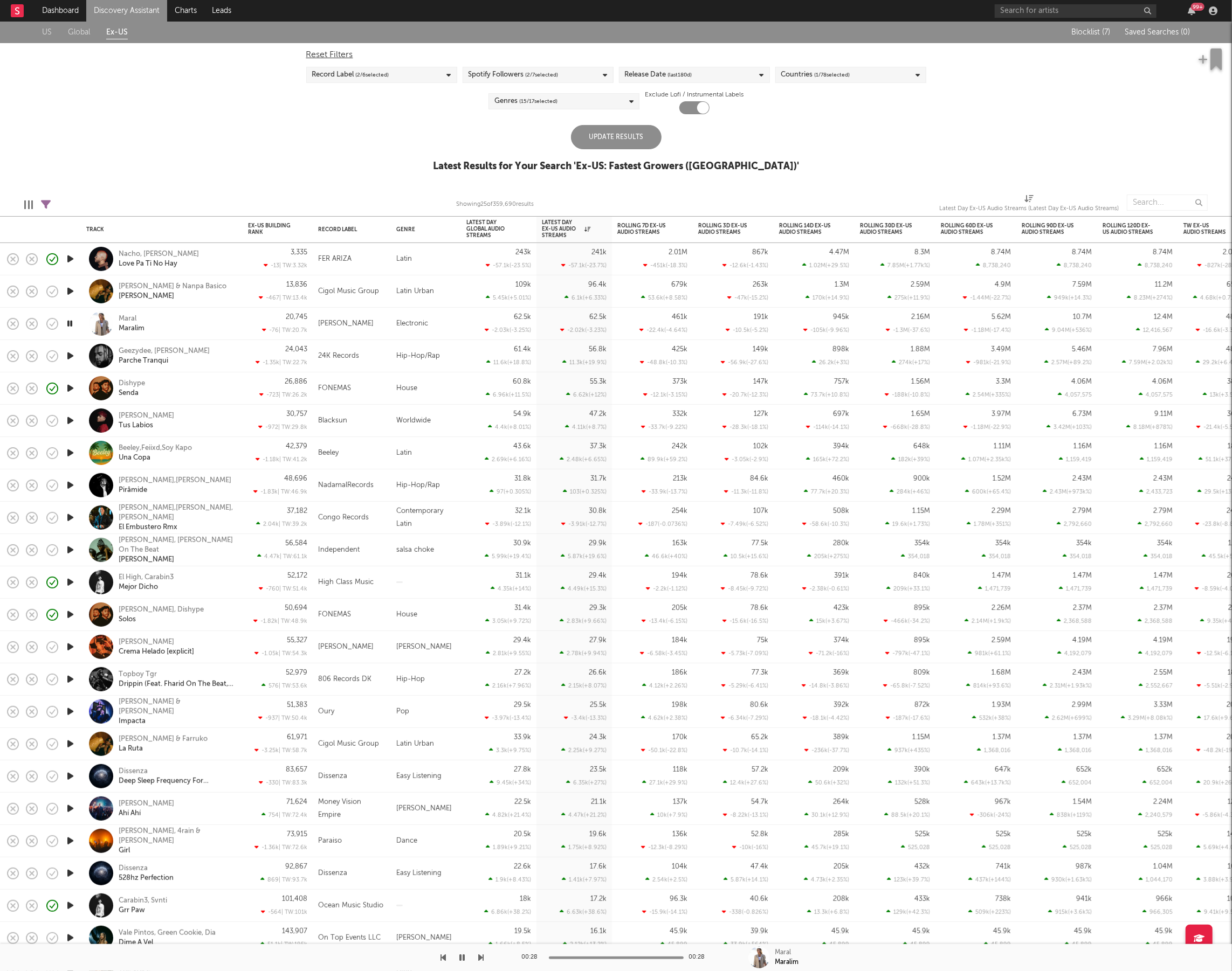
click at [609, 137] on div "Update Results" at bounding box center [616, 136] width 90 height 24
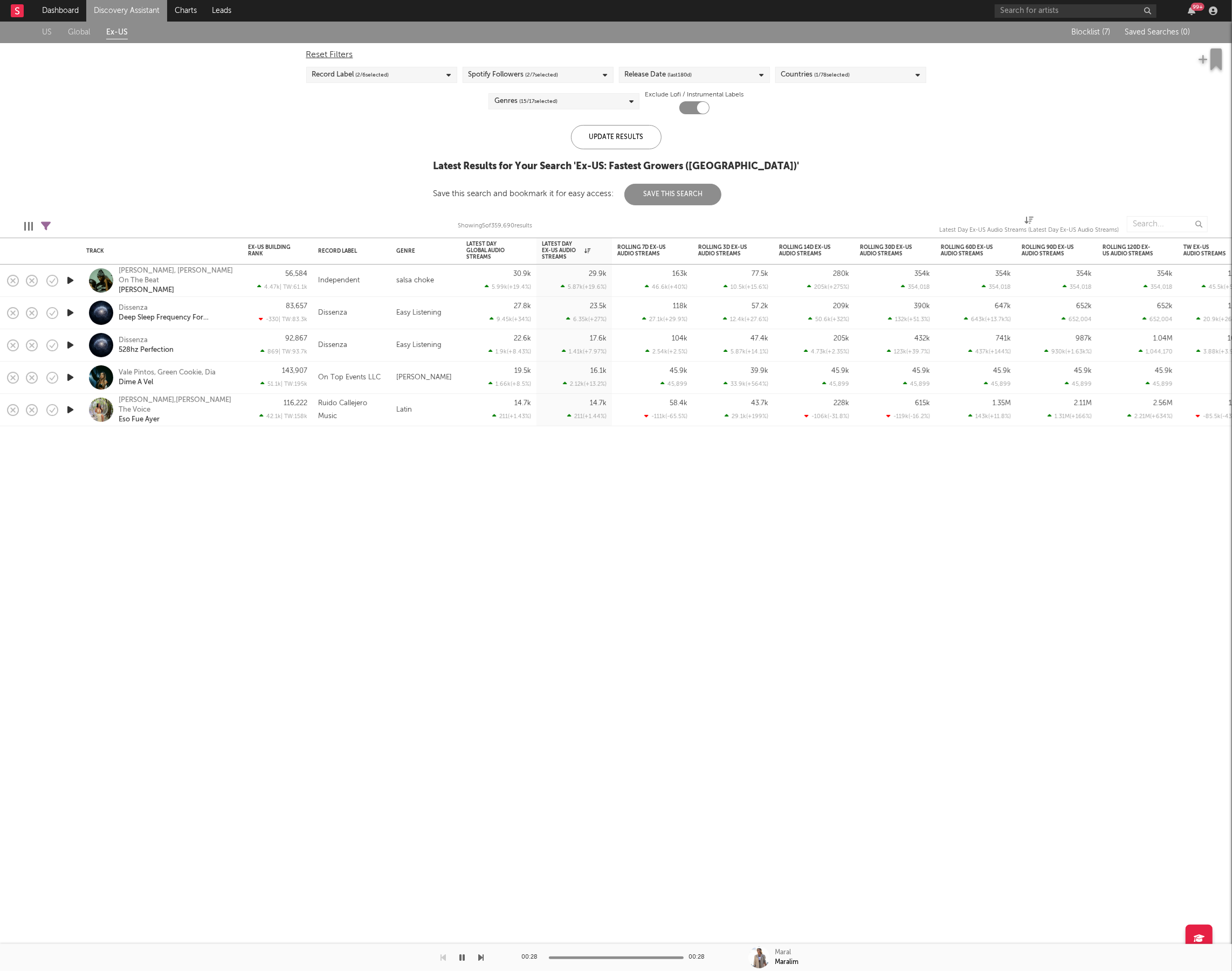
click at [45, 222] on icon at bounding box center [46, 226] width 10 height 10
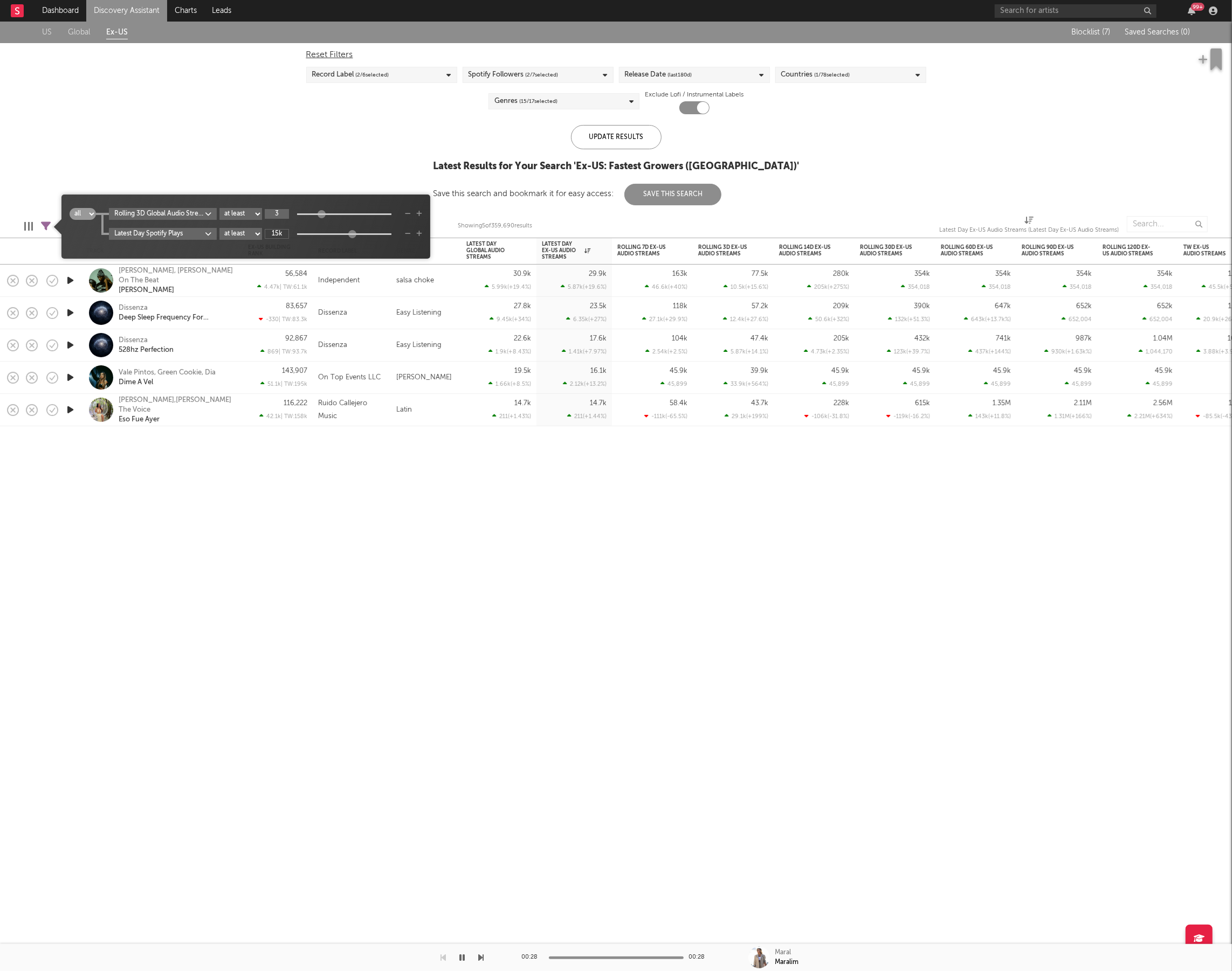
click at [289, 211] on input "3" at bounding box center [276, 214] width 24 height 10
click at [198, 220] on div "Rolling 3D Global Audio Streams Rolling 3 Day % Change at least at most between…" at bounding box center [259, 224] width 326 height 32
click at [200, 216] on body "Dashboard Discovery Assistant Charts Leads 99 + Notifications Settings Mark all…" at bounding box center [616, 486] width 1232 height 971
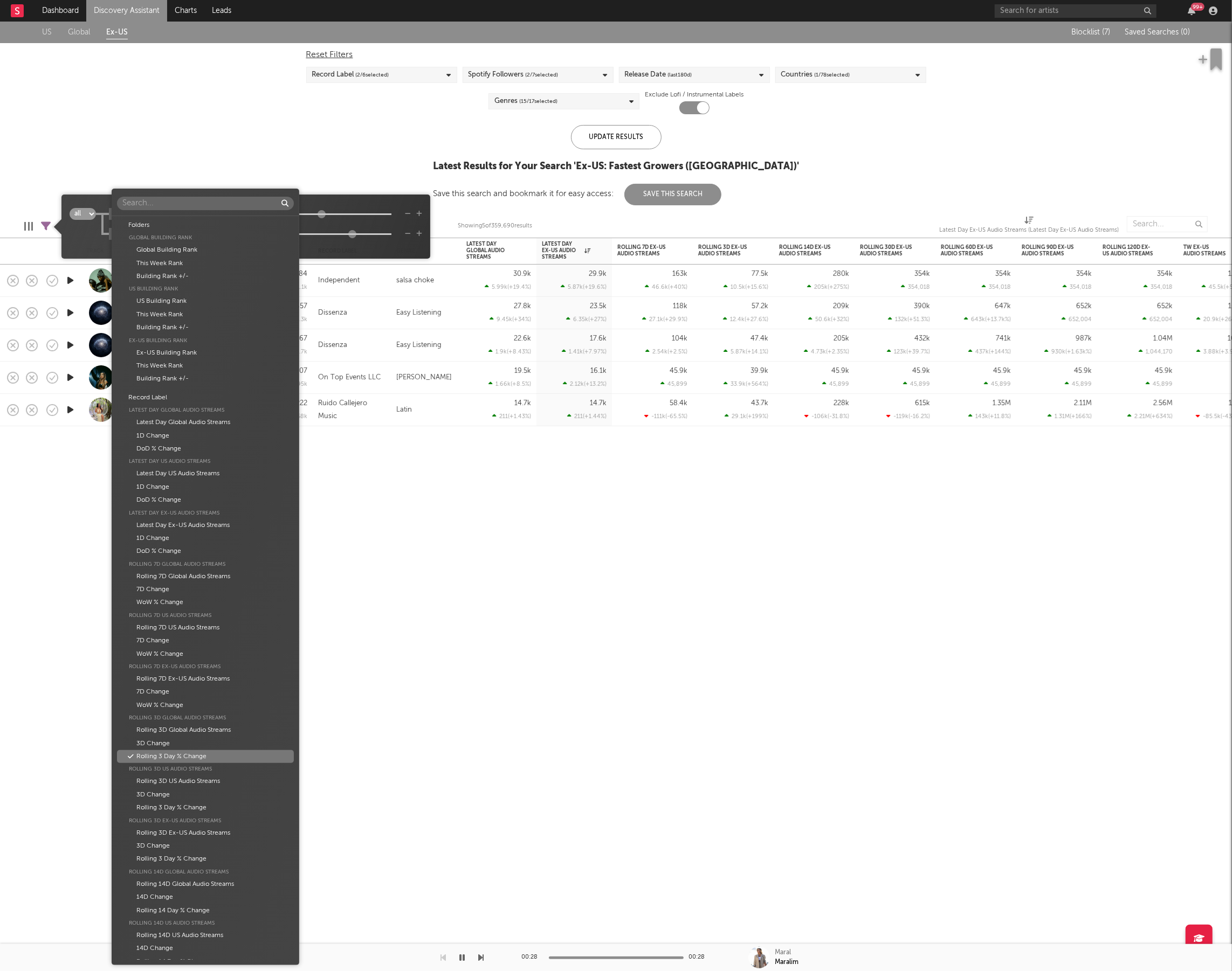
scroll to position [494, 0]
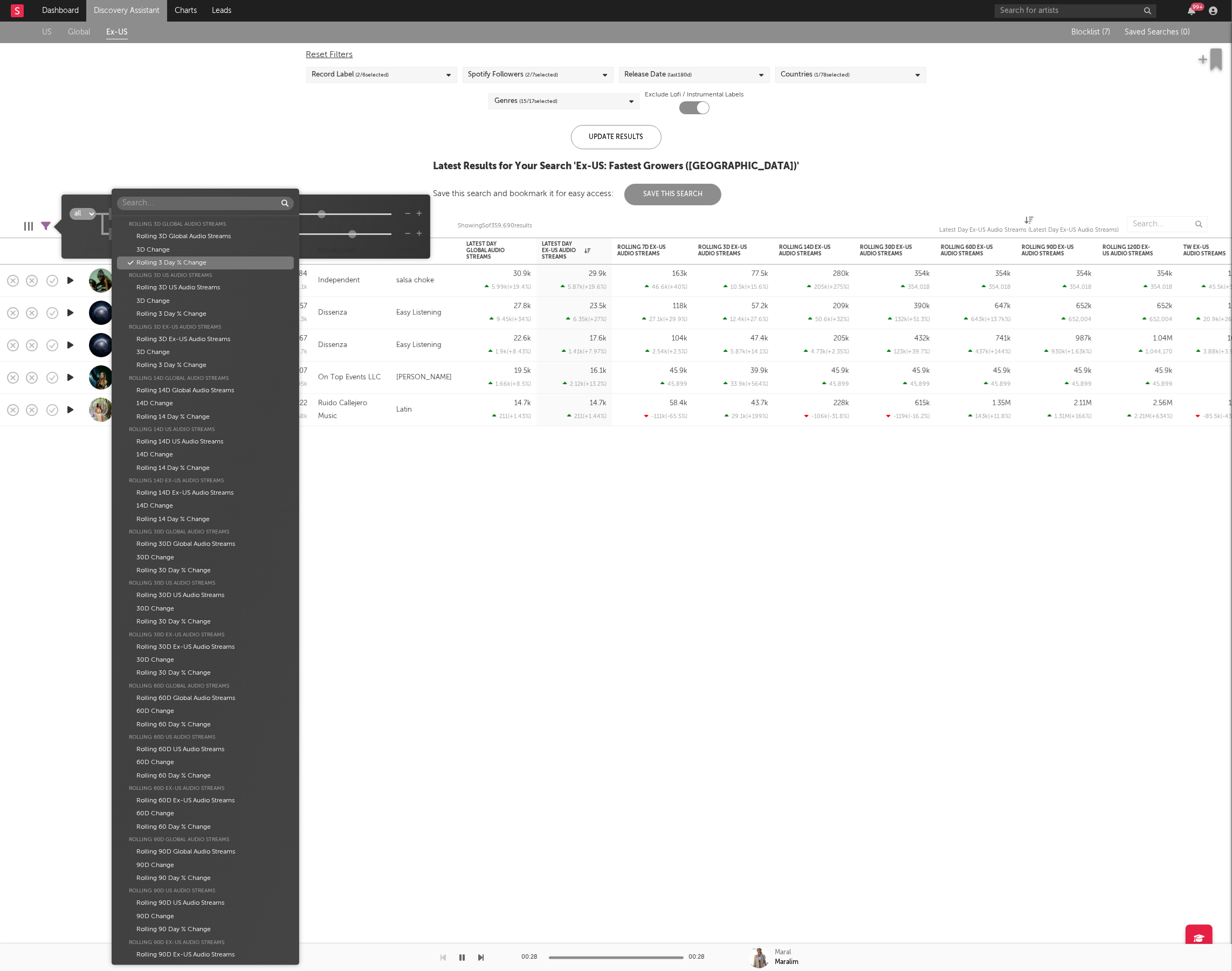
click at [374, 206] on div "Folders Global Building Rank Global Building Rank This Week Rank Building Rank …" at bounding box center [616, 486] width 1232 height 971
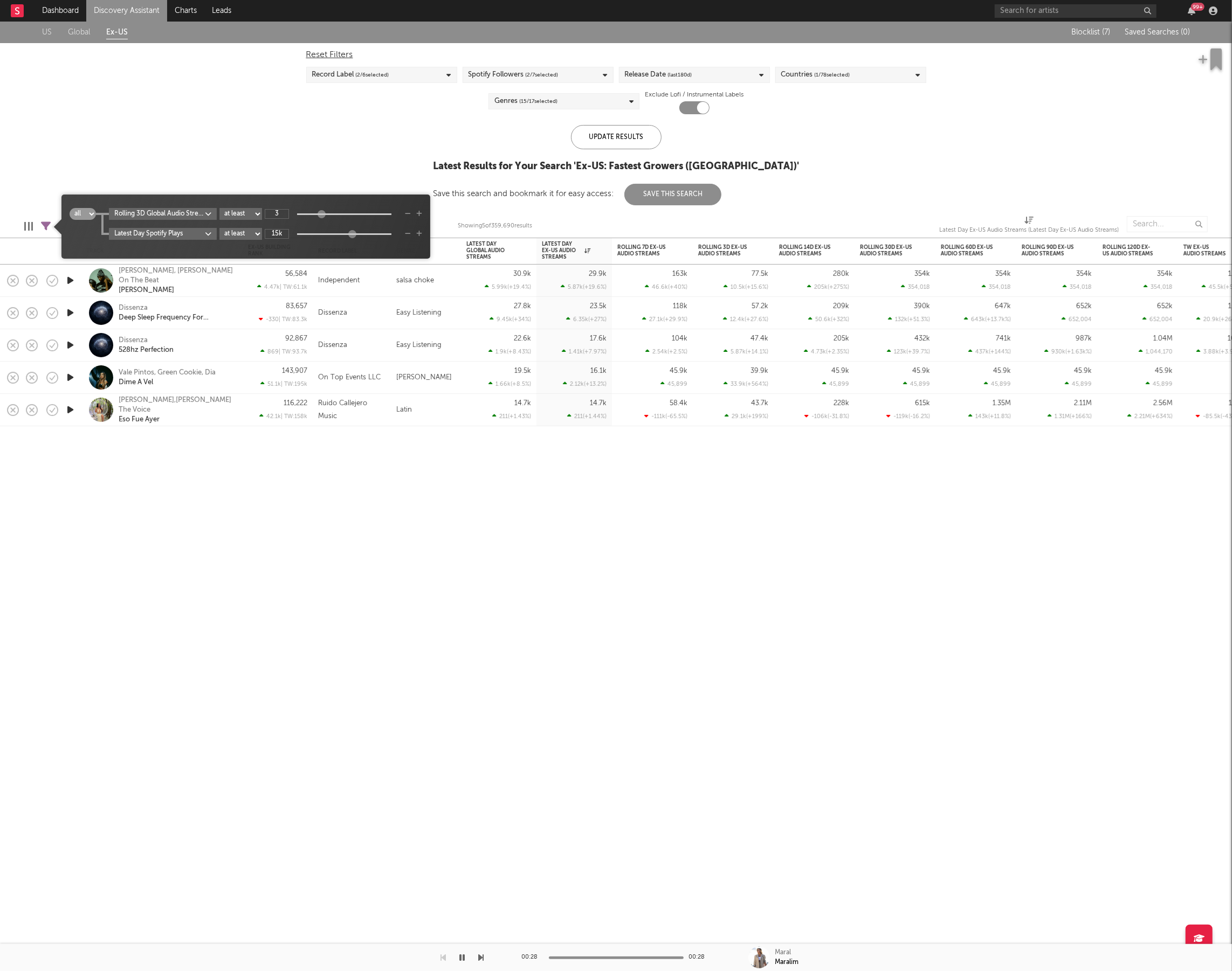
drag, startPoint x: 330, startPoint y: 213, endPoint x: 391, endPoint y: 213, distance: 61.0
click at [391, 213] on div at bounding box center [344, 214] width 94 height 2
type input "34.3k"
drag, startPoint x: 328, startPoint y: 212, endPoint x: 369, endPoint y: 211, distance: 41.0
click at [366, 211] on div at bounding box center [362, 214] width 8 height 8
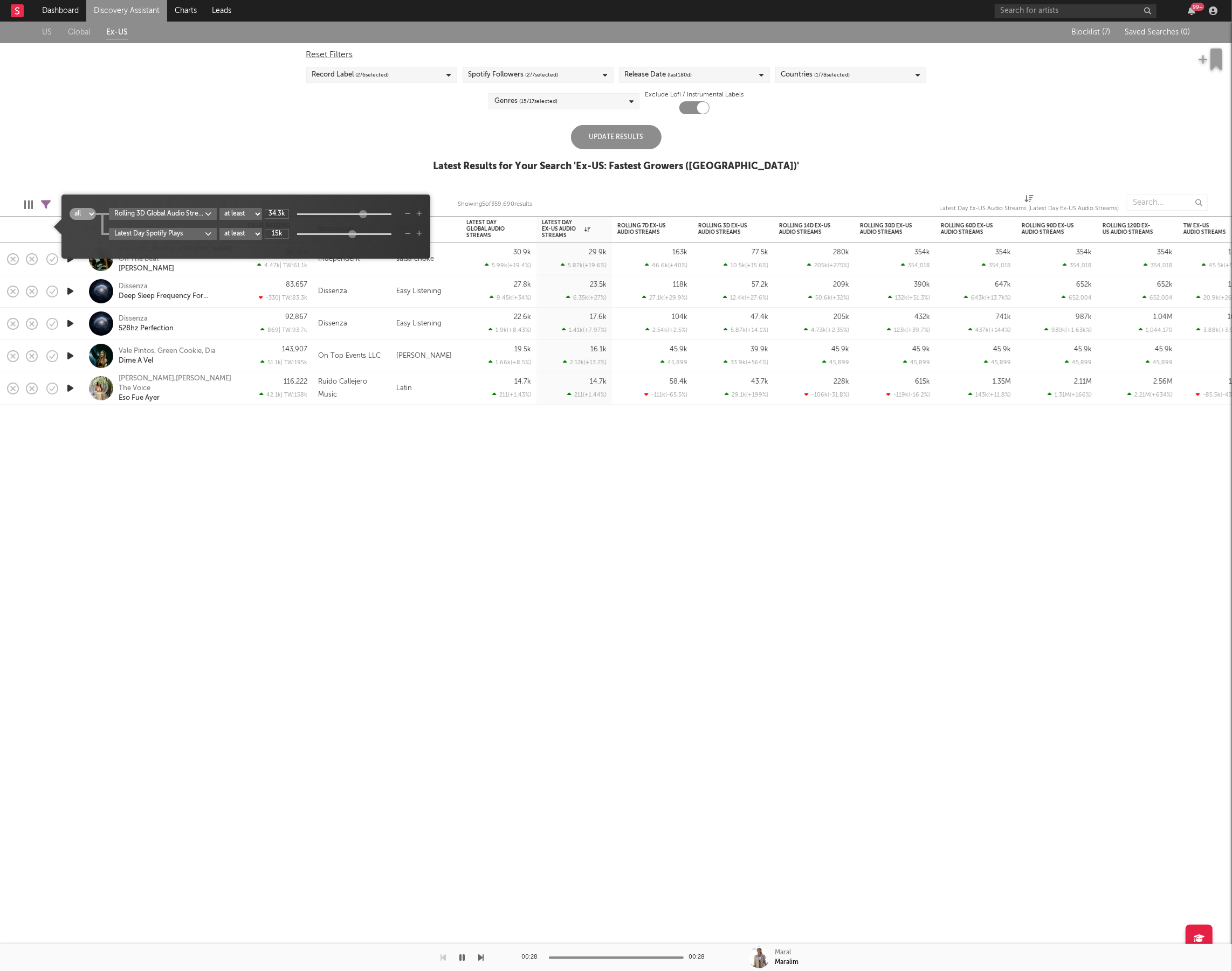
click at [631, 146] on div "Update Results" at bounding box center [616, 136] width 90 height 24
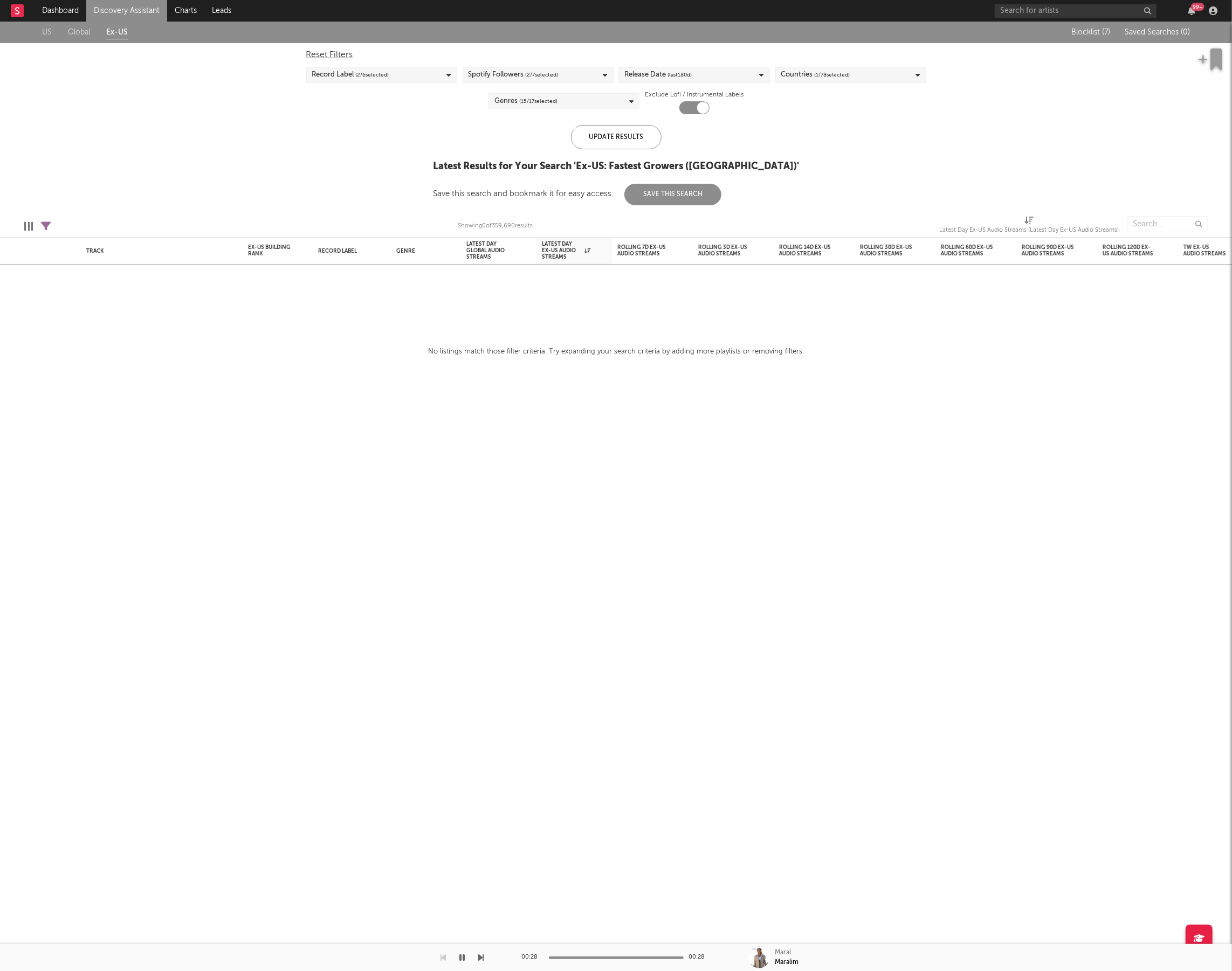
click at [51, 221] on div "Edit Columns Filters ( 2 filters active) Showing 0 of 359,690 results Latest Da…" at bounding box center [616, 222] width 1232 height 33
click at [49, 224] on icon at bounding box center [46, 226] width 10 height 10
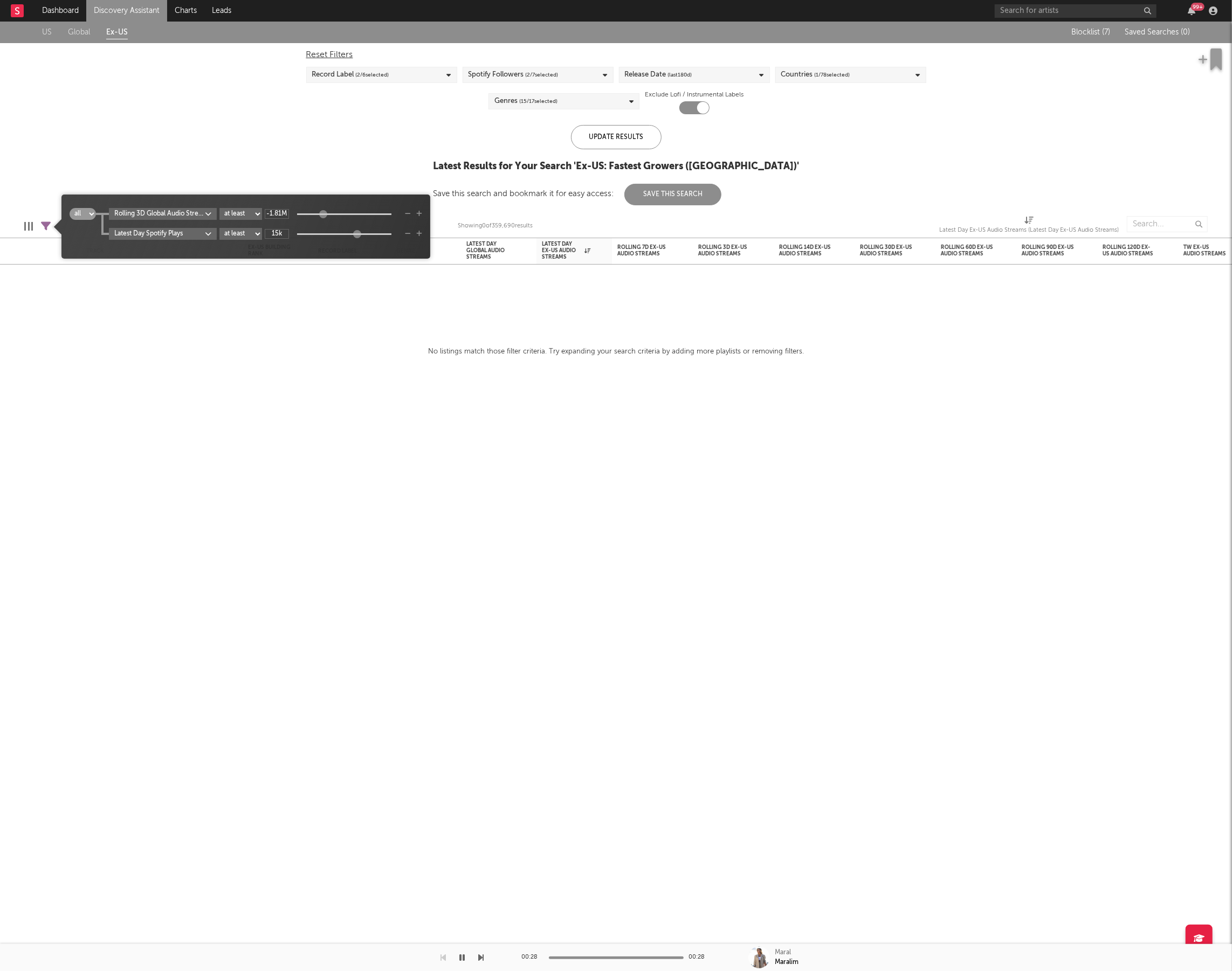
drag, startPoint x: 363, startPoint y: 215, endPoint x: 329, endPoint y: 213, distance: 34.1
click at [327, 213] on div at bounding box center [323, 214] width 8 height 8
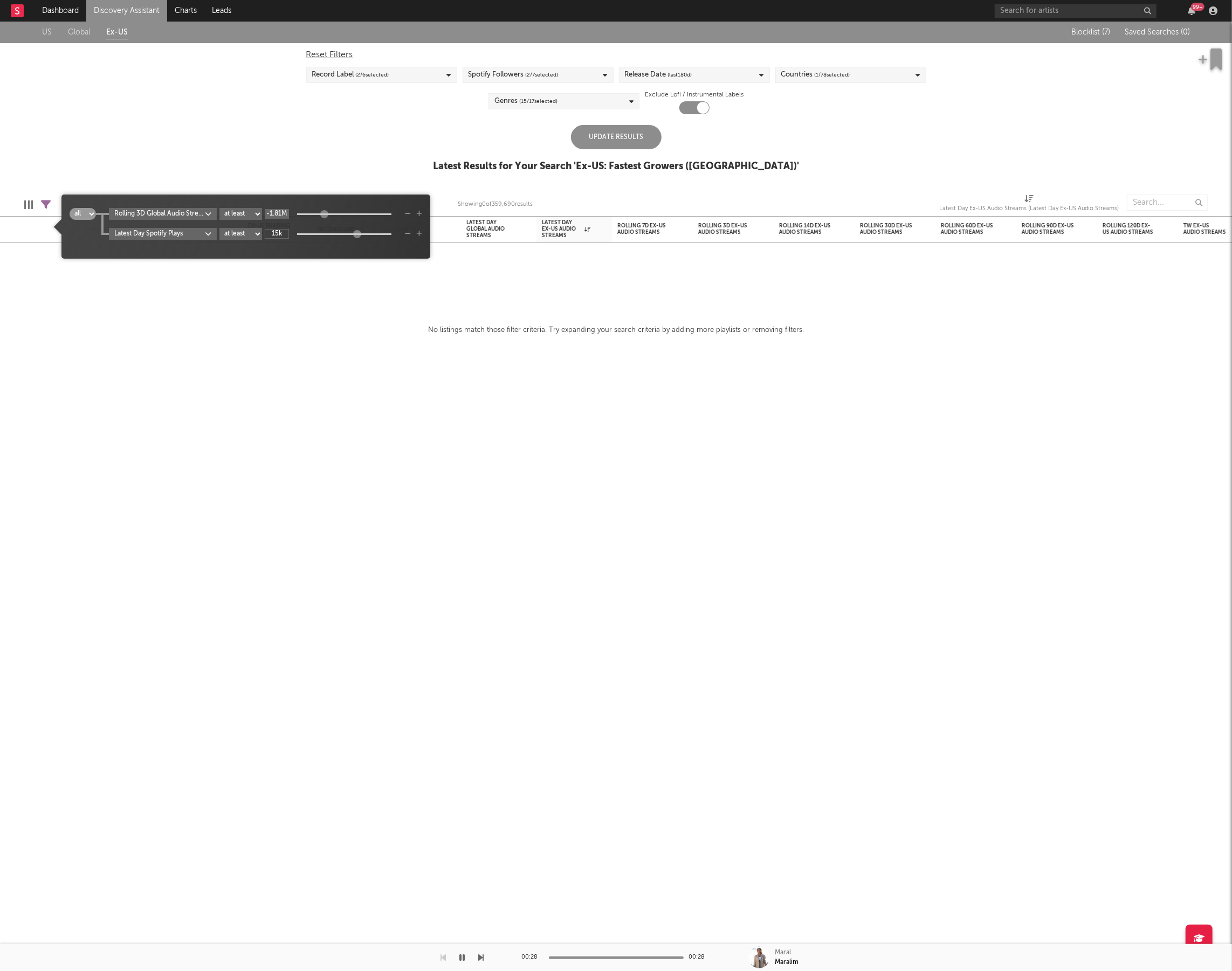
click at [273, 212] on input "-1.81M" at bounding box center [276, 214] width 24 height 10
type input "1"
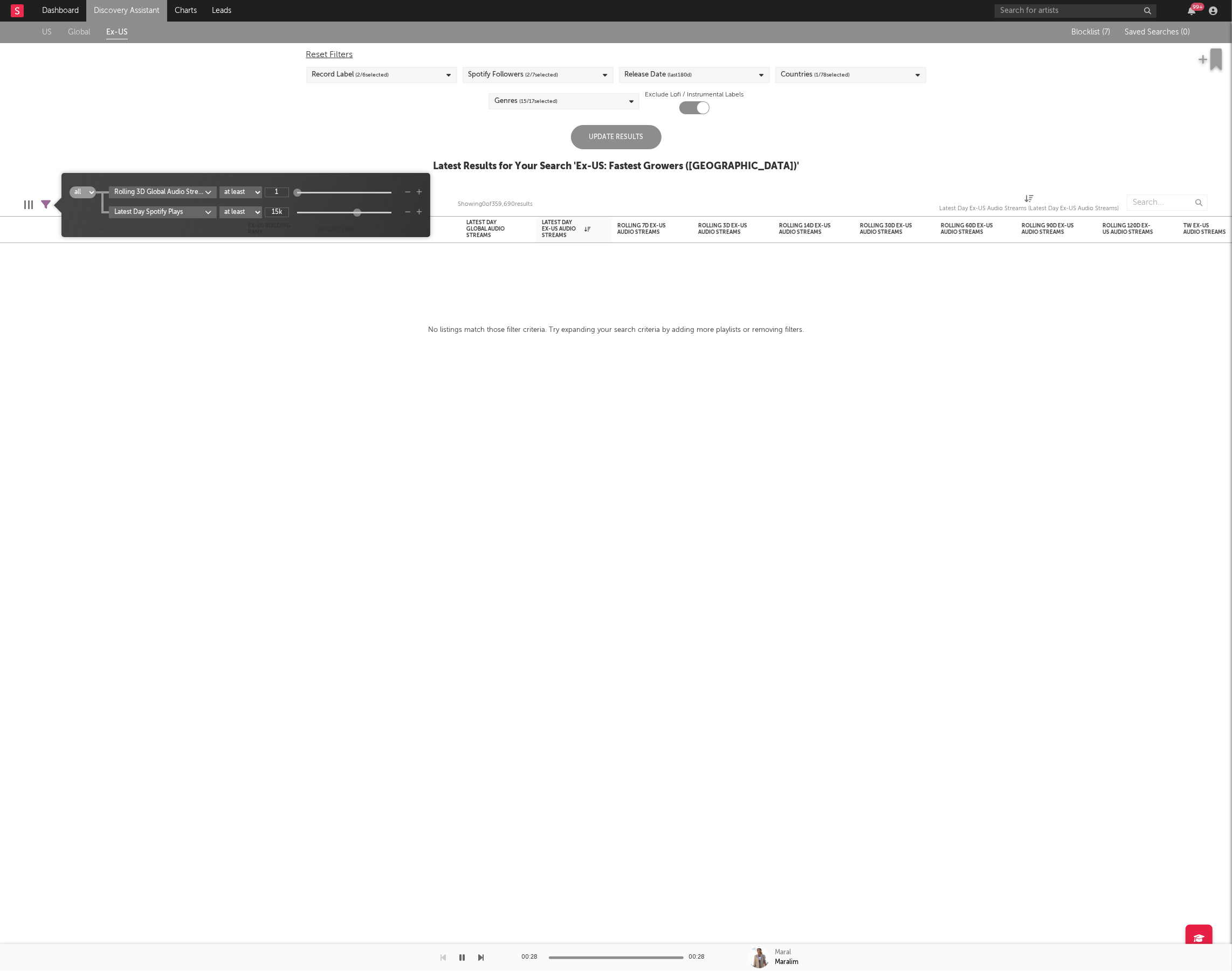
click at [632, 141] on div "Update Results" at bounding box center [616, 136] width 90 height 24
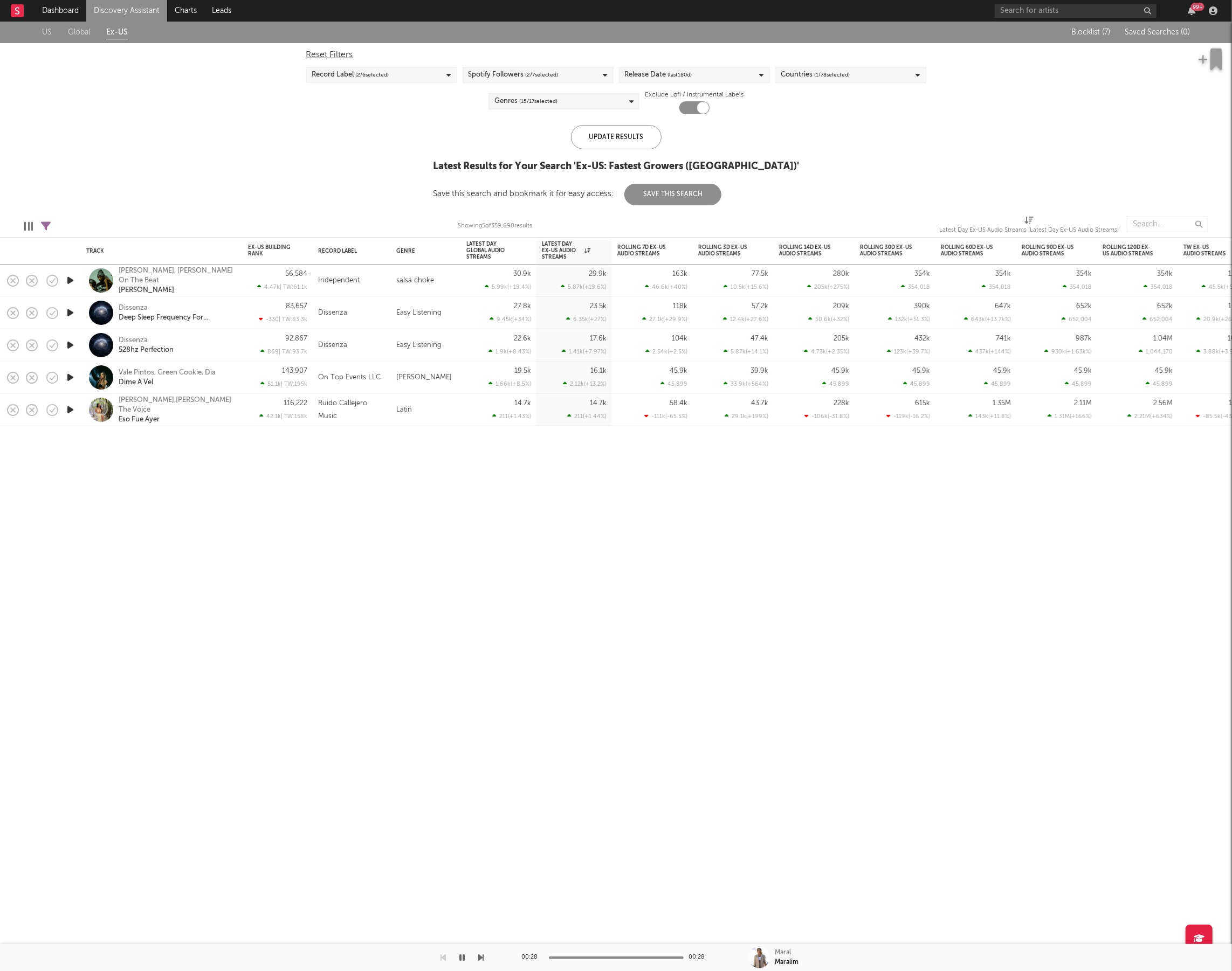
click at [49, 227] on icon at bounding box center [46, 226] width 10 height 10
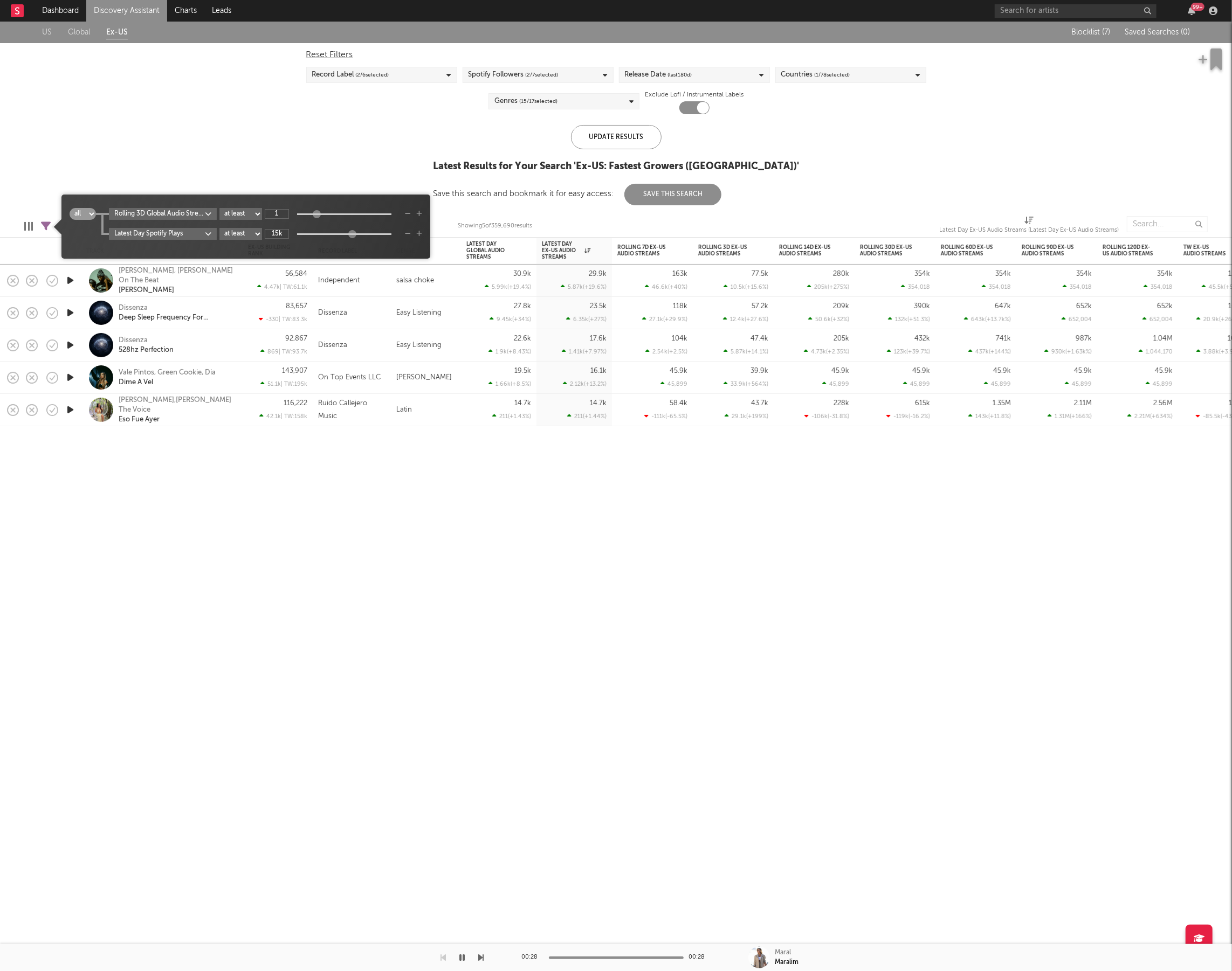
click at [190, 221] on div "Rolling 3D Global Audio Streams Rolling 3 Day % Change at least at most between…" at bounding box center [259, 224] width 326 height 32
click at [188, 211] on body "Dashboard Discovery Assistant Charts Leads 99 + Notifications Settings Mark all…" at bounding box center [616, 486] width 1232 height 971
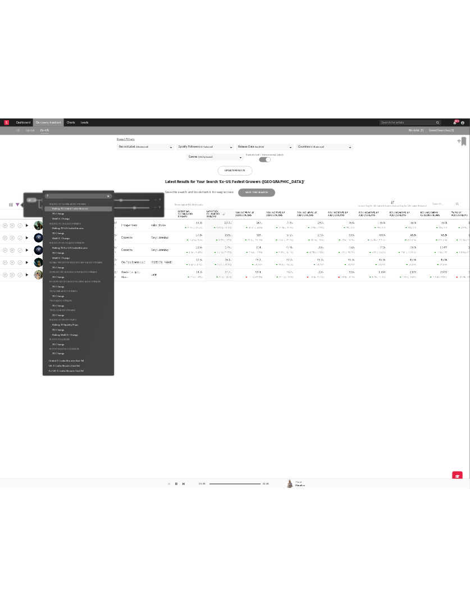
scroll to position [0, 0]
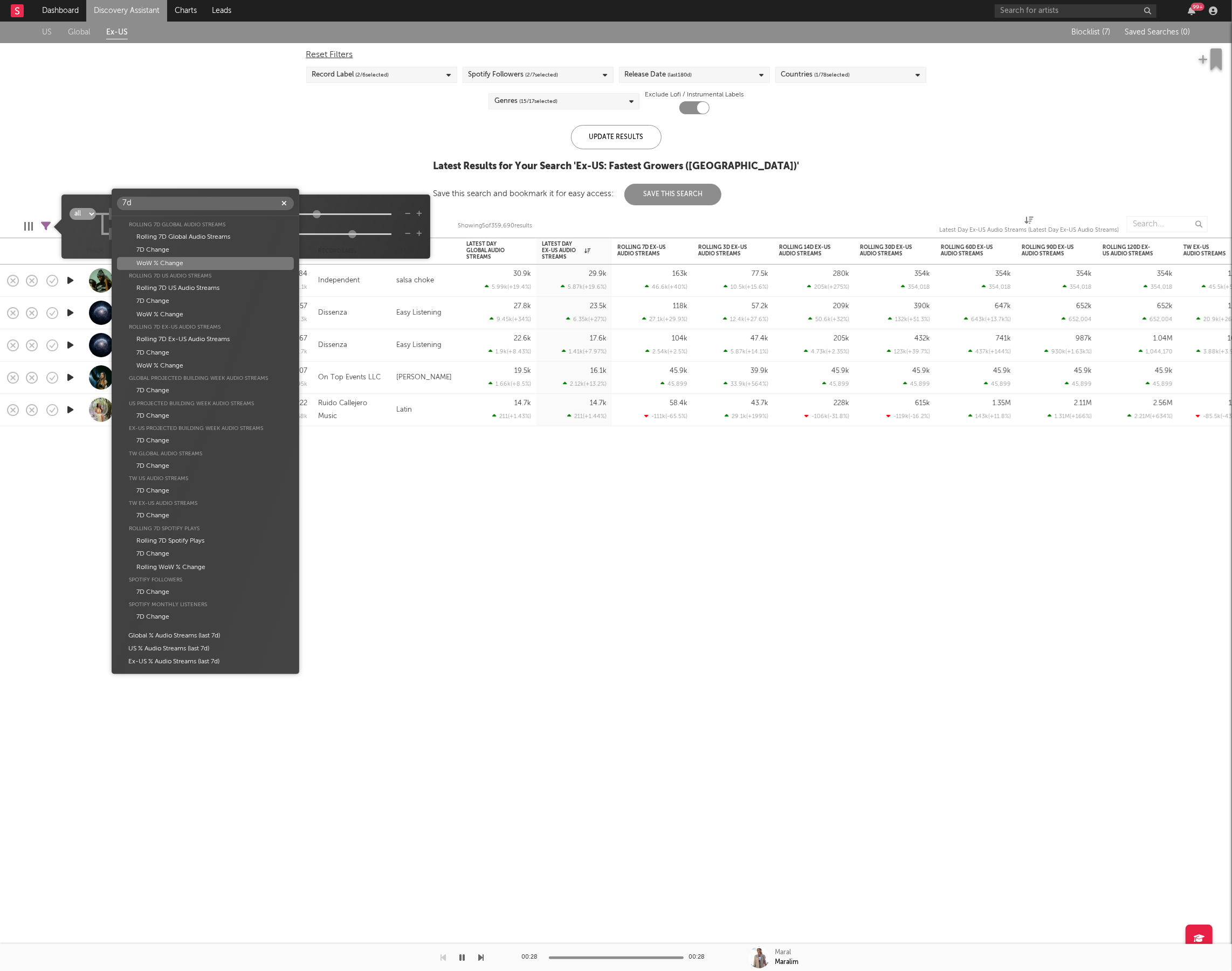
type input "7d"
click at [182, 268] on div "WoW % Change" at bounding box center [205, 263] width 177 height 12
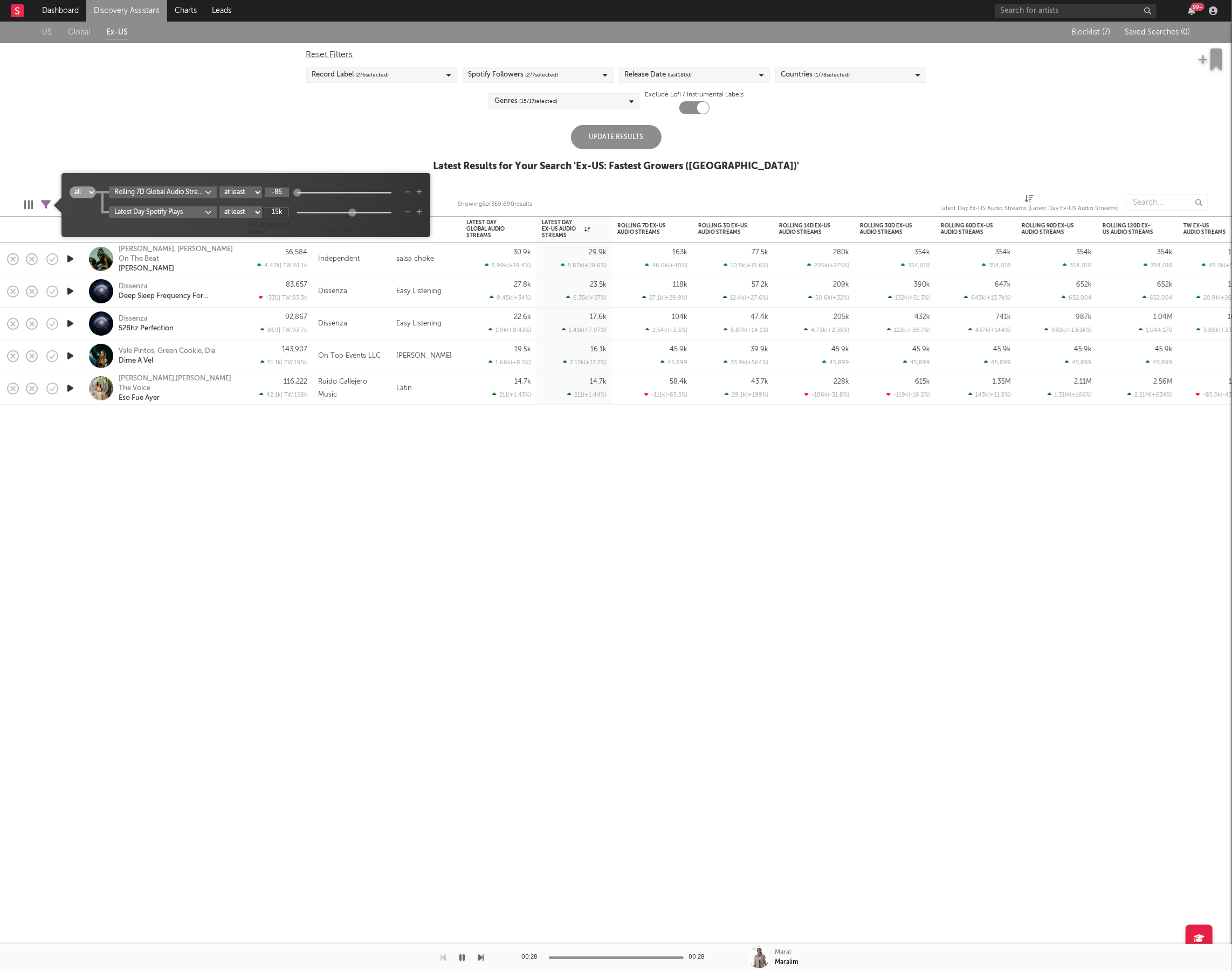
click at [285, 190] on input "-86" at bounding box center [276, 192] width 24 height 10
click at [286, 190] on input "-86" at bounding box center [276, 192] width 24 height 10
click at [286, 189] on input "16" at bounding box center [276, 192] width 24 height 10
type input "1"
click at [590, 137] on div "Update Results" at bounding box center [616, 136] width 90 height 24
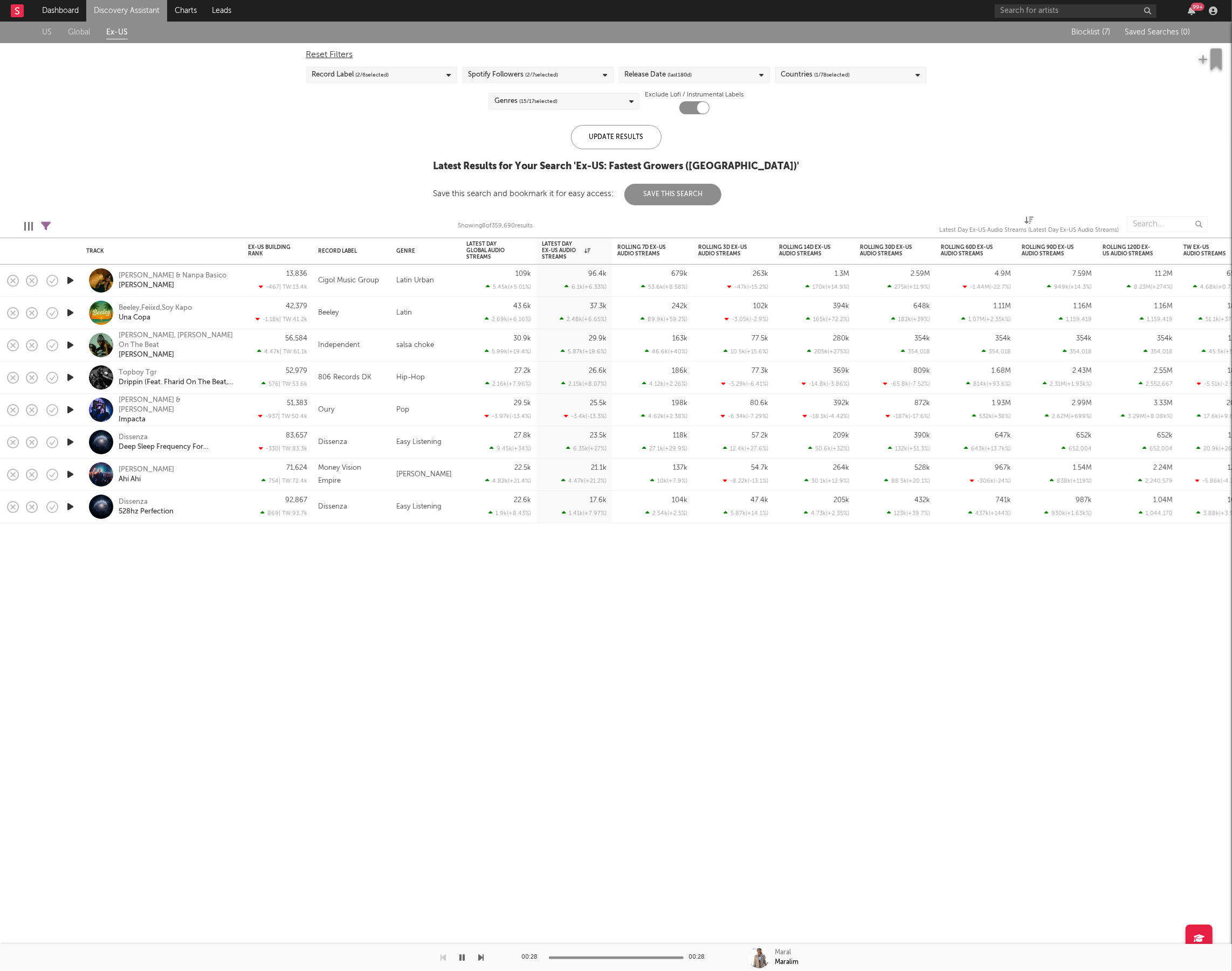
click at [203, 303] on div "Beeley,Feiixd,Soy Kapo Una Copa" at bounding box center [177, 313] width 116 height 19
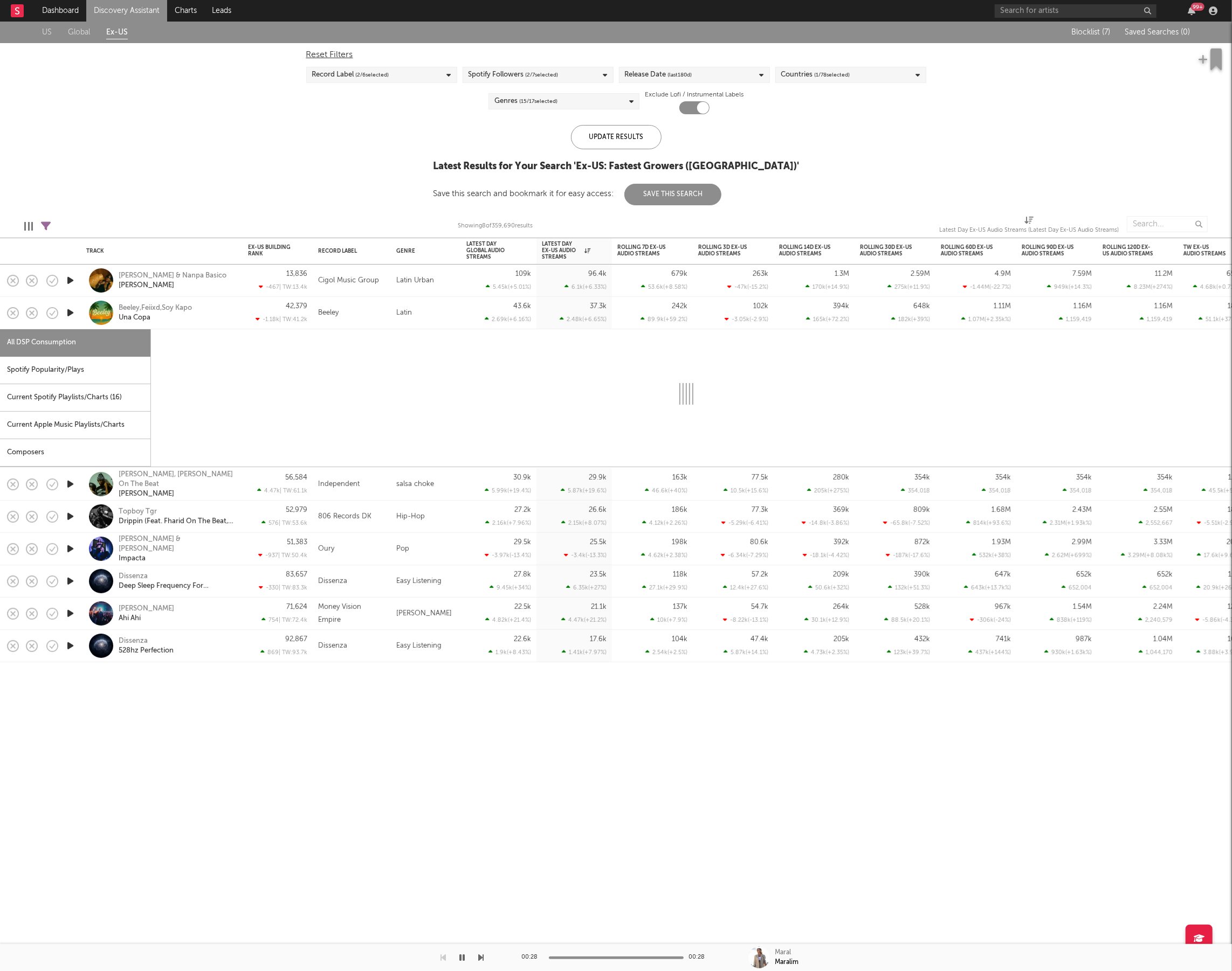
select select "1w"
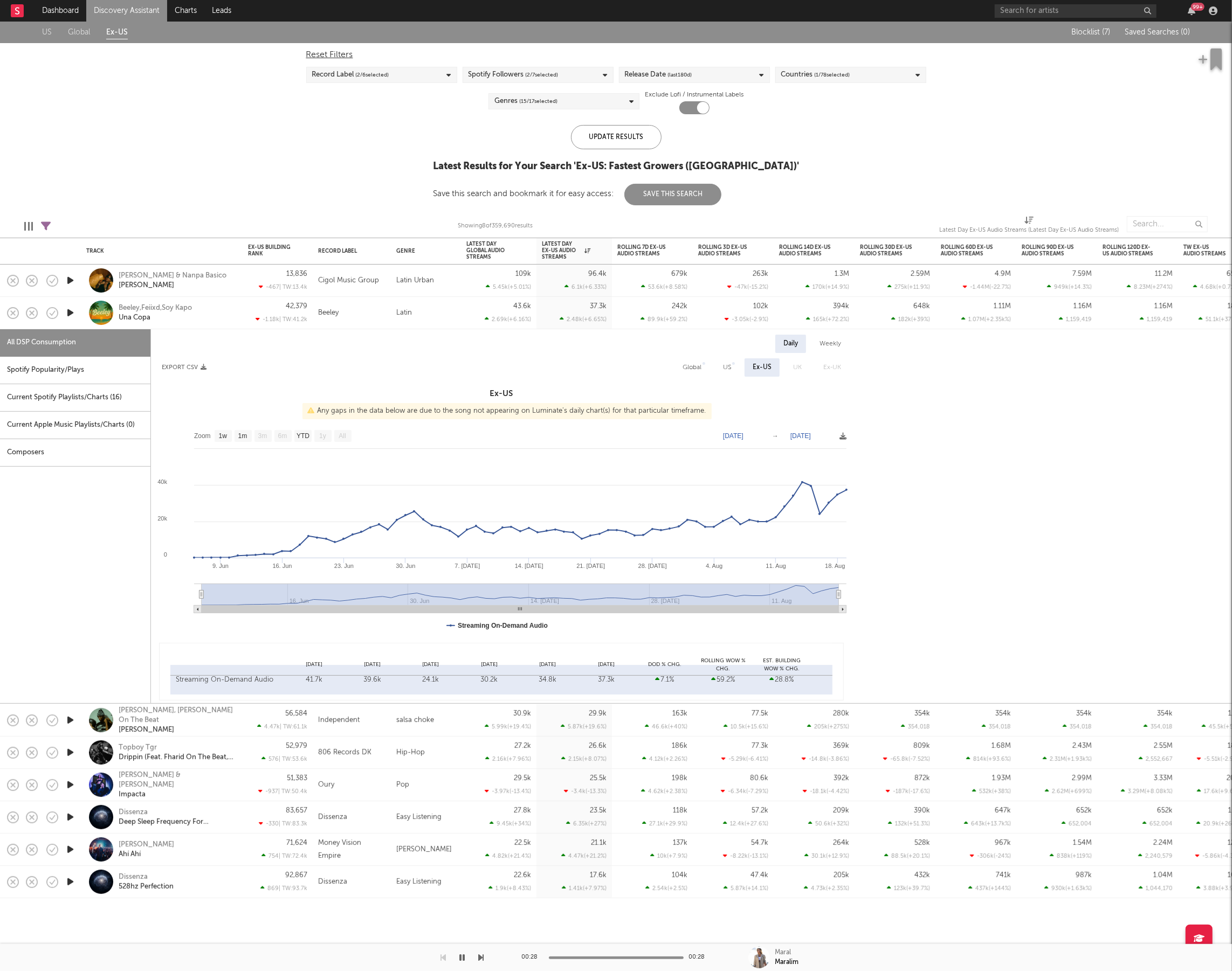
click at [90, 375] on div "Spotify Popularity/Plays" at bounding box center [75, 370] width 151 height 28
select select "1w"
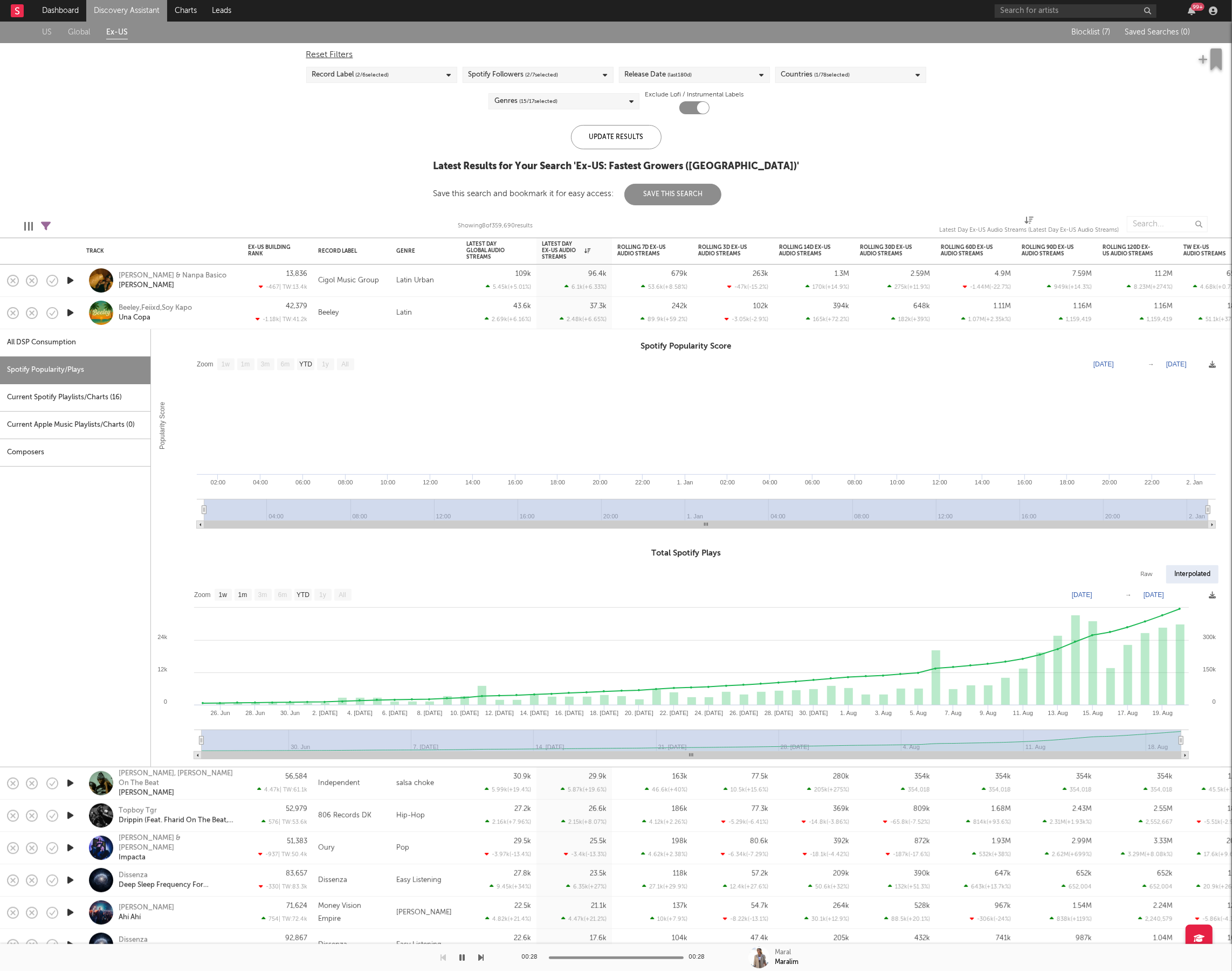
click at [207, 320] on div "Beeley,Feiixd,Soy Kapo Una Copa" at bounding box center [177, 313] width 116 height 19
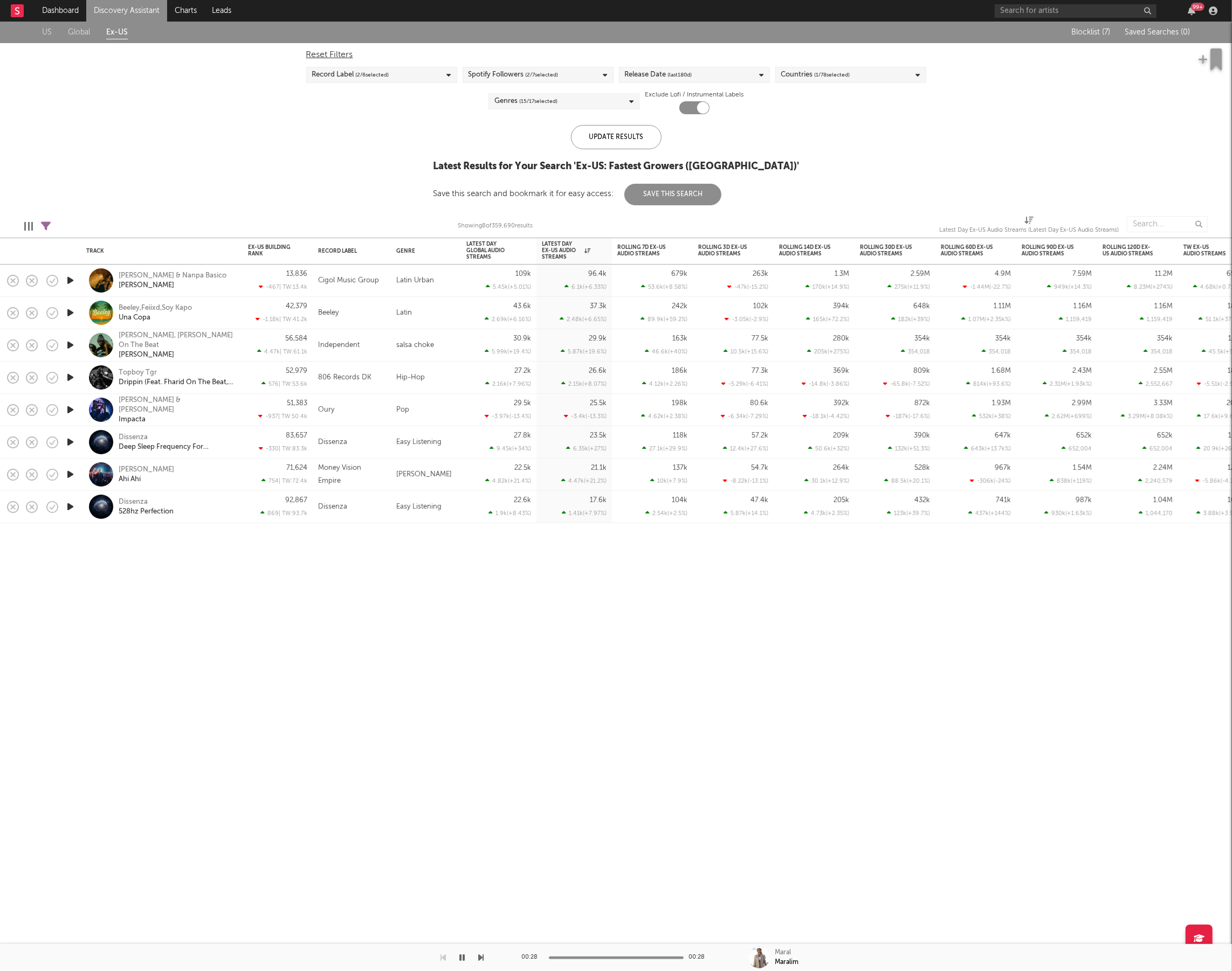
click at [44, 230] on icon at bounding box center [46, 226] width 10 height 10
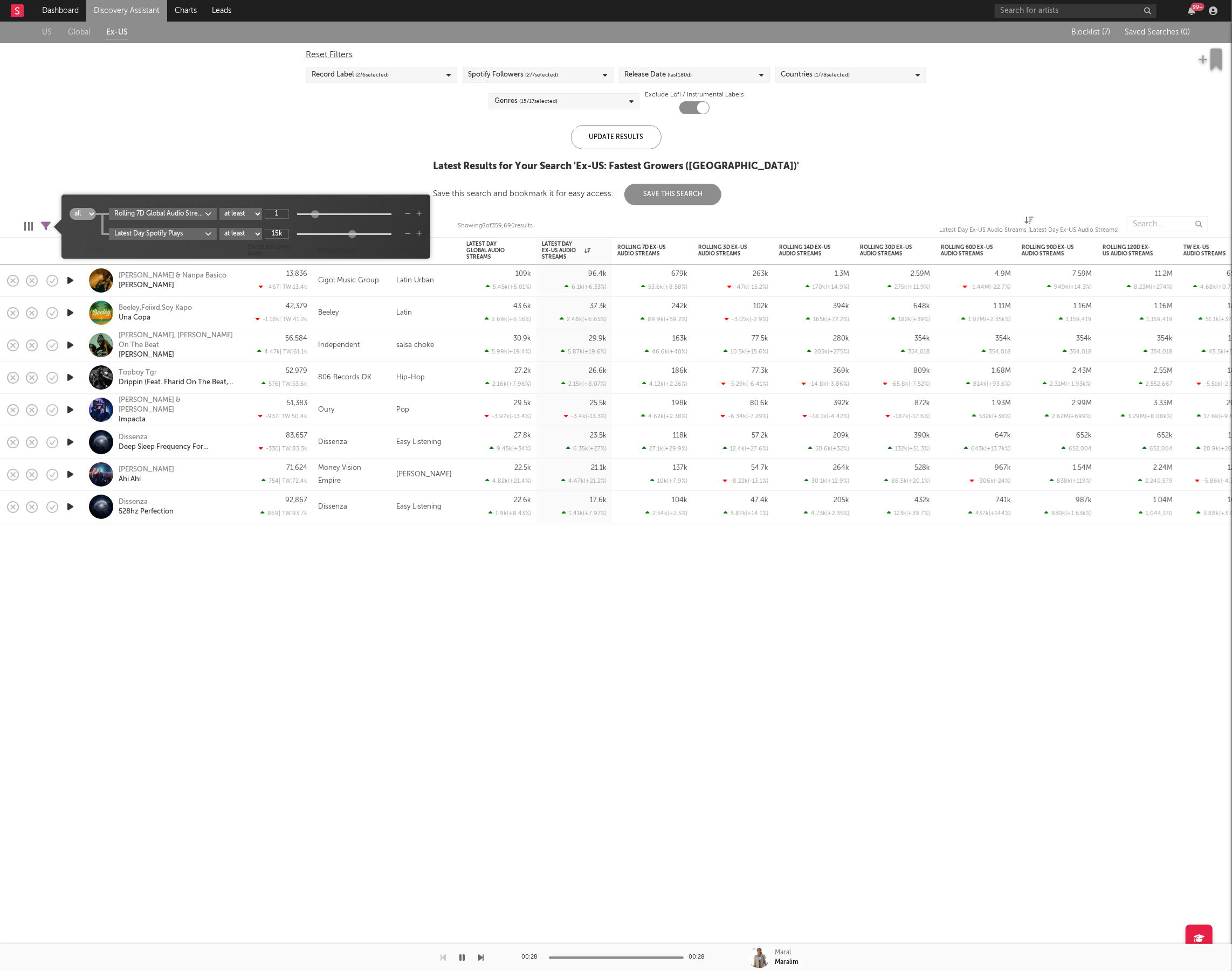
click at [411, 215] on icon "button" at bounding box center [408, 214] width 6 height 7
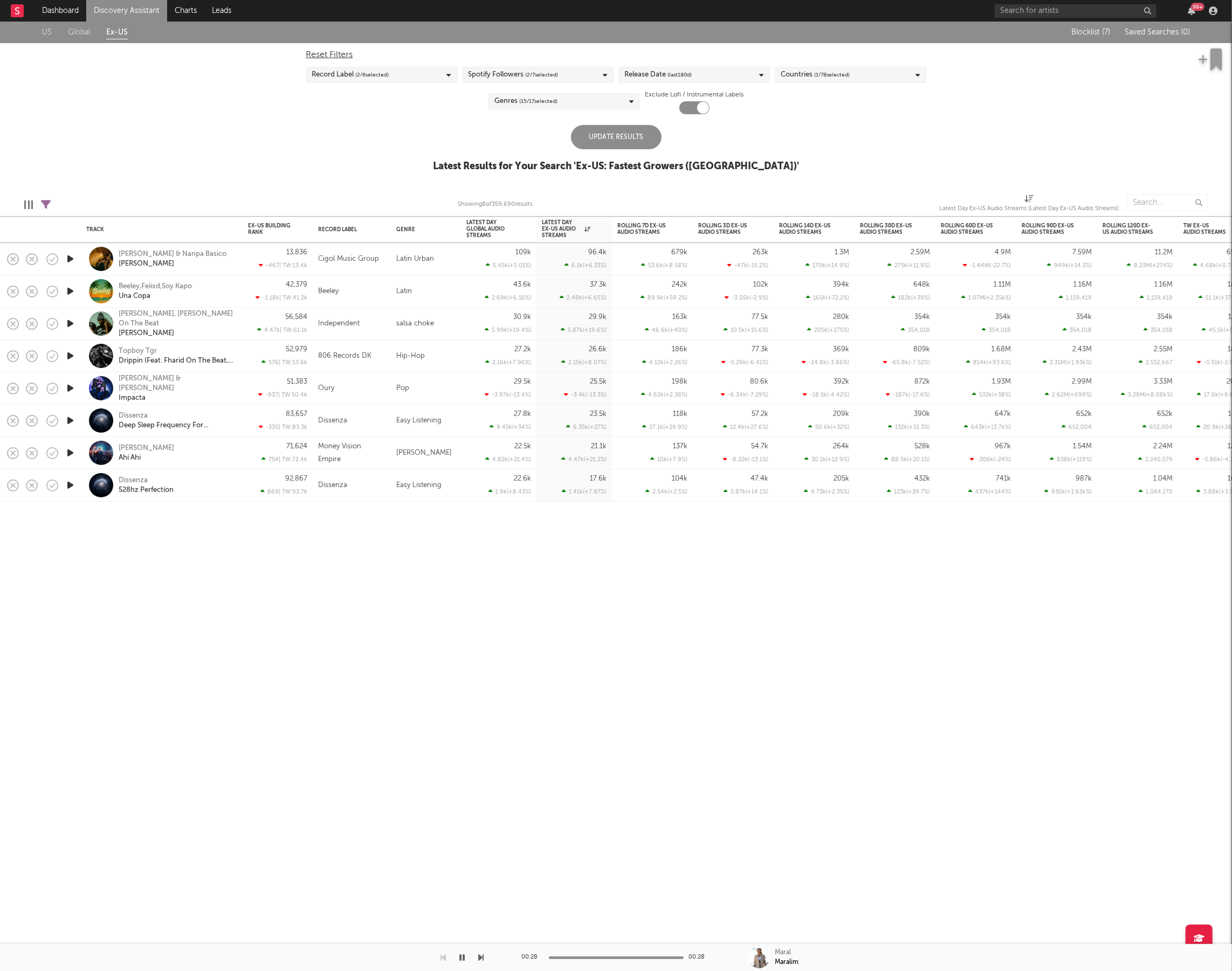
click at [322, 150] on div "US Global Ex-US Blocklist ( 7 ) Saved Searches ( 0 ) Reset Filters Record Label…" at bounding box center [616, 102] width 1232 height 162
click at [623, 141] on div "Update Results" at bounding box center [616, 136] width 90 height 24
